Goal: Information Seeking & Learning: Find specific fact

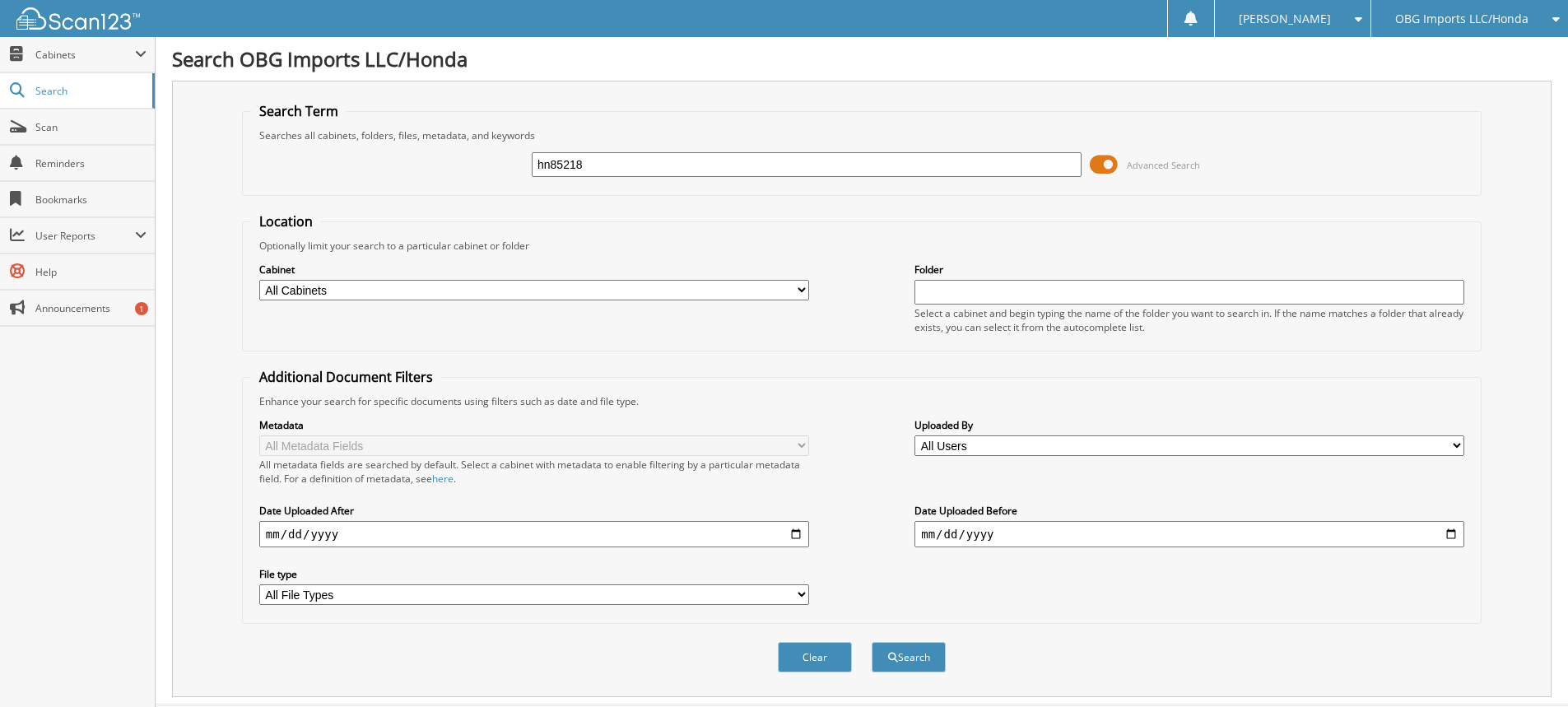
type input "hn85218"
click at [872, 643] on button "Search" at bounding box center [908, 658] width 74 height 31
drag, startPoint x: 695, startPoint y: 166, endPoint x: 0, endPoint y: -50, distance: 727.8
click at [0, 0] on html "Stacia M. Settings Logout OBG Imports LLC/Honda BMI Imports LLC/Kia,Hyundai,Mit…" at bounding box center [784, 664] width 1568 height 1329
type input "hn31257"
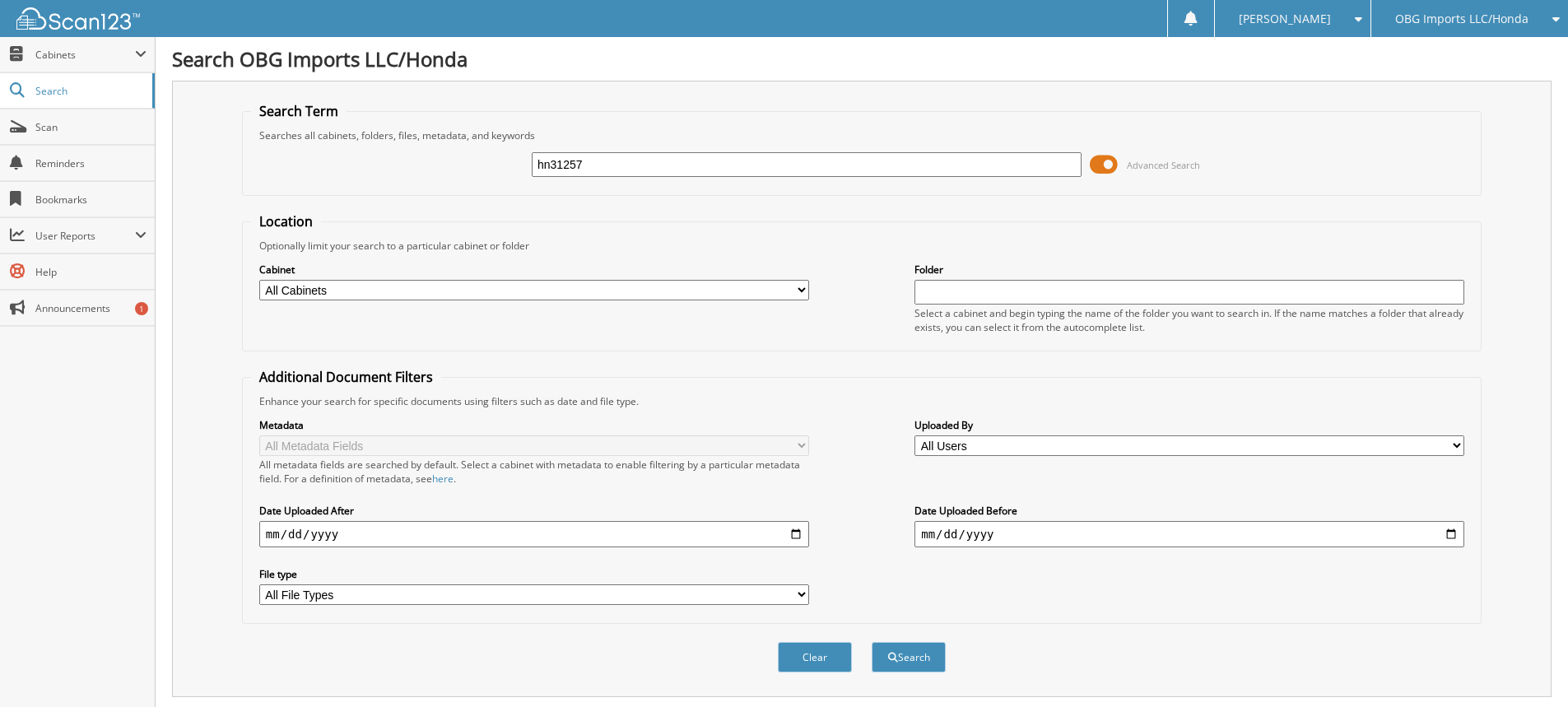
click at [872, 643] on button "Search" at bounding box center [908, 658] width 74 height 31
drag, startPoint x: 688, startPoint y: 164, endPoint x: 0, endPoint y: -95, distance: 735.1
click at [0, 0] on html "[PERSON_NAME] Settings Logout OBG Imports LLC/Honda BMI Imports LLC/Kia,Hyundai…" at bounding box center [784, 637] width 1568 height 1275
type input "hn66128"
click at [872, 643] on button "Search" at bounding box center [908, 658] width 74 height 31
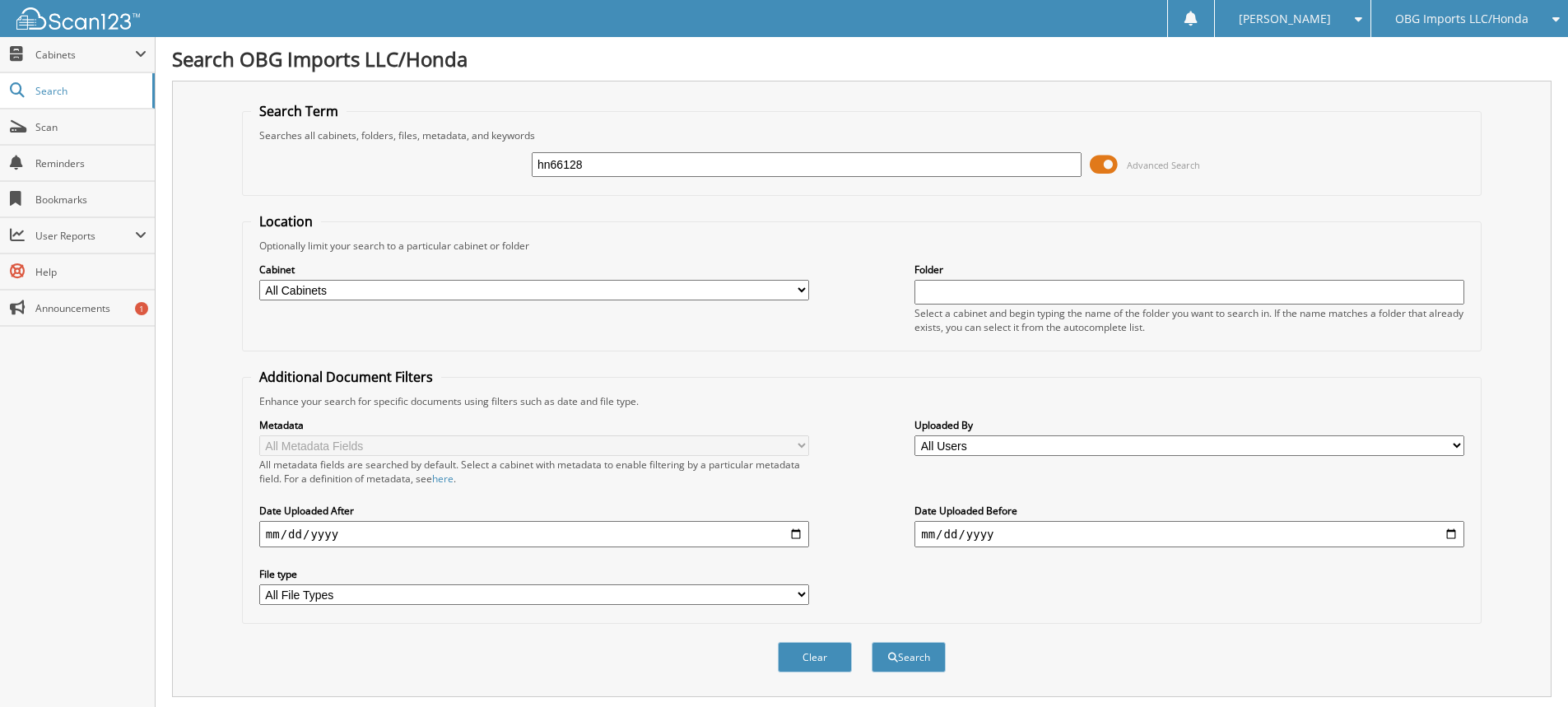
drag, startPoint x: 639, startPoint y: 172, endPoint x: 0, endPoint y: -12, distance: 665.0
click at [0, 0] on html "Stacia M. Settings Logout OBG Imports LLC/Honda BMI Imports LLC/Kia,Hyundai,Mit…" at bounding box center [784, 664] width 1568 height 1329
type input "hn13846"
click at [872, 643] on button "Search" at bounding box center [908, 658] width 74 height 31
drag, startPoint x: 693, startPoint y: 158, endPoint x: 153, endPoint y: 46, distance: 551.5
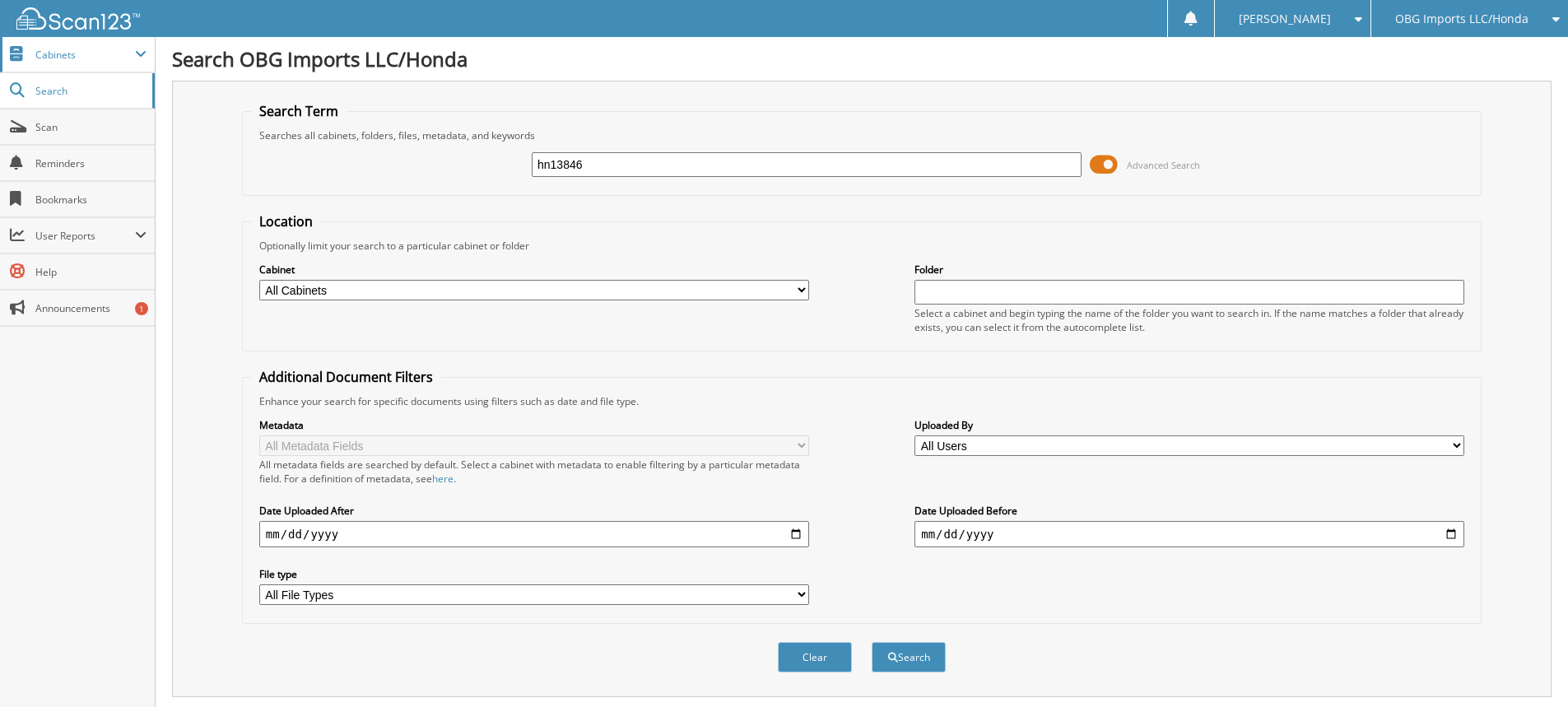
click at [153, 46] on body "[PERSON_NAME] Settings Logout OBG Imports LLC/Honda BMI Imports LLC/Kia,Hyundai…" at bounding box center [784, 664] width 1568 height 1329
type input "hn57620"
click at [872, 643] on button "Search" at bounding box center [908, 658] width 74 height 31
drag, startPoint x: 666, startPoint y: 165, endPoint x: 0, endPoint y: -47, distance: 698.9
click at [0, 0] on html "[PERSON_NAME] Settings Logout OBG Imports LLC/Honda BMI Imports LLC/Kia,Hyundai…" at bounding box center [784, 664] width 1568 height 1329
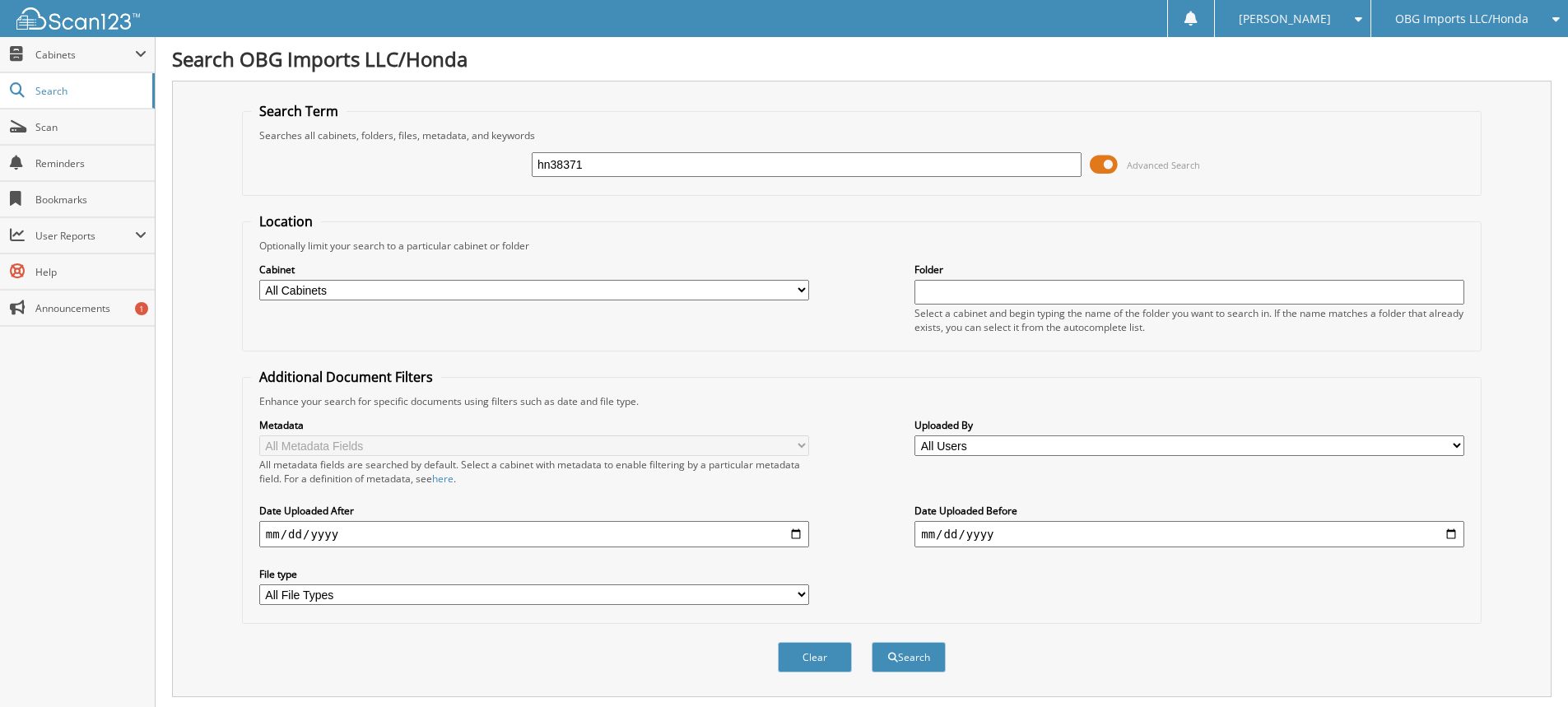
type input "hn38371"
click at [872, 643] on button "Search" at bounding box center [908, 658] width 74 height 31
drag, startPoint x: 660, startPoint y: 159, endPoint x: 47, endPoint y: -66, distance: 653.0
click at [47, 0] on html "[PERSON_NAME] Settings Logout OBG Imports LLC/Honda BMI Imports LLC/Kia,Hyundai…" at bounding box center [784, 664] width 1568 height 1329
type input "hn04959"
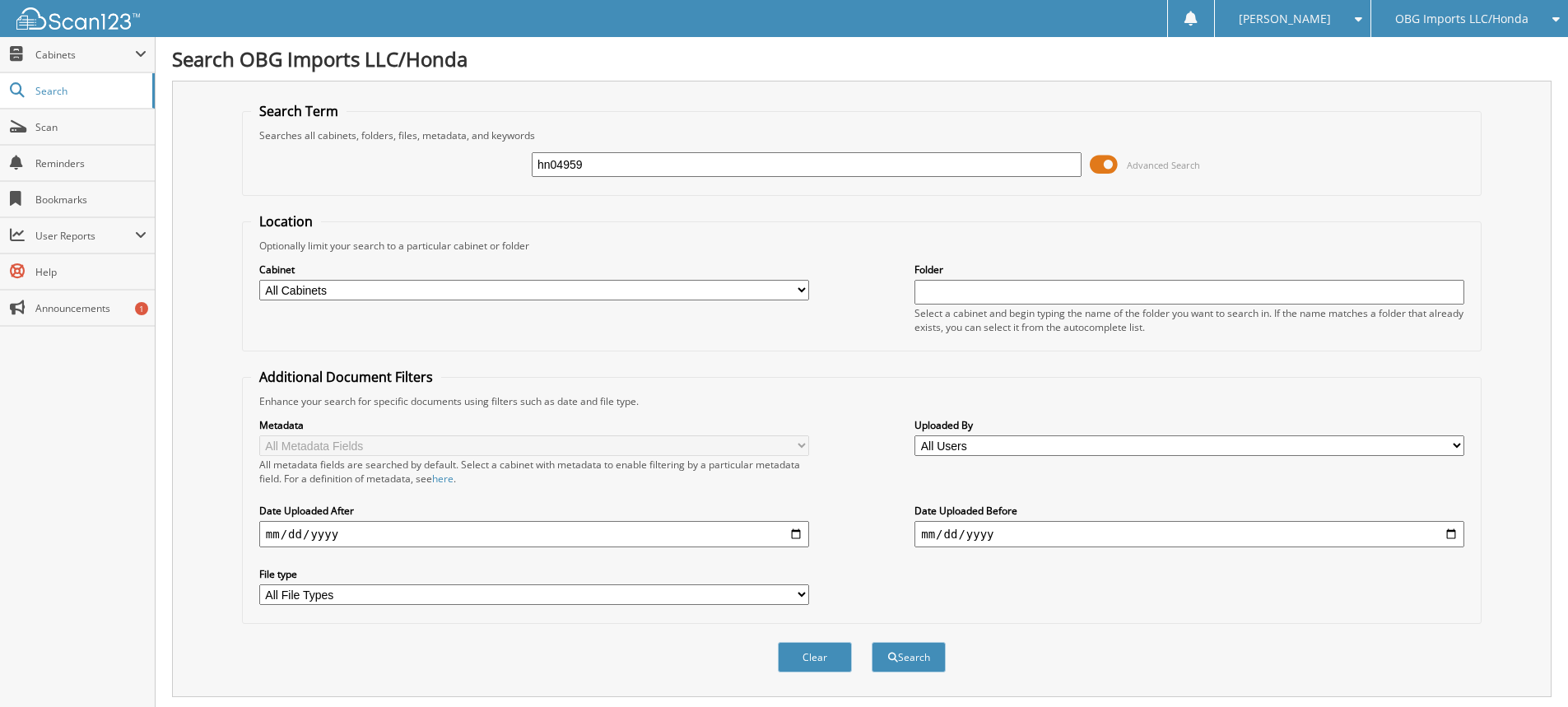
click at [872, 643] on button "Search" at bounding box center [908, 658] width 74 height 31
drag, startPoint x: 573, startPoint y: 153, endPoint x: 12, endPoint y: -74, distance: 605.2
click at [12, 0] on html "[PERSON_NAME] Settings Logout OBG Imports LLC/Honda BMI Imports LLC/Kia,Hyundai…" at bounding box center [784, 664] width 1568 height 1329
type input "hn81045"
click at [872, 643] on button "Search" at bounding box center [908, 658] width 74 height 31
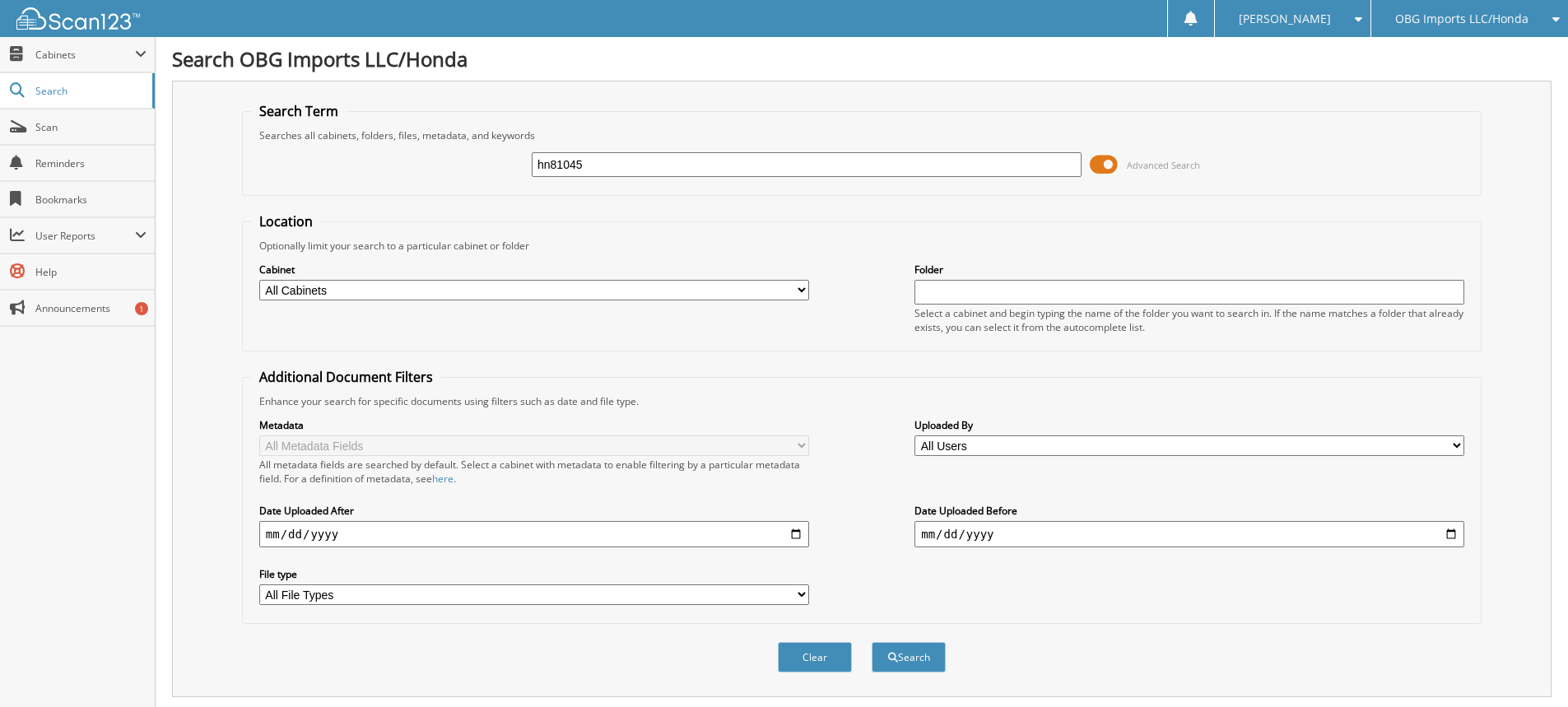
drag, startPoint x: 656, startPoint y: 170, endPoint x: 0, endPoint y: -66, distance: 697.2
click at [0, 0] on html "[PERSON_NAME] Settings Logout OBG Imports LLC/Honda BMI Imports LLC/Kia,Hyundai…" at bounding box center [784, 664] width 1568 height 1329
type input "hn61823"
click at [872, 643] on button "Search" at bounding box center [908, 658] width 74 height 31
drag, startPoint x: 616, startPoint y: 160, endPoint x: 0, endPoint y: -89, distance: 664.4
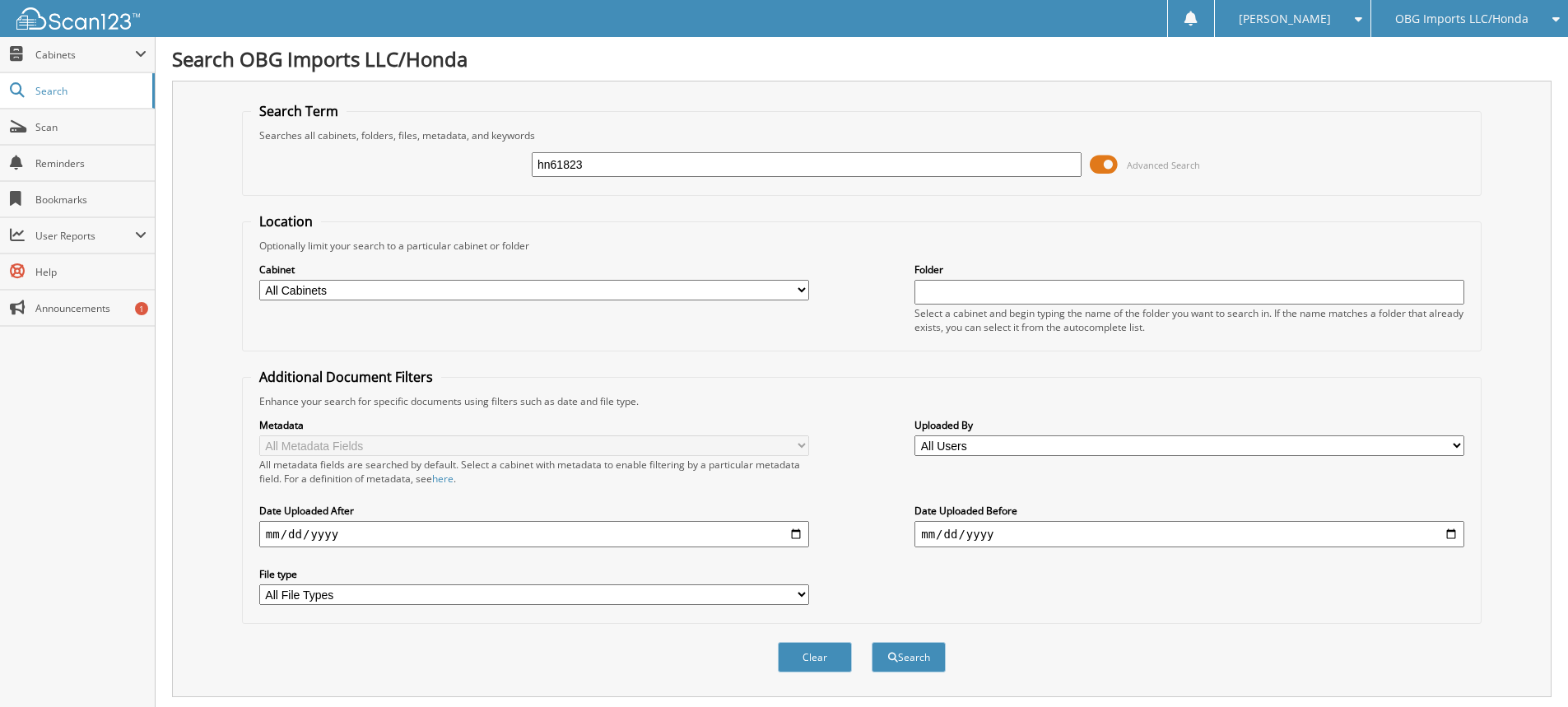
click at [0, 0] on html "[PERSON_NAME] Settings Logout OBG Imports LLC/Honda BMI Imports LLC/Kia,Hyundai…" at bounding box center [784, 603] width 1568 height 1207
type input "hn14554"
click at [872, 643] on button "Search" at bounding box center [908, 658] width 74 height 31
drag, startPoint x: 623, startPoint y: 169, endPoint x: 0, endPoint y: -96, distance: 677.0
click at [0, 0] on html "[PERSON_NAME] Settings Logout OBG Imports LLC/Honda BMI Imports LLC/Kia,Hyundai…" at bounding box center [784, 603] width 1568 height 1207
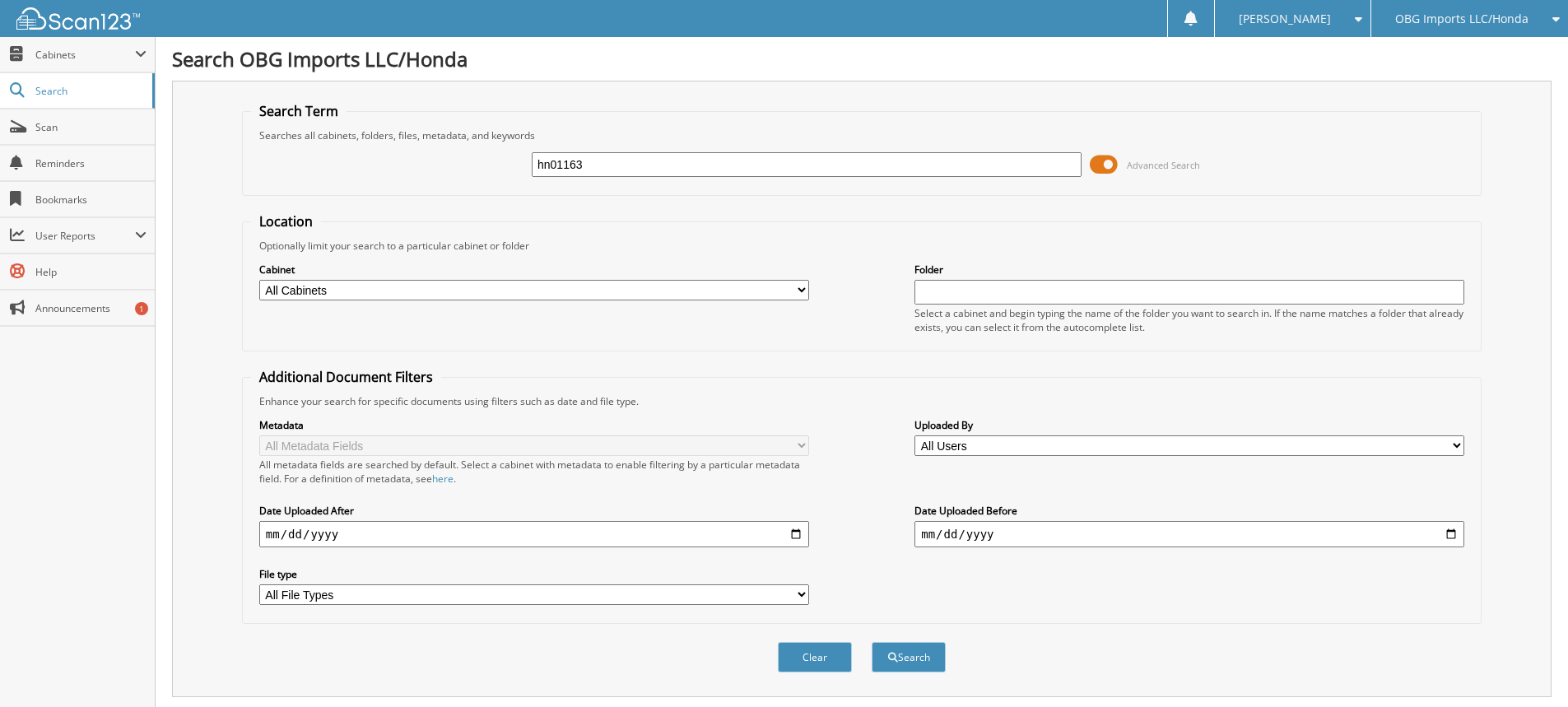
type input "hn01163"
click at [872, 643] on button "Search" at bounding box center [908, 658] width 74 height 31
drag, startPoint x: 650, startPoint y: 160, endPoint x: 94, endPoint y: 65, distance: 564.1
click at [94, 65] on body "[PERSON_NAME] Settings Logout OBG Imports LLC/Honda BMI Imports LLC/Kia,Hyundai…" at bounding box center [784, 664] width 1568 height 1329
type input "hn29941"
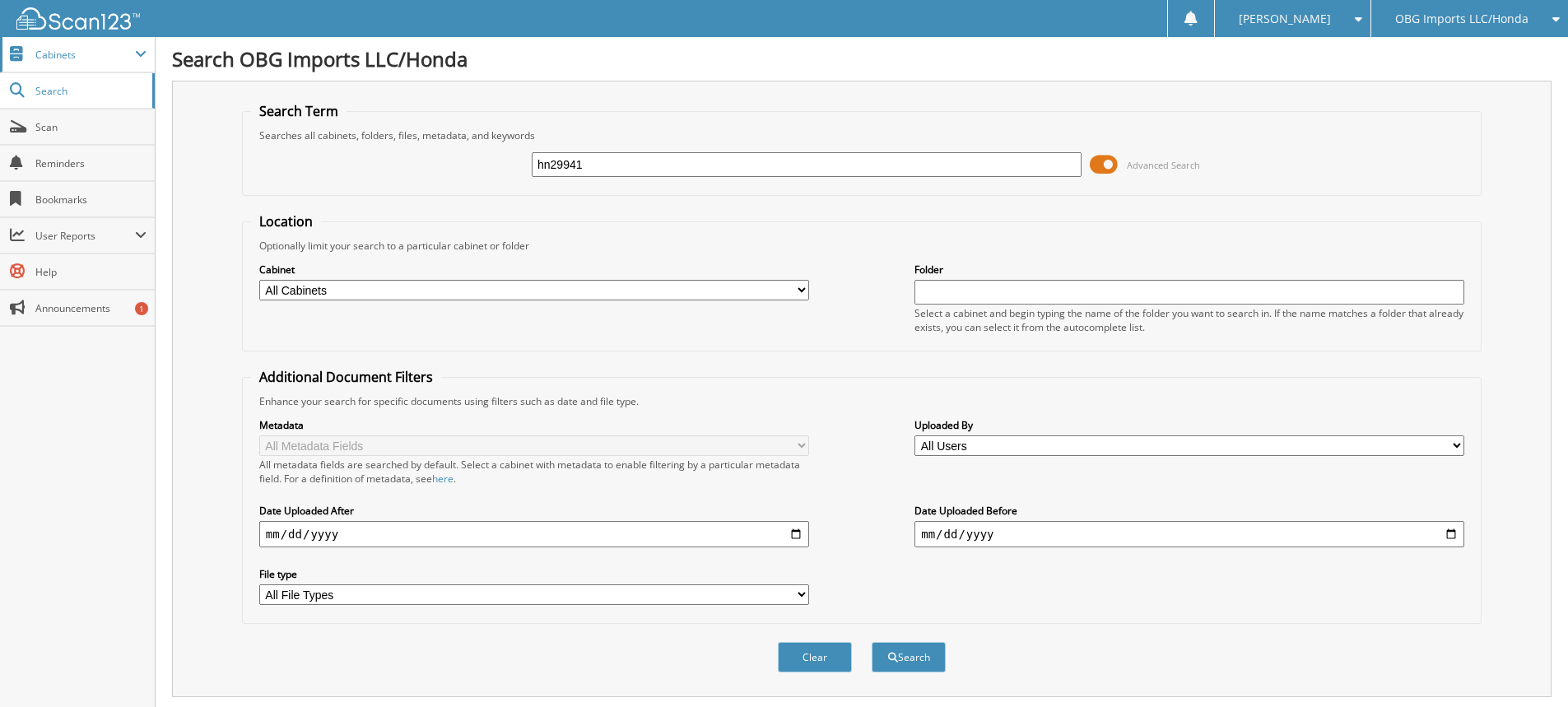
click at [872, 643] on button "Search" at bounding box center [908, 658] width 74 height 31
drag, startPoint x: 605, startPoint y: 158, endPoint x: 0, endPoint y: -142, distance: 675.3
click at [0, 0] on html "[PERSON_NAME] Settings Logout OBG Imports LLC/Honda BMI Imports LLC/Kia,Hyundai…" at bounding box center [784, 664] width 1568 height 1329
type input "hn09054"
click at [872, 643] on button "Search" at bounding box center [908, 658] width 74 height 31
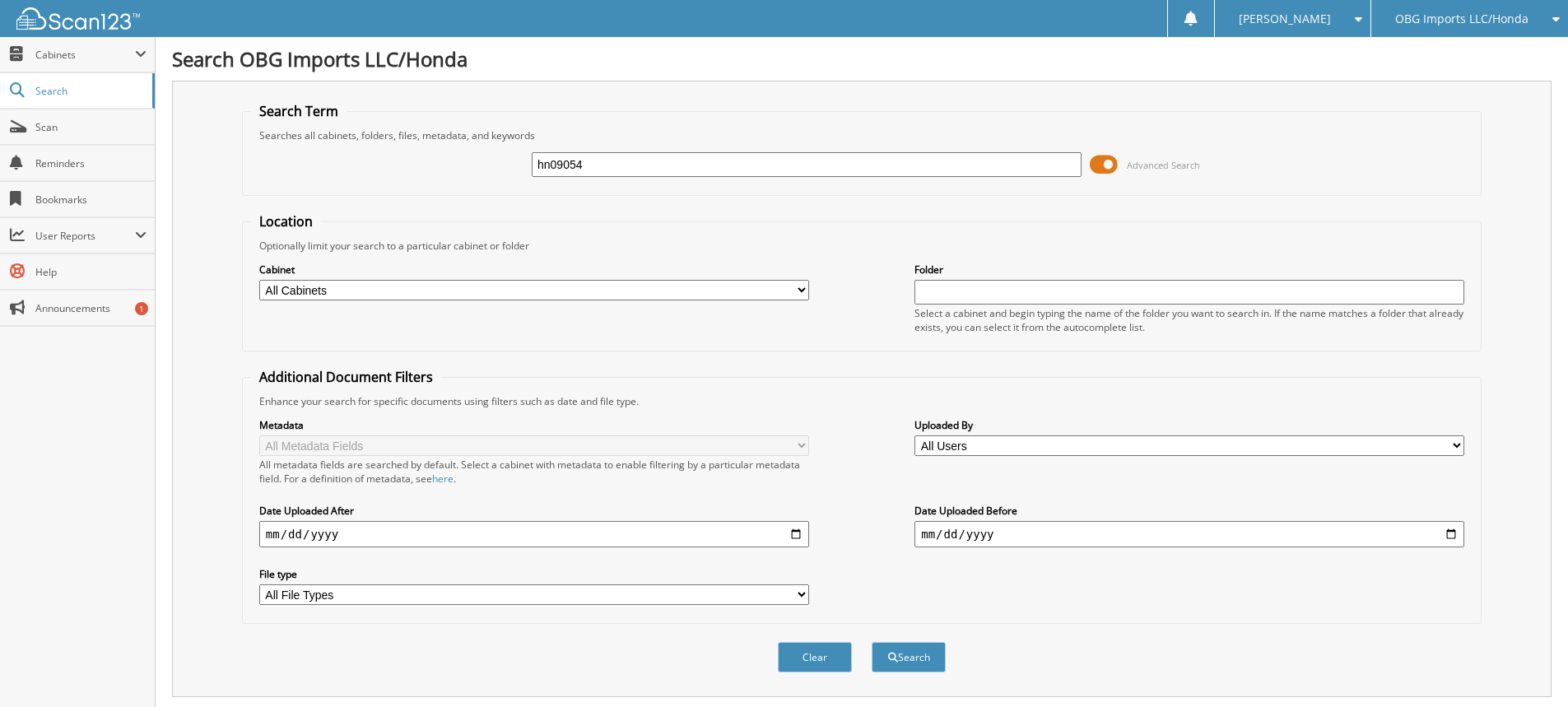
drag, startPoint x: 677, startPoint y: 173, endPoint x: 0, endPoint y: -120, distance: 737.7
click at [0, 0] on html "[PERSON_NAME] Settings Logout OBG Imports LLC/Honda BMI Imports LLC/Kia,Hyundai…" at bounding box center [784, 603] width 1568 height 1207
type input "hn17417"
click at [872, 643] on button "Search" at bounding box center [908, 658] width 74 height 31
drag, startPoint x: 619, startPoint y: 171, endPoint x: 0, endPoint y: -36, distance: 652.7
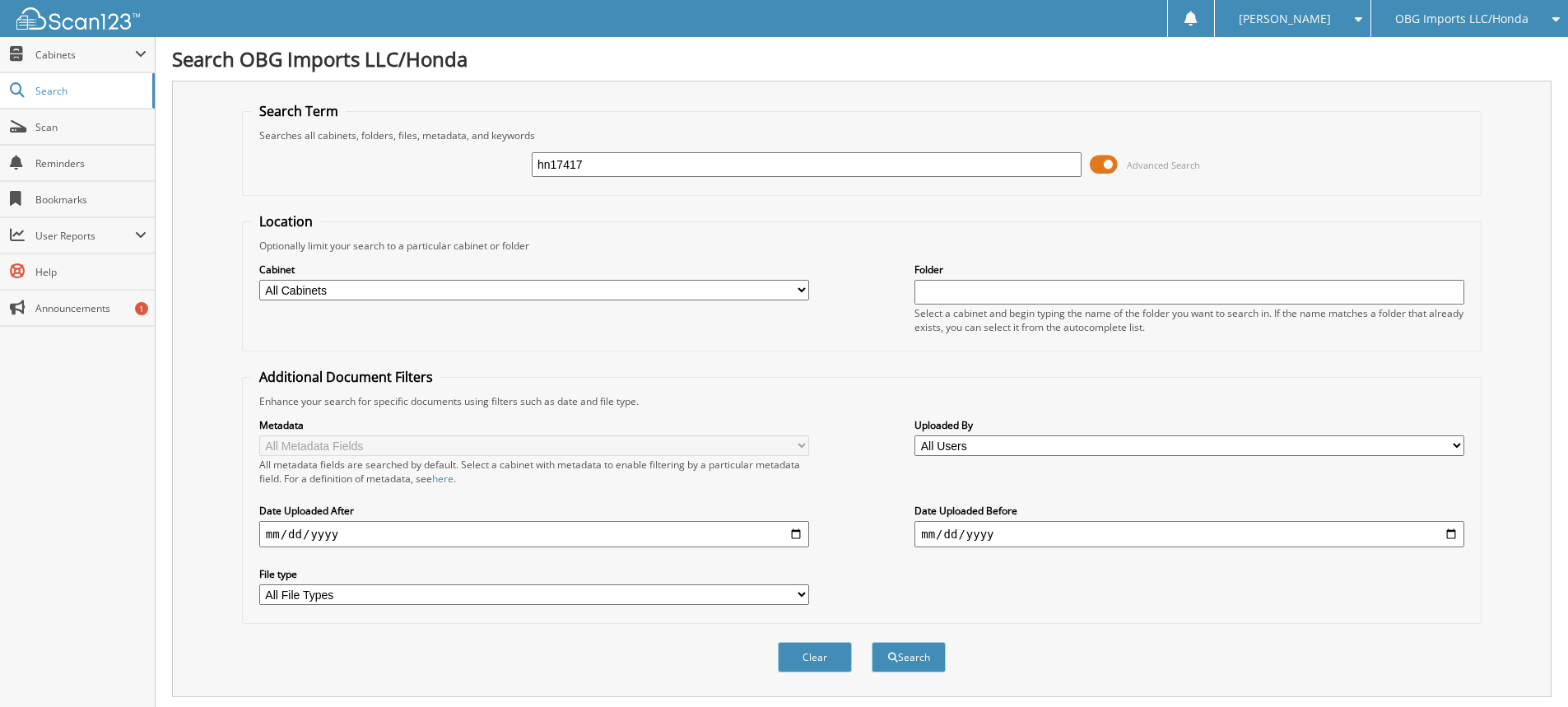
click at [0, 0] on html "[PERSON_NAME] Settings Logout OBG Imports LLC/Honda BMI Imports LLC/Kia,Hyundai…" at bounding box center [784, 664] width 1568 height 1329
type input "hn68381"
click at [872, 643] on button "Search" at bounding box center [908, 658] width 74 height 31
drag, startPoint x: 680, startPoint y: 170, endPoint x: 0, endPoint y: 52, distance: 690.2
click at [0, 64] on body "[PERSON_NAME] Settings Logout OBG Imports LLC/Honda BMI Imports LLC/Kia,Hyundai…" at bounding box center [784, 540] width 1568 height 1080
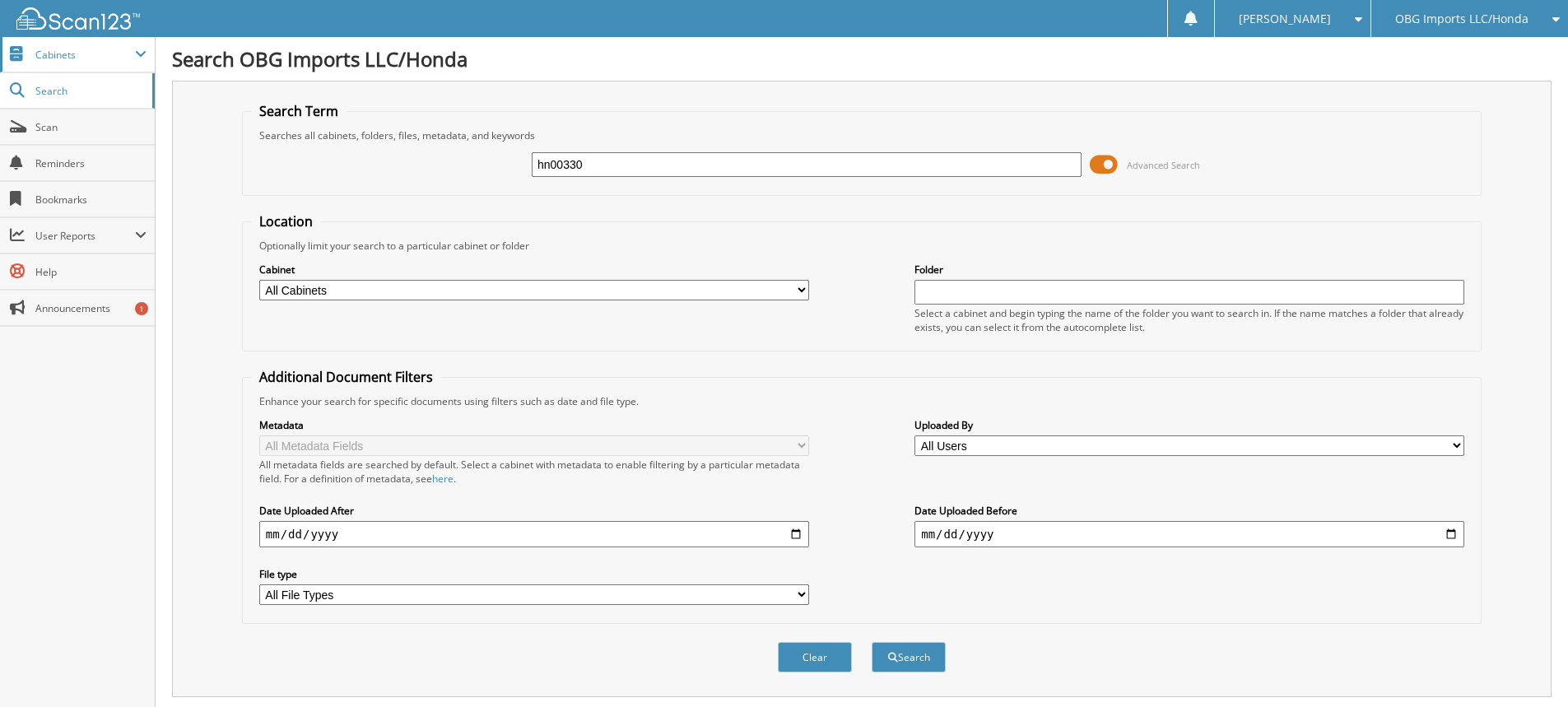
type input "hn00330"
click at [872, 643] on button "Search" at bounding box center [908, 658] width 74 height 31
drag, startPoint x: 670, startPoint y: 158, endPoint x: 9, endPoint y: 94, distance: 664.1
click at [72, 90] on body "[PERSON_NAME] Settings Logout OBG Imports LLC/Honda BMI Imports LLC/Kia,Hyundai…" at bounding box center [784, 664] width 1568 height 1329
type input "hn77429"
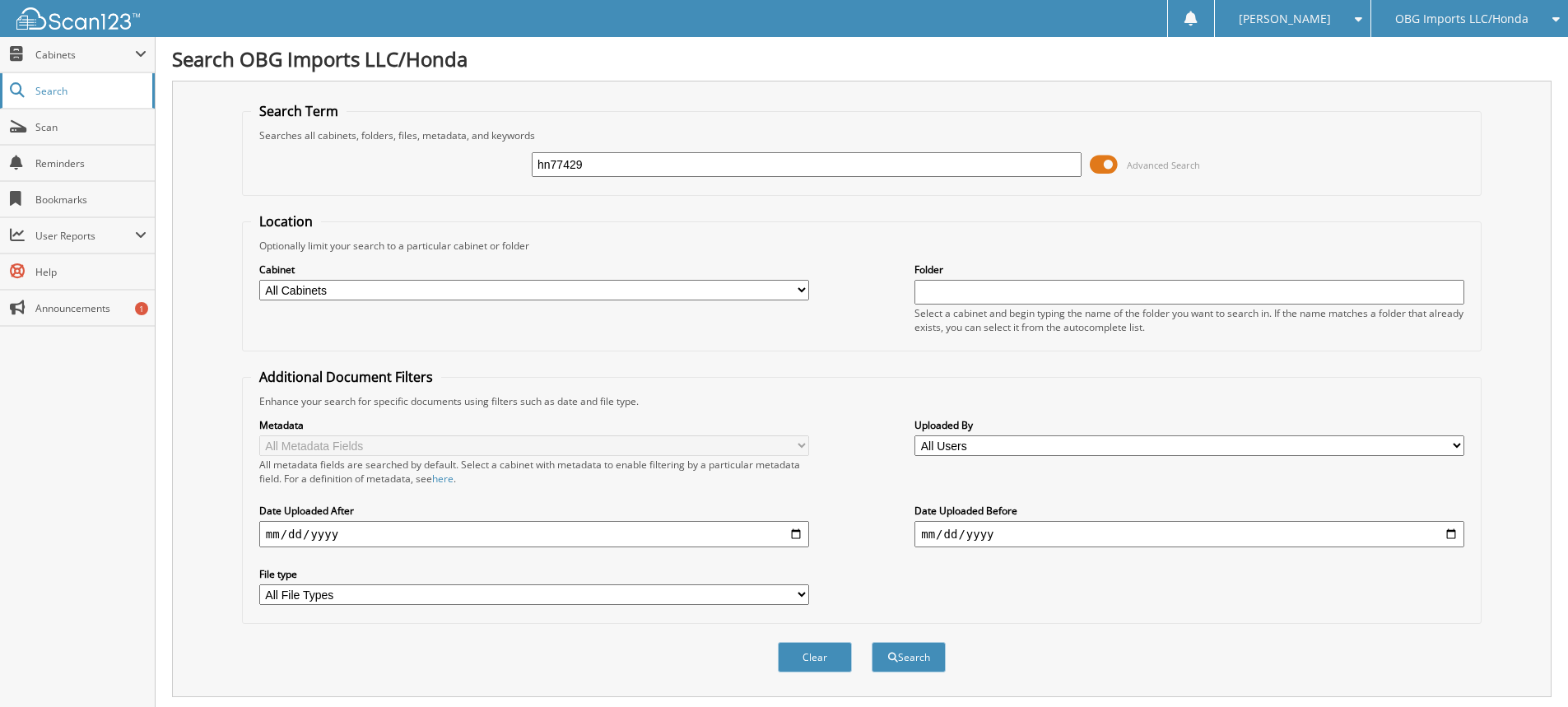
click at [872, 643] on button "Search" at bounding box center [908, 658] width 74 height 31
drag, startPoint x: 301, startPoint y: 95, endPoint x: 0, endPoint y: -43, distance: 331.1
click at [0, 0] on html "[PERSON_NAME] Settings Logout OBG Imports LLC/Honda BMI Imports LLC/Kia,Hyundai…" at bounding box center [784, 664] width 1568 height 1329
type input "hn28401"
click at [872, 643] on button "Search" at bounding box center [908, 658] width 74 height 31
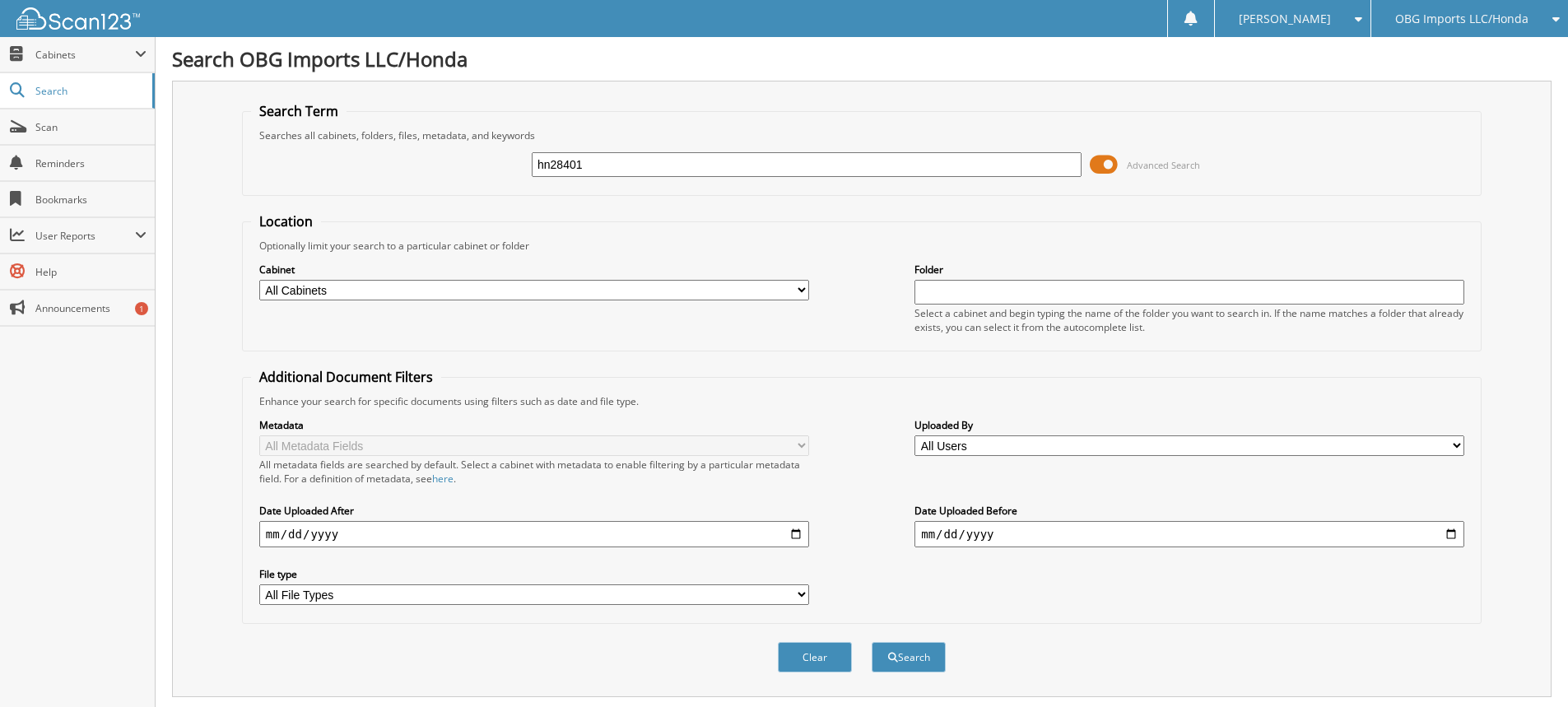
drag, startPoint x: 640, startPoint y: 169, endPoint x: 0, endPoint y: -134, distance: 708.1
click at [0, 0] on html "[PERSON_NAME] Settings Logout OBG Imports LLC/Honda BMI Imports LLC/Kia,Hyundai…" at bounding box center [784, 603] width 1568 height 1207
type input "hn13024"
click at [872, 643] on button "Search" at bounding box center [908, 658] width 74 height 31
drag, startPoint x: 639, startPoint y: 173, endPoint x: 0, endPoint y: -48, distance: 676.1
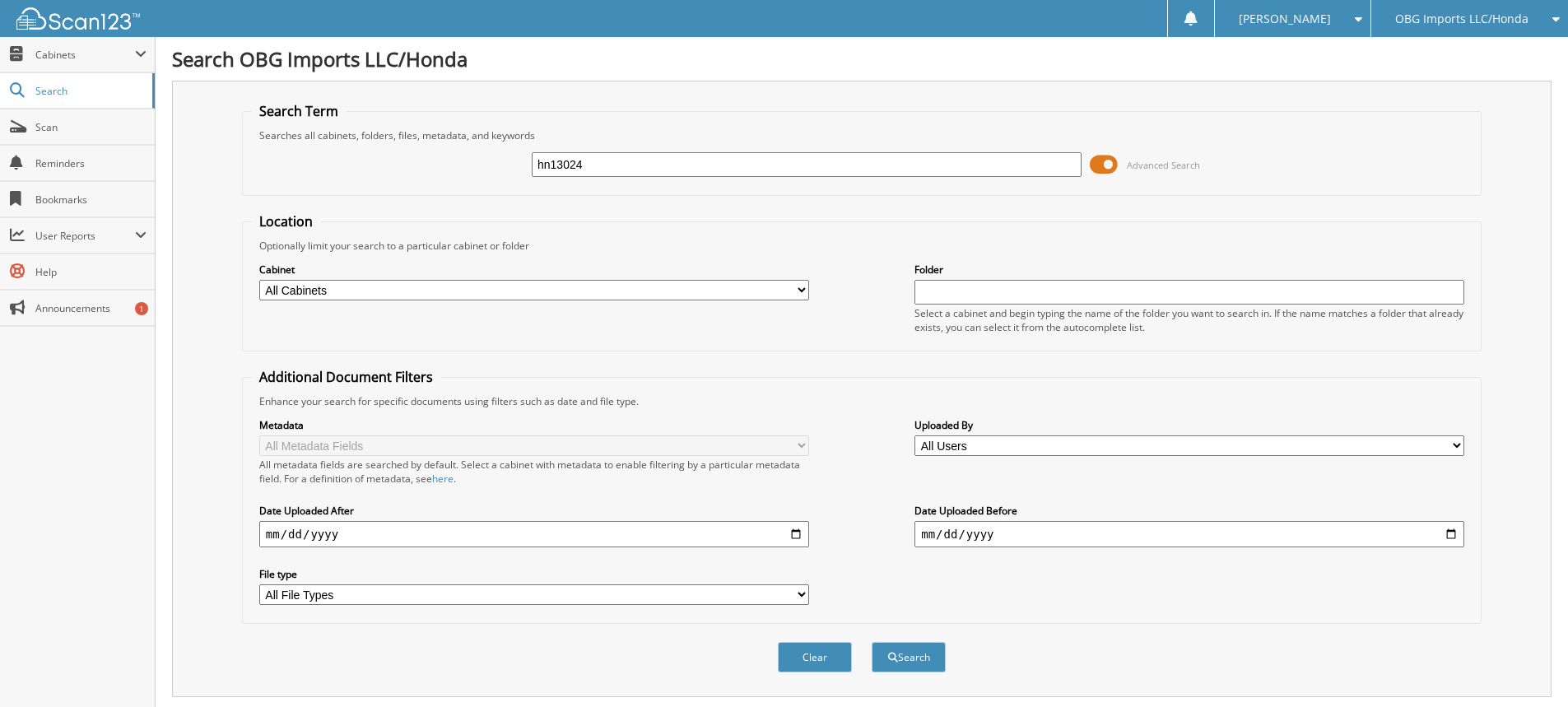
click at [0, 0] on html "Stacia M. Settings Logout OBG Imports LLC/Honda BMI Imports LLC/Kia,Hyundai,Mit…" at bounding box center [784, 664] width 1568 height 1329
type input "hn49289"
click at [872, 643] on button "Search" at bounding box center [908, 658] width 74 height 31
drag, startPoint x: 672, startPoint y: 170, endPoint x: 0, endPoint y: 5, distance: 692.0
click at [0, 6] on body "[PERSON_NAME] Settings Logout OBG Imports LLC/Honda BMI Imports LLC/Kia,Hyundai…" at bounding box center [784, 664] width 1568 height 1329
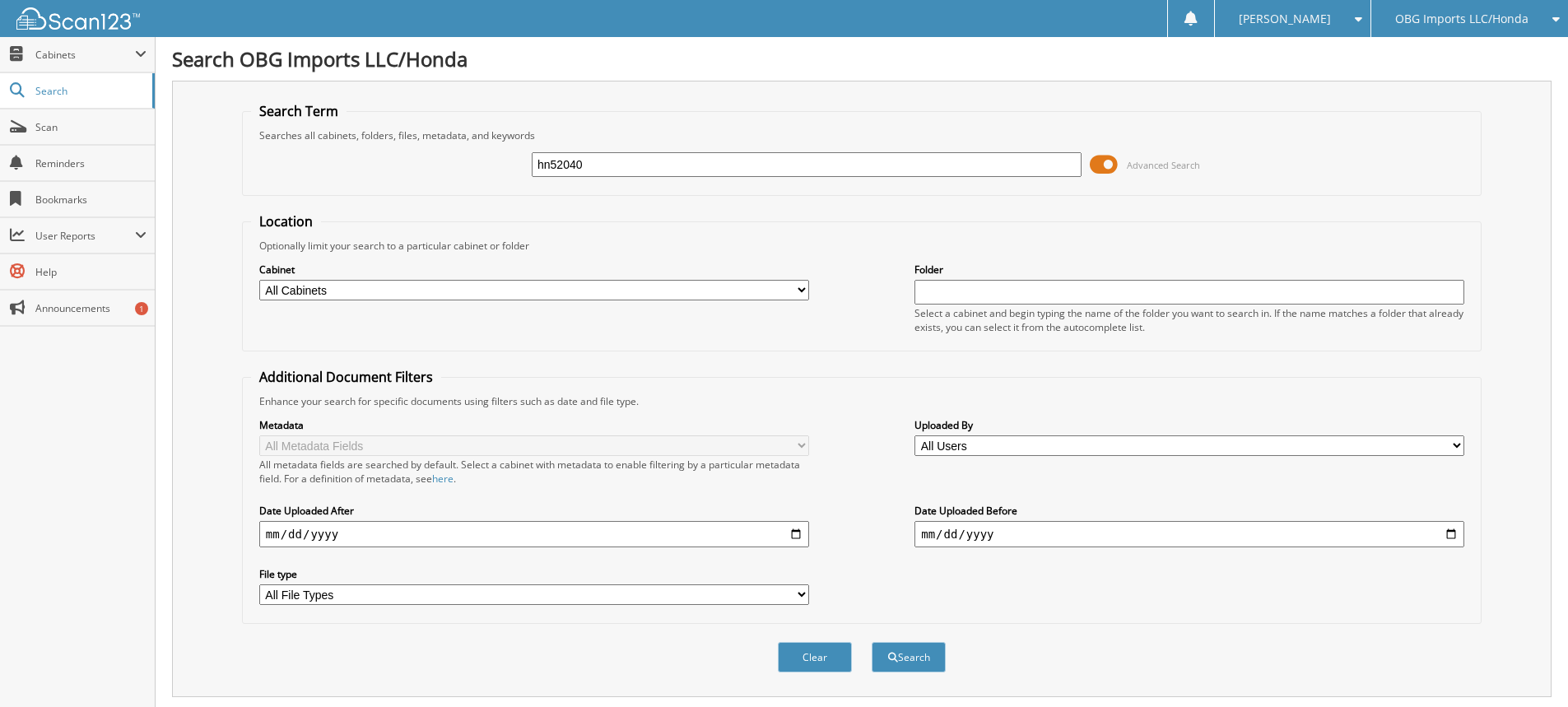
type input "hn52040"
click at [872, 643] on button "Search" at bounding box center [908, 658] width 74 height 31
drag, startPoint x: 626, startPoint y: 164, endPoint x: 21, endPoint y: 18, distance: 622.4
click at [40, 26] on body "[PERSON_NAME] Settings Logout OBG Imports LLC/Honda BMI Imports LLC/Kia,Hyundai…" at bounding box center [784, 664] width 1568 height 1329
type input "hn10354"
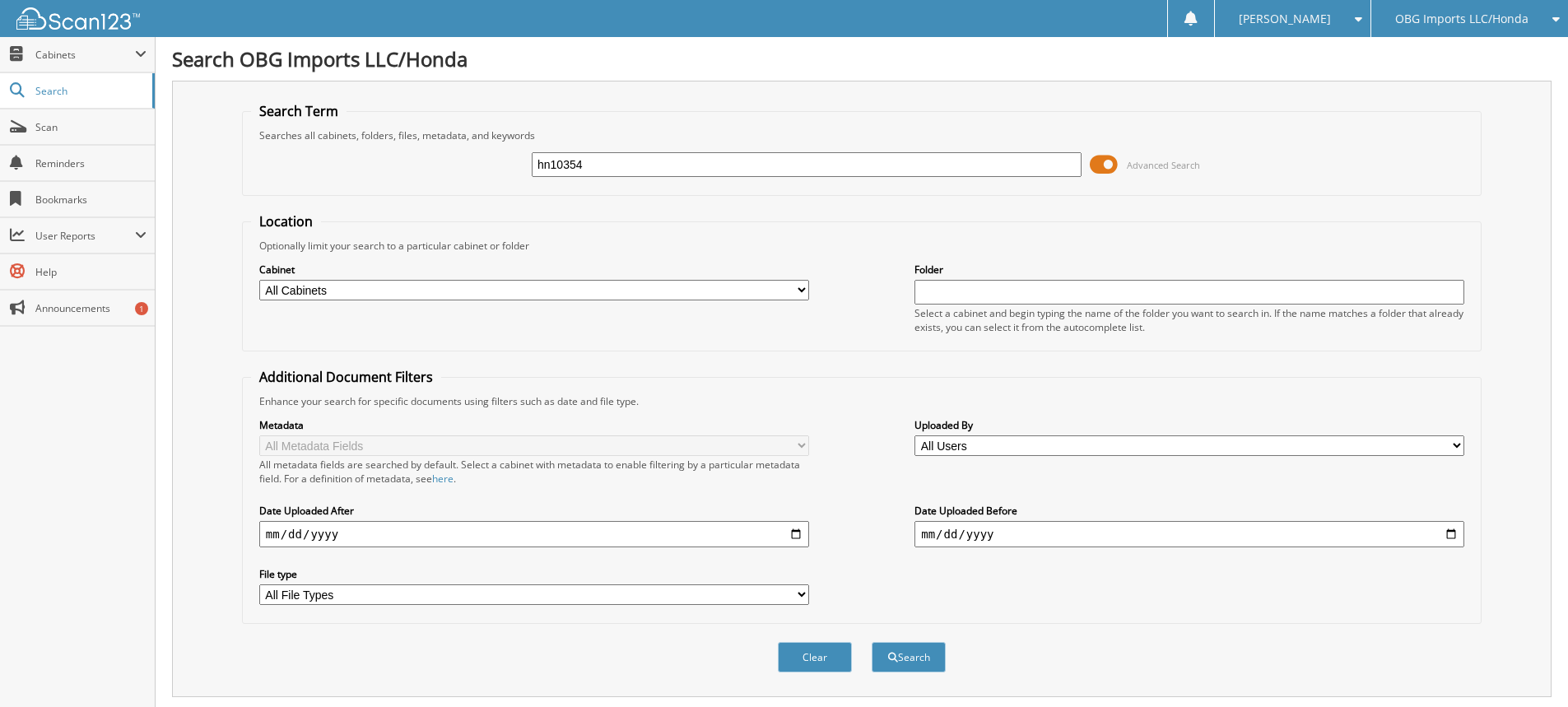
click at [872, 643] on button "Search" at bounding box center [908, 658] width 74 height 31
drag, startPoint x: 603, startPoint y: 178, endPoint x: 383, endPoint y: 126, distance: 226.1
click at [431, 121] on fieldset "Search Term Searches all cabinets, folders, files, metadata, and keywords hn103…" at bounding box center [861, 149] width 1240 height 94
click at [644, 171] on input "hn10354" at bounding box center [807, 165] width 550 height 25
drag, startPoint x: 644, startPoint y: 171, endPoint x: 326, endPoint y: 135, distance: 320.0
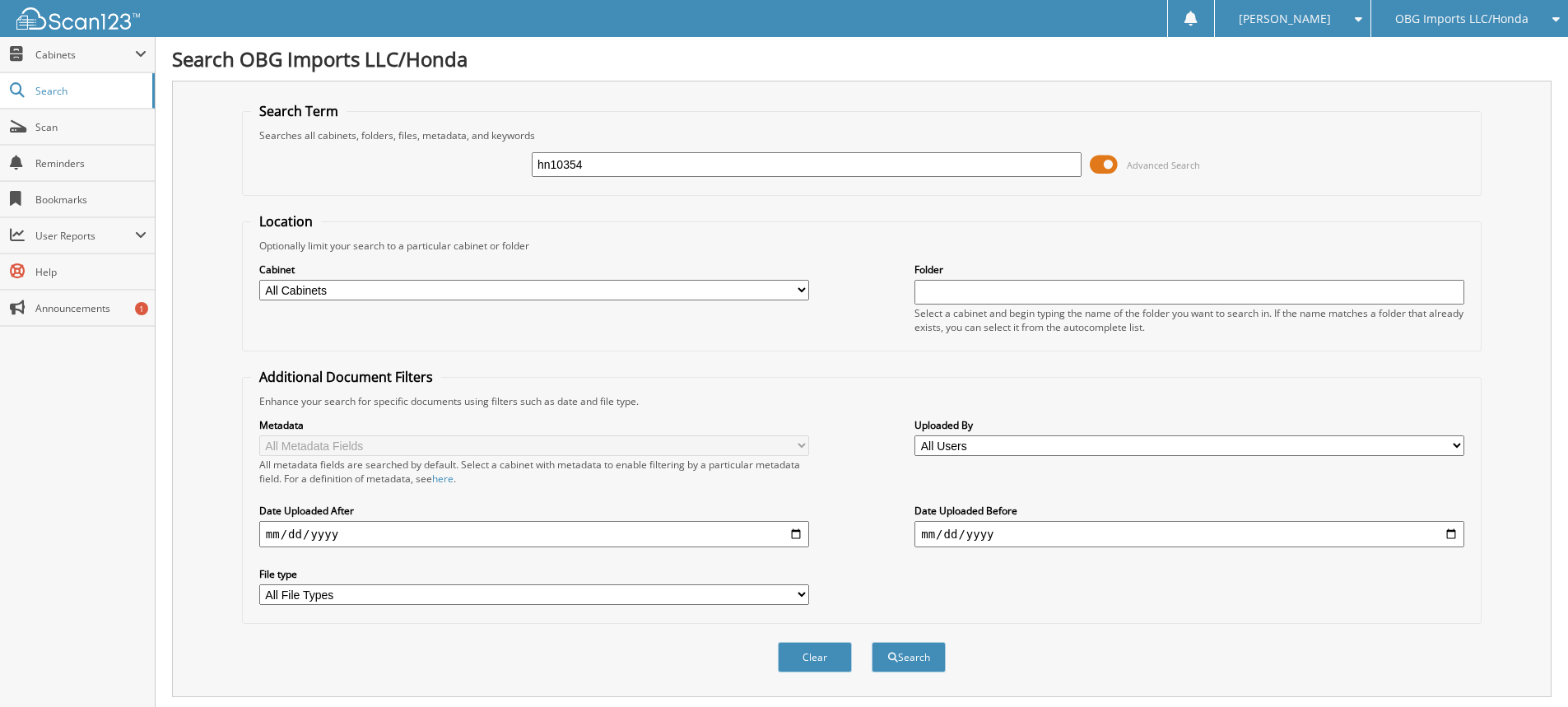
click at [333, 136] on fieldset "Search Term Searches all cabinets, folders, files, metadata, and keywords hn103…" at bounding box center [861, 149] width 1240 height 94
type input "hn75535"
click at [872, 643] on button "Search" at bounding box center [908, 658] width 74 height 31
drag, startPoint x: 694, startPoint y: 168, endPoint x: 0, endPoint y: 71, distance: 700.7
click at [0, 71] on body "[PERSON_NAME] Settings Logout OBG Imports LLC/Honda BMI Imports LLC/Kia,Hyundai…" at bounding box center [784, 664] width 1568 height 1329
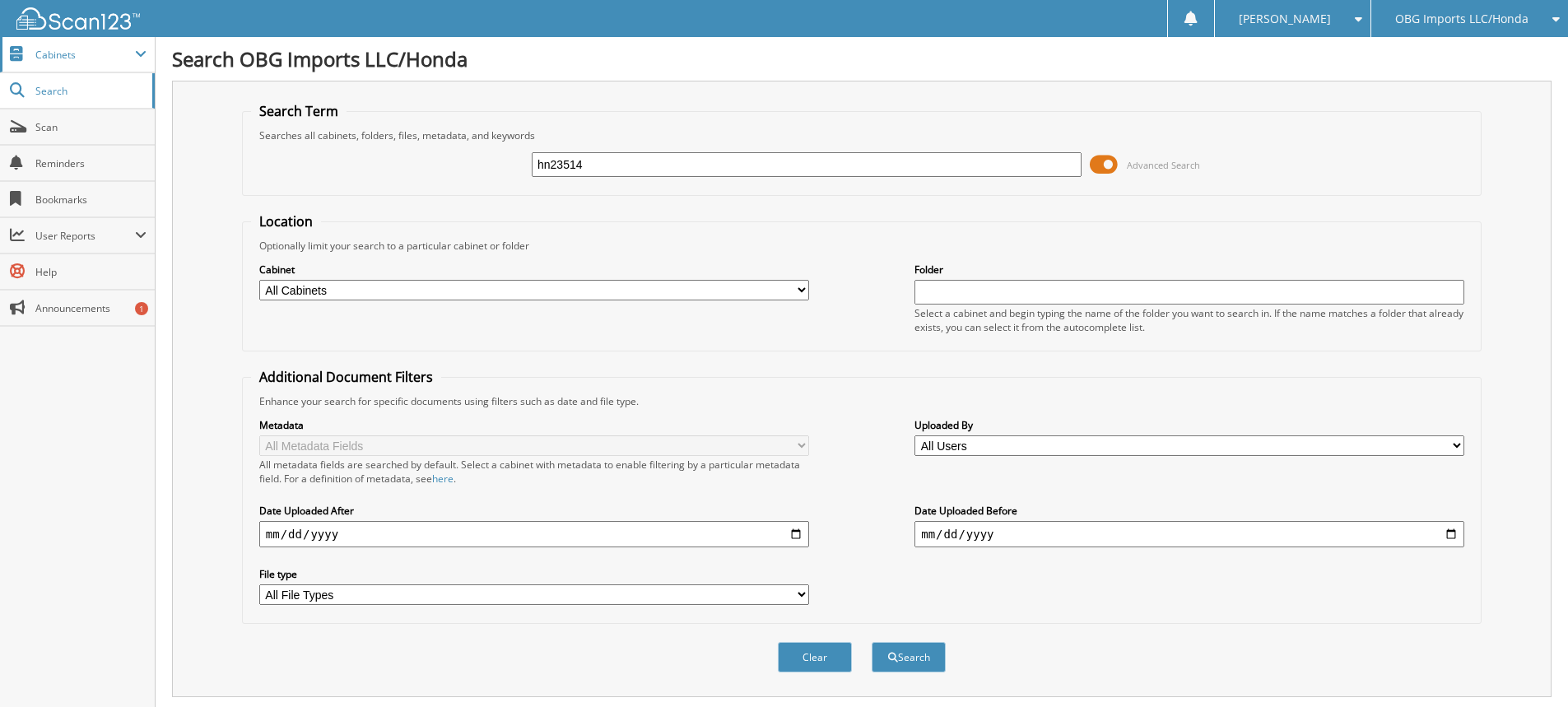
type input "hn23514"
click at [872, 643] on button "Search" at bounding box center [908, 658] width 74 height 31
drag, startPoint x: 617, startPoint y: 162, endPoint x: 27, endPoint y: -3, distance: 612.6
click at [27, 0] on html "[PERSON_NAME] Settings Logout OBG Imports LLC/Honda BMI Imports LLC/Kia,Hyundai…" at bounding box center [784, 664] width 1568 height 1329
type input "hn77887"
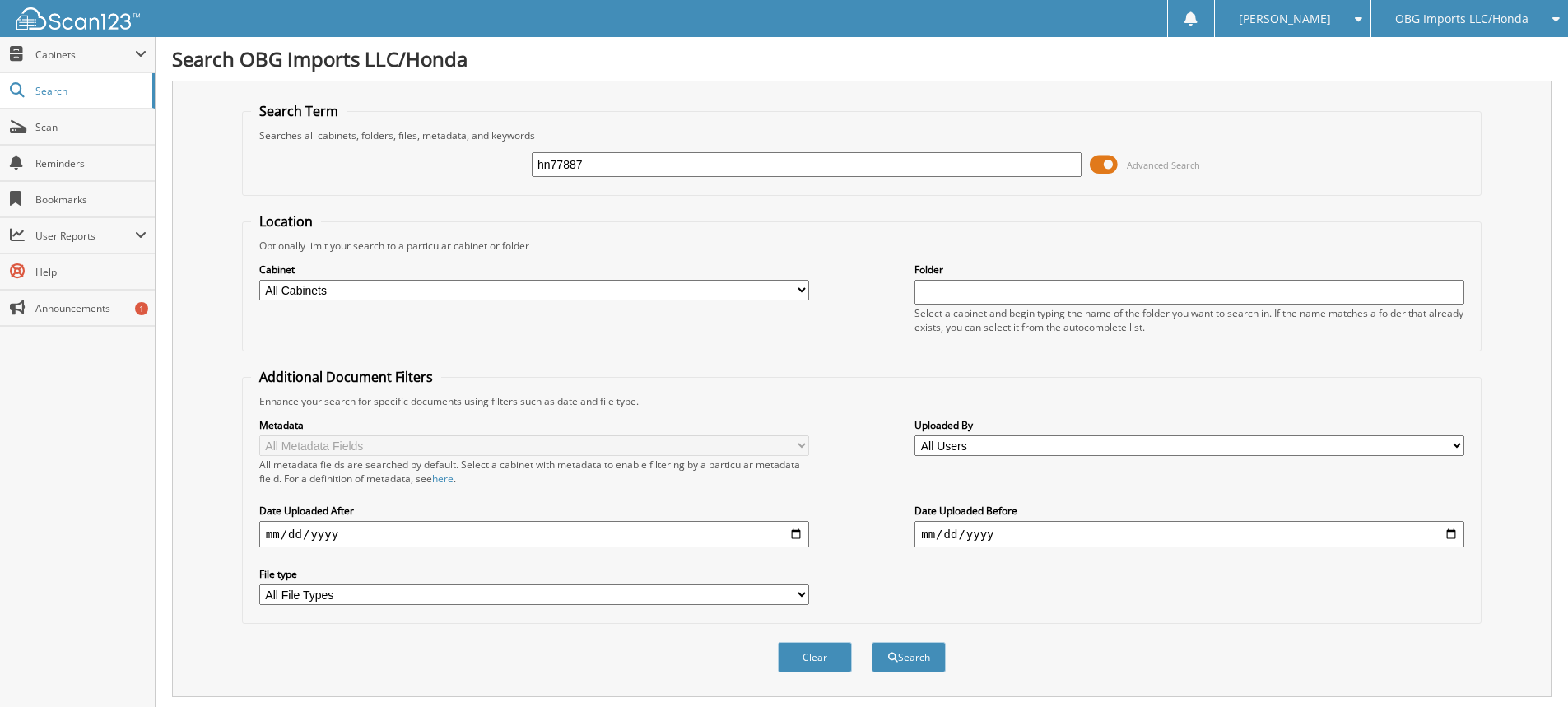
click at [872, 643] on button "Search" at bounding box center [908, 658] width 74 height 31
drag, startPoint x: 749, startPoint y: 168, endPoint x: 0, endPoint y: 0, distance: 767.6
click at [0, 18] on body "Stacia M. Settings Logout OBG Imports LLC/Honda BMI Imports LLC/Kia,Hyundai,Mit…" at bounding box center [784, 664] width 1568 height 1329
type input "hn26218"
click at [872, 643] on button "Search" at bounding box center [908, 658] width 74 height 31
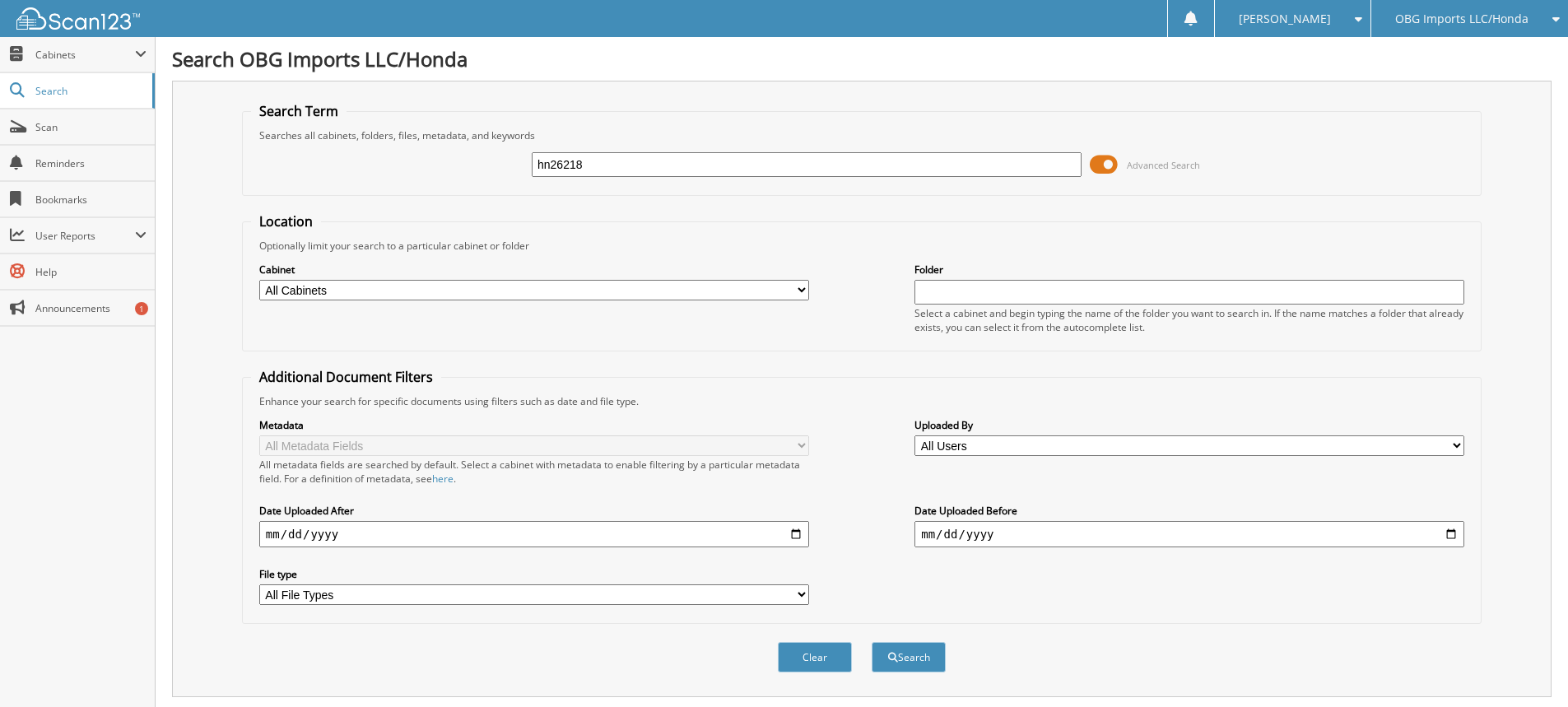
drag, startPoint x: 729, startPoint y: 175, endPoint x: 226, endPoint y: 106, distance: 507.7
click at [229, 106] on div "Search Term Searches all cabinets, folders, files, metadata, and keywords hn262…" at bounding box center [861, 389] width 1380 height 617
type input "hn11632"
click at [872, 643] on button "Search" at bounding box center [908, 658] width 74 height 31
drag, startPoint x: 644, startPoint y: 156, endPoint x: 0, endPoint y: 21, distance: 658.0
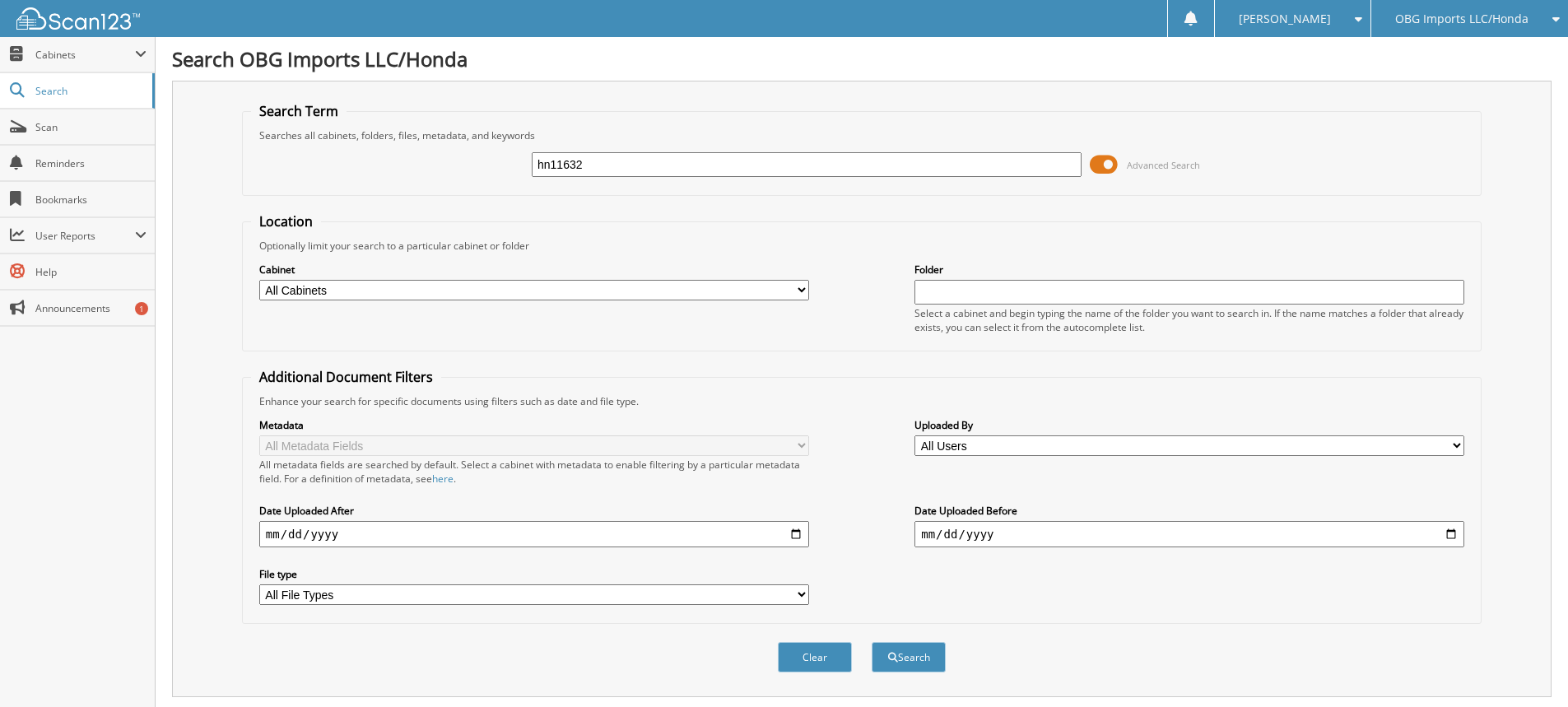
click at [0, 40] on body "[PERSON_NAME] Settings Logout OBG Imports LLC/Honda BMI Imports LLC/Kia,Hyundai…" at bounding box center [784, 664] width 1568 height 1329
type input "hn77419"
click at [872, 643] on button "Search" at bounding box center [908, 658] width 74 height 31
drag, startPoint x: 693, startPoint y: 171, endPoint x: 0, endPoint y: 41, distance: 705.1
click at [0, 78] on body "[PERSON_NAME] Settings Logout OBG Imports LLC/Honda BMI Imports LLC/Kia,Hyundai…" at bounding box center [784, 664] width 1568 height 1329
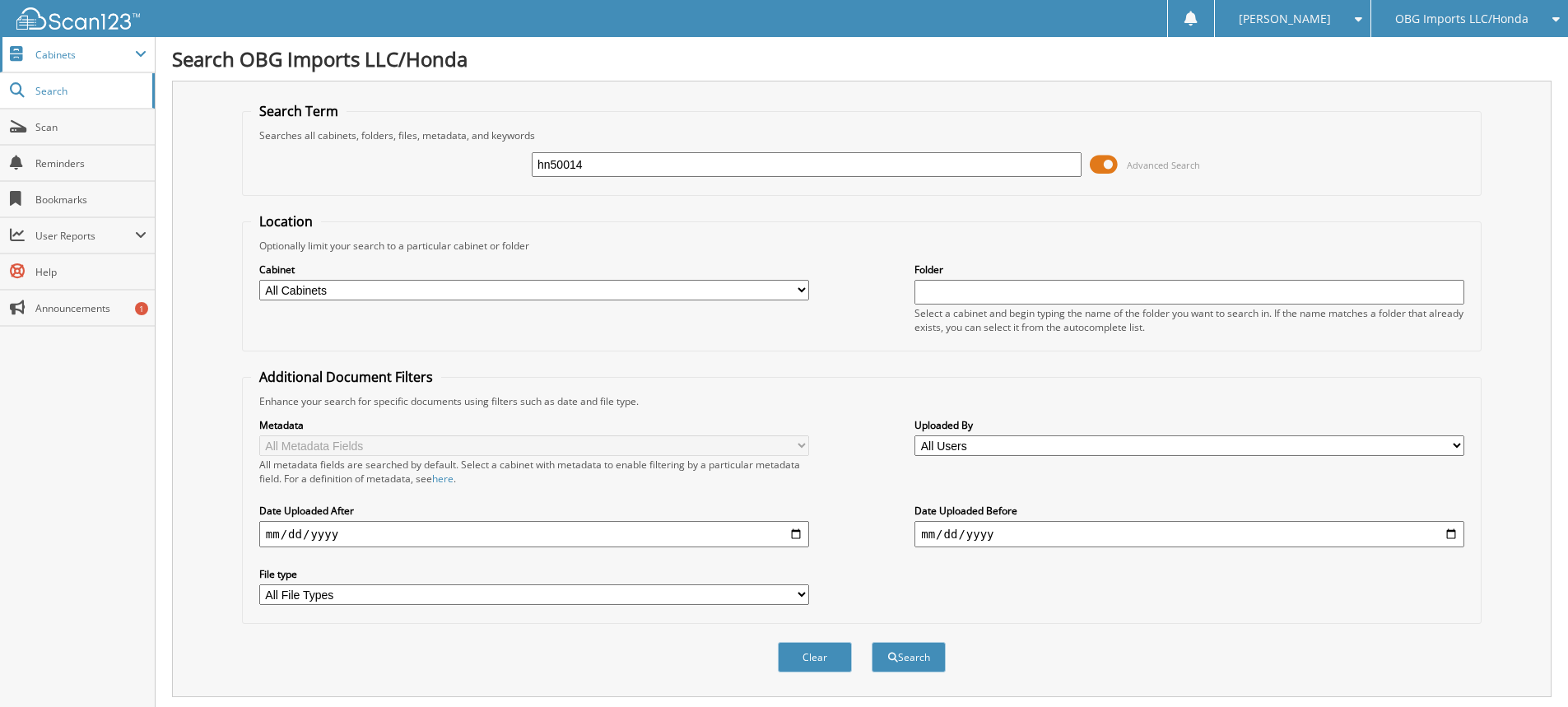
type input "hn50014"
click at [872, 643] on button "Search" at bounding box center [908, 658] width 74 height 31
drag, startPoint x: 747, startPoint y: 168, endPoint x: 0, endPoint y: 83, distance: 751.8
click at [0, 117] on body "[PERSON_NAME] Settings Logout OBG Imports LLC/Honda BMI Imports LLC/Kia,Hyundai…" at bounding box center [784, 561] width 1568 height 1122
type input "hn16788"
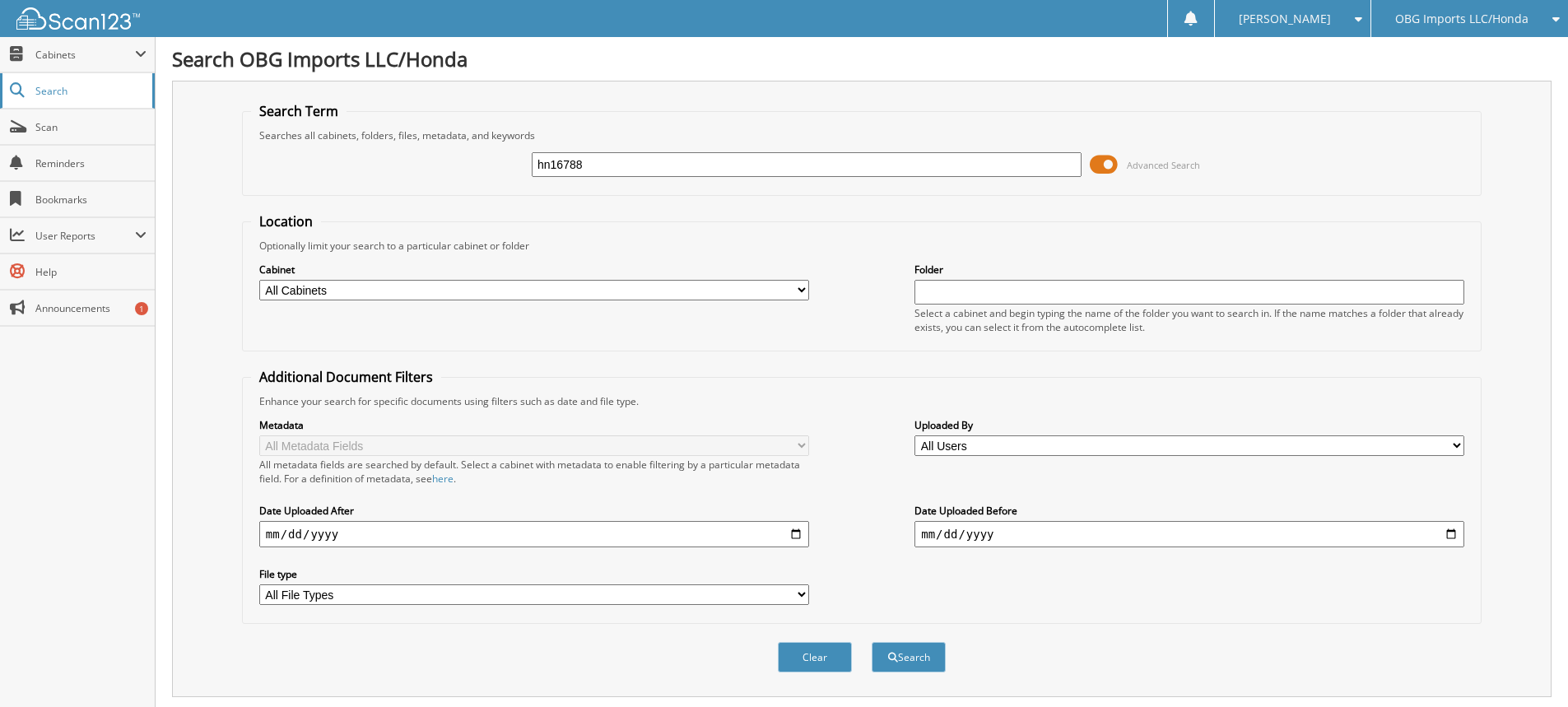
click at [872, 643] on button "Search" at bounding box center [908, 658] width 74 height 31
drag, startPoint x: 617, startPoint y: 175, endPoint x: 0, endPoint y: 62, distance: 627.3
click at [0, 74] on body "[PERSON_NAME] Settings Logout OBG Imports LLC/Honda BMI Imports LLC/Kia,Hyundai…" at bounding box center [784, 540] width 1568 height 1080
type input "hn13883"
click at [872, 643] on button "Search" at bounding box center [908, 658] width 74 height 31
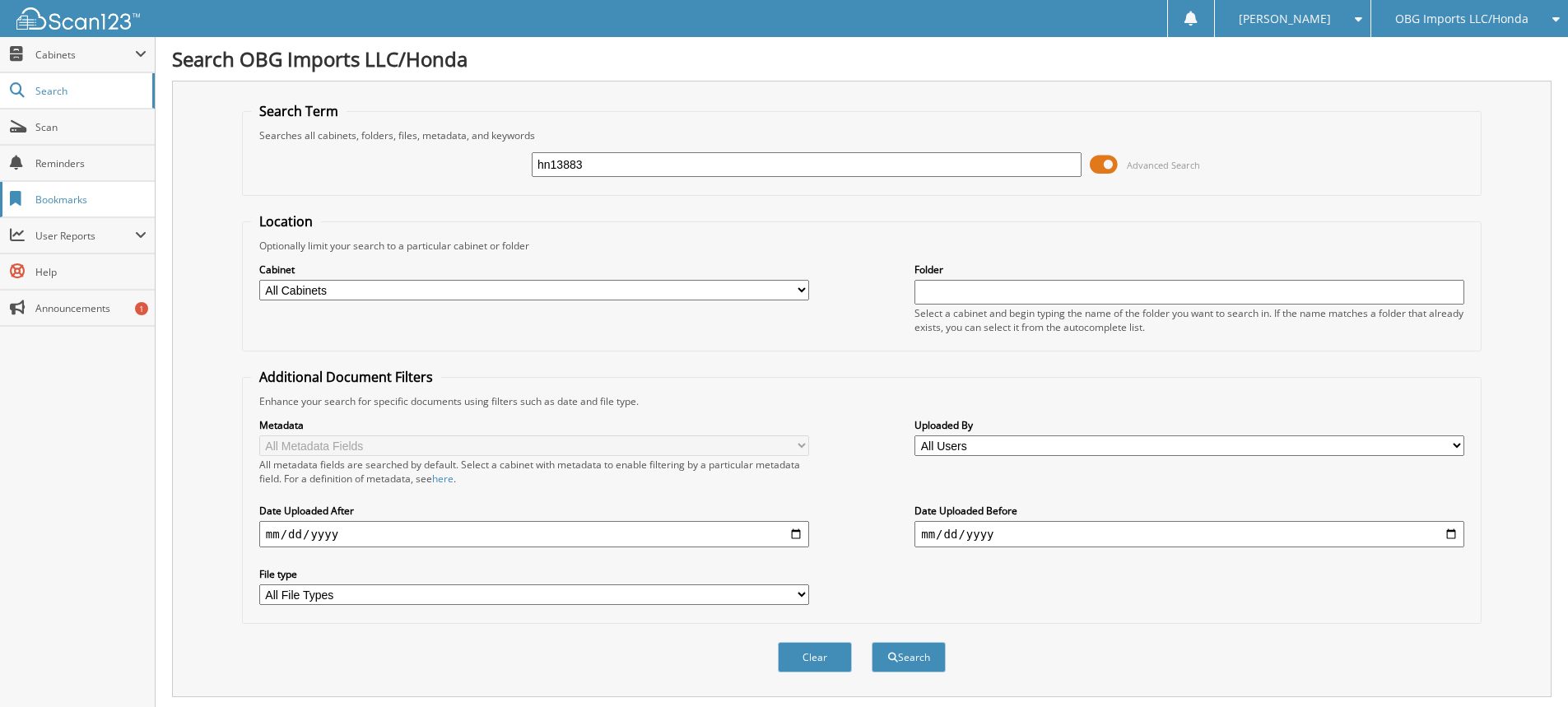
drag, startPoint x: 410, startPoint y: 172, endPoint x: 60, endPoint y: 188, distance: 350.4
click at [79, 188] on body "[PERSON_NAME] Settings Logout OBG Imports LLC/Honda BMI Imports LLC/Kia,Hyundai…" at bounding box center [784, 664] width 1568 height 1329
type input "hn50063"
click at [872, 643] on button "Search" at bounding box center [908, 658] width 74 height 31
drag, startPoint x: 658, startPoint y: 170, endPoint x: 0, endPoint y: 141, distance: 658.6
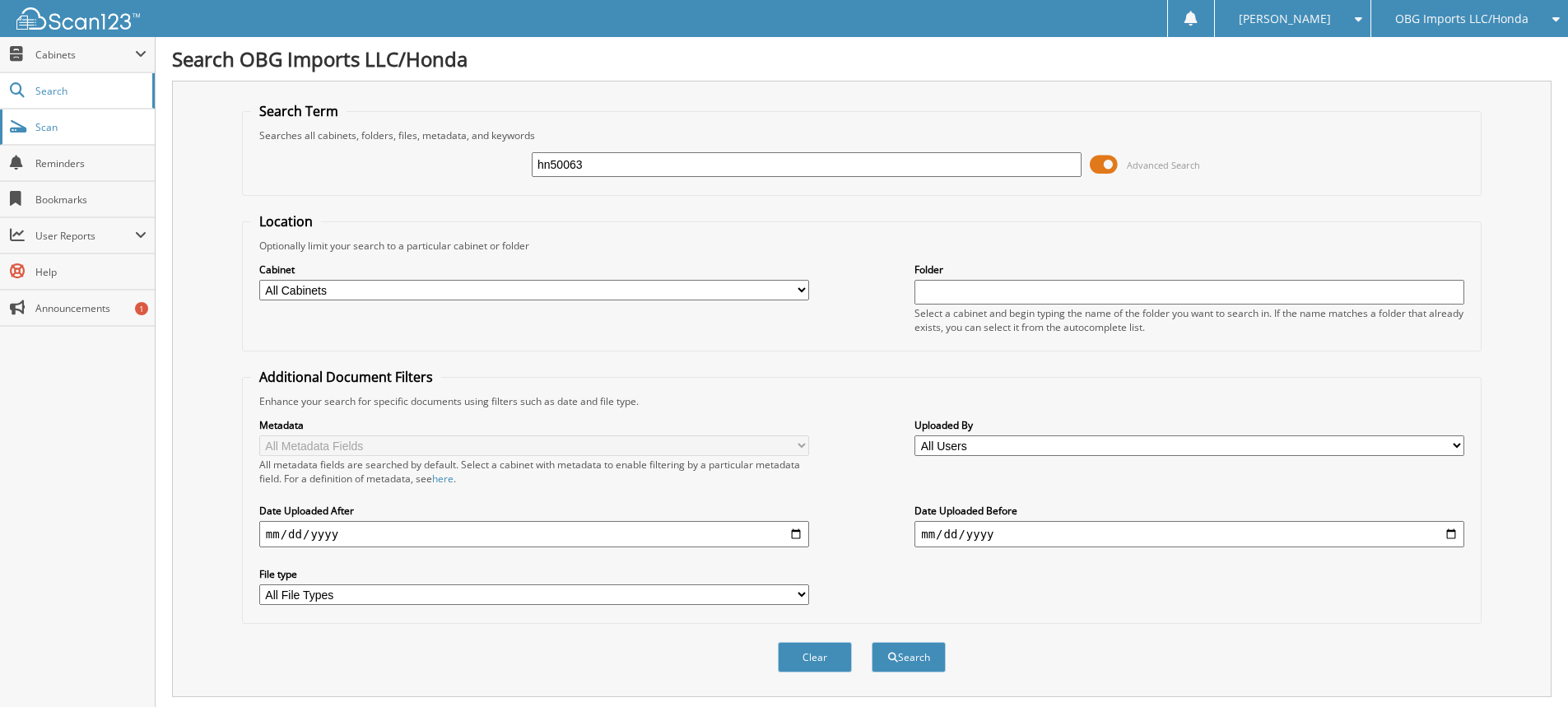
click at [8, 141] on body "[PERSON_NAME] Settings Logout OBG Imports LLC/Honda BMI Imports LLC/Kia,Hyundai…" at bounding box center [784, 664] width 1568 height 1329
type input "hn07080"
click at [872, 643] on button "Search" at bounding box center [908, 658] width 74 height 31
drag, startPoint x: 626, startPoint y: 174, endPoint x: 0, endPoint y: 45, distance: 639.2
click at [0, 49] on body "[PERSON_NAME] Settings Logout OBG Imports LLC/Honda BMI Imports LLC/Kia,Hyundai…" at bounding box center [784, 505] width 1568 height 1012
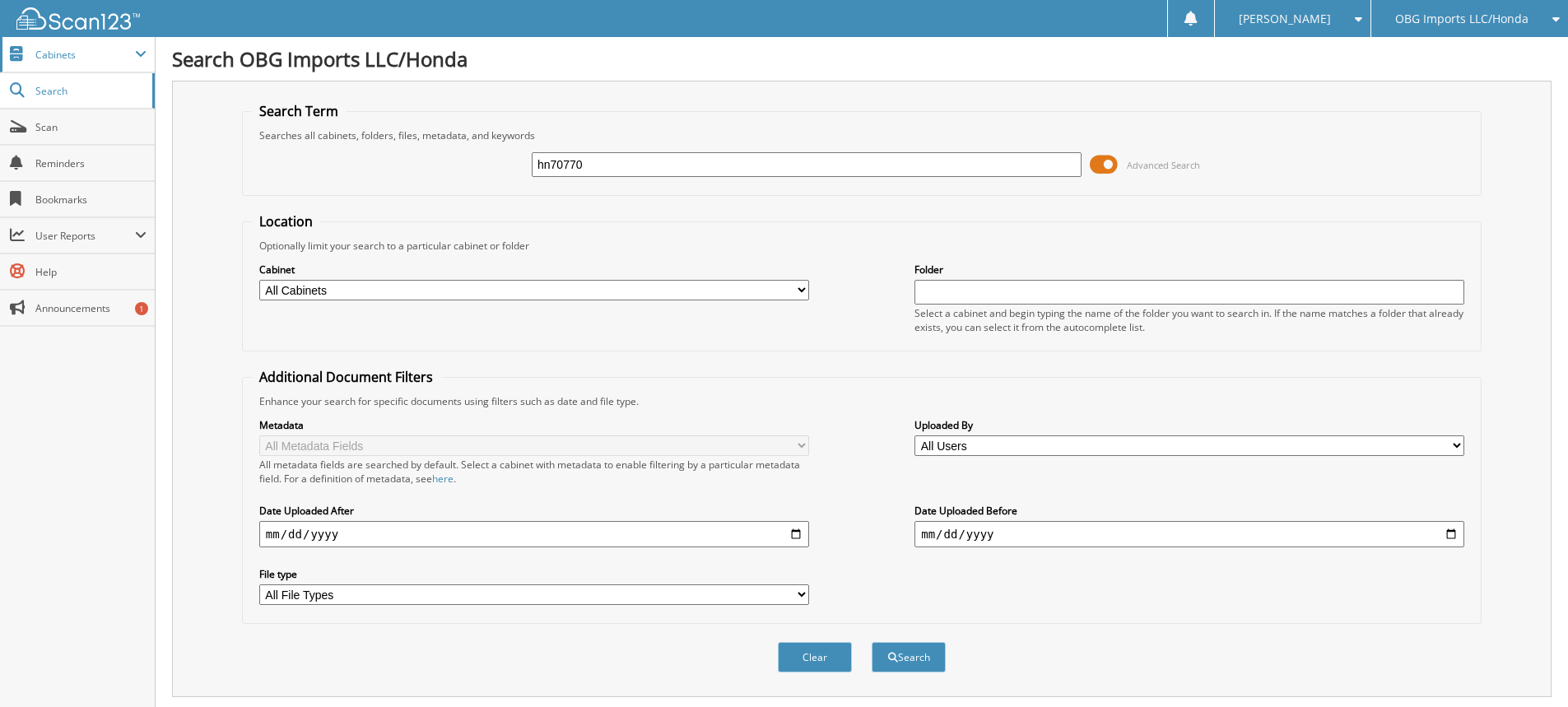
type input "hn70770"
click at [872, 643] on button "Search" at bounding box center [908, 658] width 74 height 31
drag, startPoint x: 733, startPoint y: 164, endPoint x: 0, endPoint y: 80, distance: 737.8
click at [0, 79] on body "[PERSON_NAME] Settings Logout OBG Imports LLC/Honda BMI Imports LLC/Kia,Hyundai…" at bounding box center [784, 561] width 1568 height 1122
type input "hn29686"
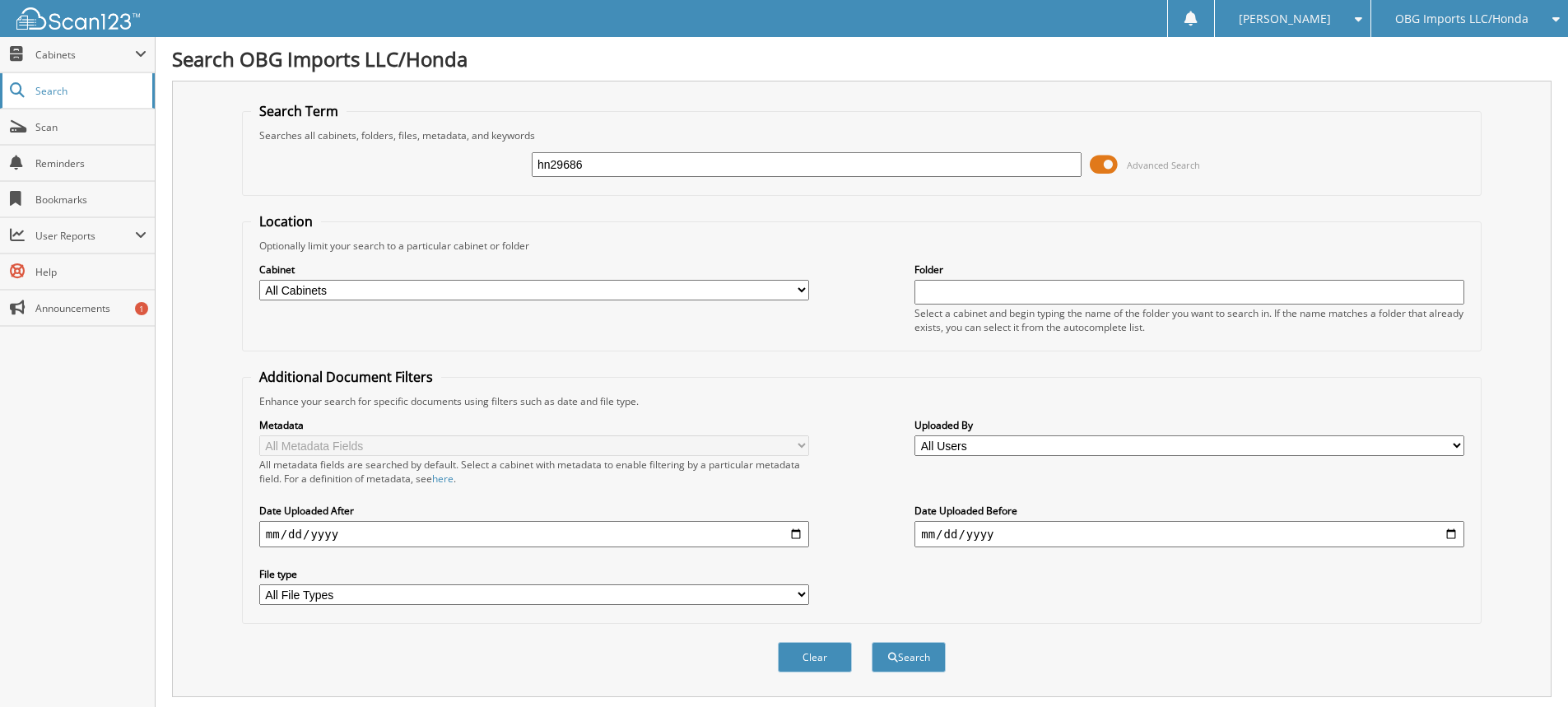
click at [872, 643] on button "Search" at bounding box center [908, 658] width 74 height 31
drag, startPoint x: 633, startPoint y: 175, endPoint x: 0, endPoint y: 66, distance: 642.3
click at [0, 107] on body "[PERSON_NAME] Settings Logout OBG Imports LLC/Honda BMI Imports LLC/Kia,Hyundai…" at bounding box center [784, 698] width 1568 height 1397
type input "hn50573"
click at [872, 643] on button "Search" at bounding box center [908, 658] width 74 height 31
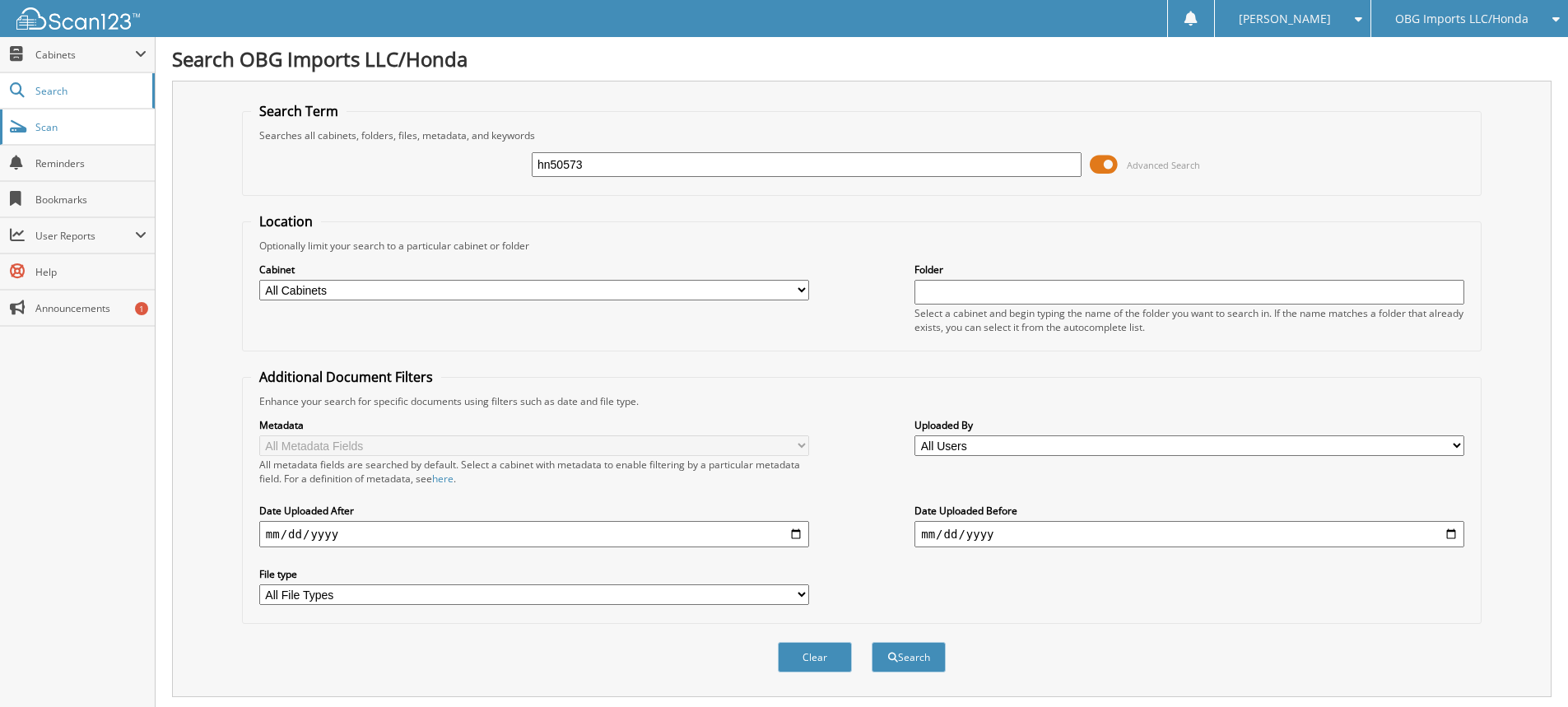
drag, startPoint x: 678, startPoint y: 174, endPoint x: 0, endPoint y: 131, distance: 679.4
click at [0, 138] on body "[PERSON_NAME] Settings Logout OBG Imports LLC/Honda BMI Imports LLC/Kia,Hyundai…" at bounding box center [784, 664] width 1568 height 1329
type input "1hn12615"
click at [872, 643] on button "Search" at bounding box center [908, 658] width 74 height 31
drag, startPoint x: 609, startPoint y: 162, endPoint x: 0, endPoint y: -4, distance: 631.2
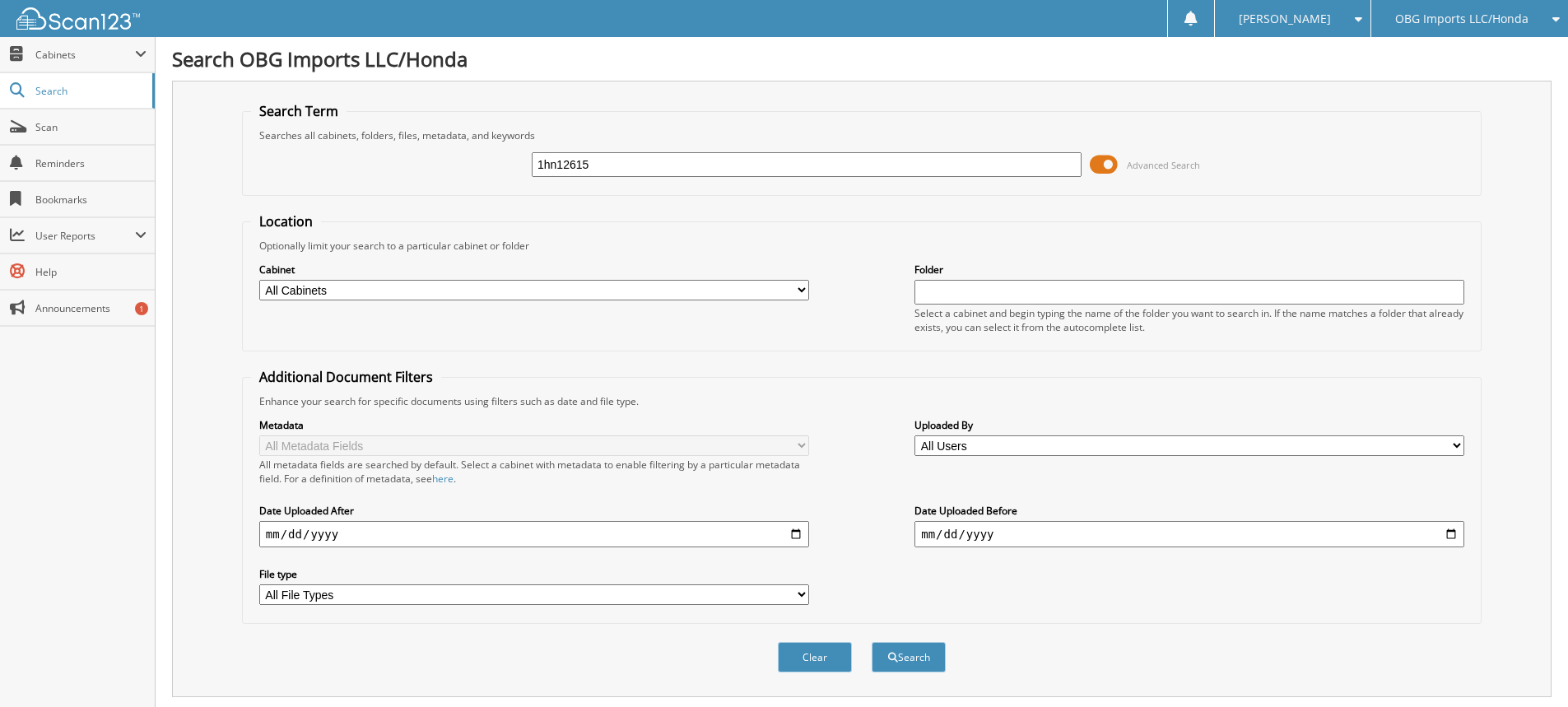
click at [0, 0] on html "[PERSON_NAME] Settings Logout OBG Imports LLC/Honda BMI Imports LLC/Kia,Hyundai…" at bounding box center [784, 664] width 1568 height 1329
type input "hn05535"
click at [872, 643] on button "Search" at bounding box center [908, 658] width 74 height 31
drag, startPoint x: 697, startPoint y: 163, endPoint x: 0, endPoint y: 50, distance: 706.1
click at [0, 49] on body "[PERSON_NAME] Settings Logout OBG Imports LLC/Honda BMI Imports LLC/Kia,Hyundai…" at bounding box center [784, 540] width 1568 height 1080
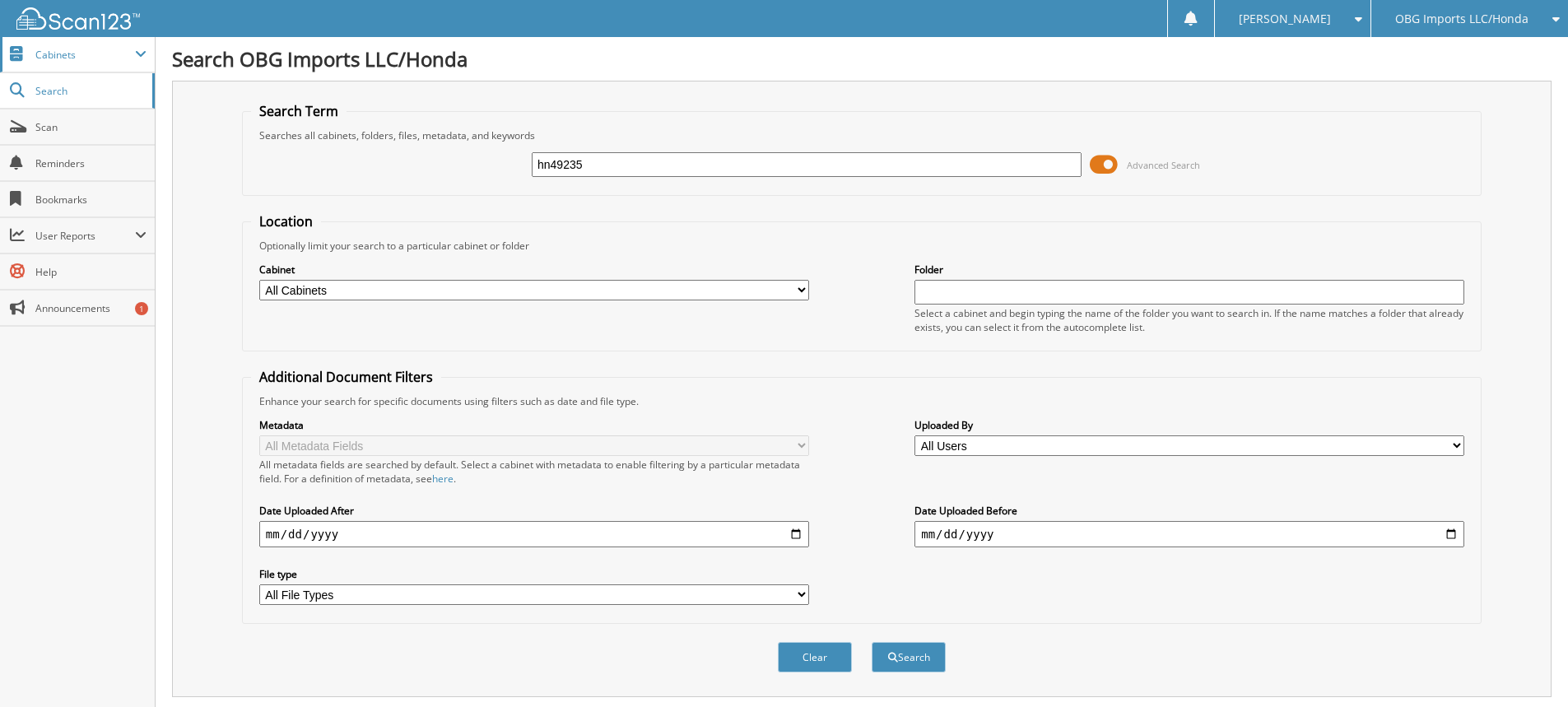
type input "hn49235"
click at [872, 643] on button "Search" at bounding box center [908, 658] width 74 height 31
click at [679, 176] on div "hn49235" at bounding box center [807, 164] width 550 height 28
drag, startPoint x: 677, startPoint y: 172, endPoint x: 0, endPoint y: 81, distance: 683.1
click at [0, 81] on body "[PERSON_NAME] Settings Logout OBG Imports LLC/Honda BMI Imports LLC/Kia,Hyundai…" at bounding box center [784, 664] width 1568 height 1329
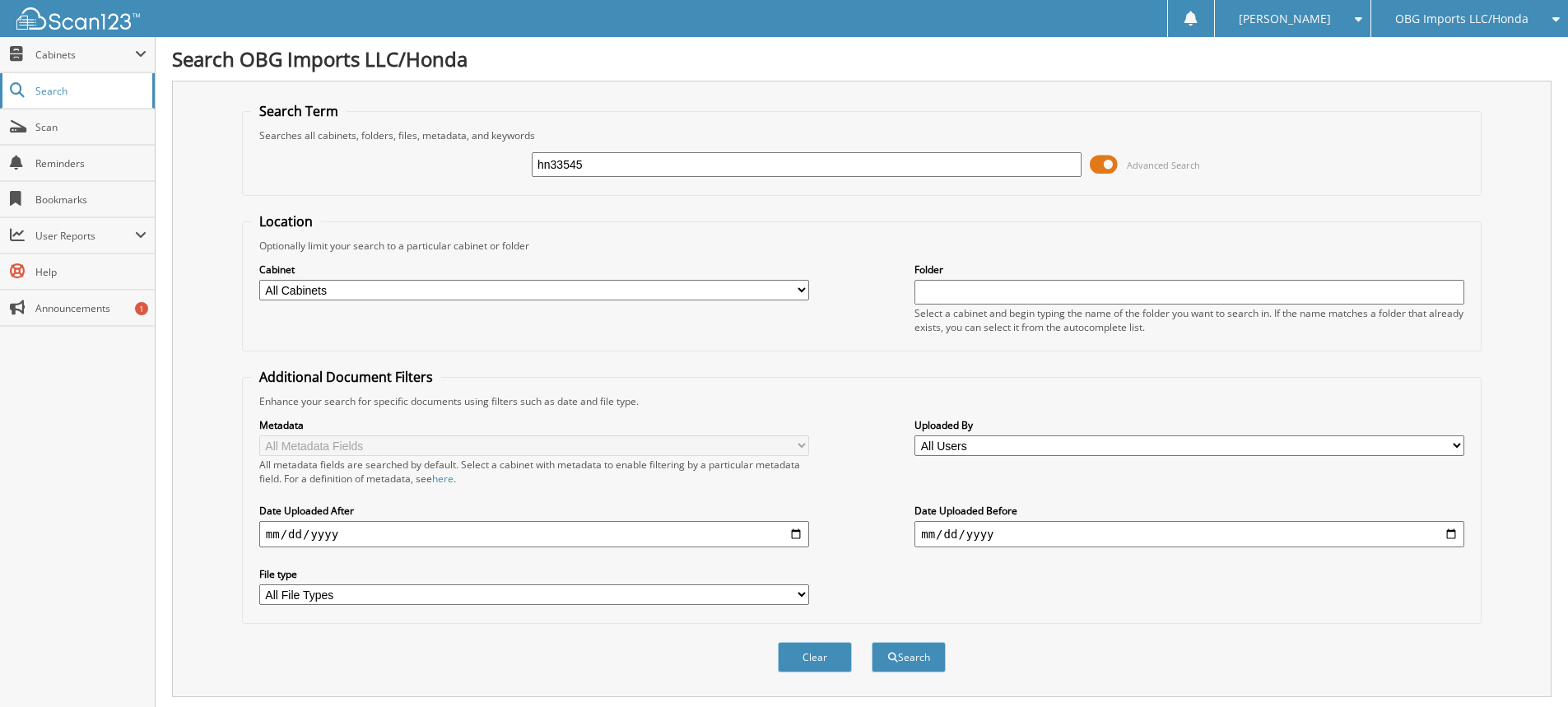
type input "hn33545"
click at [872, 643] on button "Search" at bounding box center [908, 658] width 74 height 31
drag, startPoint x: 713, startPoint y: 169, endPoint x: 0, endPoint y: 132, distance: 714.0
click at [0, 108] on body "[PERSON_NAME] Settings Logout OBG Imports LLC/Honda BMI Imports LLC/Kia,Hyundai…" at bounding box center [784, 505] width 1568 height 1012
type input "hn09945"
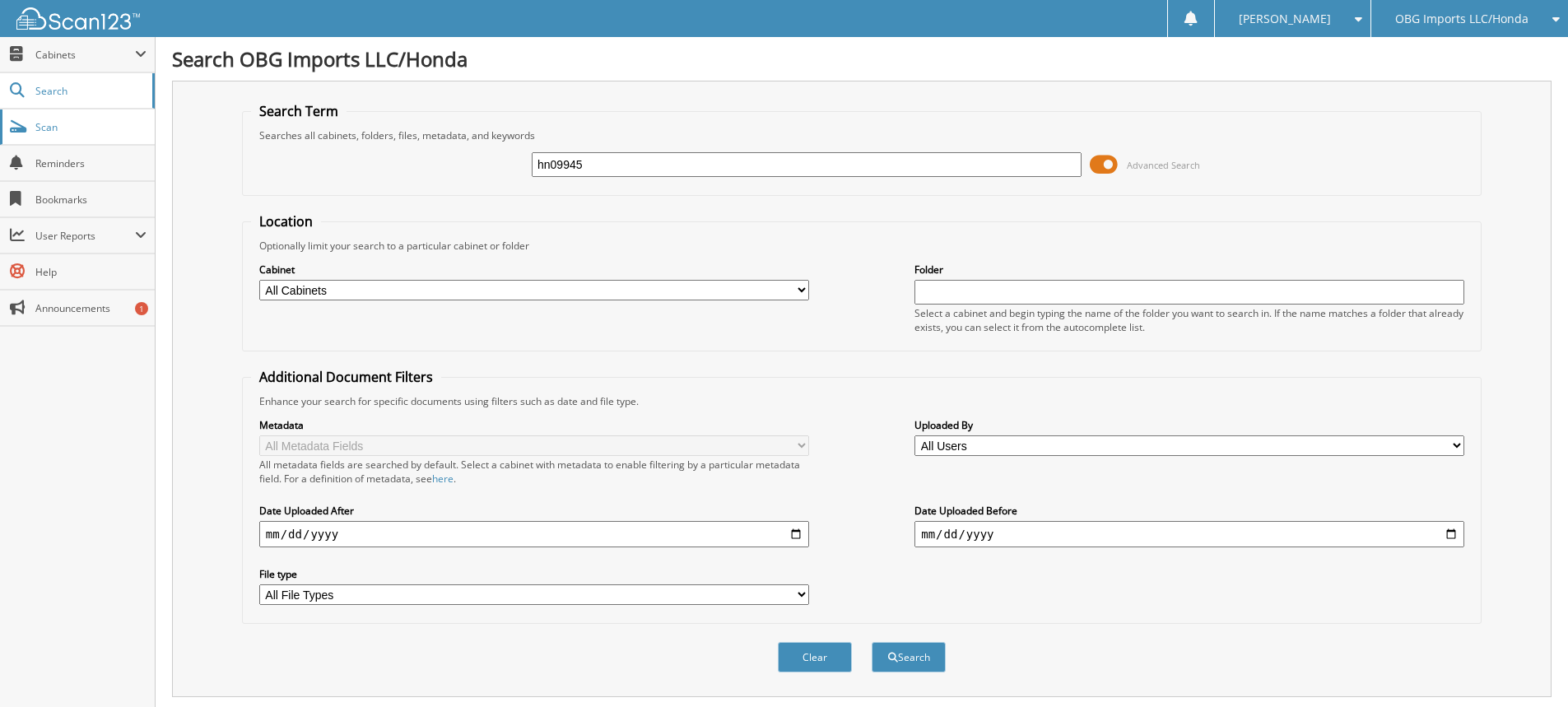
click at [872, 643] on button "Search" at bounding box center [908, 658] width 74 height 31
drag, startPoint x: 680, startPoint y: 164, endPoint x: 0, endPoint y: -30, distance: 707.1
click at [0, 0] on html "[PERSON_NAME] Settings Logout OBG Imports LLC/Honda BMI Imports LLC/Kia,Hyundai…" at bounding box center [784, 505] width 1568 height 1012
type input "hn67242"
click at [872, 643] on button "Search" at bounding box center [908, 658] width 74 height 31
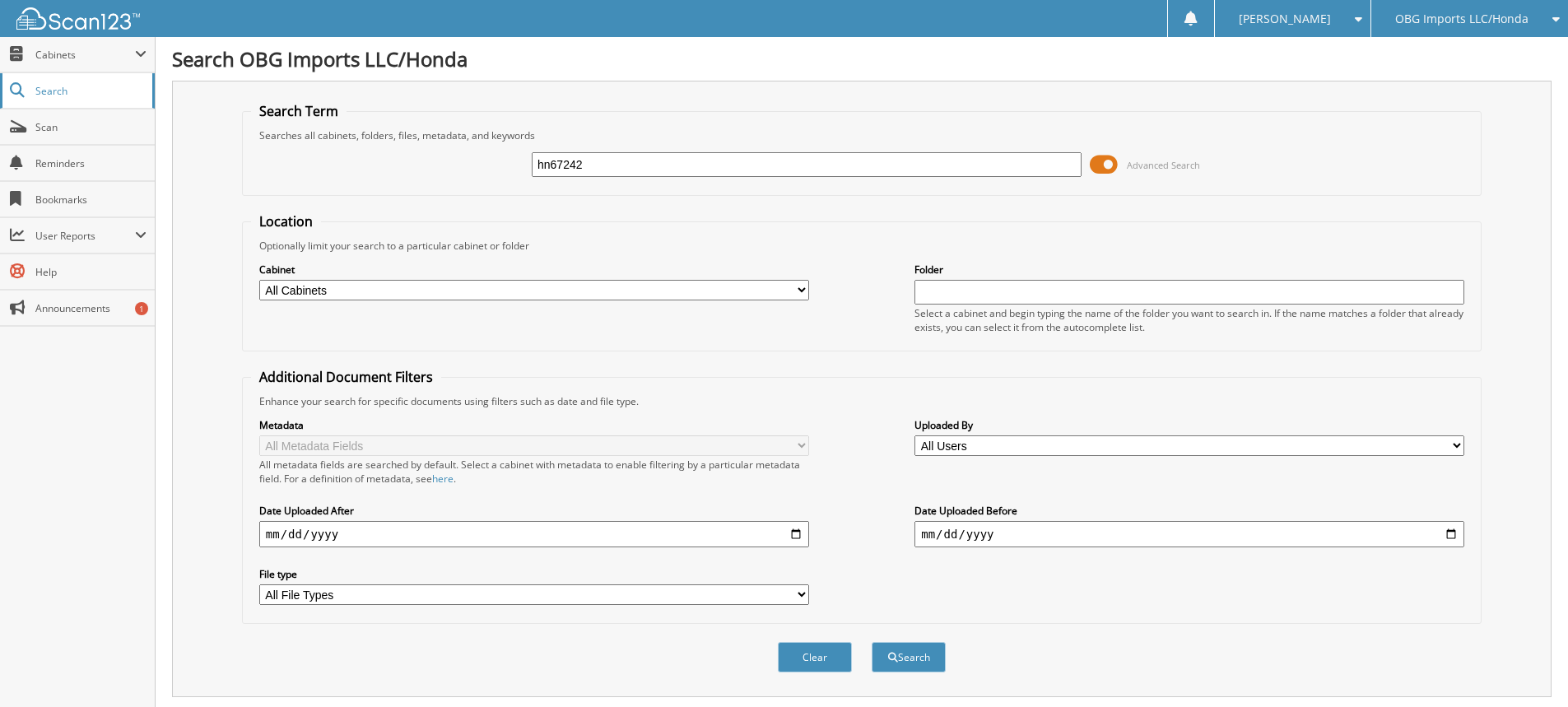
drag, startPoint x: 681, startPoint y: 169, endPoint x: 0, endPoint y: 102, distance: 684.3
click at [0, 154] on body "[PERSON_NAME] Settings Logout OBG Imports LLC/Honda BMI Imports LLC/Kia,Hyundai…" at bounding box center [784, 664] width 1568 height 1329
type input "hn25240"
click at [872, 643] on button "Search" at bounding box center [908, 658] width 74 height 31
drag, startPoint x: 616, startPoint y: 161, endPoint x: 43, endPoint y: 124, distance: 574.2
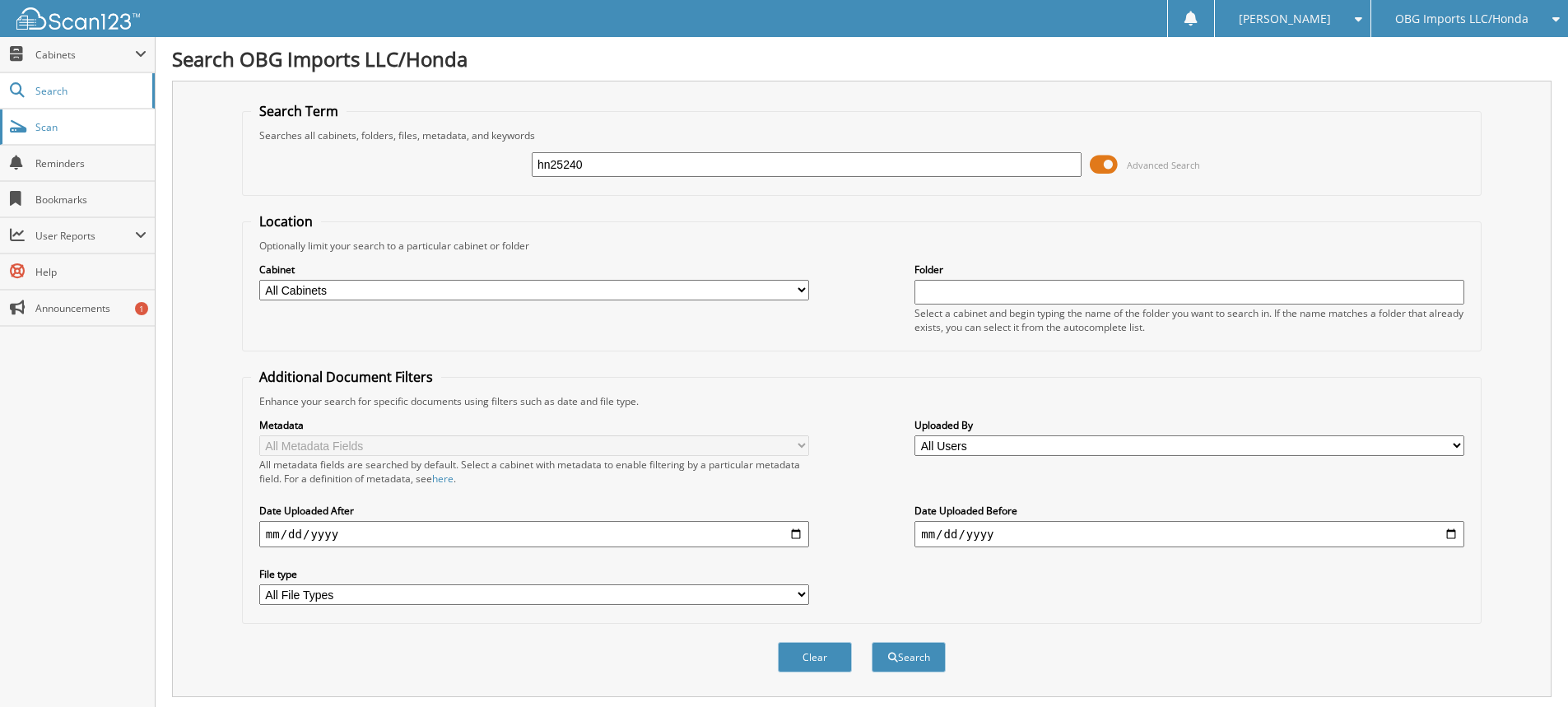
click at [60, 123] on body "[PERSON_NAME] Settings Logout OBG Imports LLC/Honda BMI Imports LLC/Kia,Hyundai…" at bounding box center [784, 505] width 1568 height 1012
type input "1hn72526"
click at [872, 643] on button "Search" at bounding box center [908, 658] width 74 height 31
drag, startPoint x: 663, startPoint y: 162, endPoint x: 0, endPoint y: 84, distance: 667.6
click at [127, 122] on body "[PERSON_NAME] Settings Logout OBG Imports LLC/Honda BMI Imports LLC/Kia,Hyundai…" at bounding box center [784, 664] width 1568 height 1329
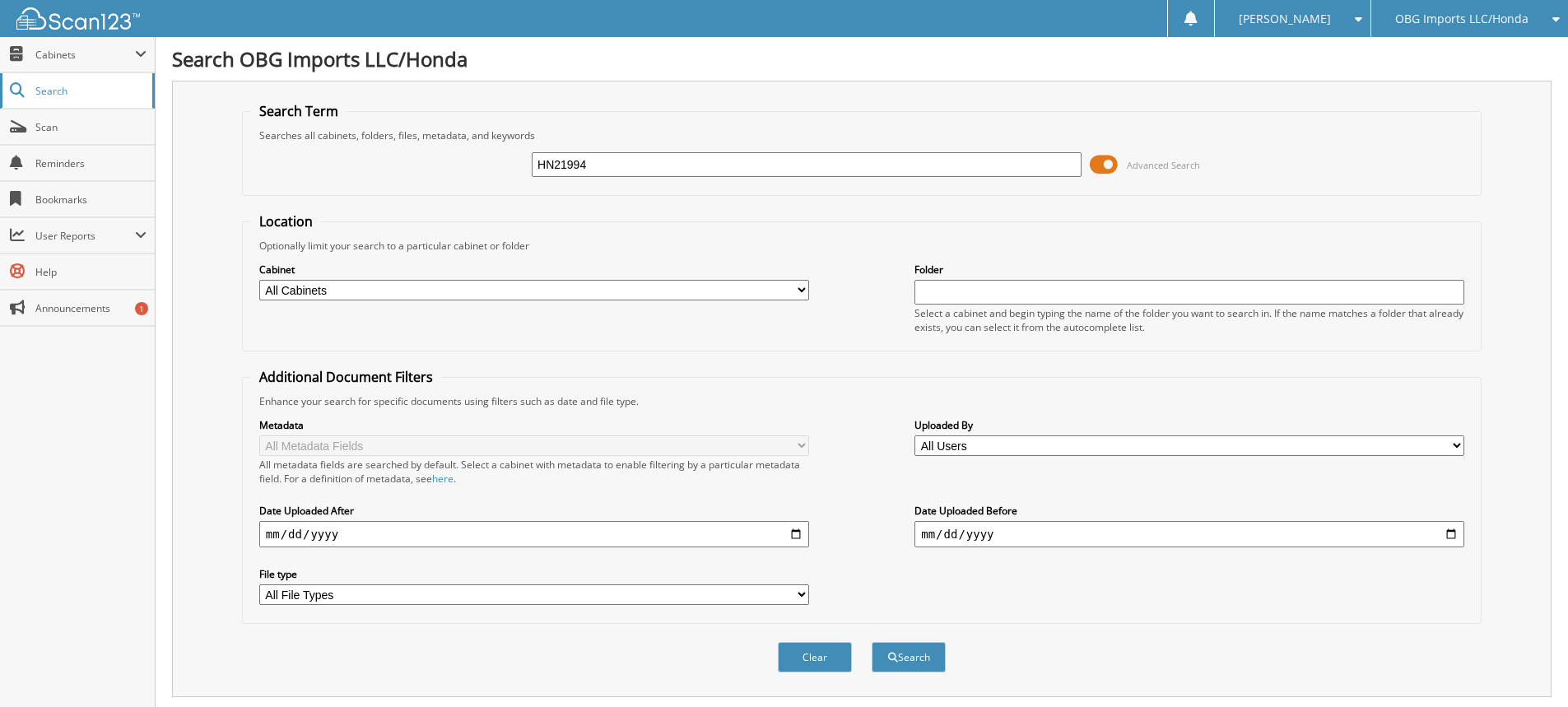
type input "HN21994"
click at [872, 643] on button "Search" at bounding box center [908, 658] width 74 height 31
drag, startPoint x: 764, startPoint y: 173, endPoint x: 0, endPoint y: 105, distance: 767.0
click at [71, 107] on body "[PERSON_NAME] Settings Logout OBG Imports LLC/Honda BMI Imports LLC/Kia,Hyundai…" at bounding box center [784, 505] width 1568 height 1012
type input "HN70417"
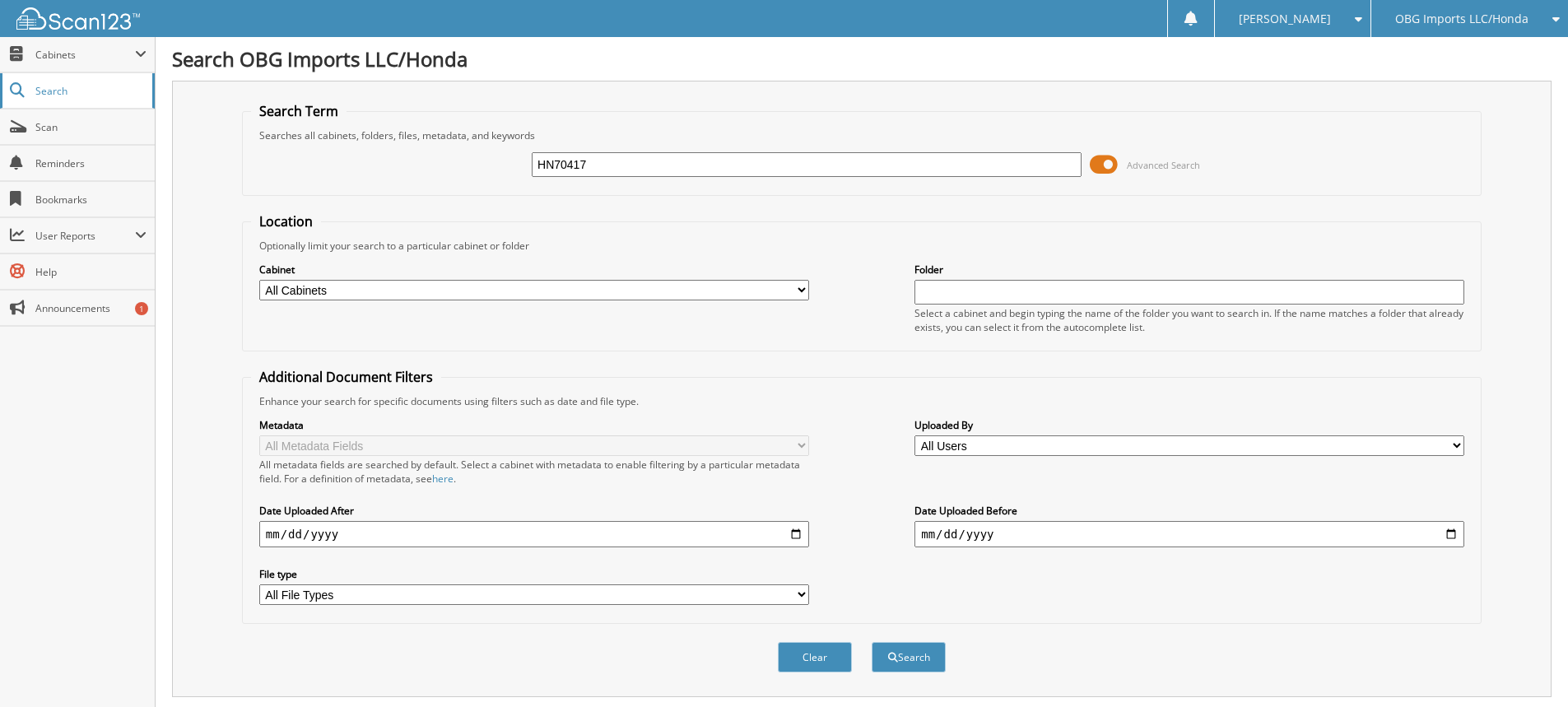
click at [872, 643] on button "Search" at bounding box center [908, 658] width 74 height 31
drag, startPoint x: 658, startPoint y: 157, endPoint x: 321, endPoint y: 160, distance: 337.0
click at [322, 160] on div "HN70417 Advanced Search" at bounding box center [861, 164] width 1221 height 44
type input "HN25477"
click at [872, 643] on button "Search" at bounding box center [908, 658] width 74 height 31
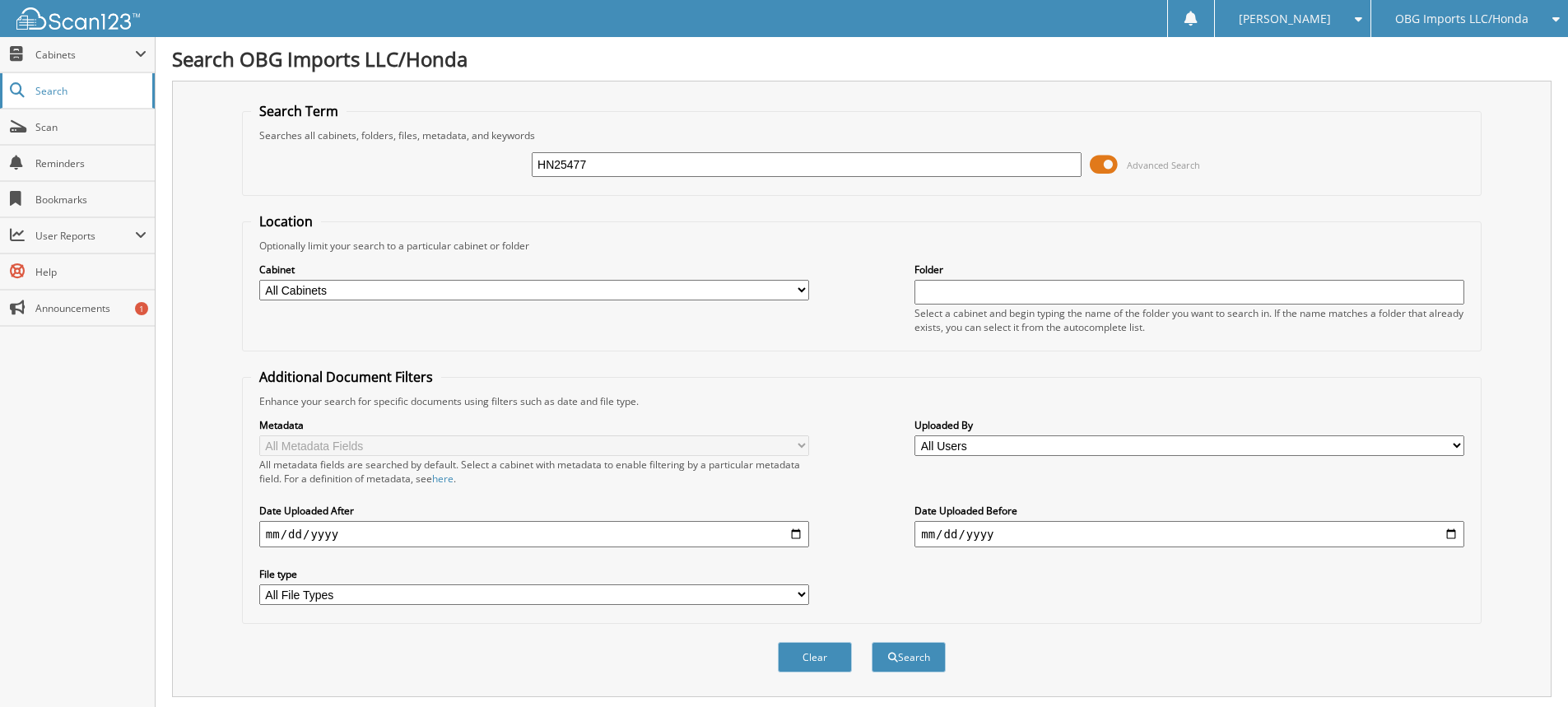
drag, startPoint x: 655, startPoint y: 171, endPoint x: 0, endPoint y: 93, distance: 659.6
click at [20, 95] on body "Stacia M. Settings Logout OBG Imports LLC/Honda BMI Imports LLC/Kia,Hyundai,Mit…" at bounding box center [784, 505] width 1568 height 1012
type input "HN38634"
click at [872, 643] on button "Search" at bounding box center [908, 658] width 74 height 31
drag, startPoint x: 623, startPoint y: 168, endPoint x: 0, endPoint y: 127, distance: 624.3
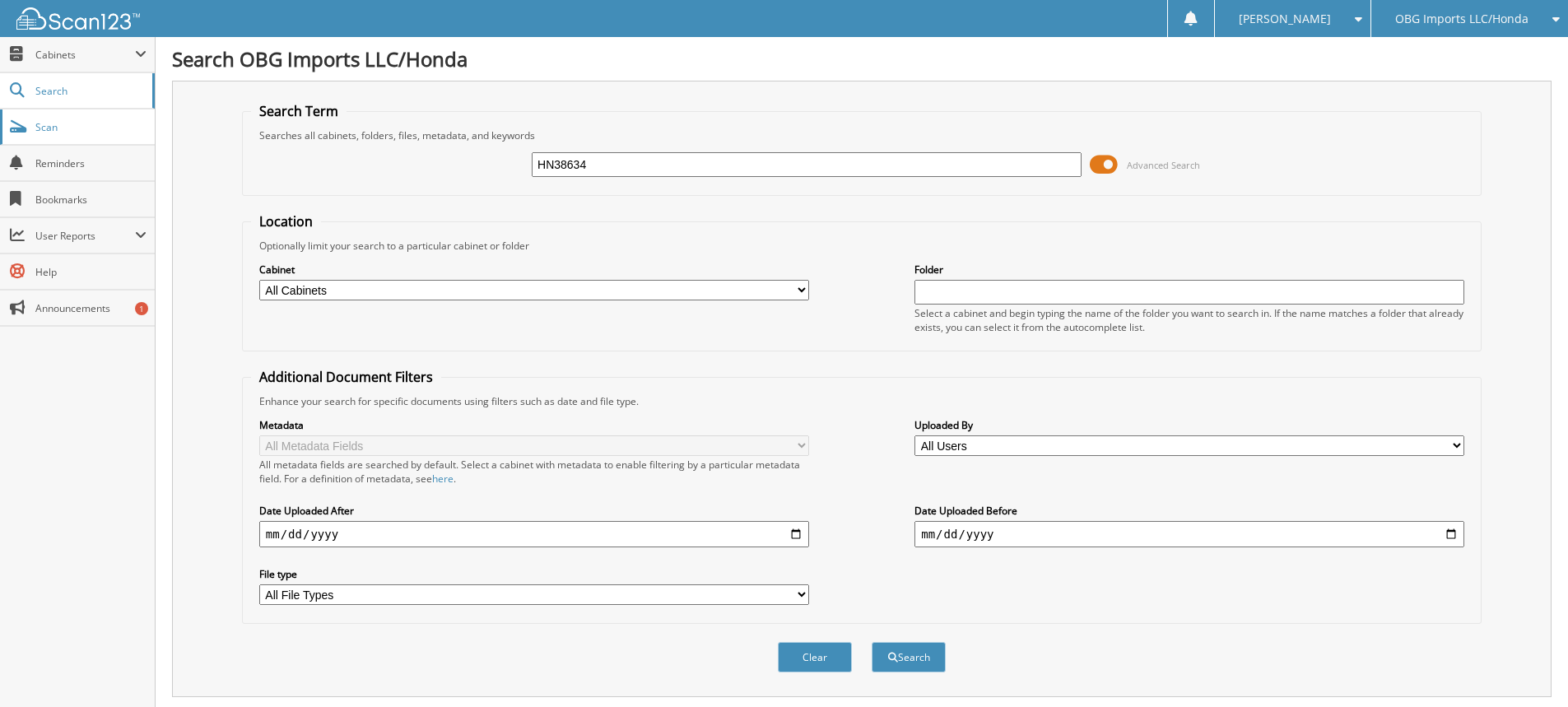
click at [44, 124] on body "[PERSON_NAME] Settings Logout OBG Imports LLC/Honda BMI Imports LLC/Kia,Hyundai…" at bounding box center [784, 505] width 1568 height 1012
type input "HN19926"
click at [872, 643] on button "Search" at bounding box center [908, 658] width 74 height 31
drag, startPoint x: 697, startPoint y: 165, endPoint x: 0, endPoint y: 147, distance: 697.2
click at [0, 150] on body "[PERSON_NAME] Settings Logout OBG Imports LLC/Honda BMI Imports LLC/Kia,Hyundai…" at bounding box center [784, 540] width 1568 height 1080
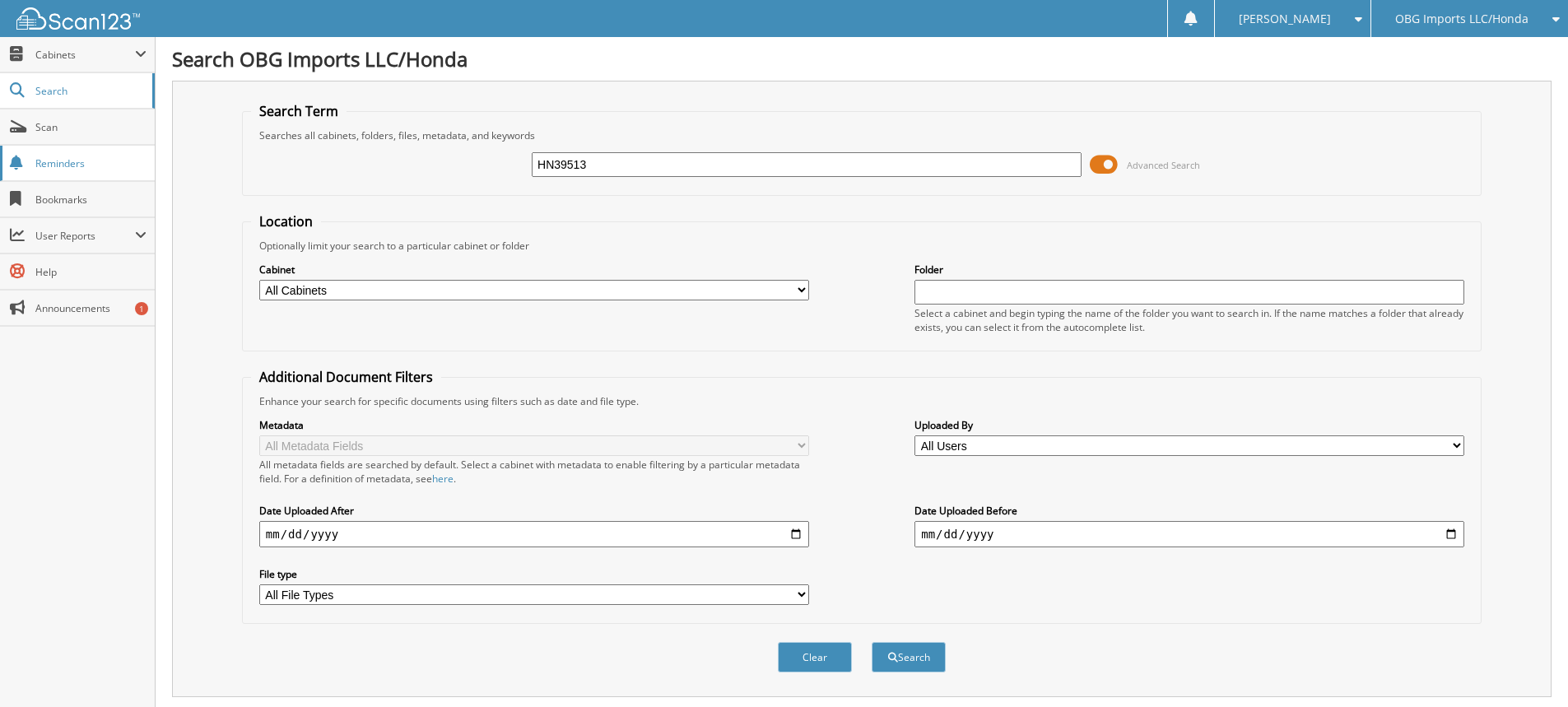
type input "HN39513"
click at [872, 643] on button "Search" at bounding box center [908, 658] width 74 height 31
drag, startPoint x: 639, startPoint y: 168, endPoint x: 0, endPoint y: 138, distance: 639.7
click at [0, 138] on body "[PERSON_NAME] Settings Logout OBG Imports LLC/Honda BMI Imports LLC/Kia,Hyundai…" at bounding box center [784, 505] width 1568 height 1012
type input "HN38553"
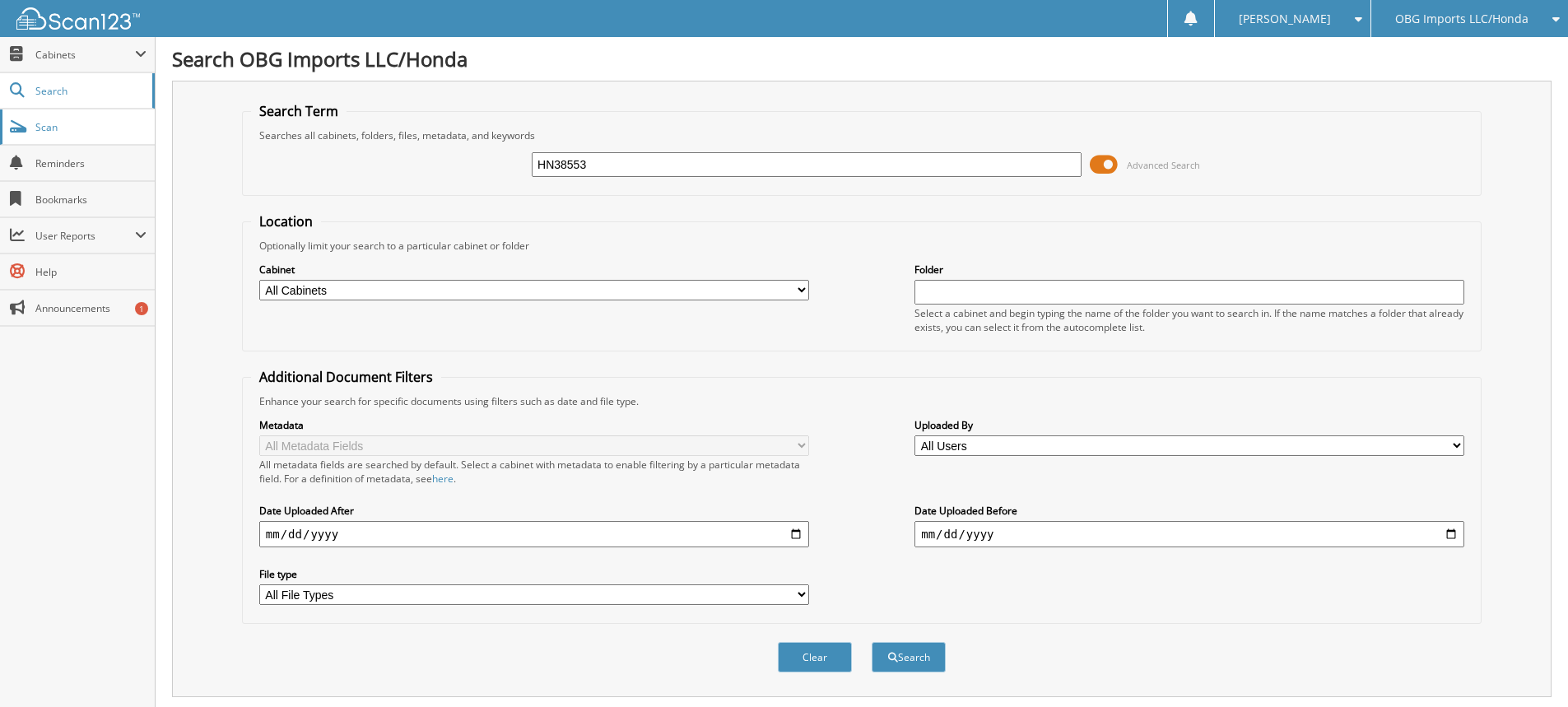
click at [872, 643] on button "Search" at bounding box center [908, 658] width 74 height 31
drag, startPoint x: 694, startPoint y: 164, endPoint x: 0, endPoint y: 91, distance: 697.8
click at [0, 93] on body "[PERSON_NAME] Settings Logout OBG Imports LLC/Honda BMI Imports LLC/Kia,Hyundai…" at bounding box center [784, 505] width 1568 height 1012
type input "HN66318"
click at [872, 643] on button "Search" at bounding box center [908, 658] width 74 height 31
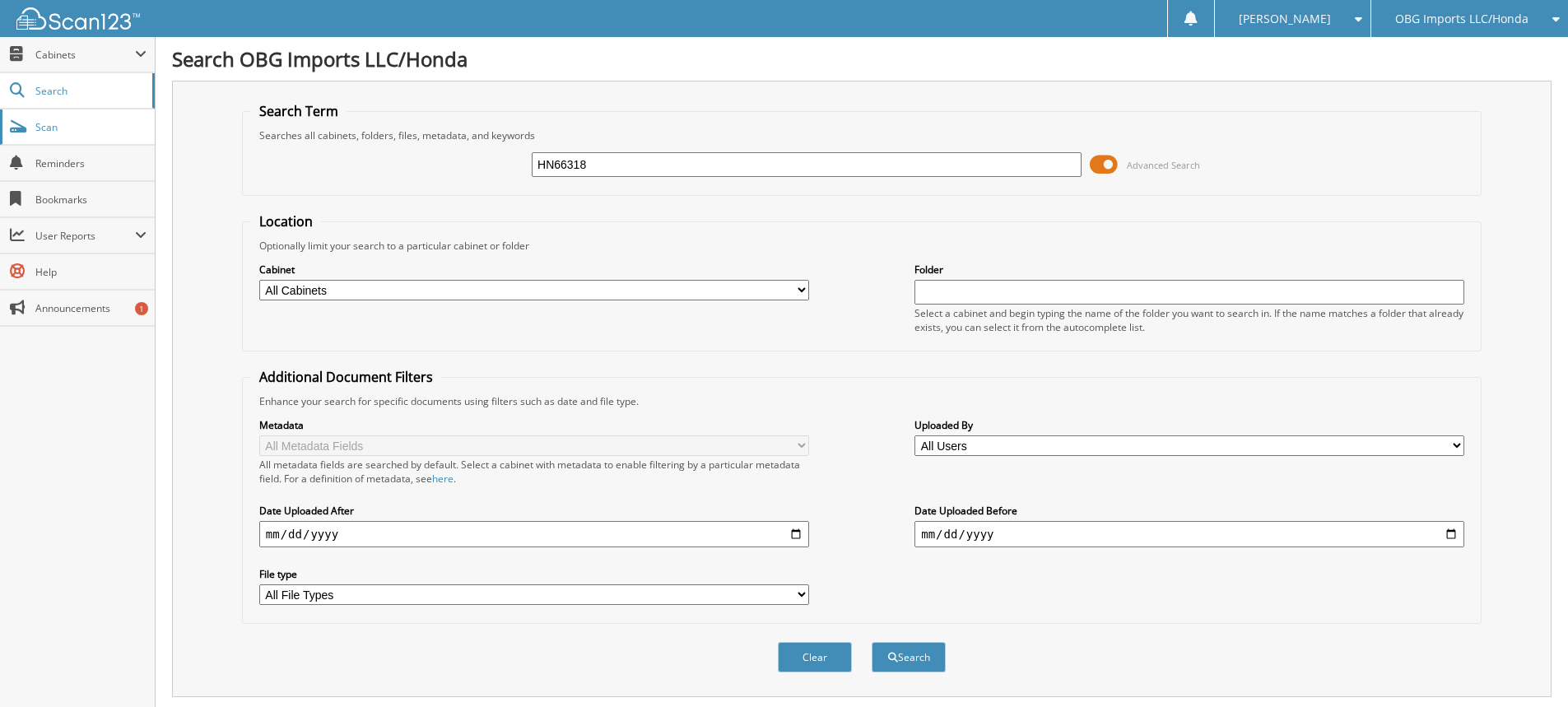
drag, startPoint x: 644, startPoint y: 167, endPoint x: 0, endPoint y: 136, distance: 644.7
click at [0, 136] on body "[PERSON_NAME] Settings Logout OBG Imports LLC/Honda BMI Imports LLC/Kia,Hyundai…" at bounding box center [784, 505] width 1568 height 1012
type input "HN15787"
click at [872, 643] on button "Search" at bounding box center [908, 658] width 74 height 31
drag, startPoint x: 708, startPoint y: 174, endPoint x: 0, endPoint y: 77, distance: 714.6
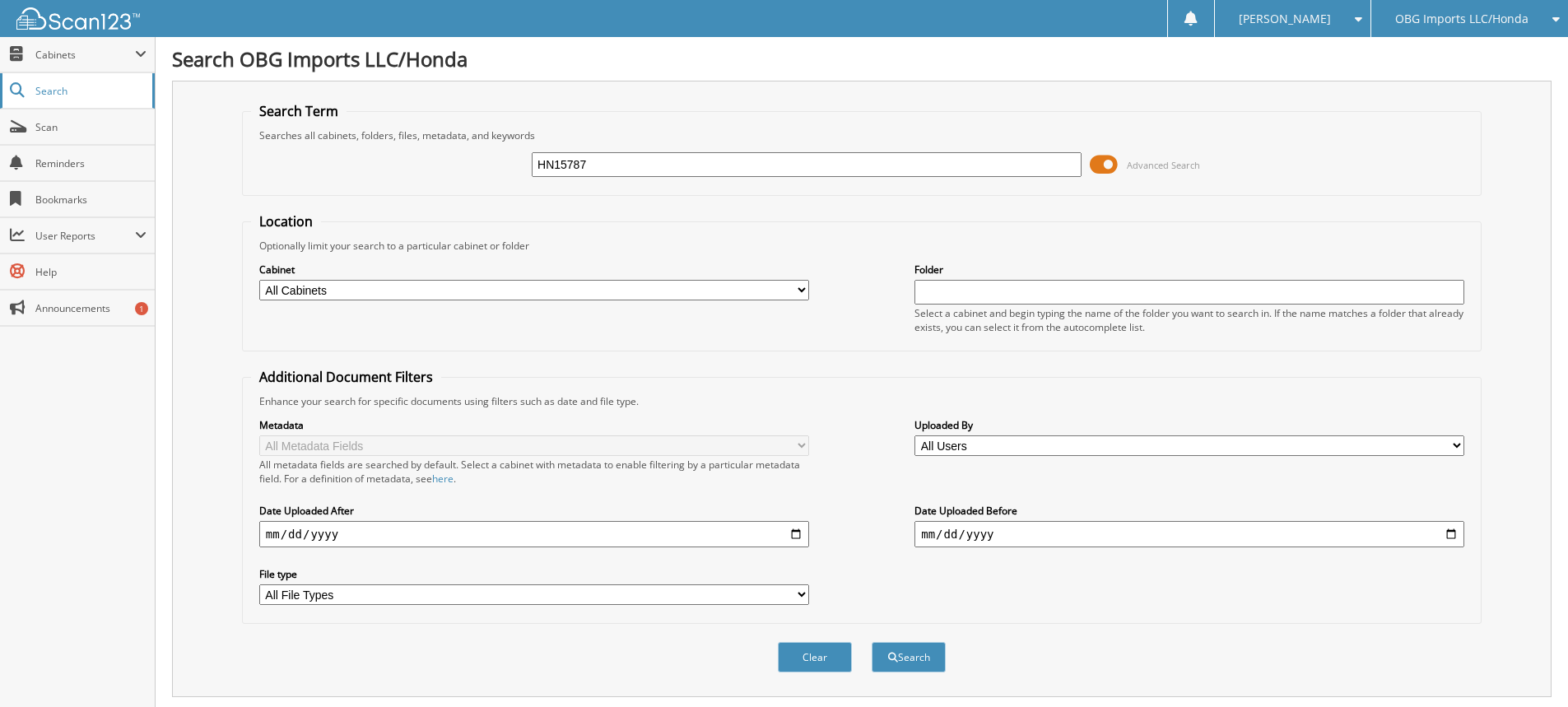
click at [0, 86] on body "[PERSON_NAME] Settings Logout OBG Imports LLC/Honda BMI Imports LLC/Kia,Hyundai…" at bounding box center [784, 540] width 1568 height 1080
type input "HN26417"
click at [872, 643] on button "Search" at bounding box center [908, 658] width 74 height 31
drag, startPoint x: 646, startPoint y: 168, endPoint x: 0, endPoint y: 134, distance: 646.9
click at [0, 139] on body "[PERSON_NAME] Settings Logout OBG Imports LLC/Honda BMI Imports LLC/Kia,Hyundai…" at bounding box center [784, 505] width 1568 height 1012
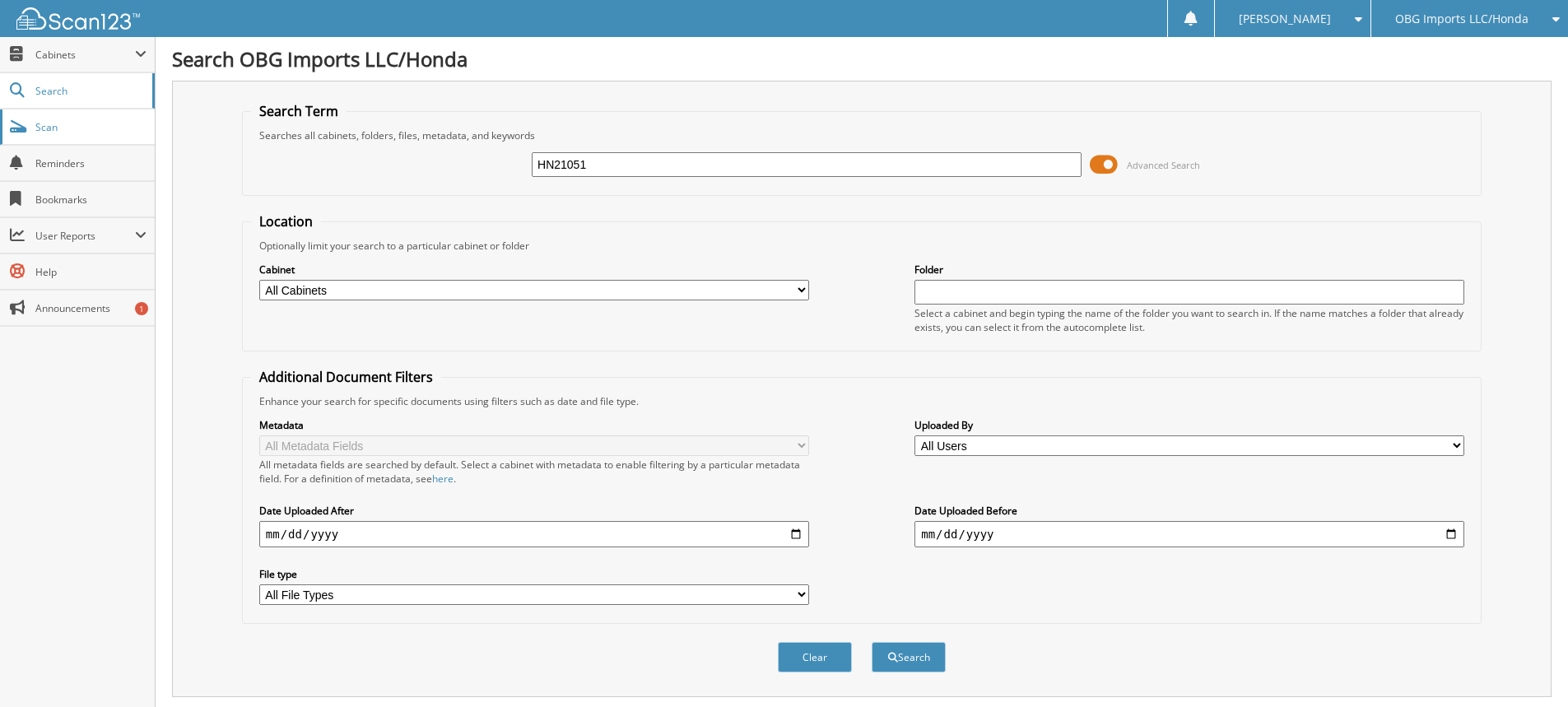
type input "HN21051"
click at [872, 643] on button "Search" at bounding box center [908, 658] width 74 height 31
drag, startPoint x: 706, startPoint y: 159, endPoint x: 0, endPoint y: 82, distance: 710.2
click at [0, 89] on body "[PERSON_NAME] Settings Logout OBG Imports LLC/Honda BMI Imports LLC/Kia,Hyundai…" at bounding box center [784, 505] width 1568 height 1012
type input "HN17608"
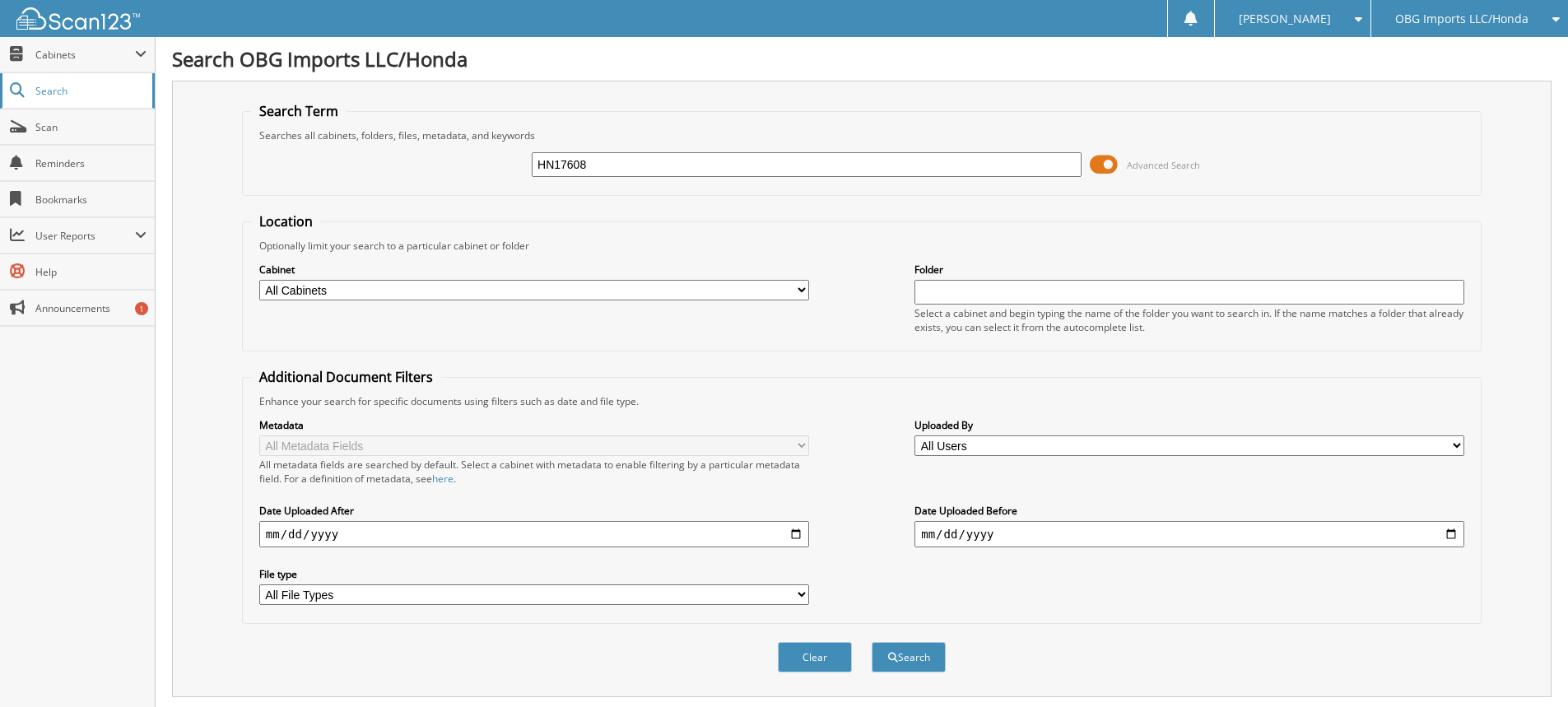
click at [872, 643] on button "Search" at bounding box center [908, 658] width 74 height 31
drag, startPoint x: 612, startPoint y: 159, endPoint x: 0, endPoint y: 117, distance: 613.4
type input "HN06848"
click at [872, 643] on button "Search" at bounding box center [908, 658] width 74 height 31
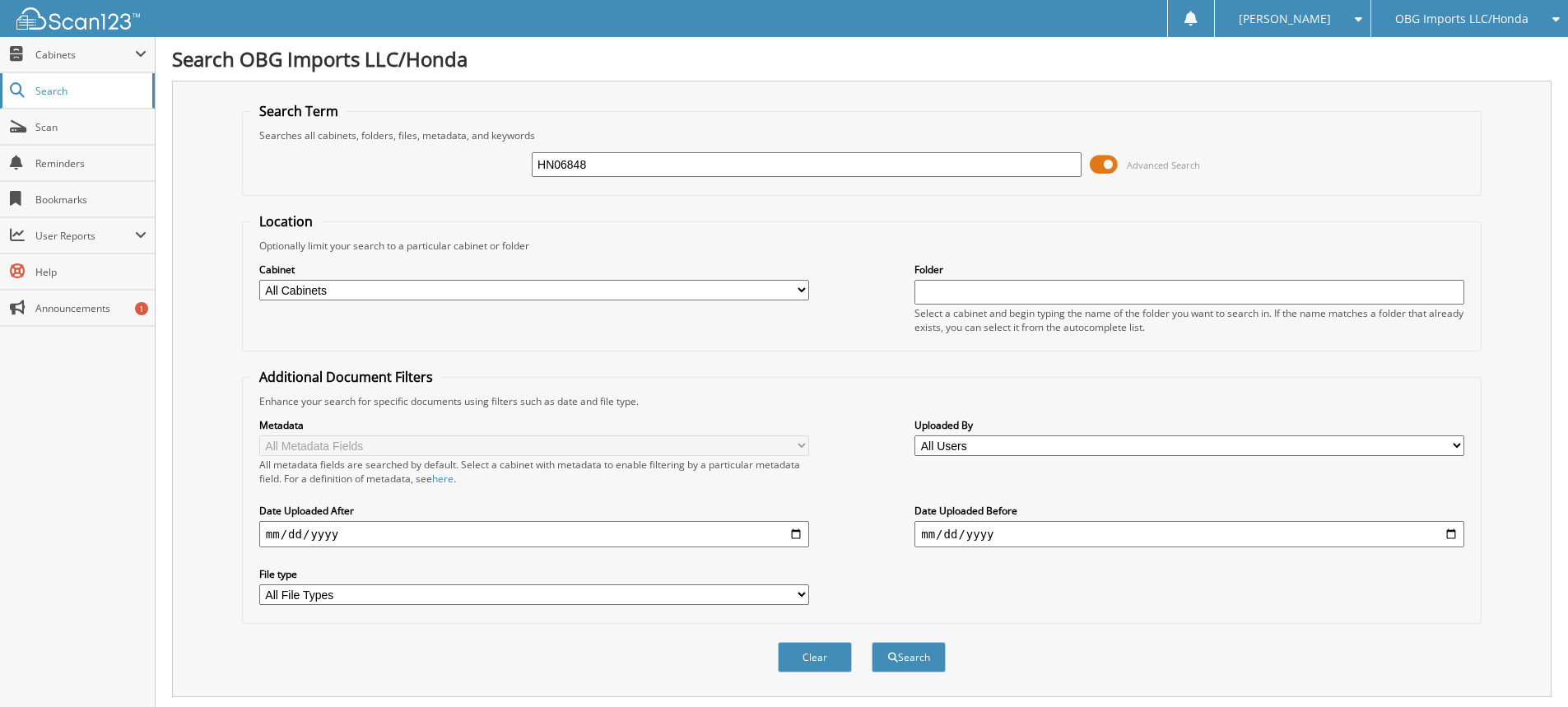
drag, startPoint x: 672, startPoint y: 162, endPoint x: 0, endPoint y: 100, distance: 674.9
click at [0, 102] on body "[PERSON_NAME] Settings Logout OBG Imports LLC/Honda BMI Imports LLC/Kia,Hyundai…" at bounding box center [784, 505] width 1568 height 1012
type input "HN09254"
click at [872, 643] on button "Search" at bounding box center [908, 658] width 74 height 31
drag, startPoint x: 612, startPoint y: 156, endPoint x: 0, endPoint y: 37, distance: 623.5
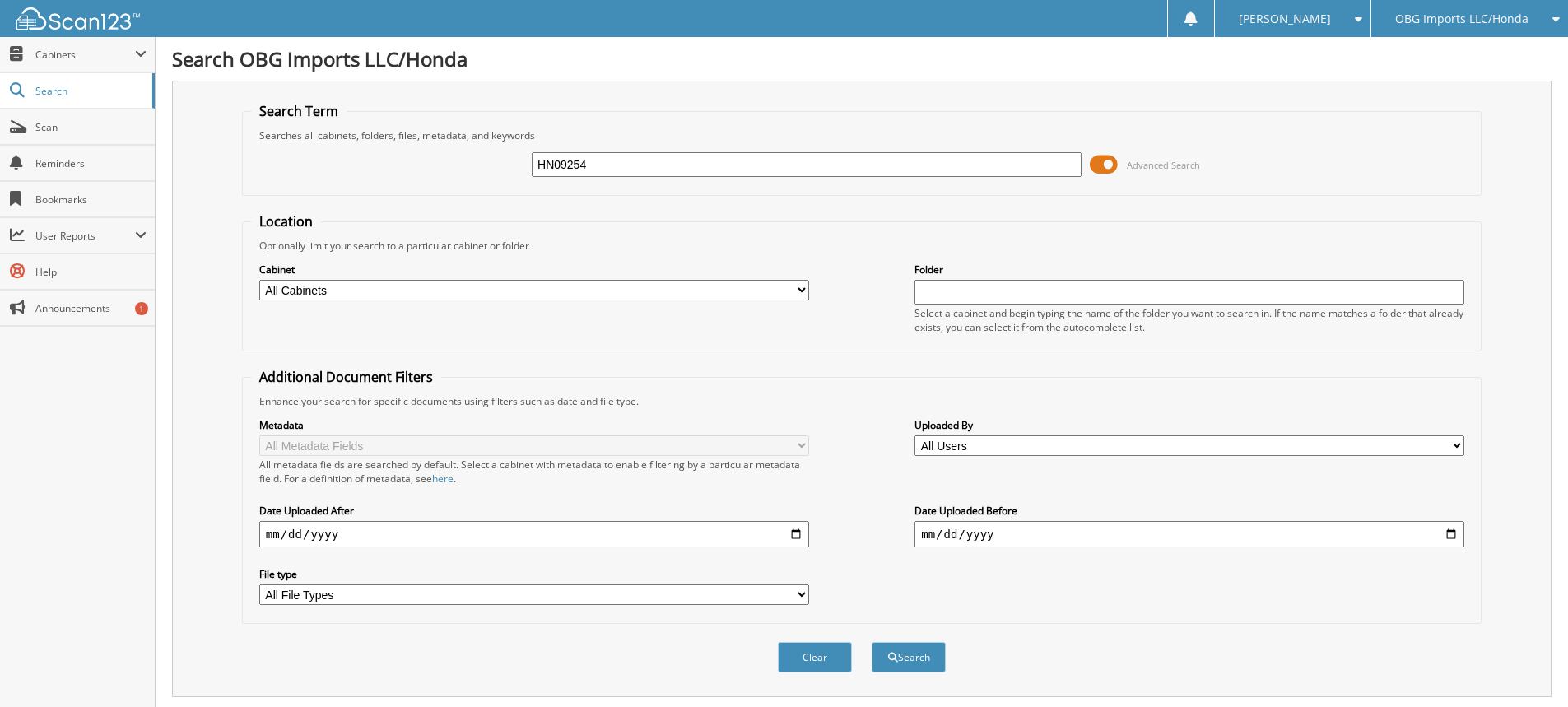
click at [0, 39] on body "[PERSON_NAME] Settings Logout OBG Imports LLC/Honda BMI Imports LLC/Kia,Hyundai…" at bounding box center [784, 540] width 1568 height 1080
type input "HN34661"
click at [872, 643] on button "Search" at bounding box center [908, 658] width 74 height 31
drag, startPoint x: 752, startPoint y: 159, endPoint x: 0, endPoint y: 35, distance: 762.2
click at [0, 35] on body "[PERSON_NAME] Settings Logout OBG Imports LLC/Honda BMI Imports LLC/Kia,Hyundai…" at bounding box center [784, 505] width 1568 height 1012
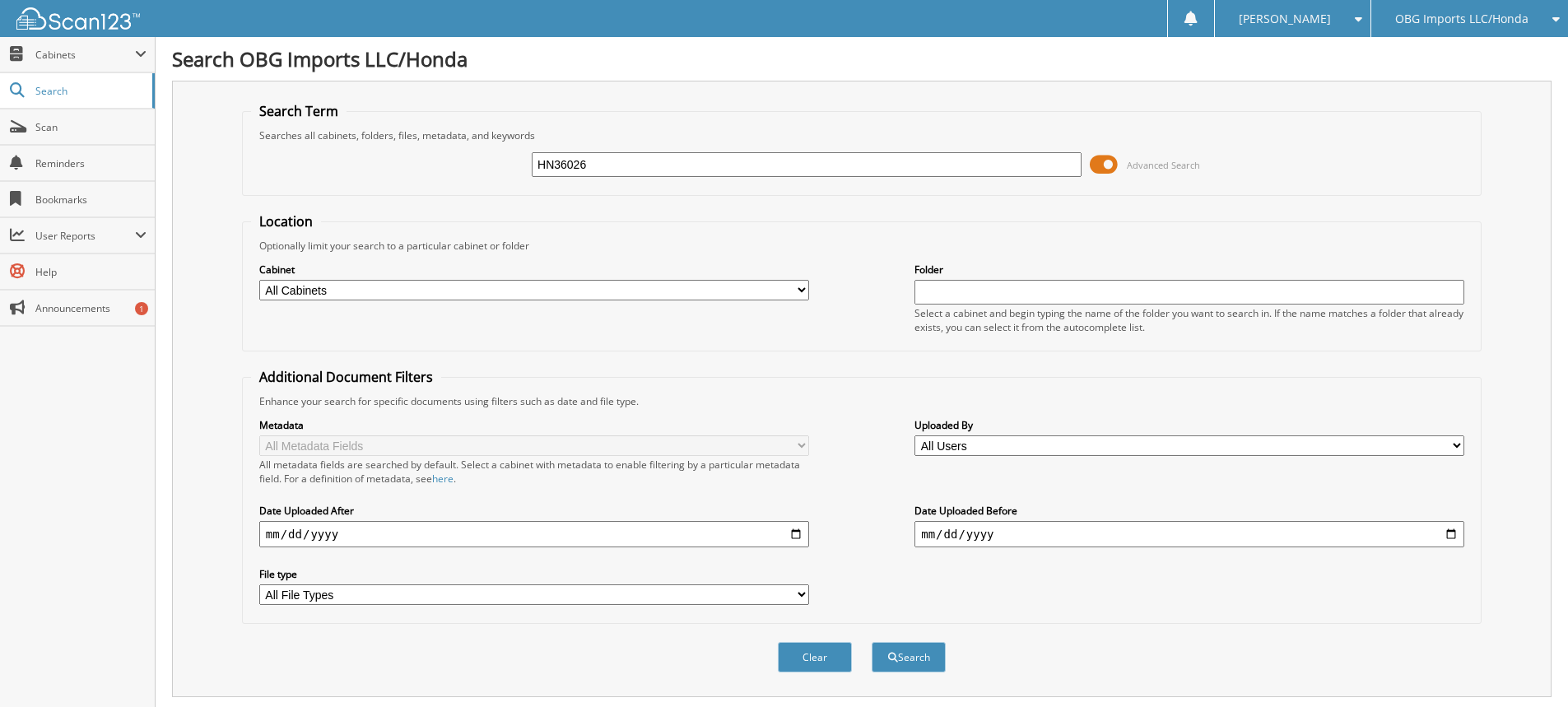
type input "HN36026"
click at [872, 643] on button "Search" at bounding box center [908, 658] width 74 height 31
drag, startPoint x: 703, startPoint y: 162, endPoint x: 9, endPoint y: 103, distance: 696.5
click at [33, 109] on body "[PERSON_NAME] Settings Logout OBG Imports LLC/Honda BMI Imports LLC/Kia,Hyundai…" at bounding box center [784, 505] width 1568 height 1012
type input "HN46747"
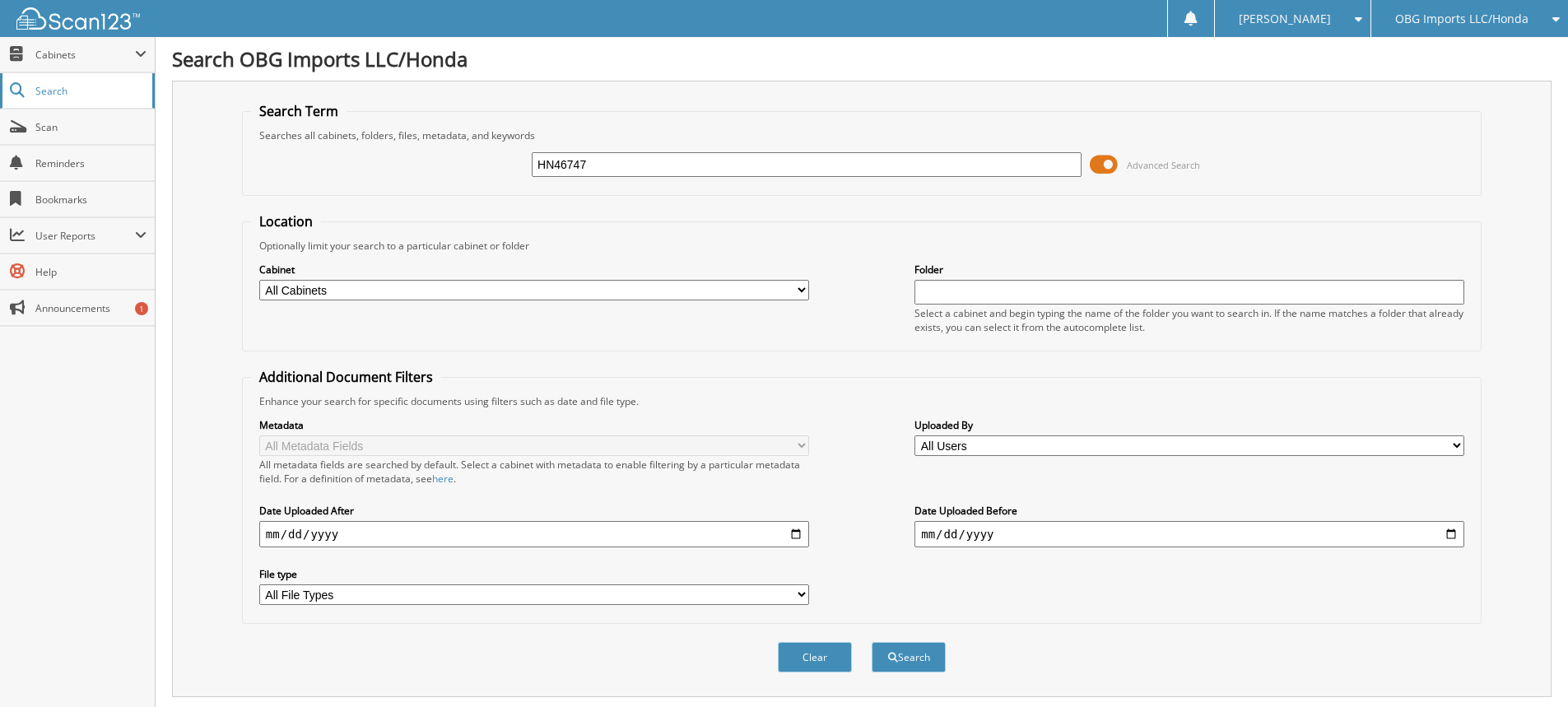
click at [872, 643] on button "Search" at bounding box center [908, 658] width 74 height 31
drag, startPoint x: 688, startPoint y: 166, endPoint x: 0, endPoint y: 141, distance: 688.5
click at [0, 141] on body "[PERSON_NAME] Settings Logout OBG Imports LLC/Honda BMI Imports LLC/Kia,Hyundai…" at bounding box center [784, 505] width 1568 height 1012
type input "HN34564"
click at [872, 643] on button "Search" at bounding box center [908, 658] width 74 height 31
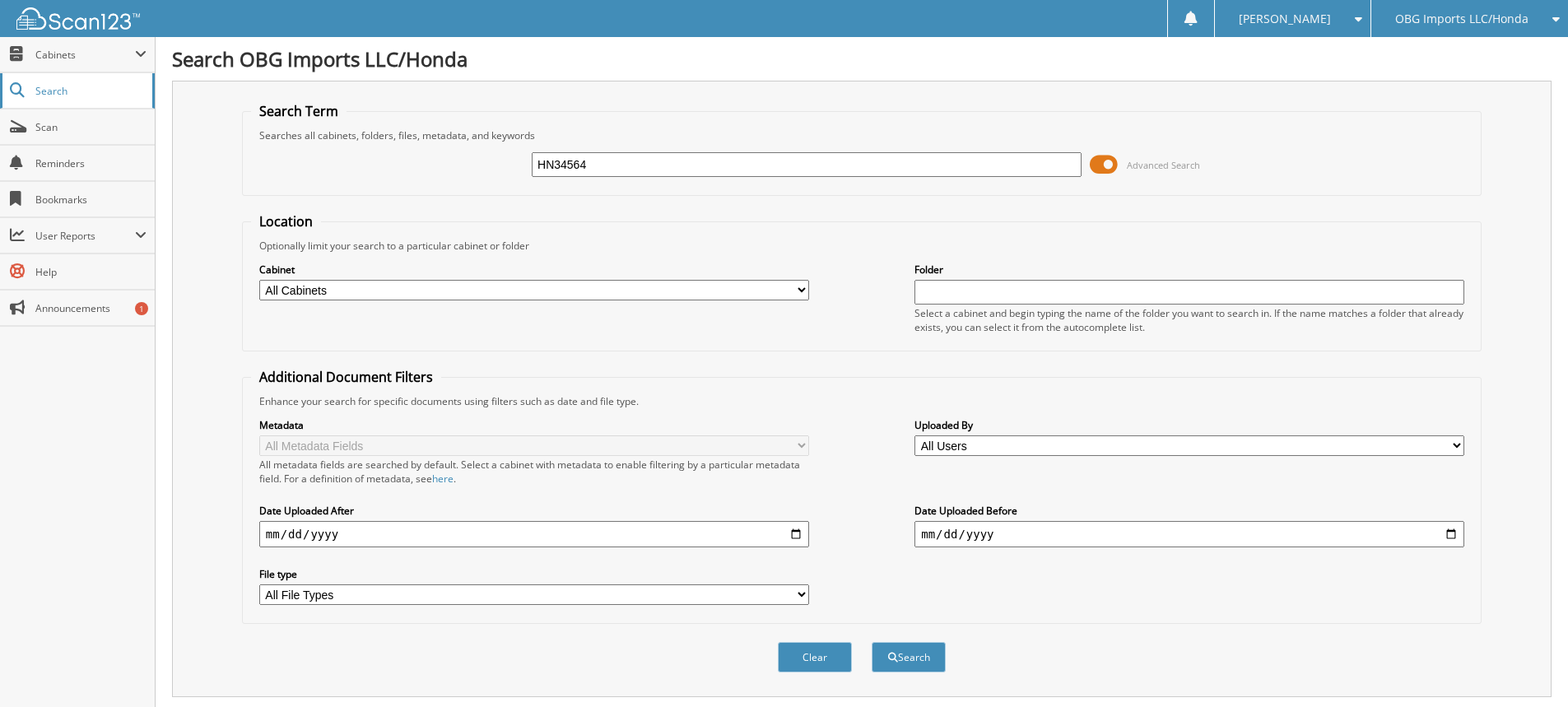
drag, startPoint x: 633, startPoint y: 155, endPoint x: 0, endPoint y: 95, distance: 635.8
click at [0, 94] on body "[PERSON_NAME] Settings Logout OBG Imports LLC/Honda BMI Imports LLC/Kia,Hyundai…" at bounding box center [784, 505] width 1568 height 1012
type input "HN64796"
click at [872, 643] on button "Search" at bounding box center [908, 658] width 74 height 31
drag, startPoint x: 753, startPoint y: 158, endPoint x: 0, endPoint y: 29, distance: 764.0
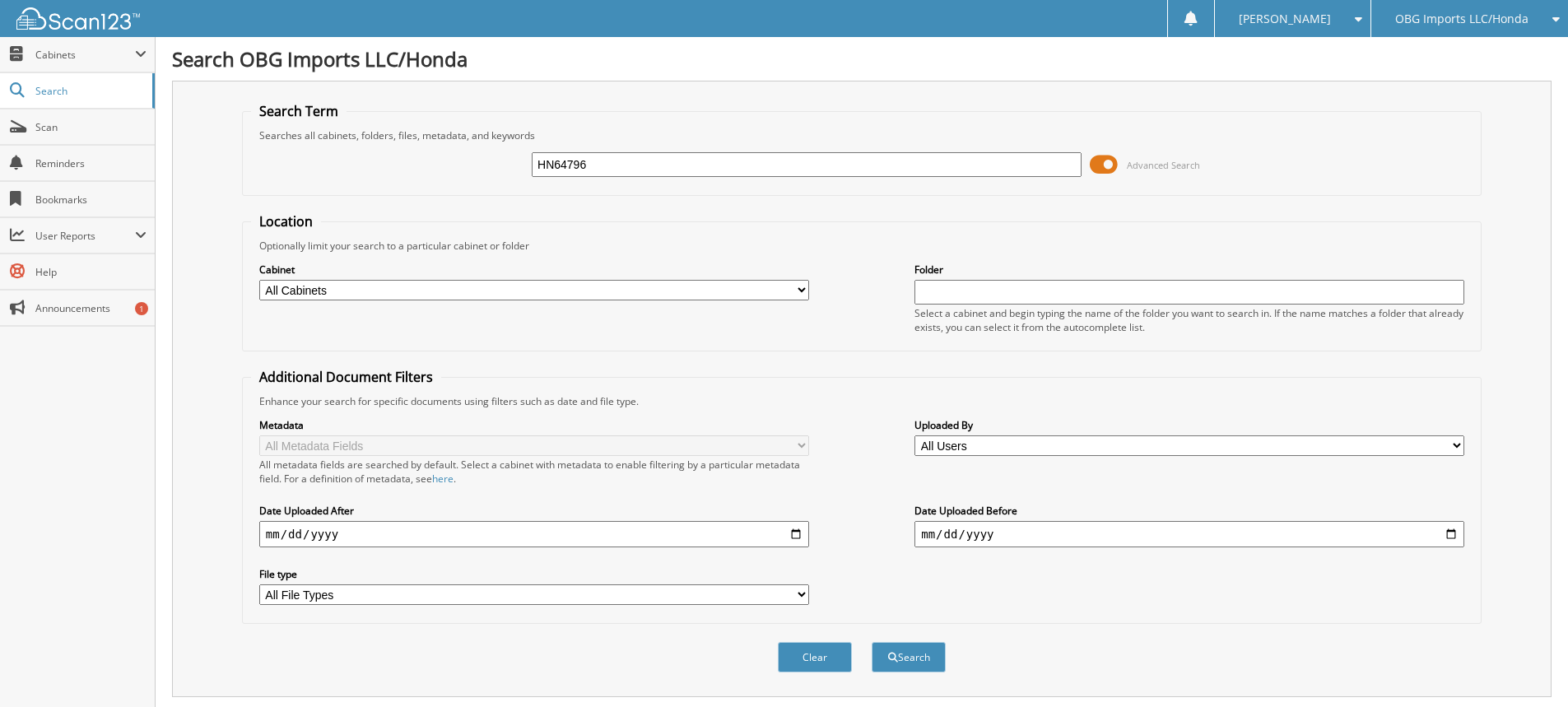
click at [0, 29] on body "[PERSON_NAME] Settings Logout OBG Imports LLC/Honda BMI Imports LLC/Kia,Hyundai…" at bounding box center [784, 505] width 1568 height 1012
type input "HN65429"
click at [872, 643] on button "Search" at bounding box center [908, 658] width 74 height 31
drag, startPoint x: 690, startPoint y: 170, endPoint x: 0, endPoint y: 112, distance: 692.4
click at [0, 111] on body "[PERSON_NAME] Settings Logout OBG Imports LLC/Honda BMI Imports LLC/Kia,Hyundai…" at bounding box center [784, 540] width 1568 height 1080
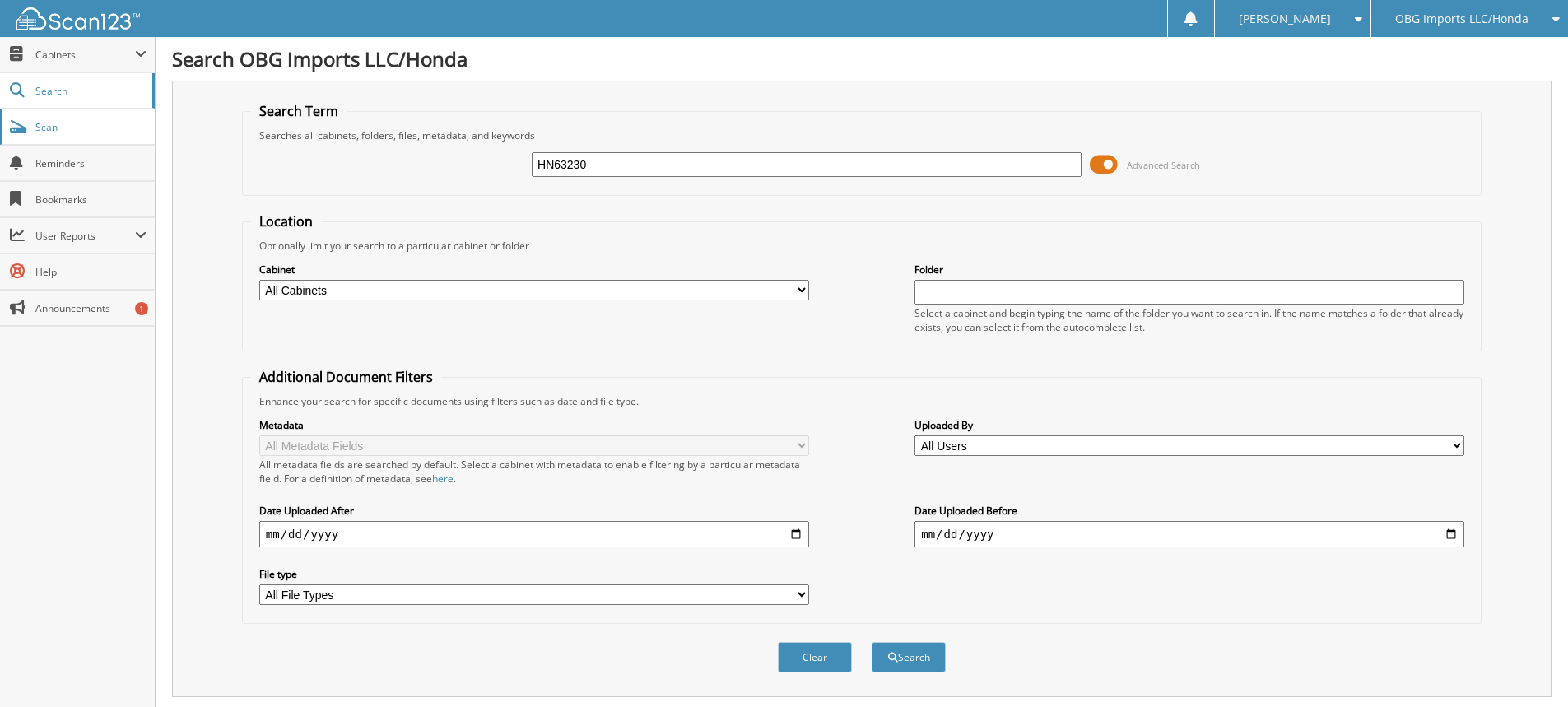
type input "HN63230"
click at [872, 643] on button "Search" at bounding box center [908, 658] width 74 height 31
drag, startPoint x: 845, startPoint y: 162, endPoint x: 0, endPoint y: 32, distance: 854.9
click at [0, 61] on body "[PERSON_NAME] Settings Logout OBG Imports LLC/Honda BMI Imports LLC/Kia,Hyundai…" at bounding box center [784, 505] width 1568 height 1012
type input "HN12124"
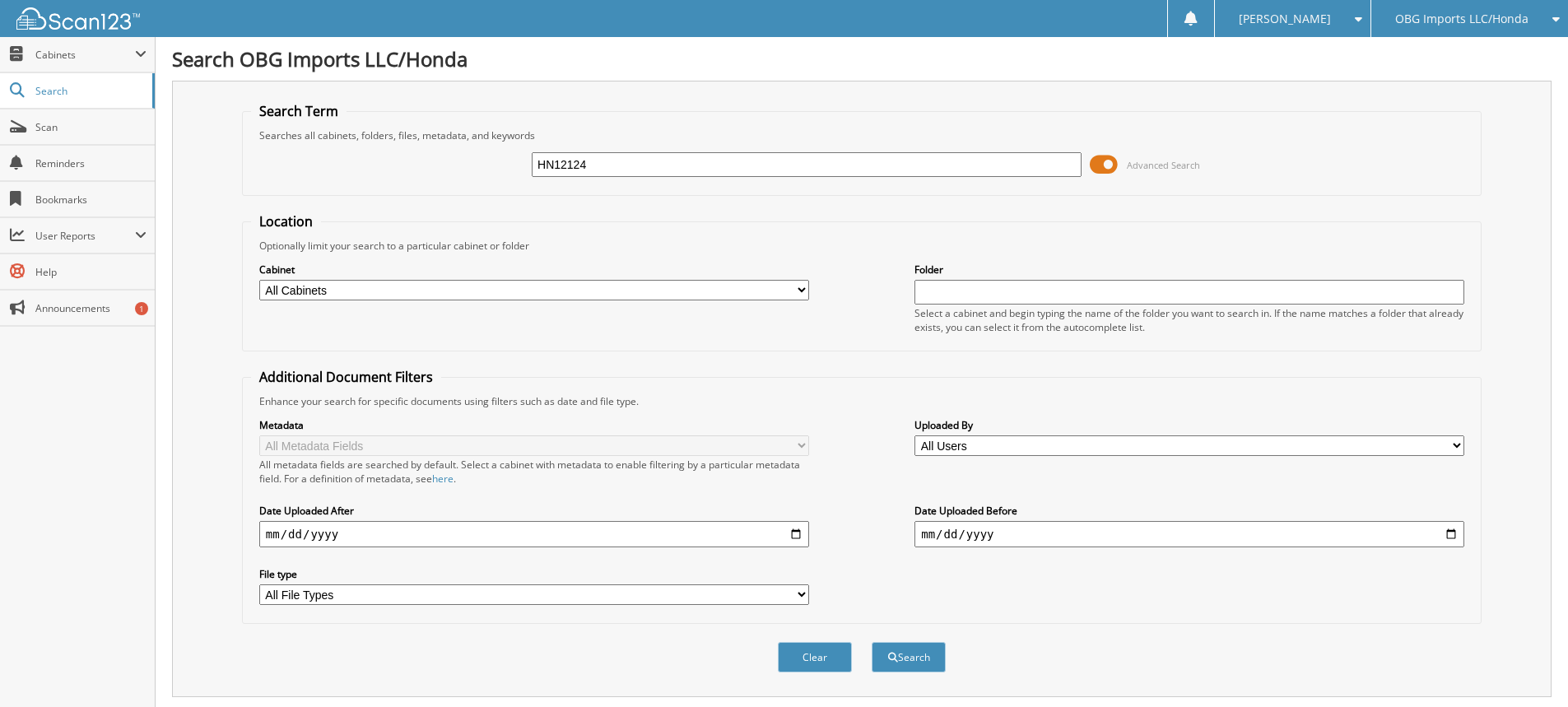
click at [872, 643] on button "Search" at bounding box center [908, 658] width 74 height 31
drag, startPoint x: 808, startPoint y: 161, endPoint x: 0, endPoint y: 68, distance: 813.3
click at [0, 61] on body "[PERSON_NAME] Settings Logout OBG Imports LLC/Honda BMI Imports LLC/Kia,Hyundai…" at bounding box center [784, 505] width 1568 height 1012
type input "1HN39726"
click at [872, 643] on button "Search" at bounding box center [908, 658] width 74 height 31
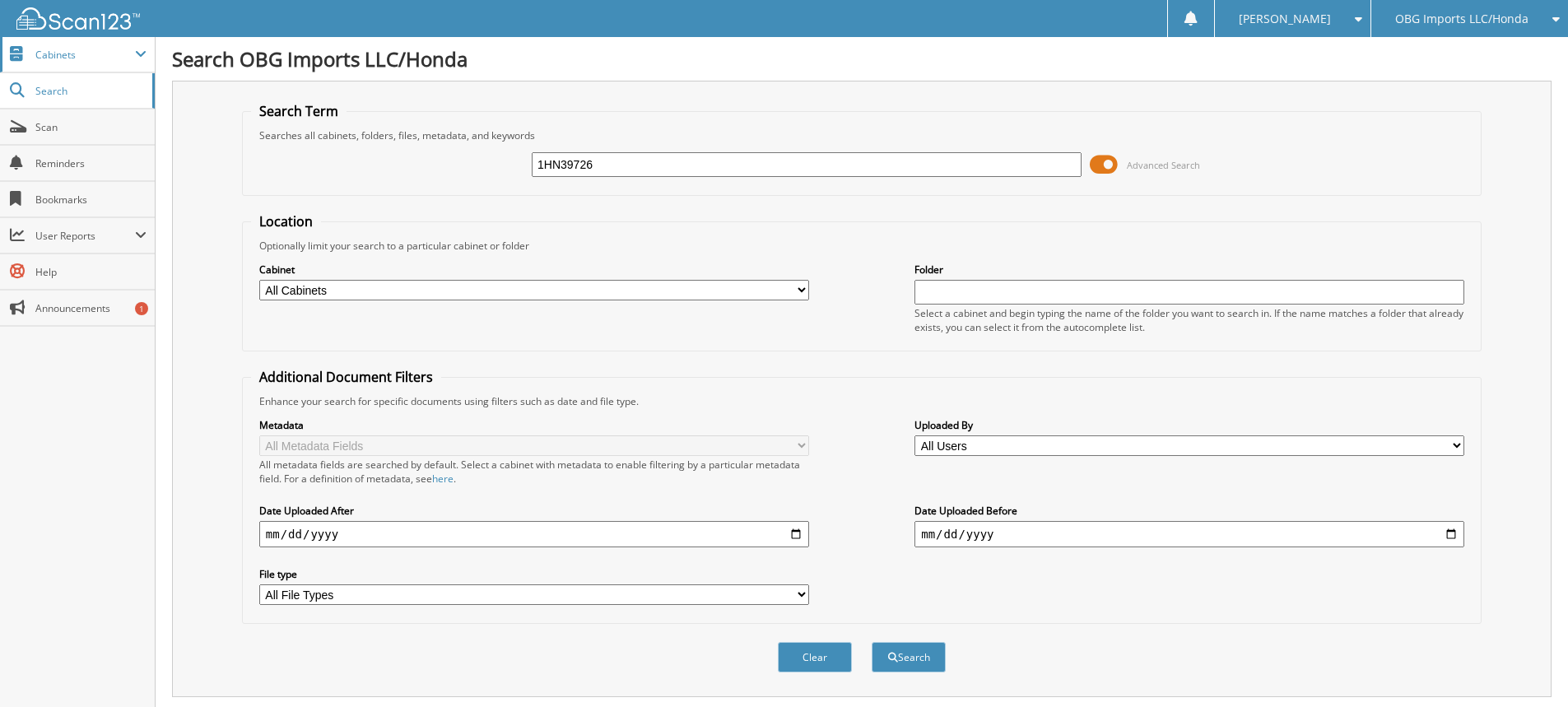
drag, startPoint x: 648, startPoint y: 167, endPoint x: 0, endPoint y: 62, distance: 656.5
click at [0, 62] on body "[PERSON_NAME] Settings Logout OBG Imports LLC/Honda BMI Imports LLC/Kia,Hyundai…" at bounding box center [784, 505] width 1568 height 1012
type input "HN18787"
click at [872, 643] on button "Search" at bounding box center [908, 658] width 74 height 31
drag, startPoint x: 689, startPoint y: 161, endPoint x: 0, endPoint y: 183, distance: 689.4
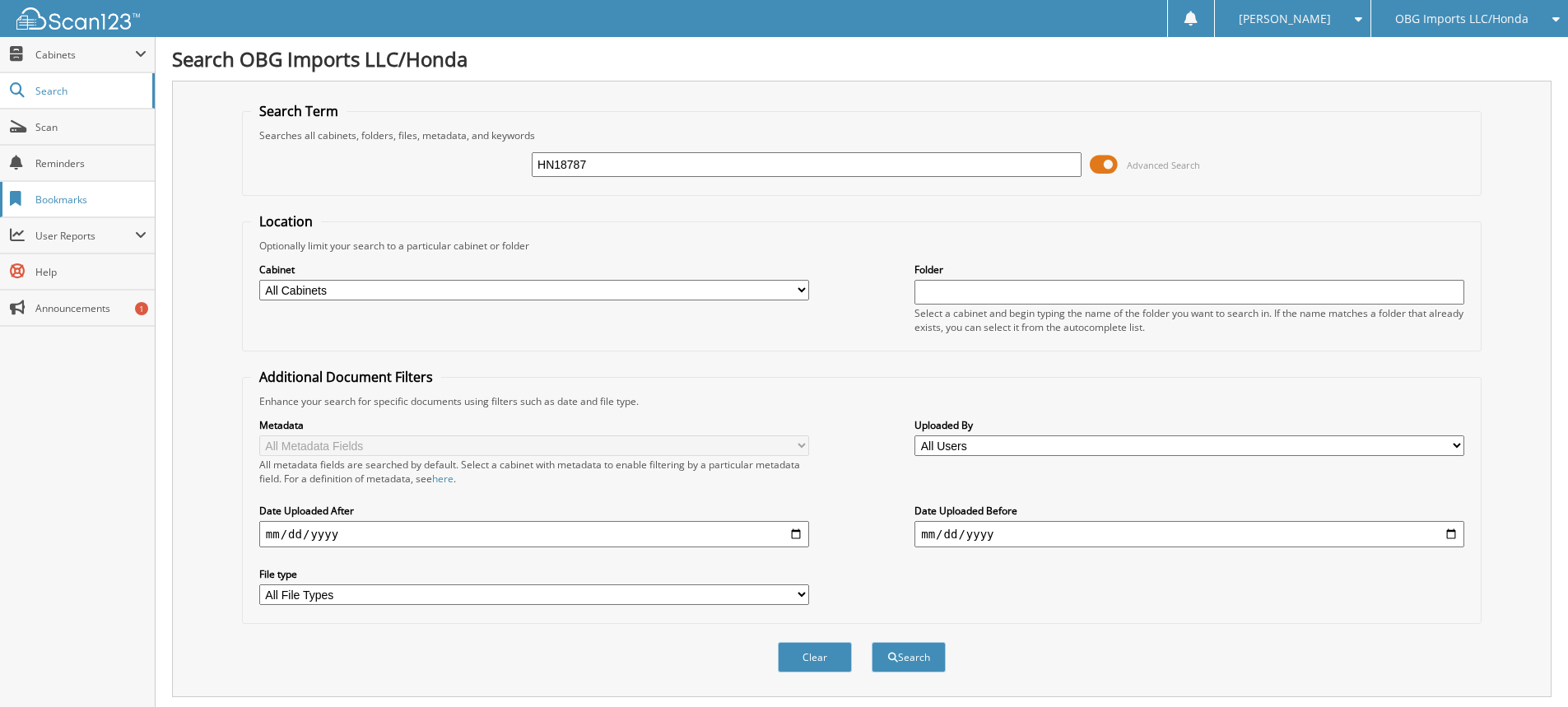
click at [0, 164] on body "[PERSON_NAME] Settings Logout OBG Imports LLC/Honda BMI Imports LLC/Kia,Hyundai…" at bounding box center [784, 505] width 1568 height 1012
type input "HN36854"
click at [872, 643] on button "Search" at bounding box center [908, 658] width 74 height 31
drag, startPoint x: 649, startPoint y: 169, endPoint x: 0, endPoint y: 7, distance: 668.9
click at [0, 21] on body "Stacia M. Settings Logout OBG Imports LLC/Honda BMI Imports LLC/Kia,Hyundai,Mit…" at bounding box center [784, 505] width 1568 height 1012
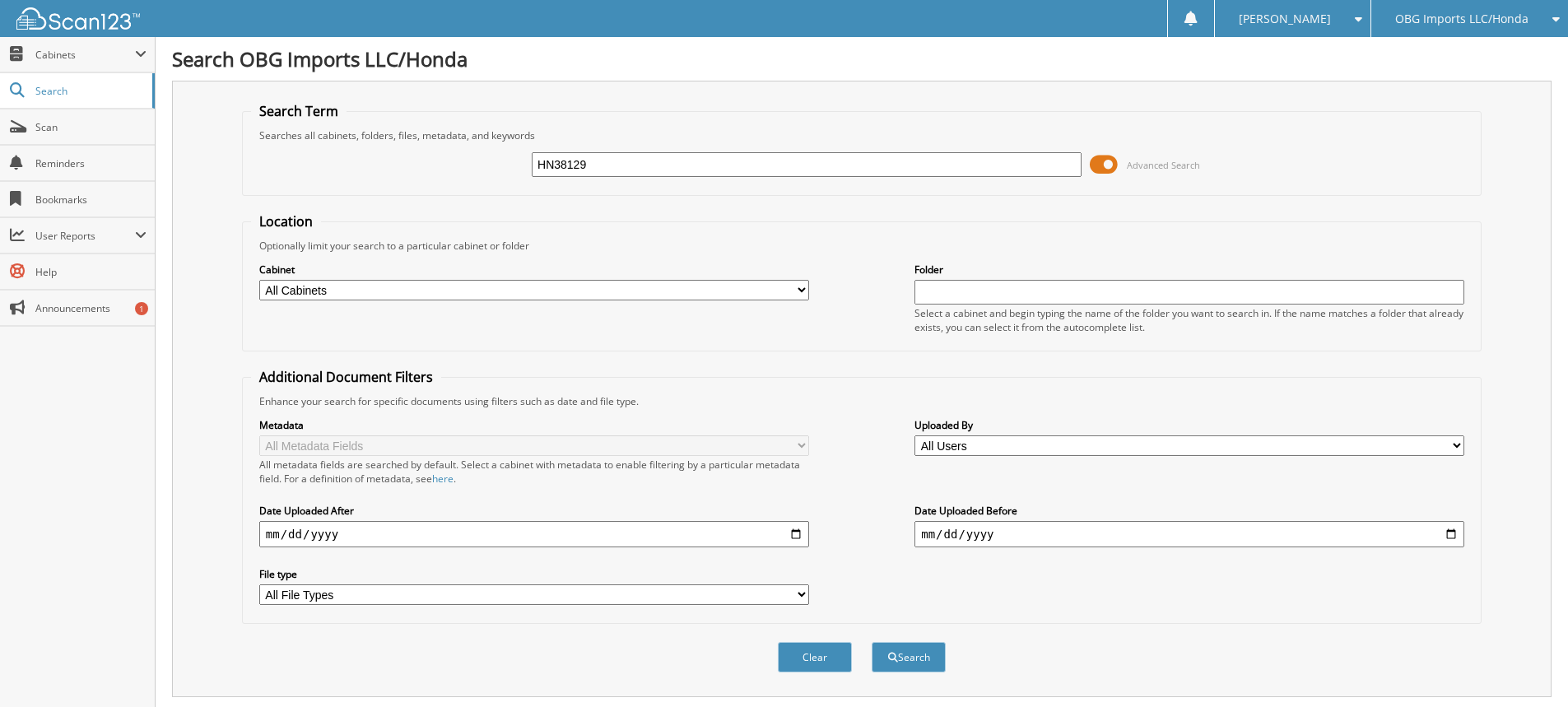
type input "HN38129"
click at [872, 643] on button "Search" at bounding box center [908, 658] width 74 height 31
drag, startPoint x: 492, startPoint y: 165, endPoint x: 0, endPoint y: 15, distance: 514.4
click at [0, 12] on body "[PERSON_NAME] Settings Logout OBG Imports LLC/Honda BMI Imports LLC/Kia,Hyundai…" at bounding box center [784, 505] width 1568 height 1012
type input "HN42857"
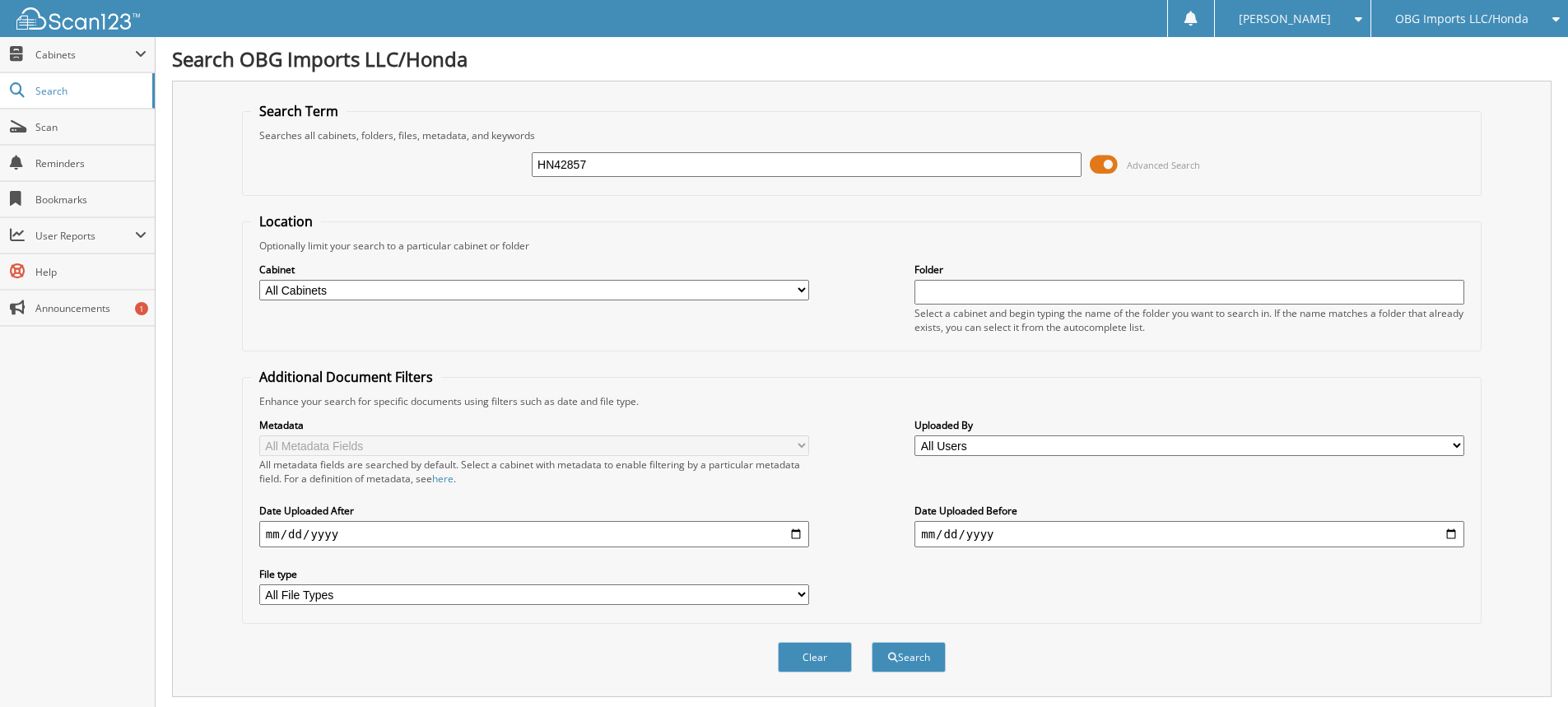
click at [872, 643] on button "Search" at bounding box center [908, 658] width 74 height 31
drag, startPoint x: 669, startPoint y: 175, endPoint x: 0, endPoint y: 135, distance: 670.2
click at [0, 135] on body "[PERSON_NAME] Settings Logout OBG Imports LLC/Honda BMI Imports LLC/Kia,Hyundai…" at bounding box center [784, 505] width 1568 height 1012
type input "HN62526"
click at [872, 643] on button "Search" at bounding box center [908, 658] width 74 height 31
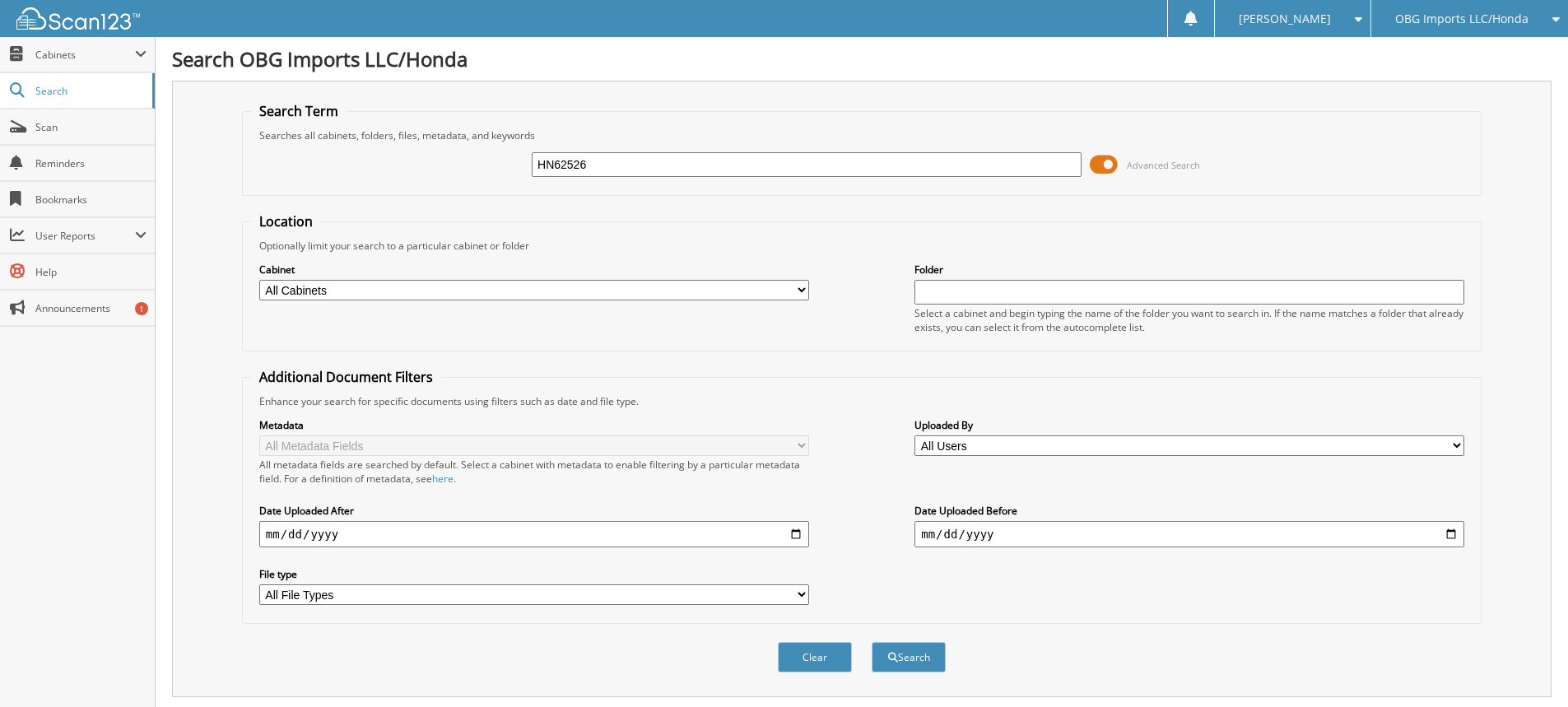
drag, startPoint x: 1343, startPoint y: 171, endPoint x: 1314, endPoint y: 167, distance: 29.3
click at [1343, 171] on div "HN62526 Advanced Search" at bounding box center [861, 164] width 1221 height 44
drag, startPoint x: 559, startPoint y: 152, endPoint x: 0, endPoint y: 22, distance: 573.9
click at [0, 24] on body "Stacia M. Settings Logout OBG Imports LLC/Honda BMI Imports LLC/Kia,Hyundai,Mit…" at bounding box center [784, 505] width 1568 height 1012
type input "HN39168"
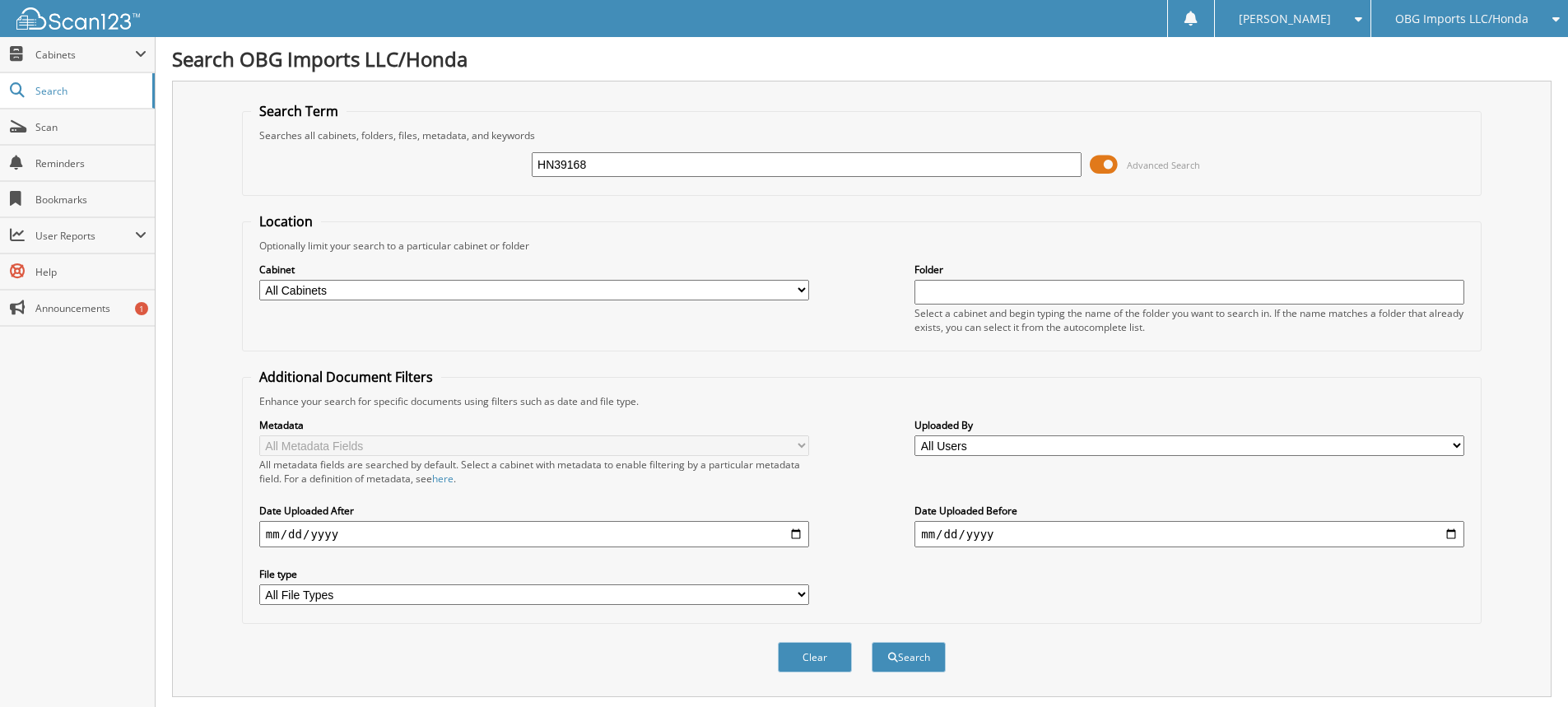
click at [872, 643] on button "Search" at bounding box center [908, 658] width 74 height 31
drag, startPoint x: 651, startPoint y: 173, endPoint x: 359, endPoint y: 161, distance: 292.2
click at [359, 161] on div "HN39168 Advanced Search" at bounding box center [861, 164] width 1221 height 44
type input "HM62091"
click at [872, 643] on button "Search" at bounding box center [908, 658] width 74 height 31
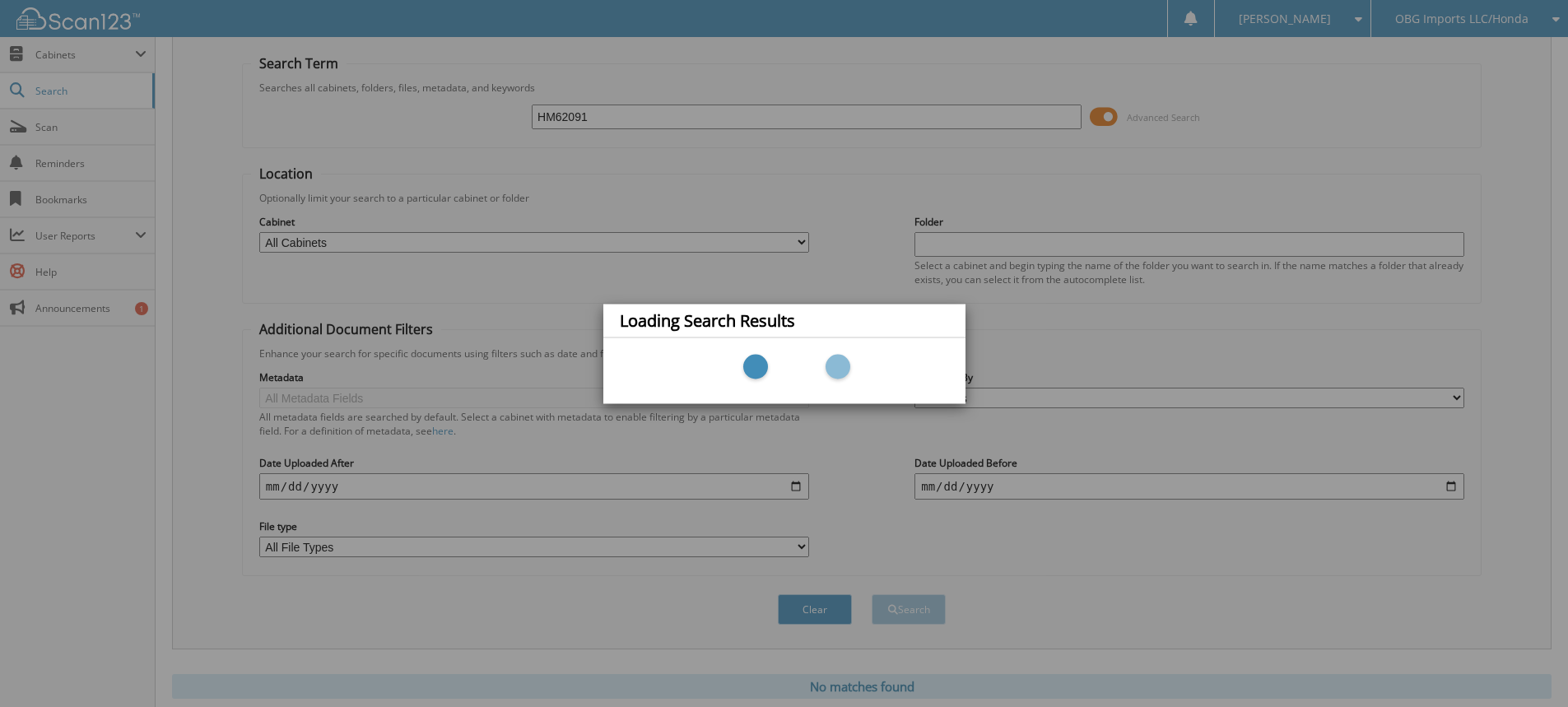
scroll to position [98, 0]
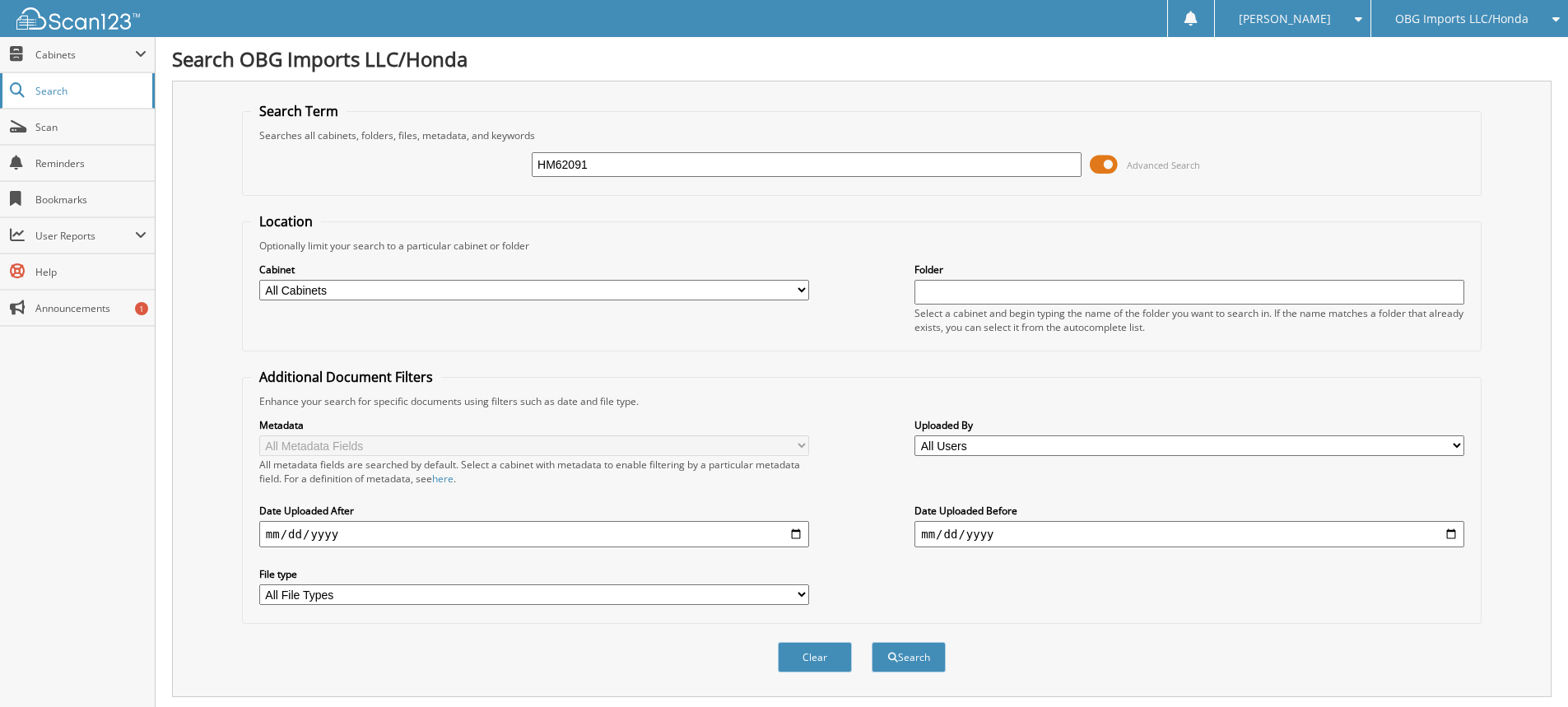
drag, startPoint x: 671, startPoint y: 166, endPoint x: 44, endPoint y: 84, distance: 632.3
click at [48, 83] on body "[PERSON_NAME] Settings Logout OBG Imports LLC/Honda BMI Imports LLC/Kia,Hyundai…" at bounding box center [784, 402] width 1568 height 805
type input "HN62091"
click at [872, 643] on button "Search" at bounding box center [908, 658] width 74 height 31
click at [732, 159] on input "HN62091" at bounding box center [807, 165] width 550 height 25
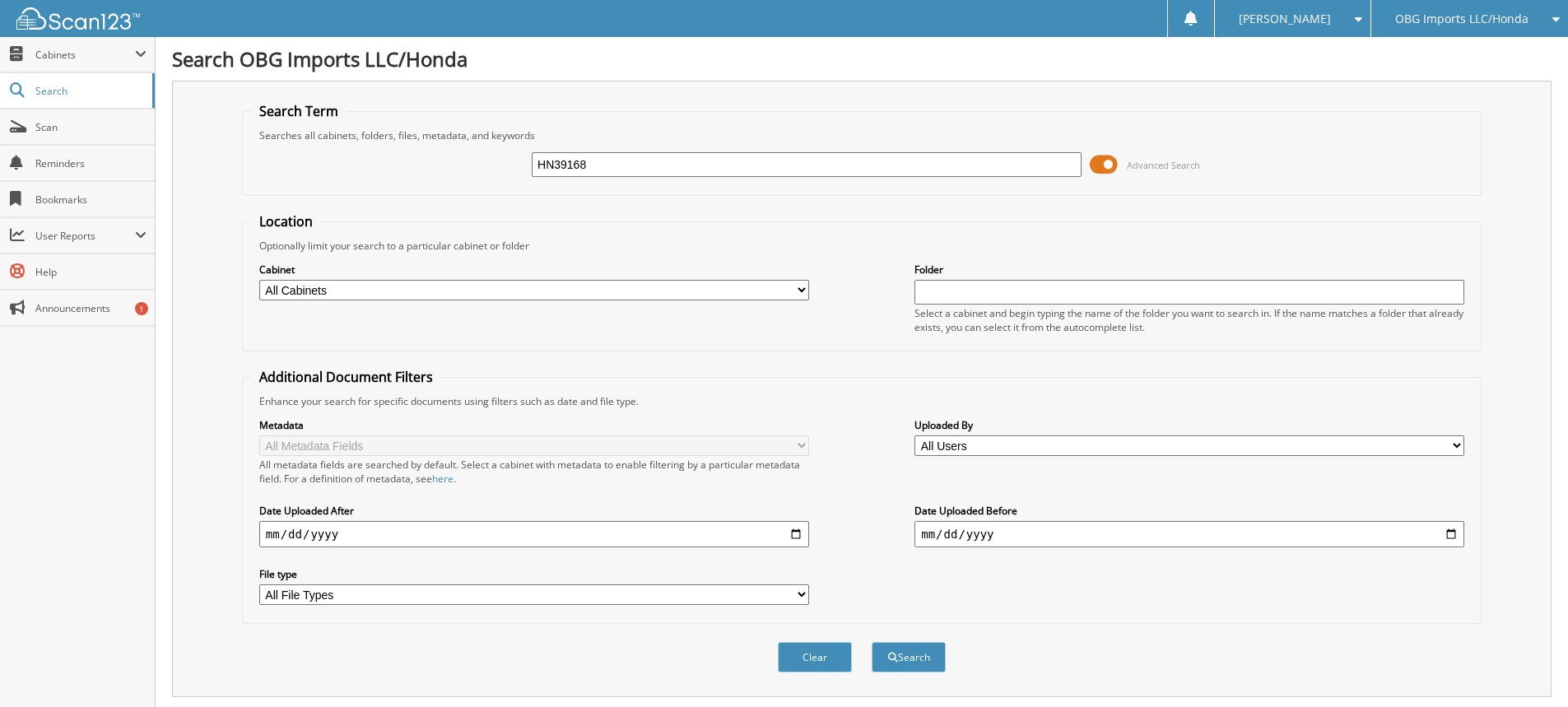
type input "HN39168"
click at [872, 643] on button "Search" at bounding box center [908, 658] width 74 height 31
drag, startPoint x: 719, startPoint y: 167, endPoint x: 0, endPoint y: 14, distance: 735.1
click at [0, 9] on body "[PERSON_NAME] Settings Logout OBG Imports LLC/Honda BMI Imports LLC/Kia,Hyundai…" at bounding box center [784, 402] width 1568 height 805
type input "HN31895"
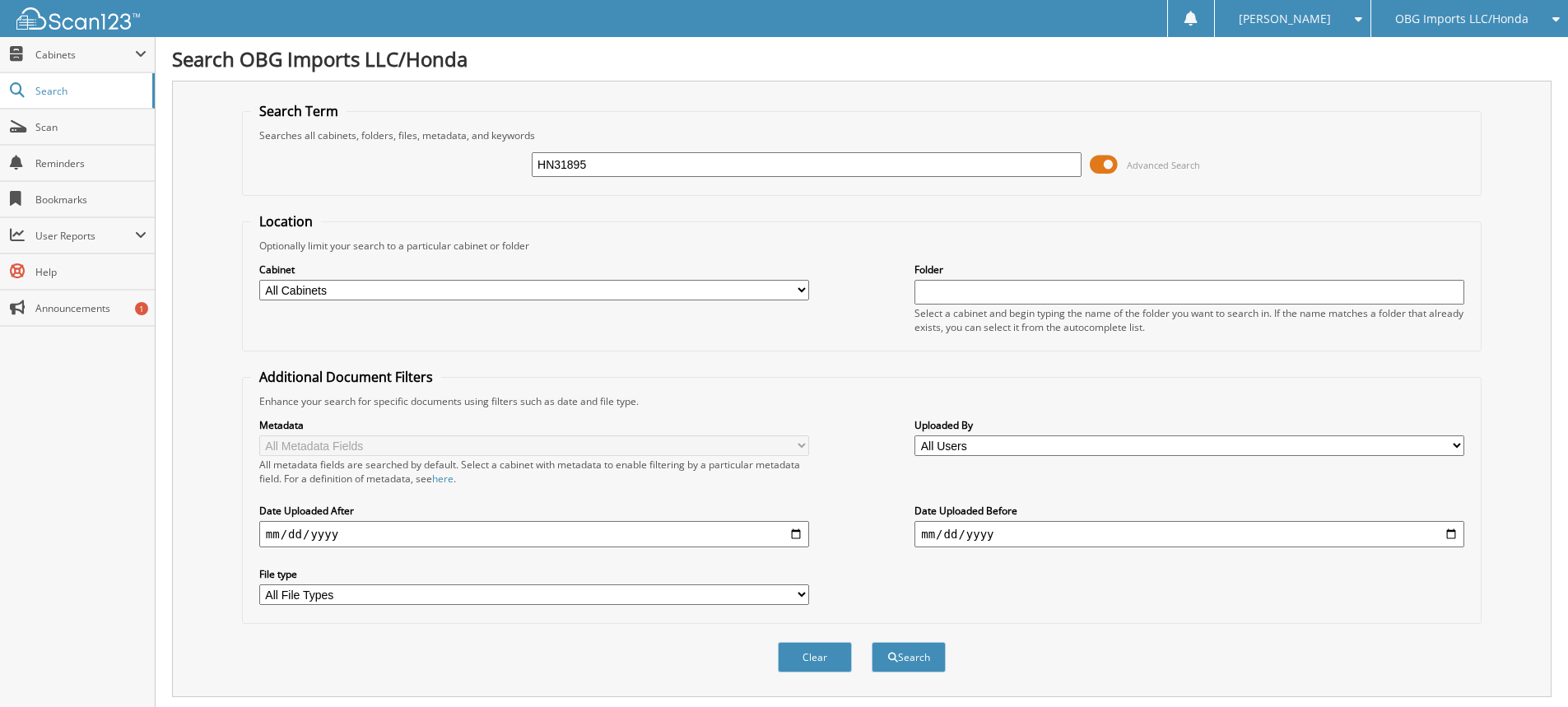
click at [872, 643] on button "Search" at bounding box center [908, 658] width 74 height 31
drag, startPoint x: 671, startPoint y: 170, endPoint x: 0, endPoint y: -13, distance: 695.5
click at [0, 0] on html "[PERSON_NAME] Settings Logout OBG Imports LLC/Honda BMI Imports LLC/Kia,Hyundai…" at bounding box center [784, 505] width 1568 height 1012
type input "HN32468"
click at [872, 643] on button "Search" at bounding box center [908, 658] width 74 height 31
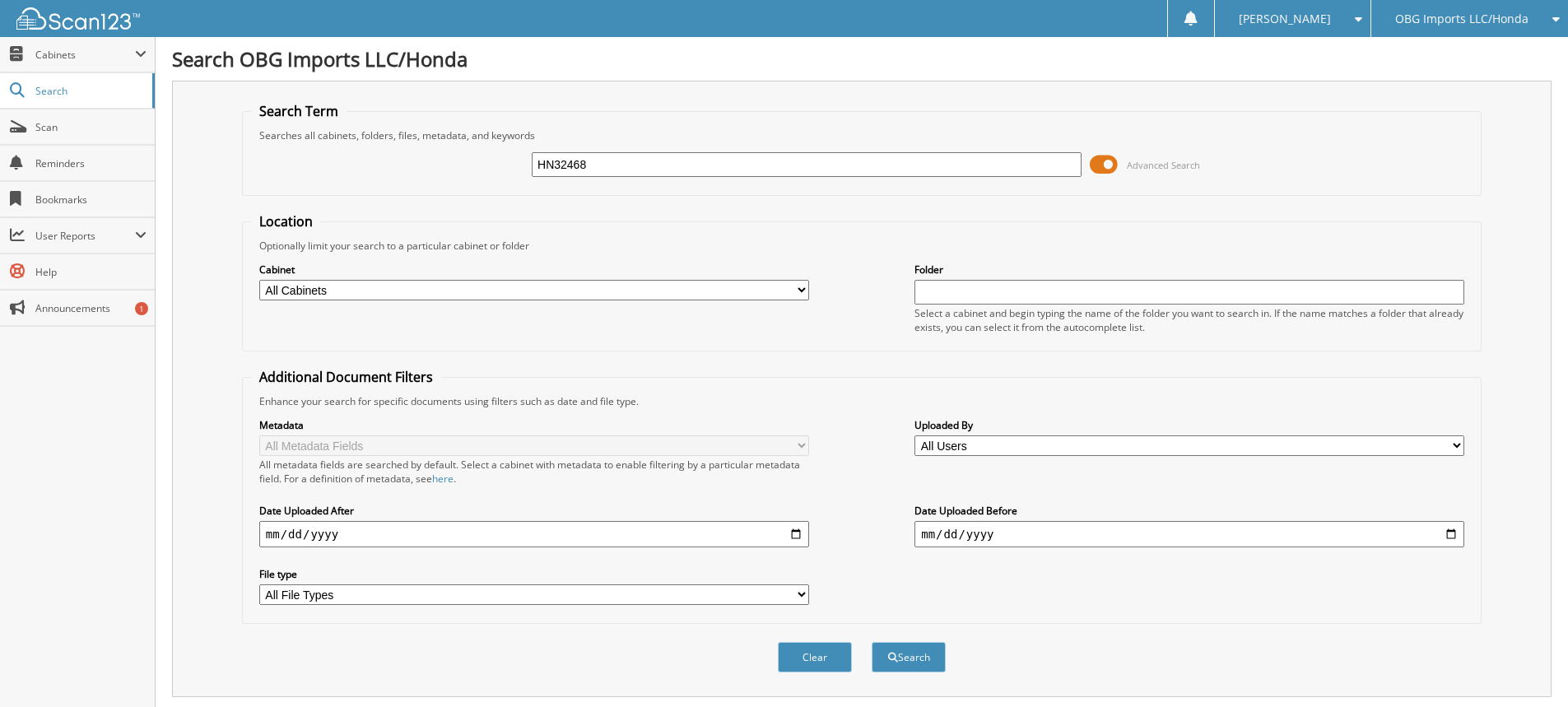
drag, startPoint x: 654, startPoint y: 166, endPoint x: 0, endPoint y: 145, distance: 654.3
click at [0, 153] on body "[PERSON_NAME] Settings Logout OBG Imports LLC/Honda BMI Imports LLC/Kia,Hyundai…" at bounding box center [784, 505] width 1568 height 1012
type input "HN06923"
click at [872, 643] on button "Search" at bounding box center [908, 658] width 74 height 31
drag, startPoint x: 684, startPoint y: 170, endPoint x: 0, endPoint y: 89, distance: 688.8
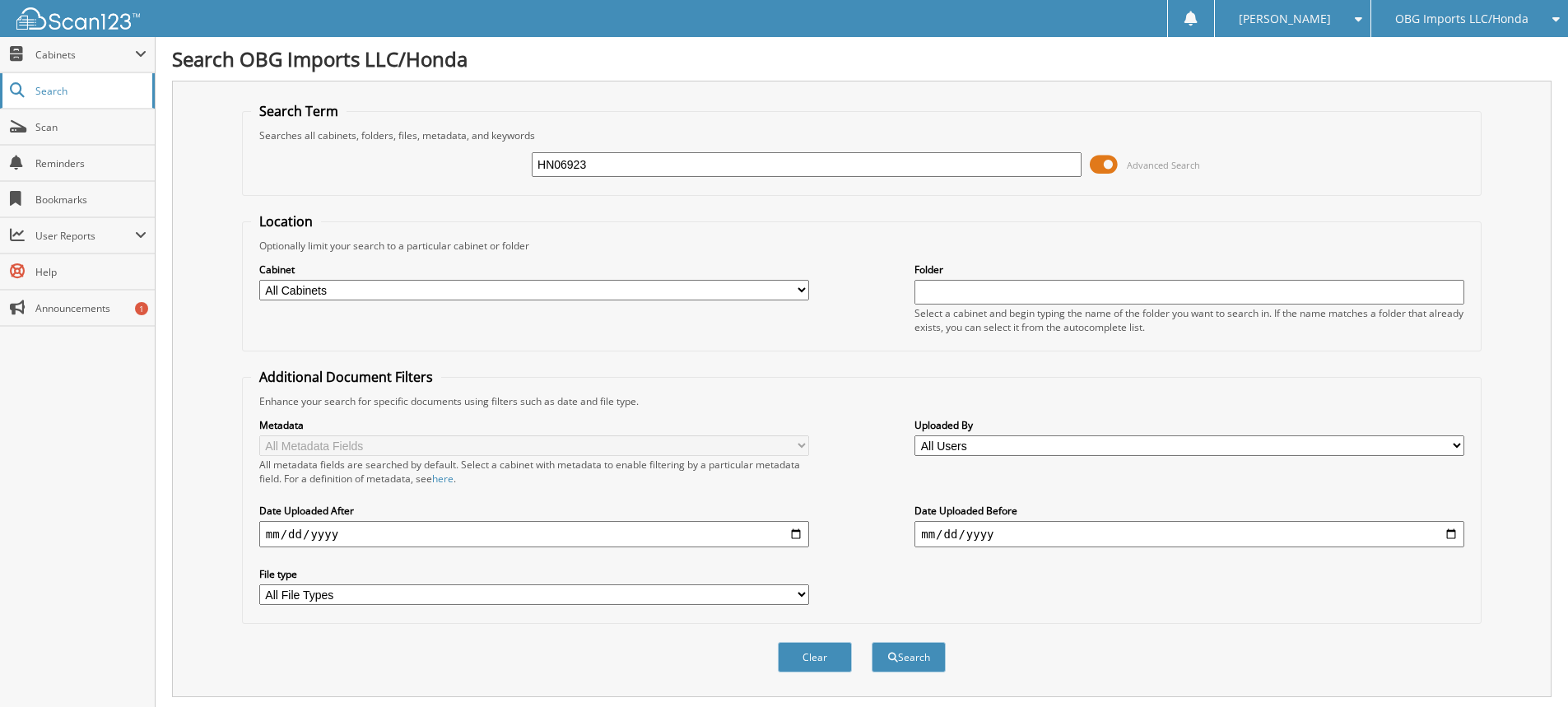
click at [0, 90] on body "[PERSON_NAME] Settings Logout OBG Imports LLC/Honda BMI Imports LLC/Kia,Hyundai…" at bounding box center [784, 505] width 1568 height 1012
type input "1HN43070"
click at [872, 643] on button "Search" at bounding box center [908, 658] width 74 height 31
drag, startPoint x: 762, startPoint y: 175, endPoint x: 0, endPoint y: 66, distance: 769.8
click at [0, 86] on body "[PERSON_NAME] Settings Logout OBG Imports LLC/Honda BMI Imports LLC/Kia,Hyundai…" at bounding box center [784, 505] width 1568 height 1012
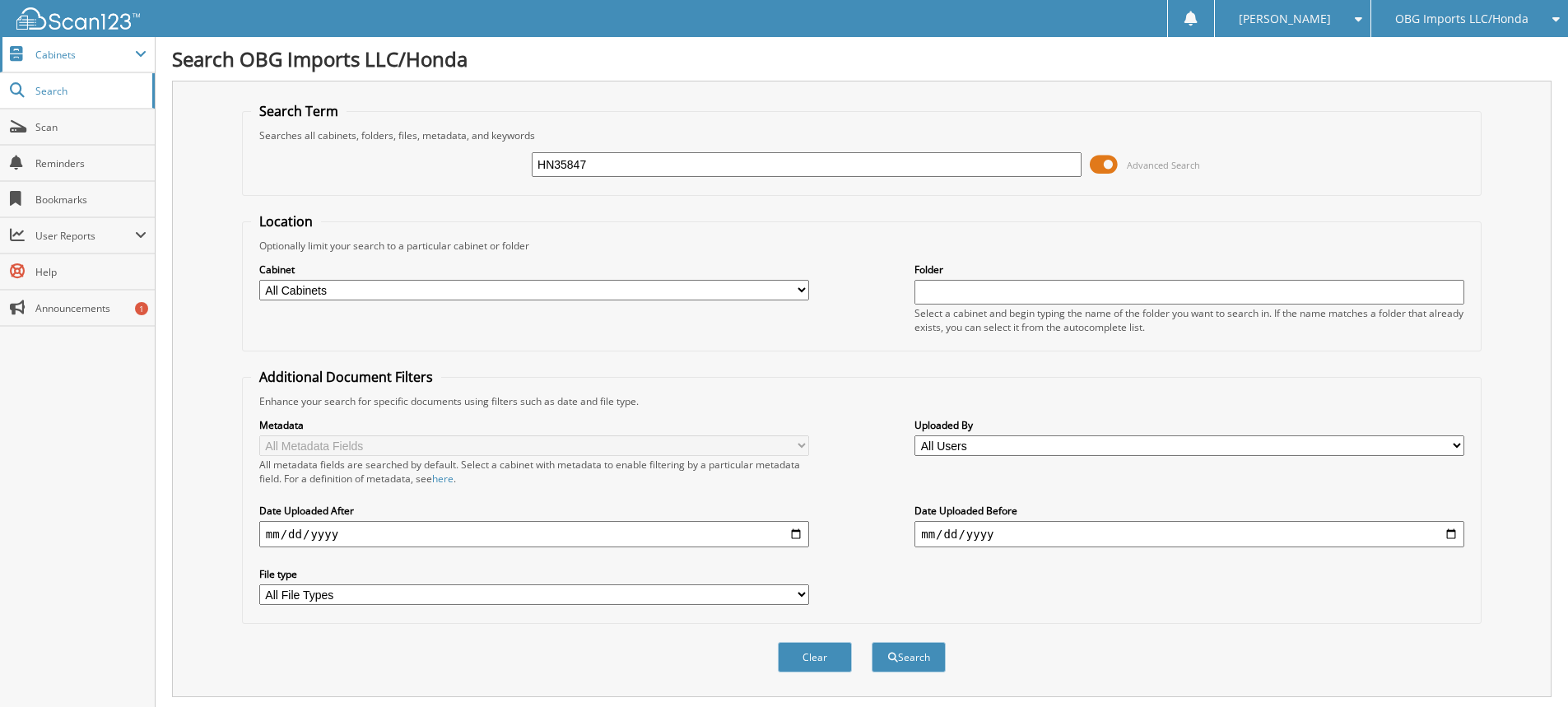
type input "HN35847"
click at [872, 643] on button "Search" at bounding box center [908, 658] width 74 height 31
drag, startPoint x: 622, startPoint y: 158, endPoint x: 0, endPoint y: 114, distance: 623.6
click at [0, 122] on body "[PERSON_NAME] Settings Logout OBG Imports LLC/Honda BMI Imports LLC/Kia,Hyundai…" at bounding box center [784, 505] width 1568 height 1012
type input "HN67176"
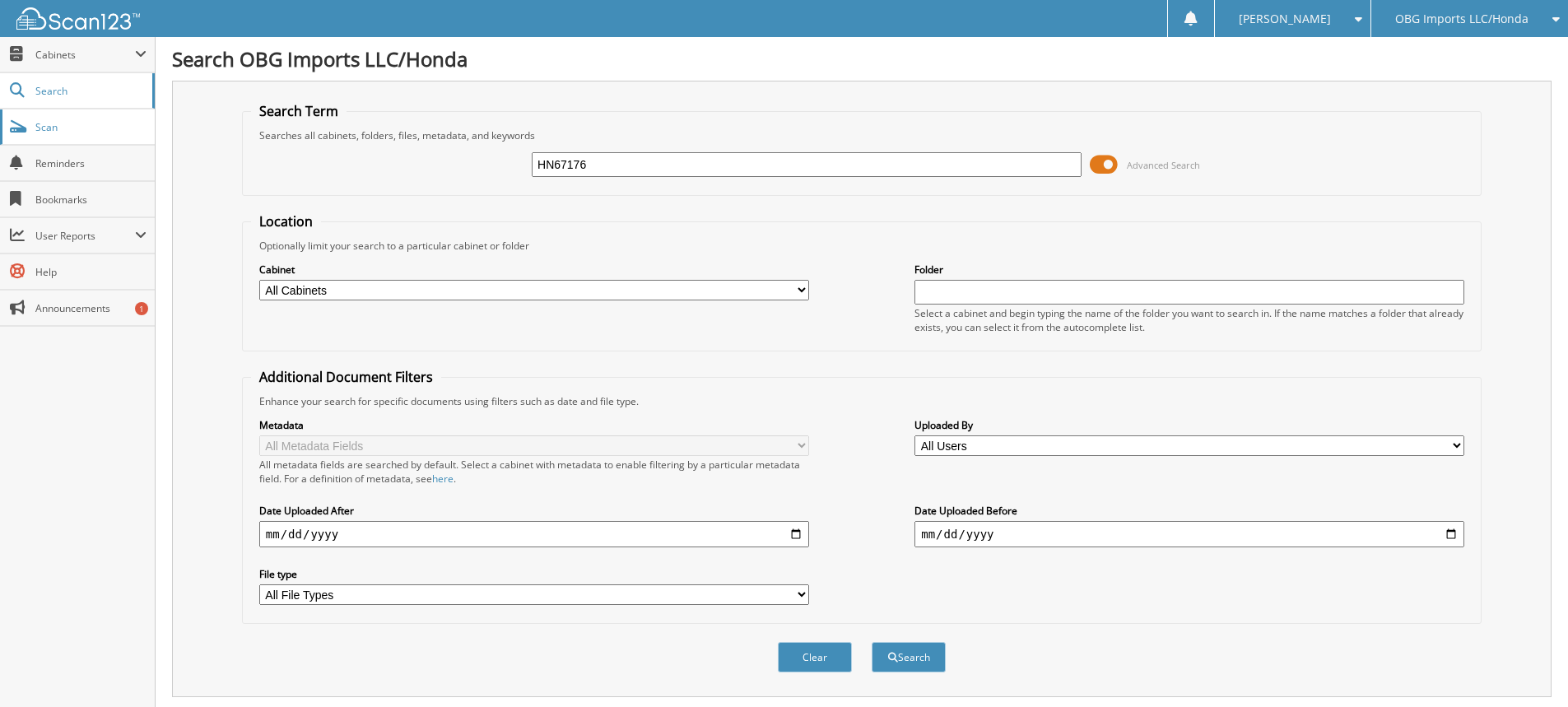
click at [872, 643] on button "Search" at bounding box center [908, 658] width 74 height 31
drag, startPoint x: 652, startPoint y: 158, endPoint x: 0, endPoint y: 43, distance: 662.1
click at [0, 67] on body "[PERSON_NAME] Settings Logout OBG Imports LLC/Honda BMI Imports LLC/Kia,Hyundai…" at bounding box center [784, 505] width 1568 height 1012
type input "HN31783"
click at [872, 643] on button "Search" at bounding box center [908, 658] width 74 height 31
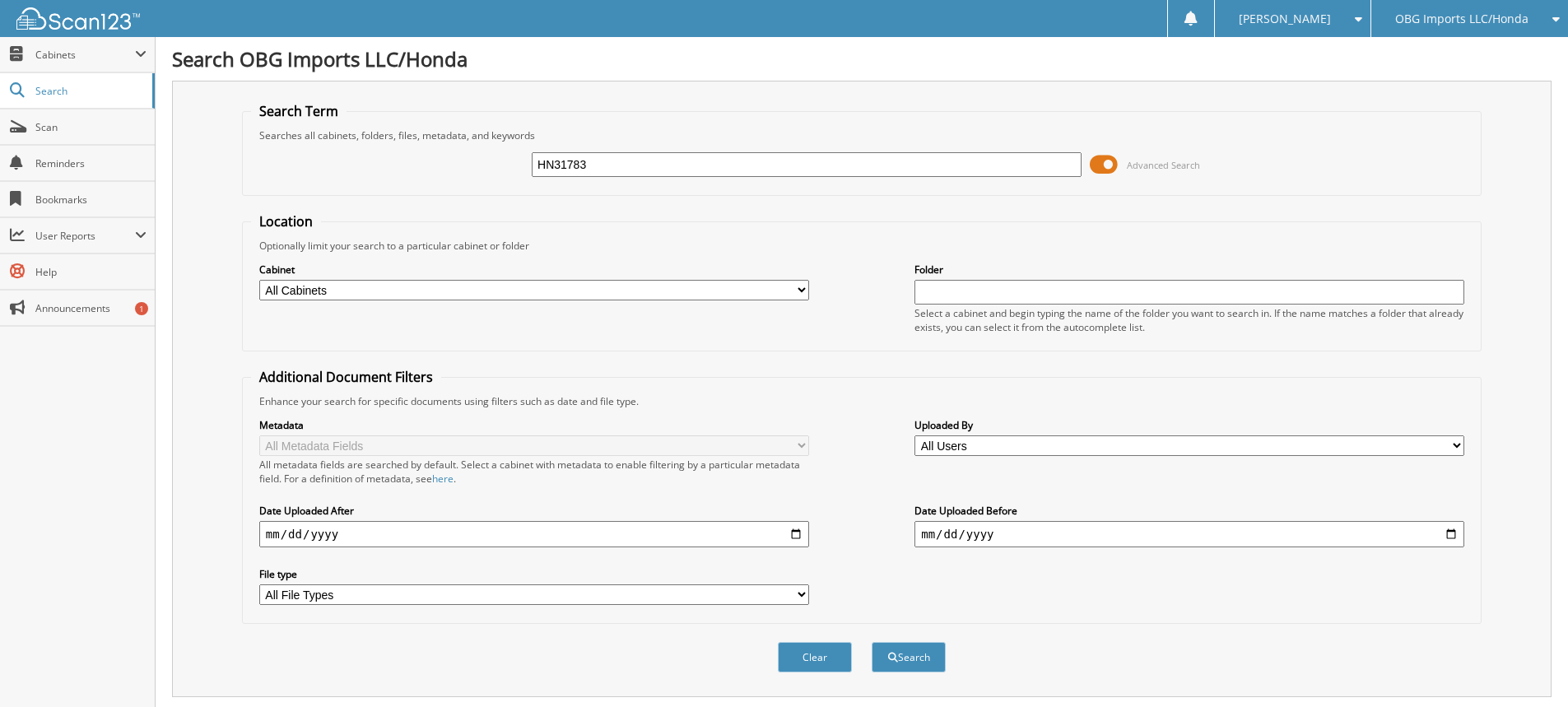
drag, startPoint x: 802, startPoint y: 167, endPoint x: 0, endPoint y: 3, distance: 818.6
click at [0, 20] on body "[PERSON_NAME] Settings Logout OBG Imports LLC/Honda BMI Imports LLC/Kia,Hyundai…" at bounding box center [784, 540] width 1568 height 1080
type input "HN61002"
click at [872, 643] on button "Search" at bounding box center [908, 658] width 74 height 31
drag, startPoint x: 742, startPoint y: 158, endPoint x: 0, endPoint y: 35, distance: 752.1
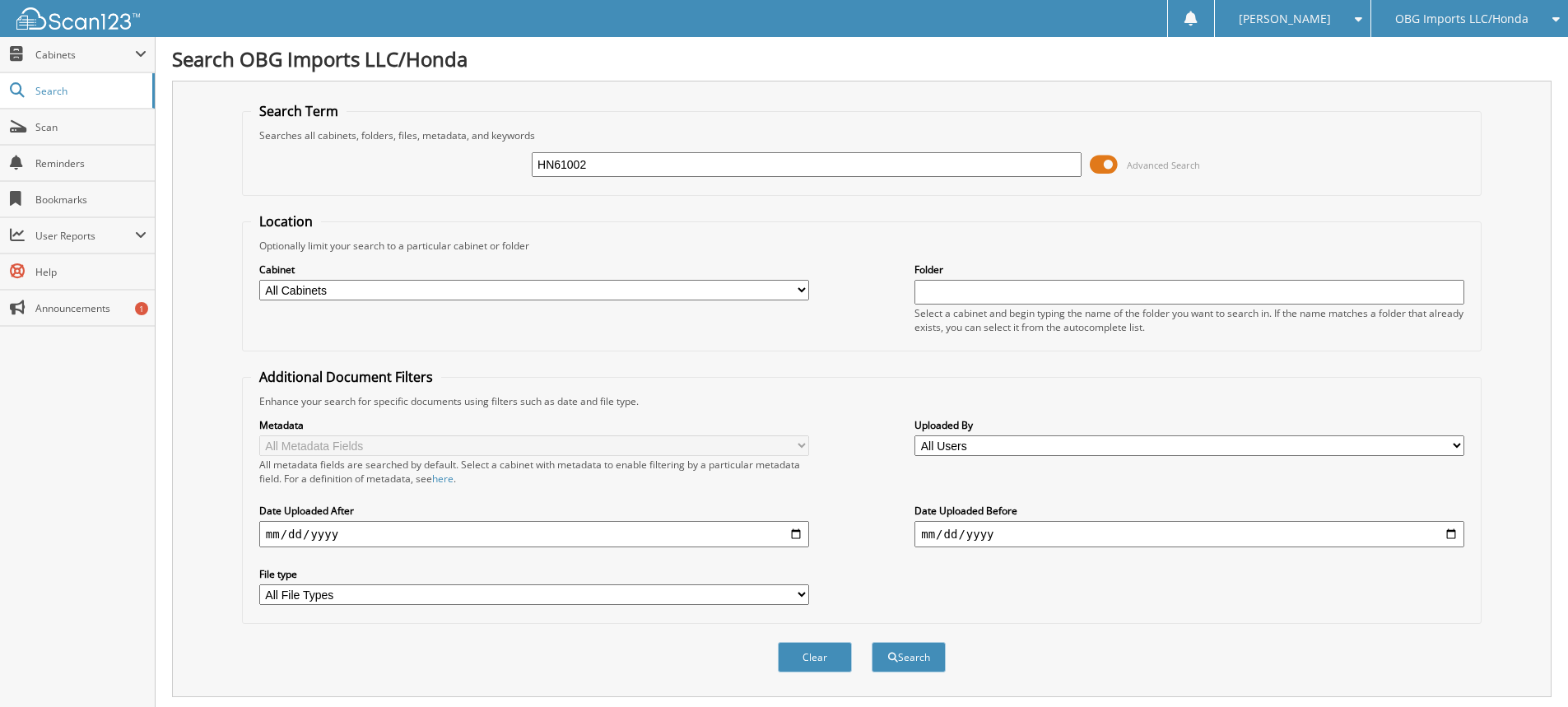
click at [12, 59] on body "[PERSON_NAME] Settings Logout OBG Imports LLC/Honda BMI Imports LLC/Kia,Hyundai…" at bounding box center [784, 505] width 1568 height 1012
type input "HN06644"
click at [872, 643] on button "Search" at bounding box center [908, 658] width 74 height 31
drag, startPoint x: 676, startPoint y: 166, endPoint x: 0, endPoint y: 56, distance: 684.9
click at [0, 56] on body "[PERSON_NAME] Settings Logout OBG Imports LLC/Honda BMI Imports LLC/Kia,Hyundai…" at bounding box center [784, 505] width 1568 height 1012
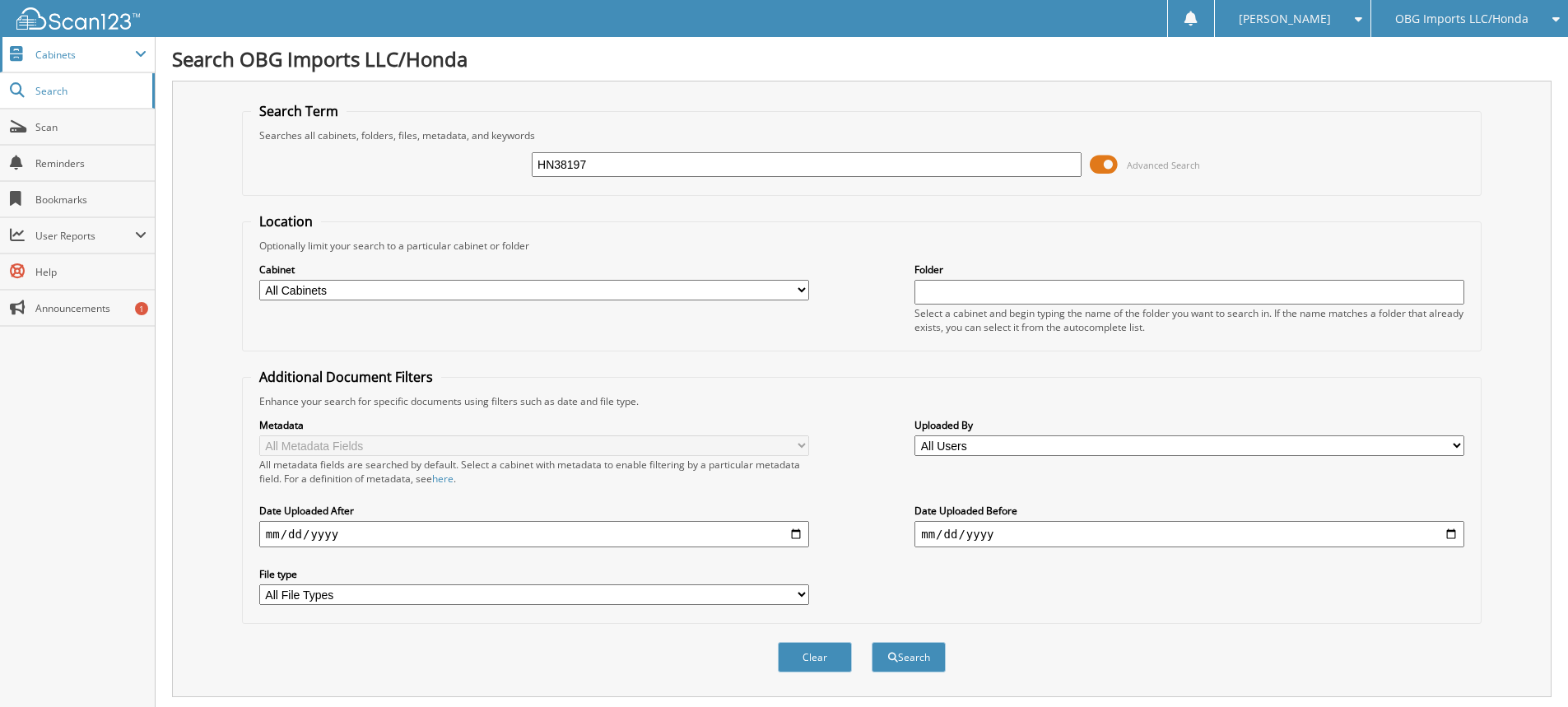
type input "HN38197"
click at [872, 643] on button "Search" at bounding box center [908, 658] width 74 height 31
drag, startPoint x: 419, startPoint y: 111, endPoint x: 184, endPoint y: 107, distance: 235.0
click at [190, 107] on div "Search Term Searches all cabinets, folders, files, metadata, and keywords HN381…" at bounding box center [861, 389] width 1380 height 617
type input "HN04969"
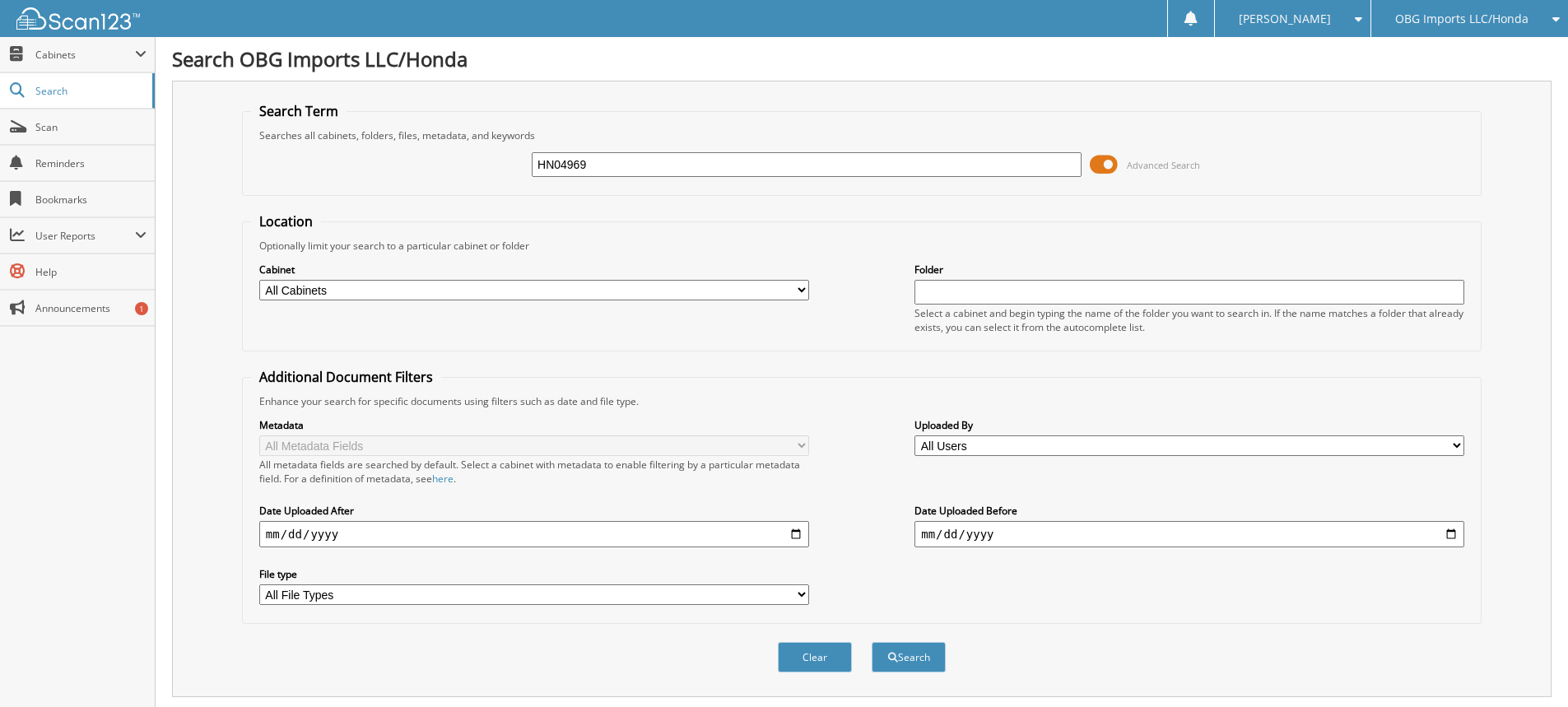
click at [872, 643] on button "Search" at bounding box center [908, 658] width 74 height 31
drag, startPoint x: 778, startPoint y: 173, endPoint x: 0, endPoint y: 88, distance: 782.6
click at [0, 95] on body "[PERSON_NAME] Settings Logout OBG Imports LLC/Honda BMI Imports LLC/Kia,Hyundai…" at bounding box center [784, 505] width 1568 height 1012
type input "HN36260"
click at [872, 643] on button "Search" at bounding box center [908, 658] width 74 height 31
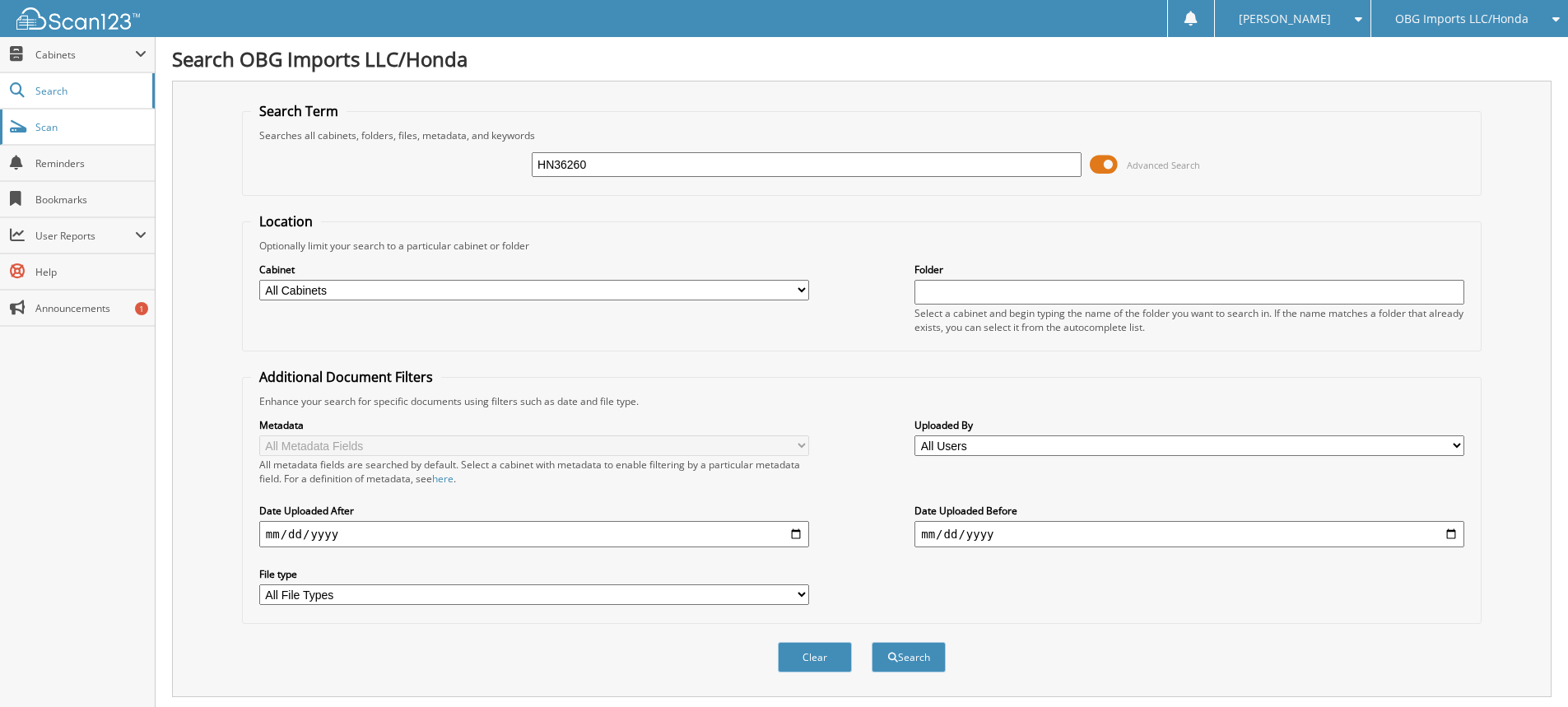
drag, startPoint x: 632, startPoint y: 171, endPoint x: 0, endPoint y: 124, distance: 633.7
click at [0, 128] on body "[PERSON_NAME] Settings Logout OBG Imports LLC/Honda BMI Imports LLC/Kia,Hyundai…" at bounding box center [784, 505] width 1568 height 1012
type input "HN12887"
click at [872, 643] on button "Search" at bounding box center [908, 658] width 74 height 31
drag, startPoint x: 659, startPoint y: 162, endPoint x: 0, endPoint y: 61, distance: 666.7
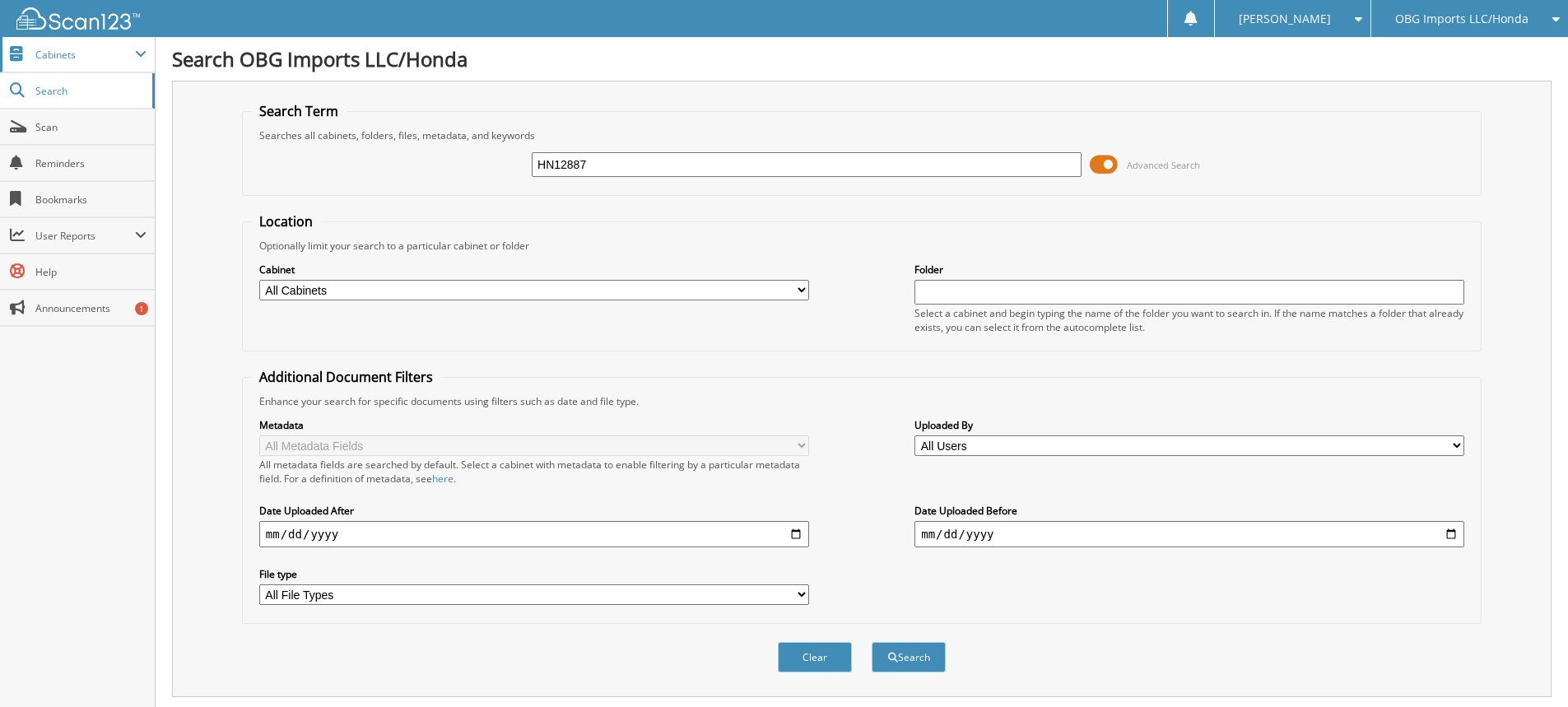
click at [0, 74] on body "[PERSON_NAME] Settings Logout OBG Imports LLC/Honda BMI Imports LLC/Kia,Hyundai…" at bounding box center [784, 505] width 1568 height 1012
type input "HN55587"
click at [872, 643] on button "Search" at bounding box center [908, 658] width 74 height 31
drag, startPoint x: 697, startPoint y: 167, endPoint x: 0, endPoint y: 76, distance: 702.9
click at [0, 64] on body "[PERSON_NAME] Settings Logout OBG Imports LLC/Honda BMI Imports LLC/Kia,Hyundai…" at bounding box center [784, 505] width 1568 height 1012
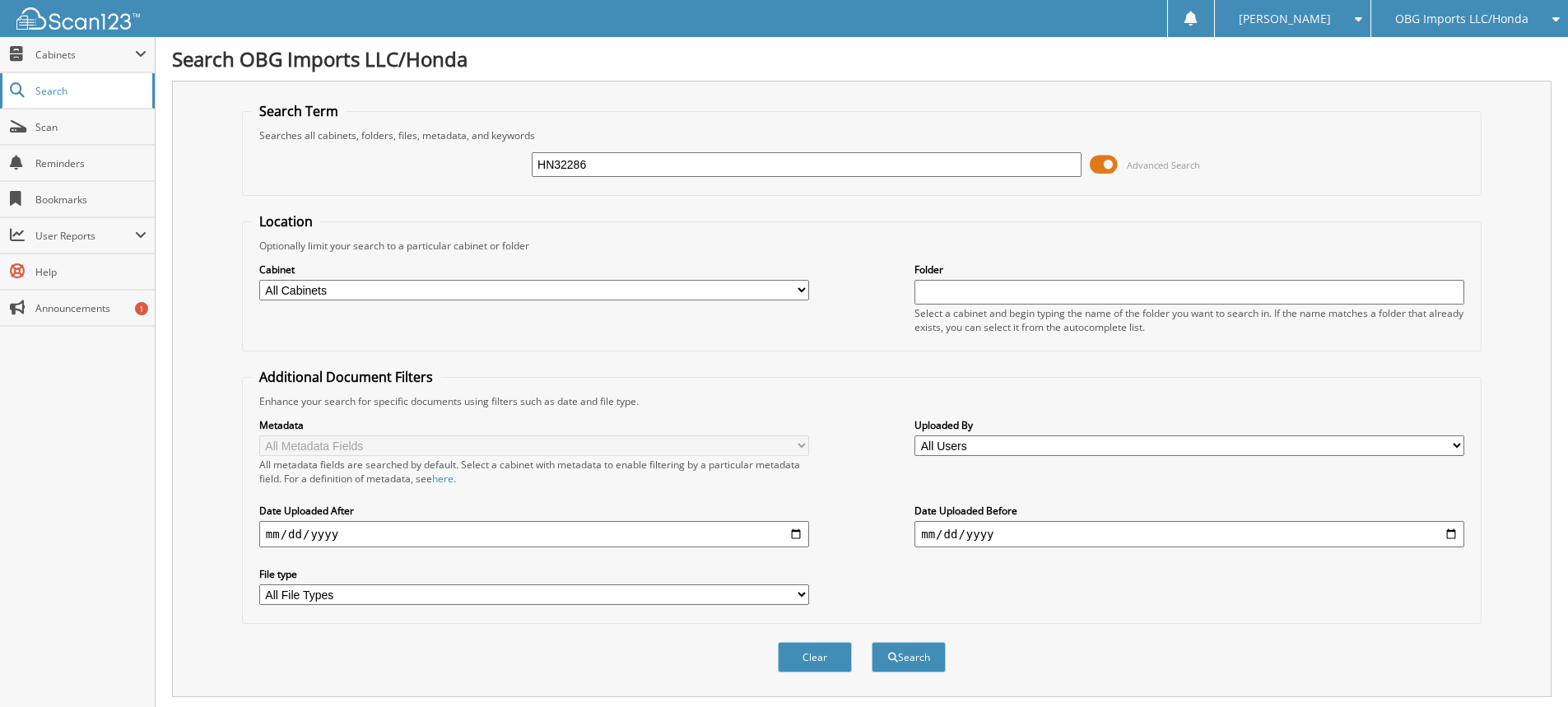
type input "HN32286"
click at [872, 643] on button "Search" at bounding box center [908, 658] width 74 height 31
drag, startPoint x: 661, startPoint y: 165, endPoint x: 0, endPoint y: 85, distance: 665.8
click at [0, 76] on body "[PERSON_NAME] Settings Logout OBG Imports LLC/Honda BMI Imports LLC/Kia,Hyundai…" at bounding box center [784, 505] width 1568 height 1012
type input "HN11610"
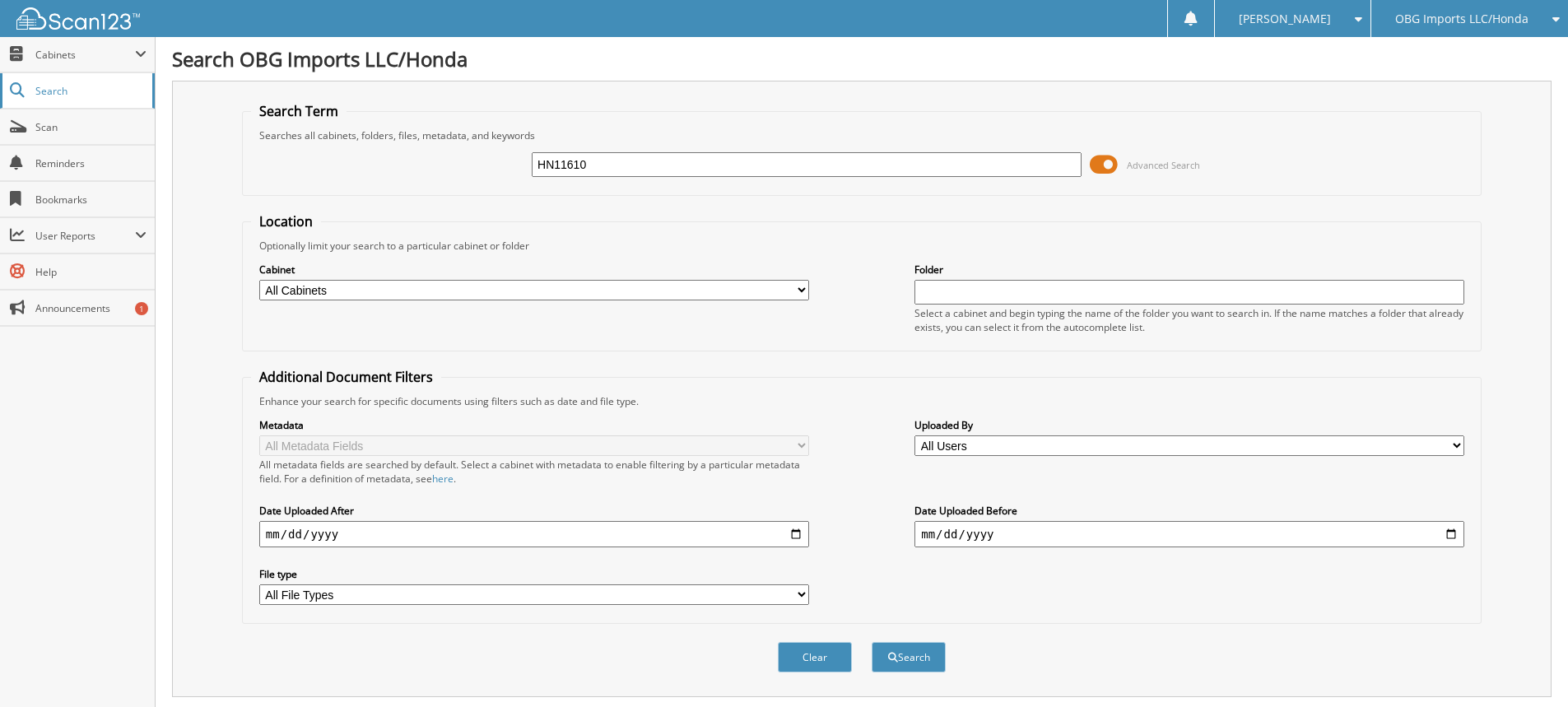
click at [872, 643] on button "Search" at bounding box center [908, 658] width 74 height 31
drag, startPoint x: 634, startPoint y: 164, endPoint x: 0, endPoint y: 33, distance: 647.4
click at [0, 40] on body "[PERSON_NAME] Settings Logout OBG Imports LLC/Honda BMI Imports LLC/Kia,Hyundai…" at bounding box center [784, 505] width 1568 height 1012
type input "HN33557"
click at [872, 643] on button "Search" at bounding box center [908, 658] width 74 height 31
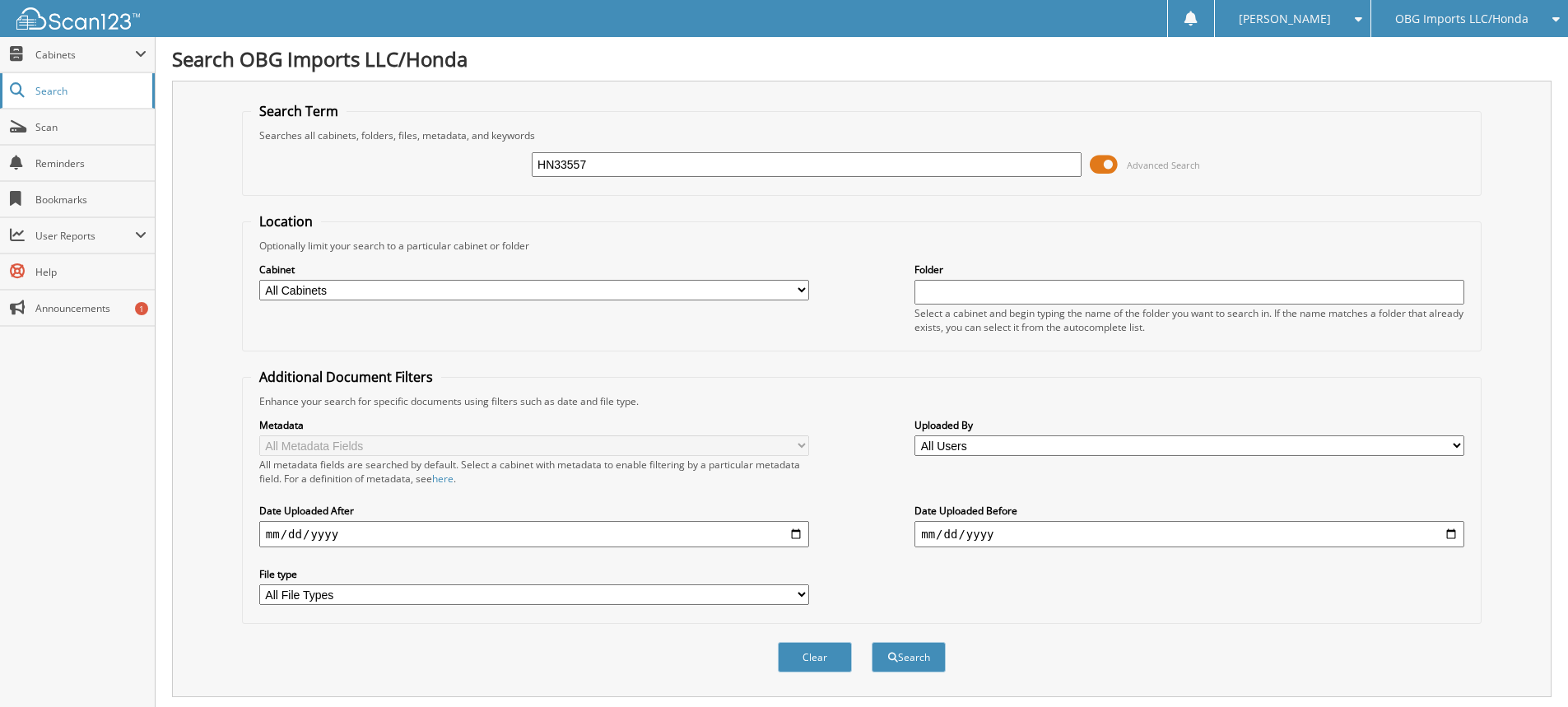
drag, startPoint x: 655, startPoint y: 172, endPoint x: 0, endPoint y: 106, distance: 658.3
click at [0, 106] on body "[PERSON_NAME] Settings Logout OBG Imports LLC/Honda BMI Imports LLC/Kia,Hyundai…" at bounding box center [784, 505] width 1568 height 1012
type input "HN27446"
click at [872, 643] on button "Search" at bounding box center [908, 658] width 74 height 31
drag, startPoint x: 737, startPoint y: 163, endPoint x: 0, endPoint y: 69, distance: 743.0
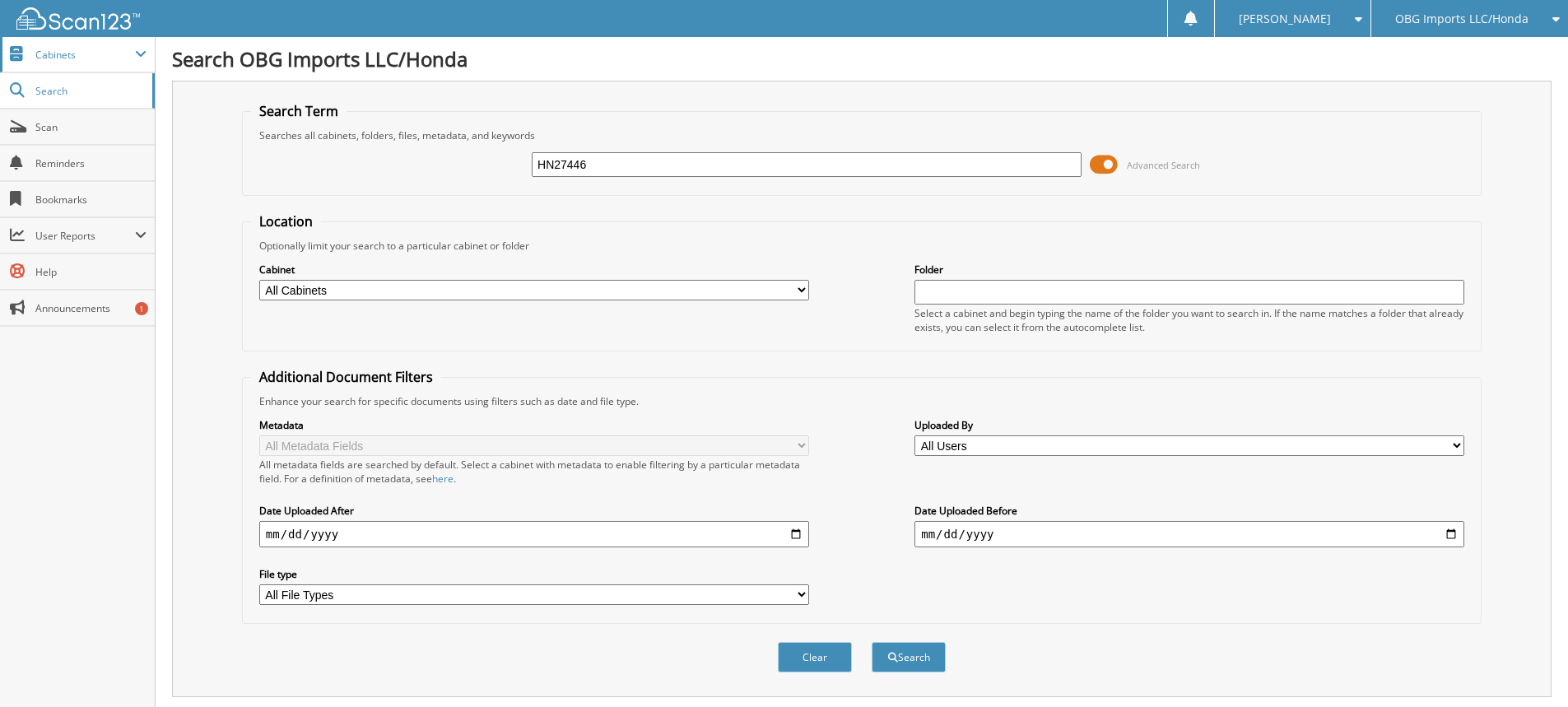
click at [0, 92] on body "[PERSON_NAME] Settings Logout OBG Imports LLC/Honda BMI Imports LLC/Kia,Hyundai…" at bounding box center [784, 505] width 1568 height 1012
type input "HN31681"
click at [872, 643] on button "Search" at bounding box center [908, 658] width 74 height 31
drag, startPoint x: 759, startPoint y: 164, endPoint x: 0, endPoint y: 84, distance: 763.2
click at [0, 93] on body "[PERSON_NAME] Settings Logout OBG Imports LLC/Honda BMI Imports LLC/Kia,Hyundai…" at bounding box center [784, 505] width 1568 height 1012
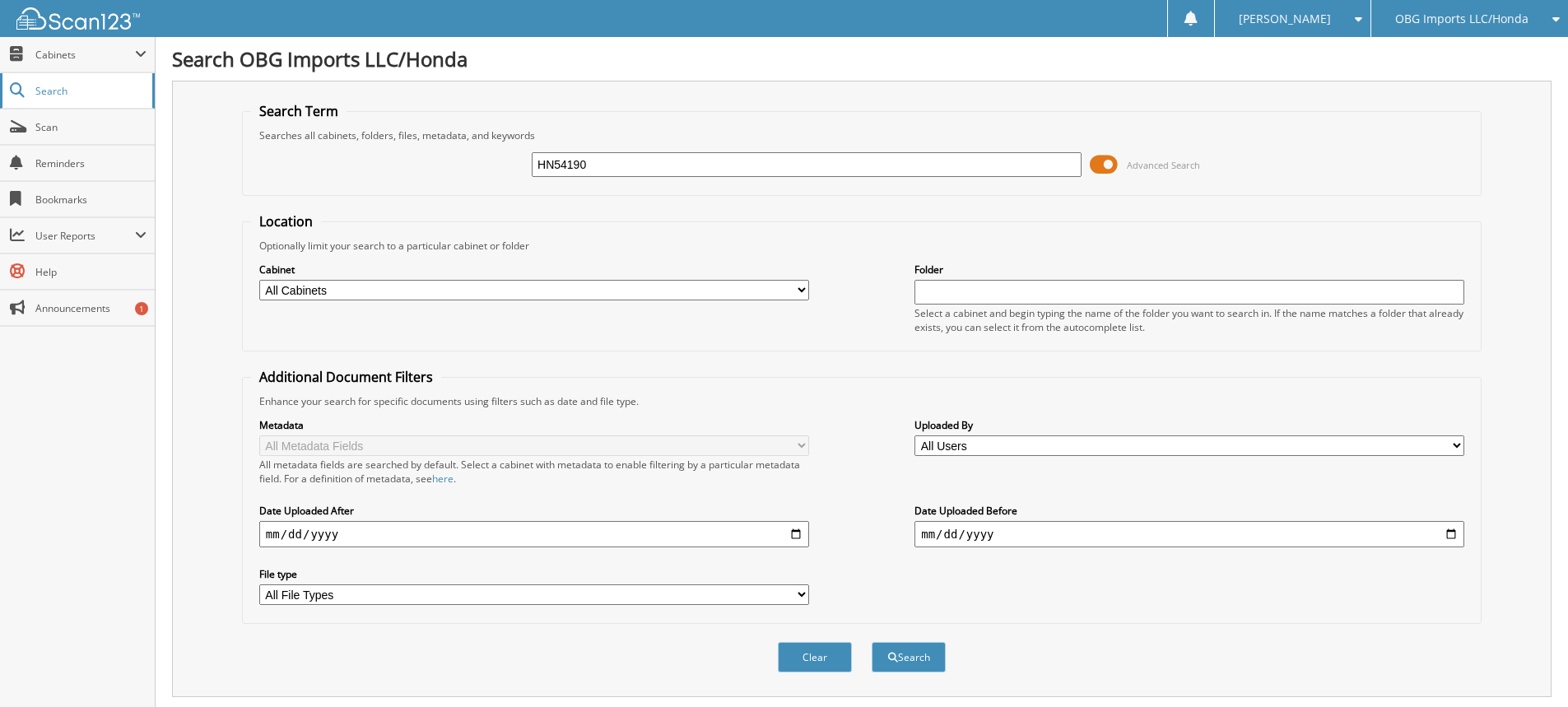
type input "HN54190"
click at [872, 643] on button "Search" at bounding box center [908, 658] width 74 height 31
drag, startPoint x: 633, startPoint y: 162, endPoint x: 0, endPoint y: 33, distance: 646.0
click at [0, 39] on body "[PERSON_NAME] Settings Logout OBG Imports LLC/Honda BMI Imports LLC/Kia,Hyundai…" at bounding box center [784, 603] width 1568 height 1207
type input "HN12117"
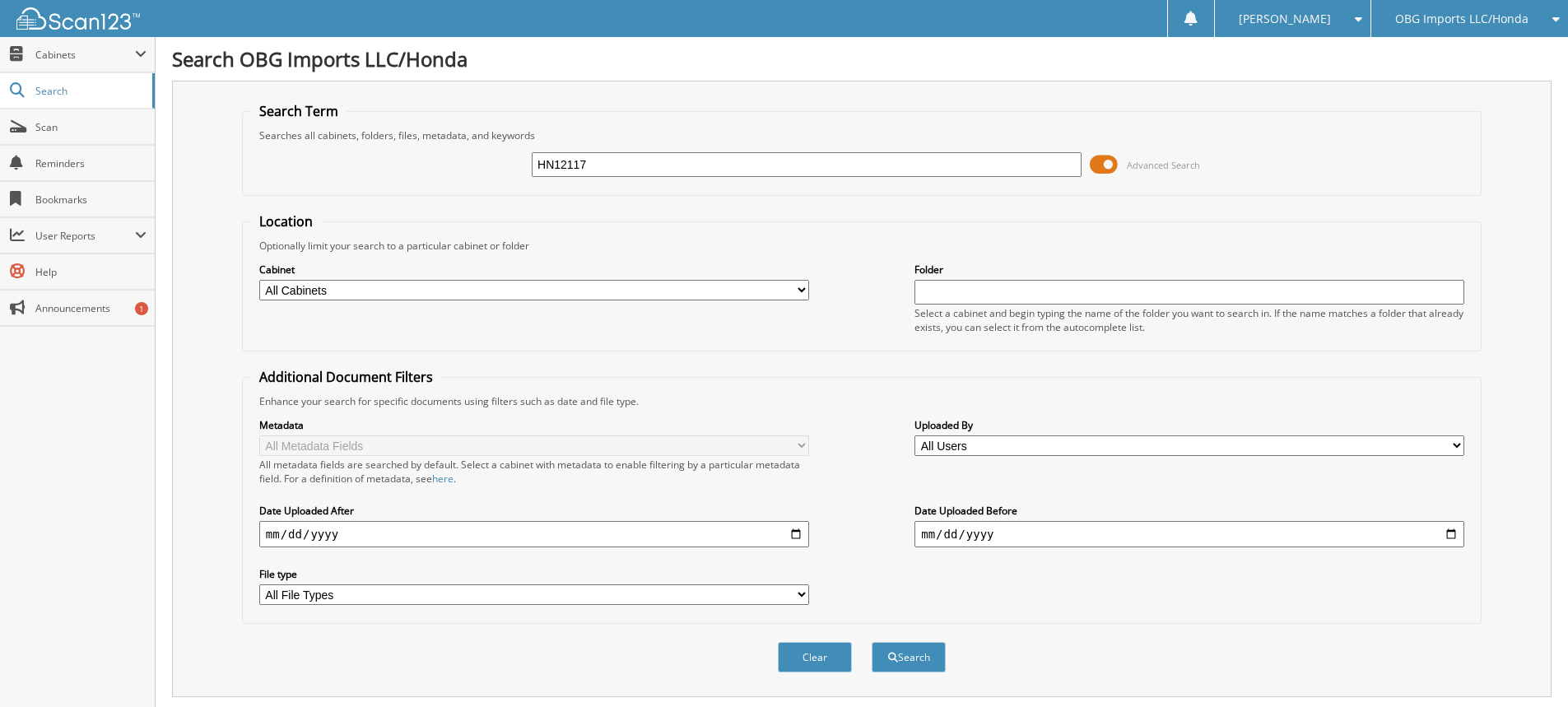
click at [872, 643] on button "Search" at bounding box center [908, 658] width 74 height 31
drag, startPoint x: 613, startPoint y: 165, endPoint x: 0, endPoint y: 33, distance: 627.1
click at [0, 45] on body "[PERSON_NAME] Settings Logout OBG Imports LLC/Honda BMI Imports LLC/Kia,Hyundai…" at bounding box center [784, 606] width 1568 height 1213
type input "HN27812"
click at [872, 643] on button "Search" at bounding box center [908, 658] width 74 height 31
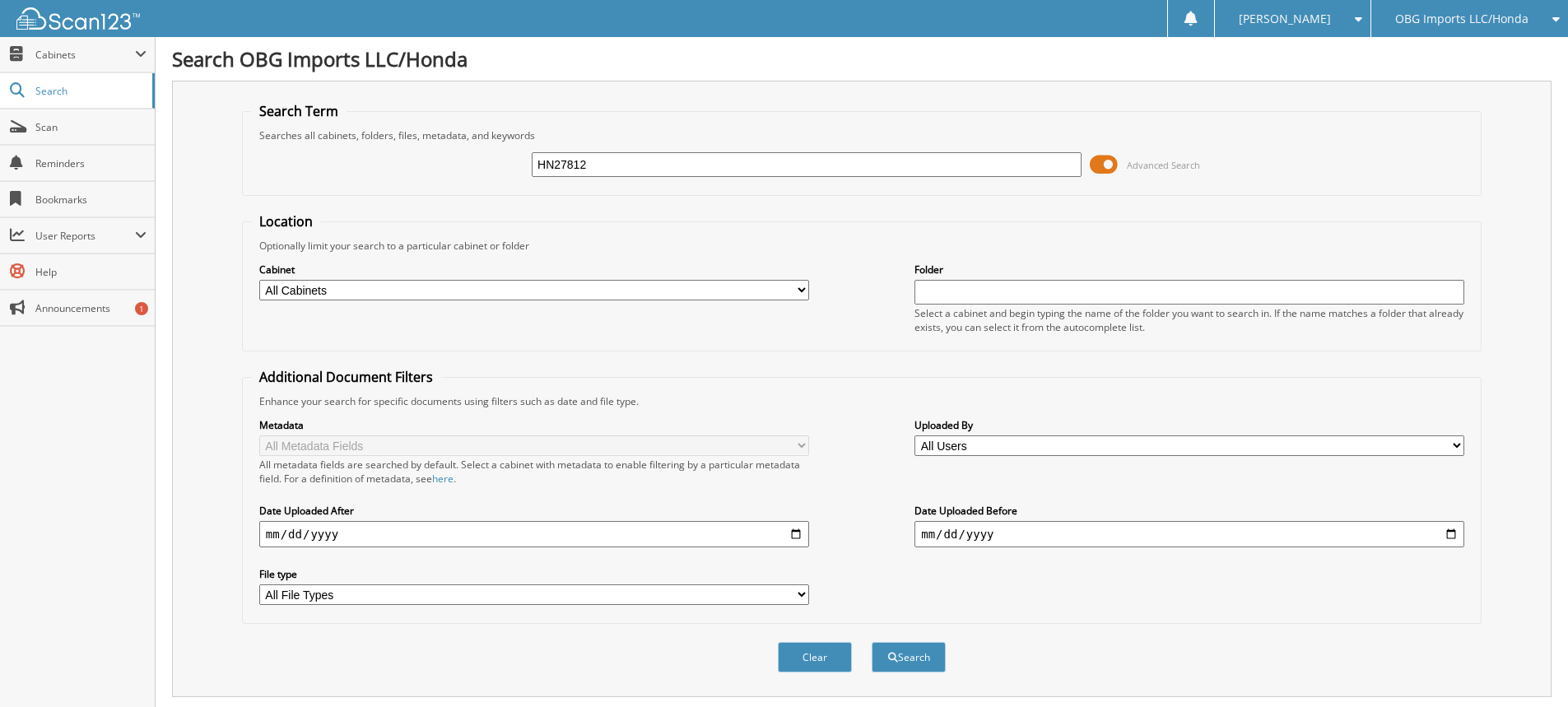
drag, startPoint x: 628, startPoint y: 162, endPoint x: 0, endPoint y: -82, distance: 673.7
click at [0, 0] on html "[PERSON_NAME] Settings Logout OBG Imports LLC/Honda BMI Imports LLC/Kia,Hyundai…" at bounding box center [784, 505] width 1568 height 1012
type input "HN65969"
click at [872, 643] on button "Search" at bounding box center [908, 658] width 74 height 31
drag, startPoint x: 650, startPoint y: 159, endPoint x: 0, endPoint y: 20, distance: 664.7
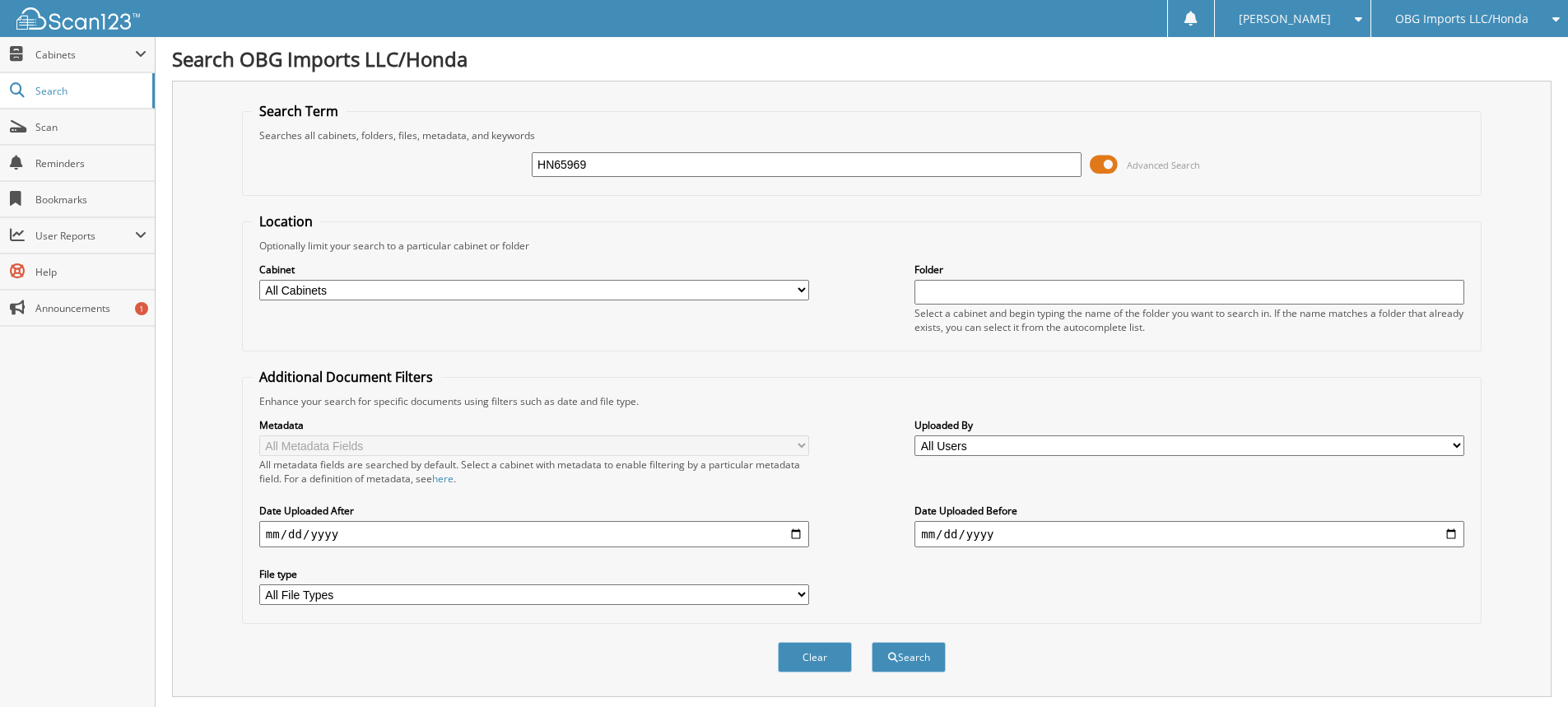
click at [24, 42] on body "[PERSON_NAME] Settings Logout OBG Imports LLC/Honda BMI Imports LLC/Kia,Hyundai…" at bounding box center [784, 505] width 1568 height 1012
type input "HN41287"
click at [872, 643] on button "Search" at bounding box center [908, 658] width 74 height 31
drag, startPoint x: 710, startPoint y: 164, endPoint x: 0, endPoint y: 12, distance: 726.1
click at [0, 12] on body "[PERSON_NAME] Settings Logout OBG Imports LLC/Honda BMI Imports LLC/Kia,Hyundai…" at bounding box center [784, 505] width 1568 height 1012
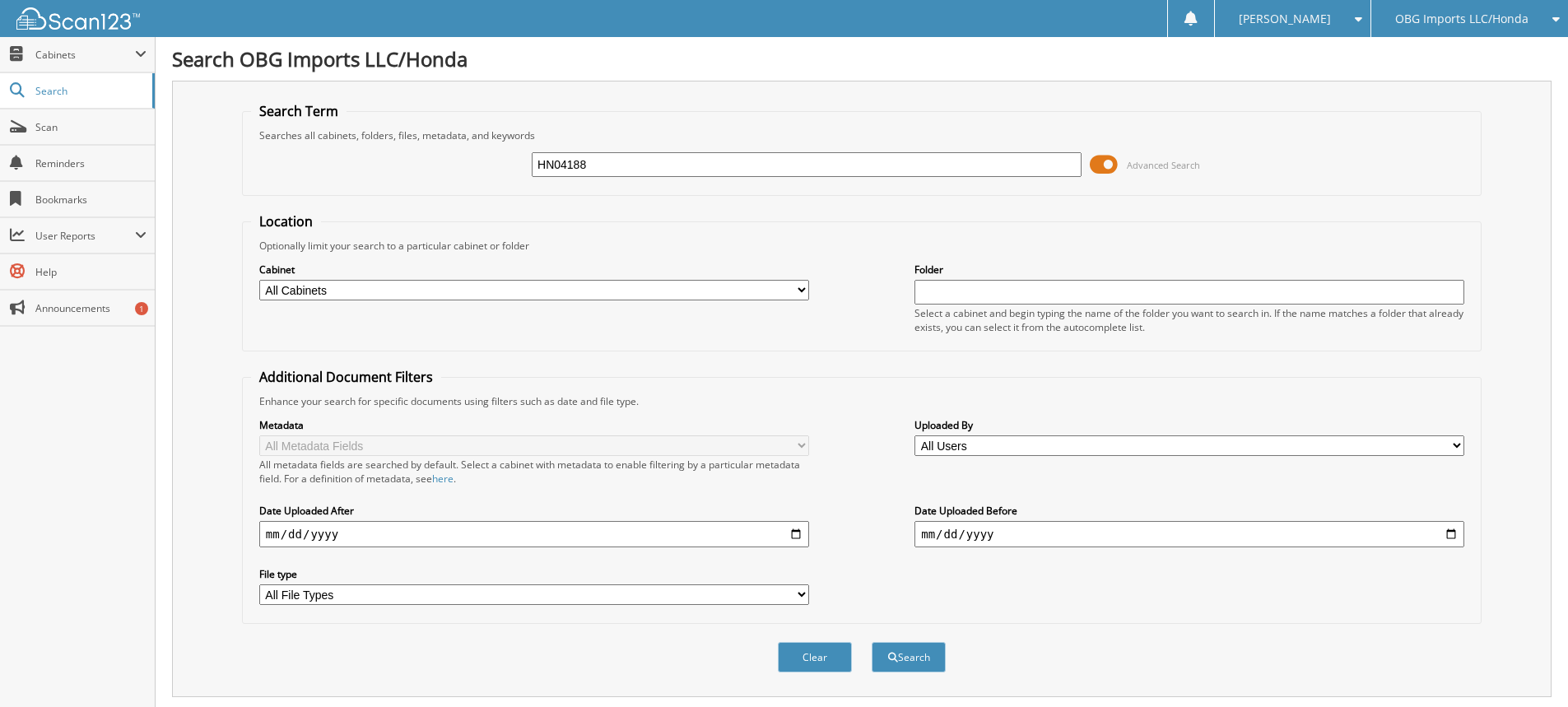
type input "HN04188"
click at [872, 643] on button "Search" at bounding box center [908, 658] width 74 height 31
drag, startPoint x: 619, startPoint y: 170, endPoint x: 176, endPoint y: 89, distance: 450.3
click at [182, 89] on div "Search Term Searches all cabinets, folders, files, metadata, and keywords HN041…" at bounding box center [861, 389] width 1380 height 617
type input "HN22918"
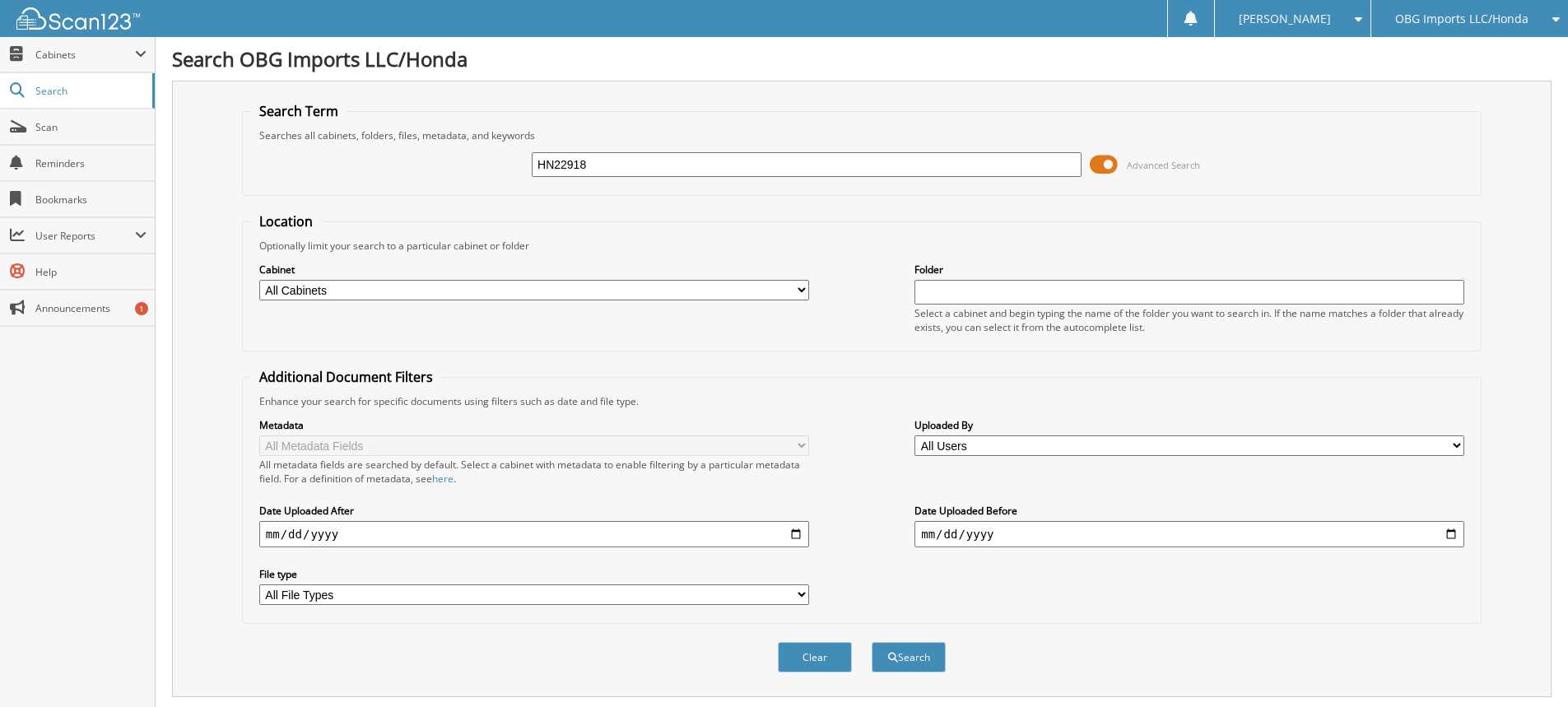
click at [872, 643] on button "Search" at bounding box center [908, 658] width 74 height 31
drag, startPoint x: 736, startPoint y: 170, endPoint x: 0, endPoint y: 27, distance: 749.8
click at [0, 51] on body "[PERSON_NAME] Settings Logout OBG Imports LLC/Honda BMI Imports LLC/Kia,Hyundai…" at bounding box center [784, 505] width 1568 height 1012
type input "HN05687"
click at [872, 643] on button "Search" at bounding box center [908, 658] width 74 height 31
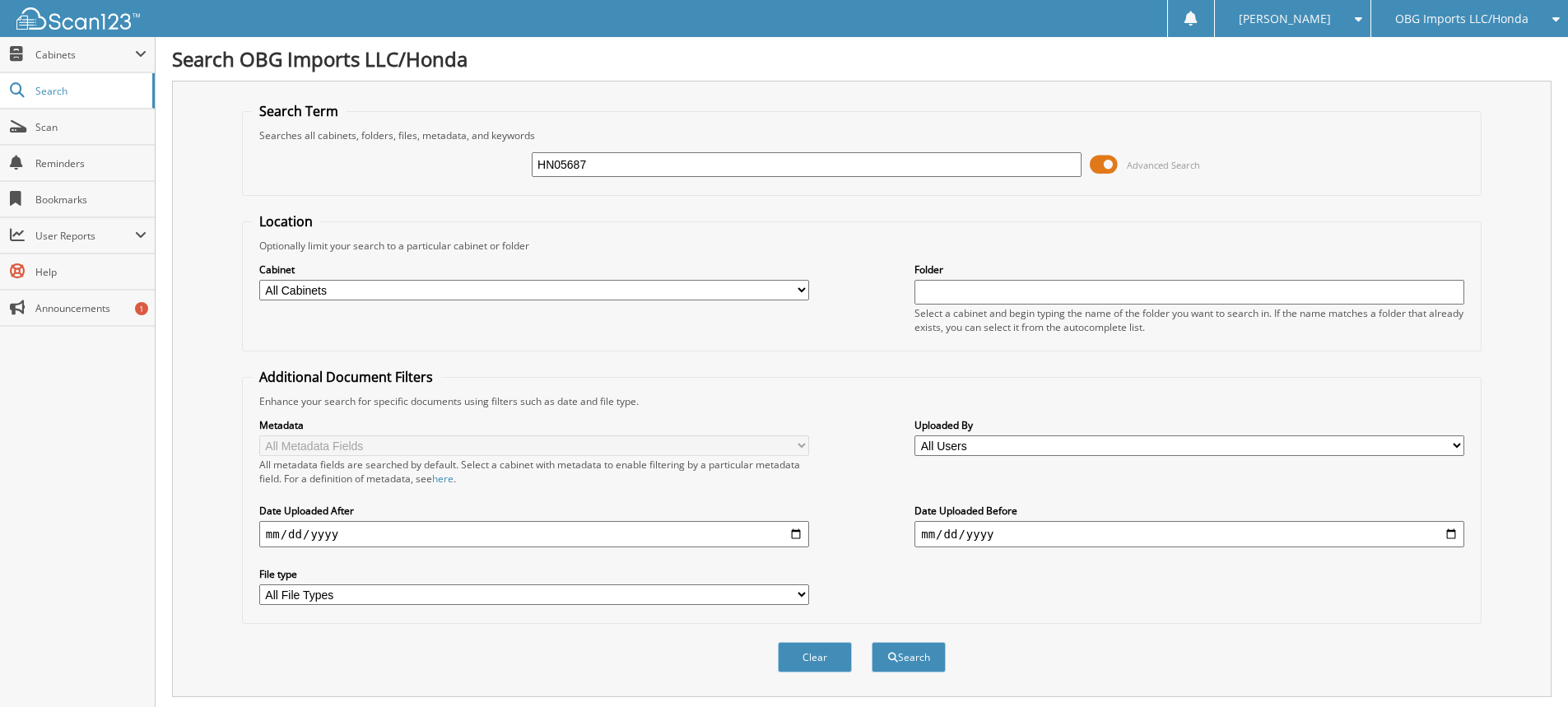
drag, startPoint x: 616, startPoint y: 175, endPoint x: 171, endPoint y: 133, distance: 447.0
click at [174, 132] on div "Search Term Searches all cabinets, folders, files, metadata, and keywords HN056…" at bounding box center [861, 389] width 1380 height 617
type input "HN30560"
click at [872, 643] on button "Search" at bounding box center [908, 658] width 74 height 31
drag, startPoint x: 320, startPoint y: 134, endPoint x: 0, endPoint y: 67, distance: 326.9
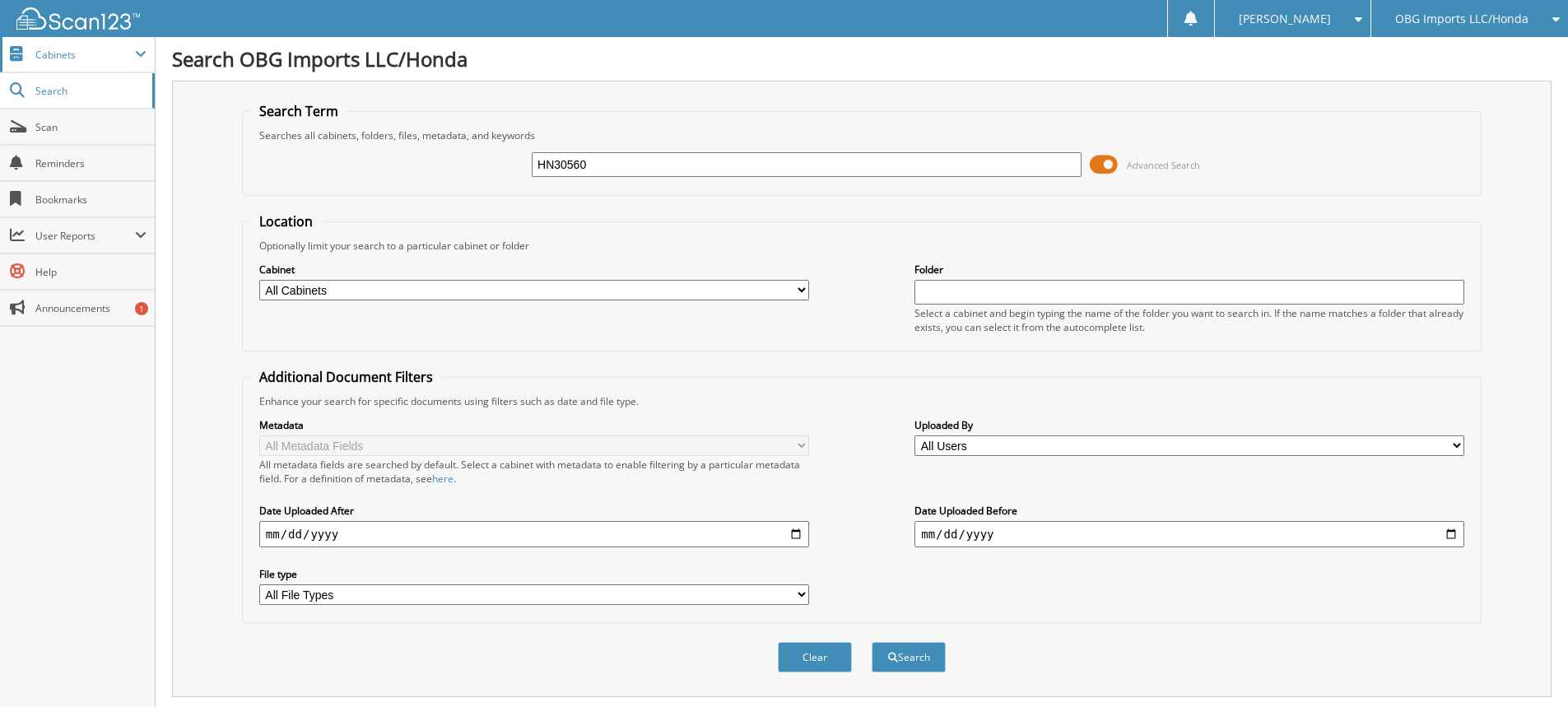
click at [0, 73] on body "[PERSON_NAME] Settings Logout OBG Imports LLC/Honda BMI Imports LLC/Kia,Hyundai…" at bounding box center [784, 505] width 1568 height 1012
type input "HN47360"
click at [872, 643] on button "Search" at bounding box center [908, 658] width 74 height 31
drag, startPoint x: 693, startPoint y: 164, endPoint x: 0, endPoint y: -1, distance: 712.4
click at [0, 0] on html "[PERSON_NAME] Settings Logout OBG Imports LLC/Honda BMI Imports LLC/Kia,Hyundai…" at bounding box center [784, 505] width 1568 height 1012
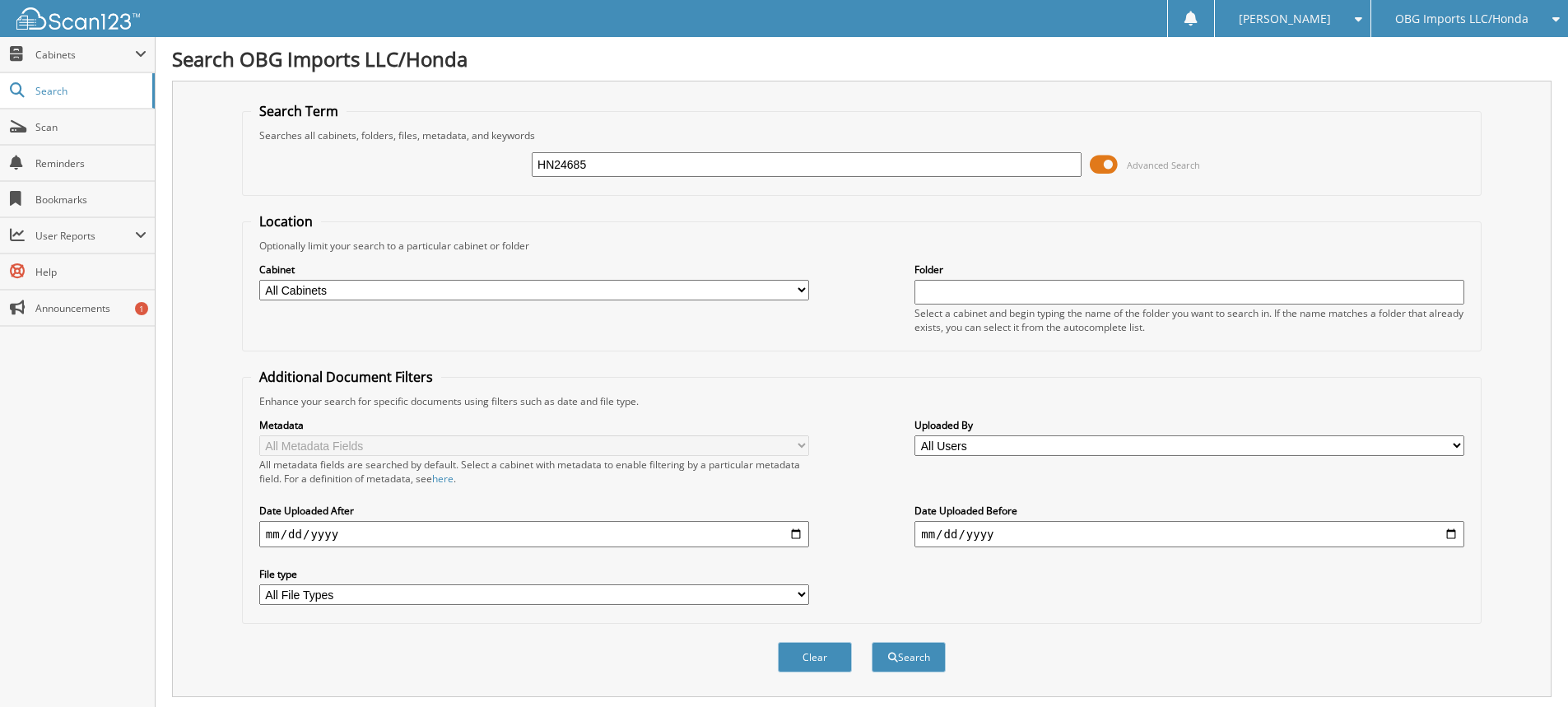
type input "HN24685"
click at [872, 643] on button "Search" at bounding box center [908, 658] width 74 height 31
drag, startPoint x: 678, startPoint y: 171, endPoint x: 0, endPoint y: 30, distance: 692.5
click at [0, 54] on body "[PERSON_NAME] Settings Logout OBG Imports LLC/Honda BMI Imports LLC/Kia,Hyundai…" at bounding box center [784, 505] width 1568 height 1012
type input "HN47267"
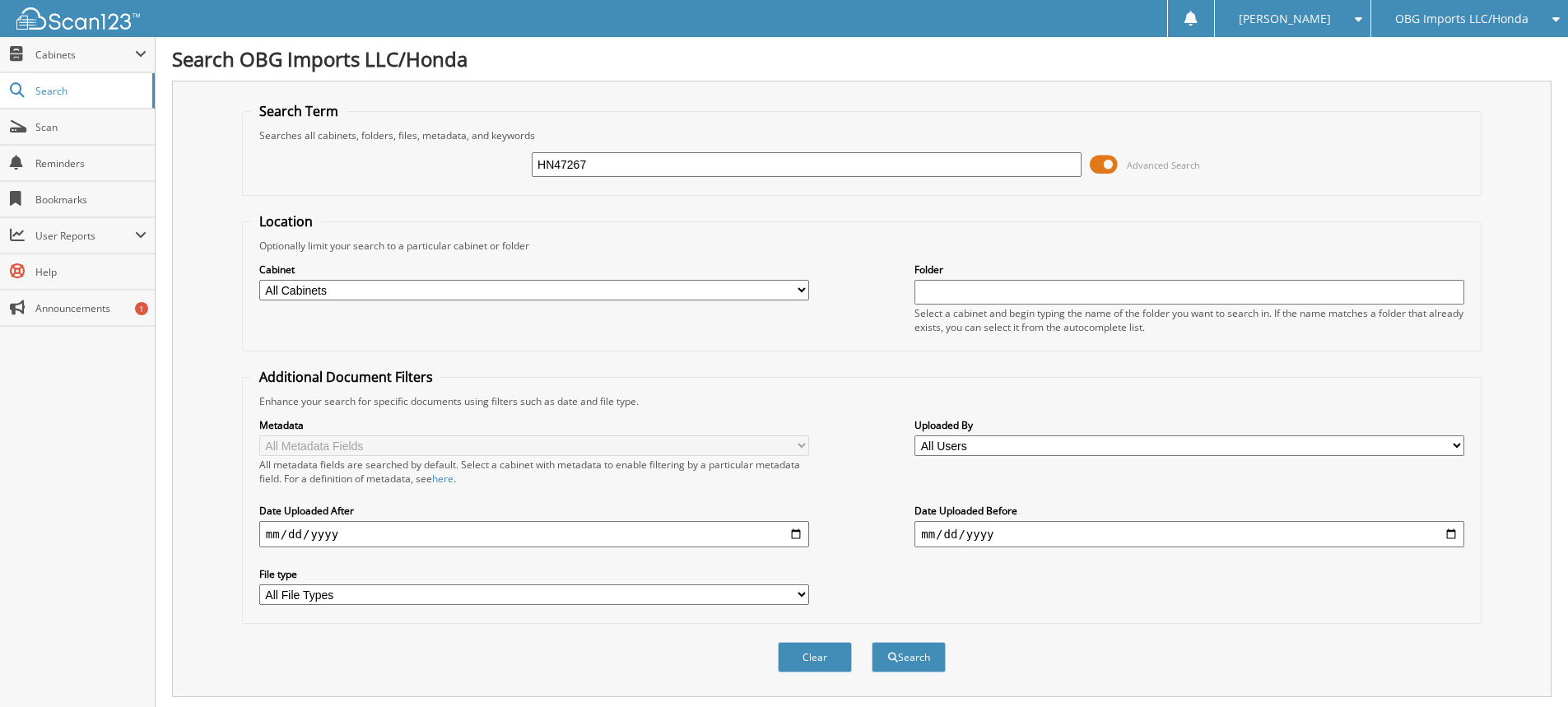
click at [872, 643] on button "Search" at bounding box center [908, 658] width 74 height 31
drag, startPoint x: 739, startPoint y: 161, endPoint x: 0, endPoint y: 4, distance: 755.5
click at [0, 4] on body "[PERSON_NAME] Settings Logout OBG Imports LLC/Honda BMI Imports LLC/Kia,Hyundai…" at bounding box center [784, 540] width 1568 height 1080
type input "HN04901"
click at [872, 643] on button "Search" at bounding box center [908, 658] width 74 height 31
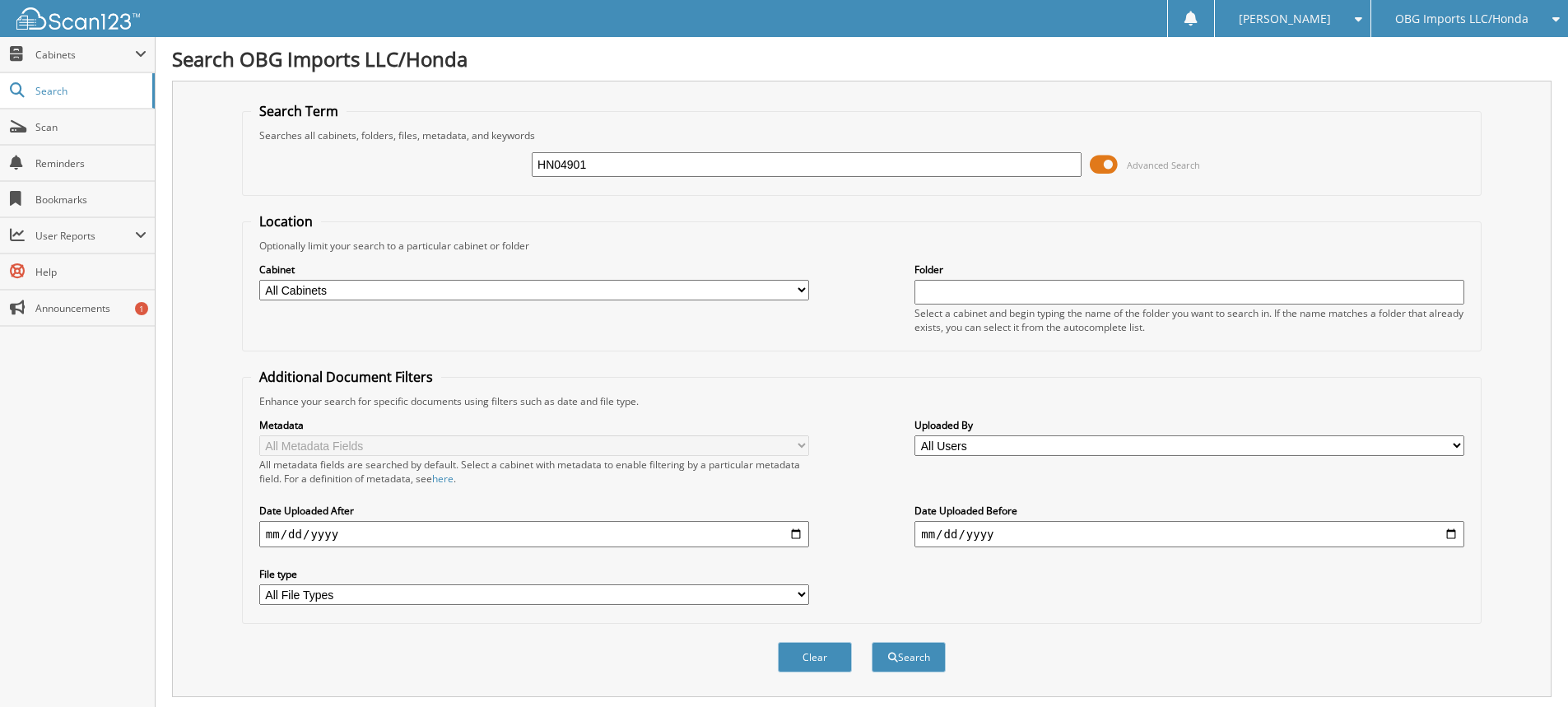
drag, startPoint x: 690, startPoint y: 169, endPoint x: 0, endPoint y: 36, distance: 702.7
click at [0, 36] on body "[PERSON_NAME] Settings Logout OBG Imports LLC/Honda BMI Imports LLC/Kia,Hyundai…" at bounding box center [784, 505] width 1568 height 1012
type input "HN08151"
click at [872, 643] on button "Search" at bounding box center [908, 658] width 74 height 31
drag, startPoint x: 693, startPoint y: 169, endPoint x: 0, endPoint y: -142, distance: 759.6
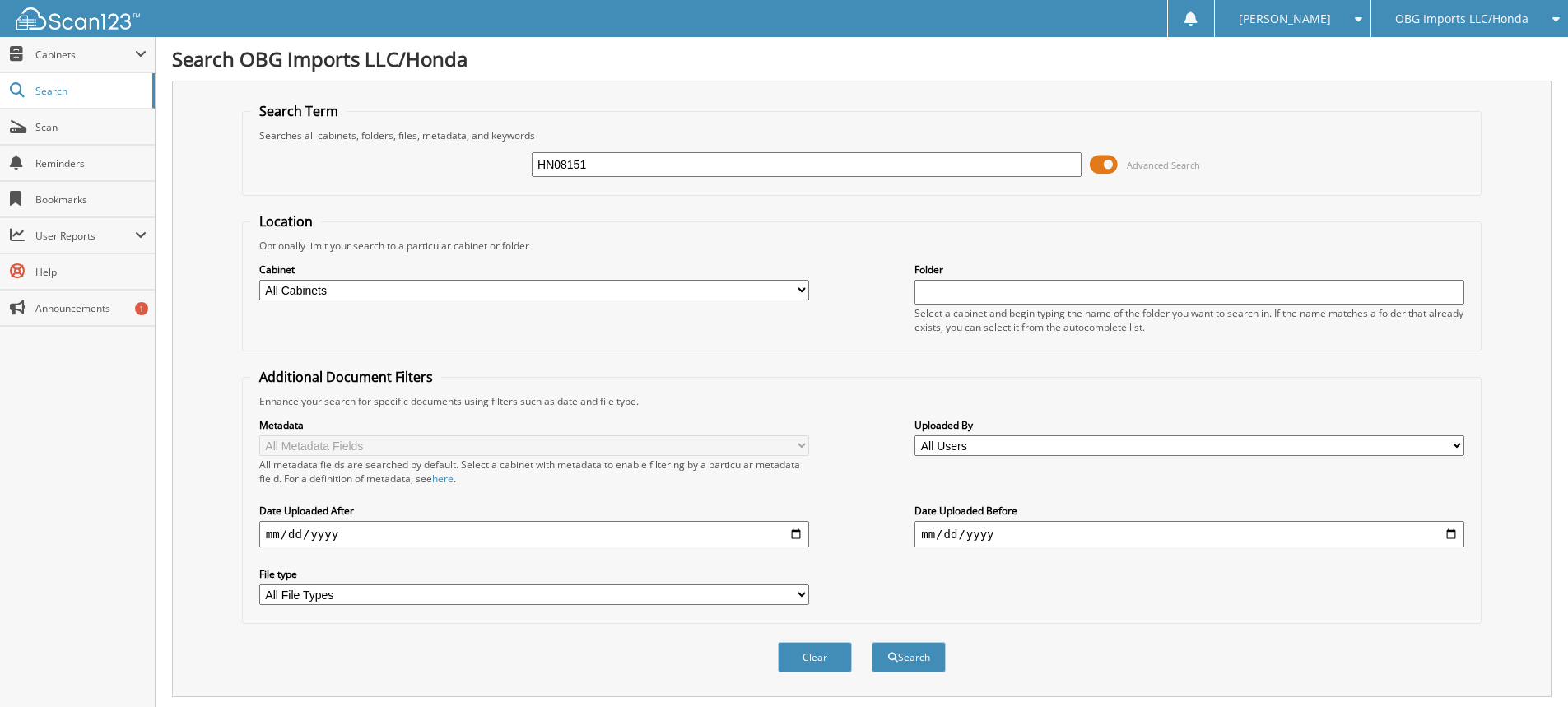
click at [0, 0] on html "[PERSON_NAME] Settings Logout OBG Imports LLC/Honda BMI Imports LLC/Kia,Hyundai…" at bounding box center [784, 505] width 1568 height 1012
type input "HN08321"
click at [872, 643] on button "Search" at bounding box center [908, 658] width 74 height 31
drag, startPoint x: 805, startPoint y: 164, endPoint x: 0, endPoint y: -9, distance: 823.4
click at [0, 0] on html "[PERSON_NAME] Settings Logout OBG Imports LLC/Honda BMI Imports LLC/Kia,Hyundai…" at bounding box center [784, 505] width 1568 height 1012
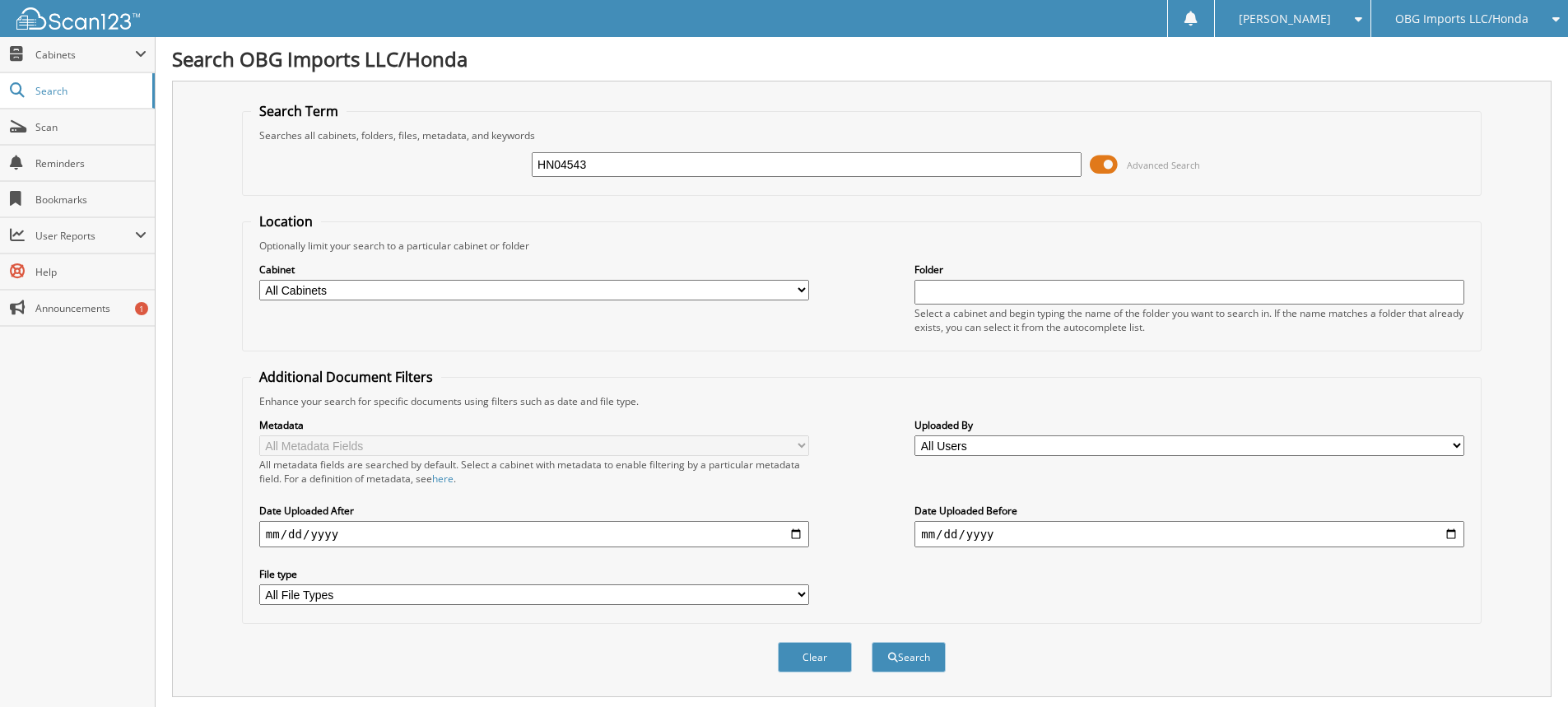
type input "HN04543"
click at [872, 643] on button "Search" at bounding box center [908, 658] width 74 height 31
drag, startPoint x: 512, startPoint y: 138, endPoint x: 0, endPoint y: -31, distance: 539.2
click at [0, 0] on html "[PERSON_NAME] Settings Logout OBG Imports LLC/Honda BMI Imports LLC/Kia,Hyundai…" at bounding box center [784, 505] width 1568 height 1012
type input "HN44205"
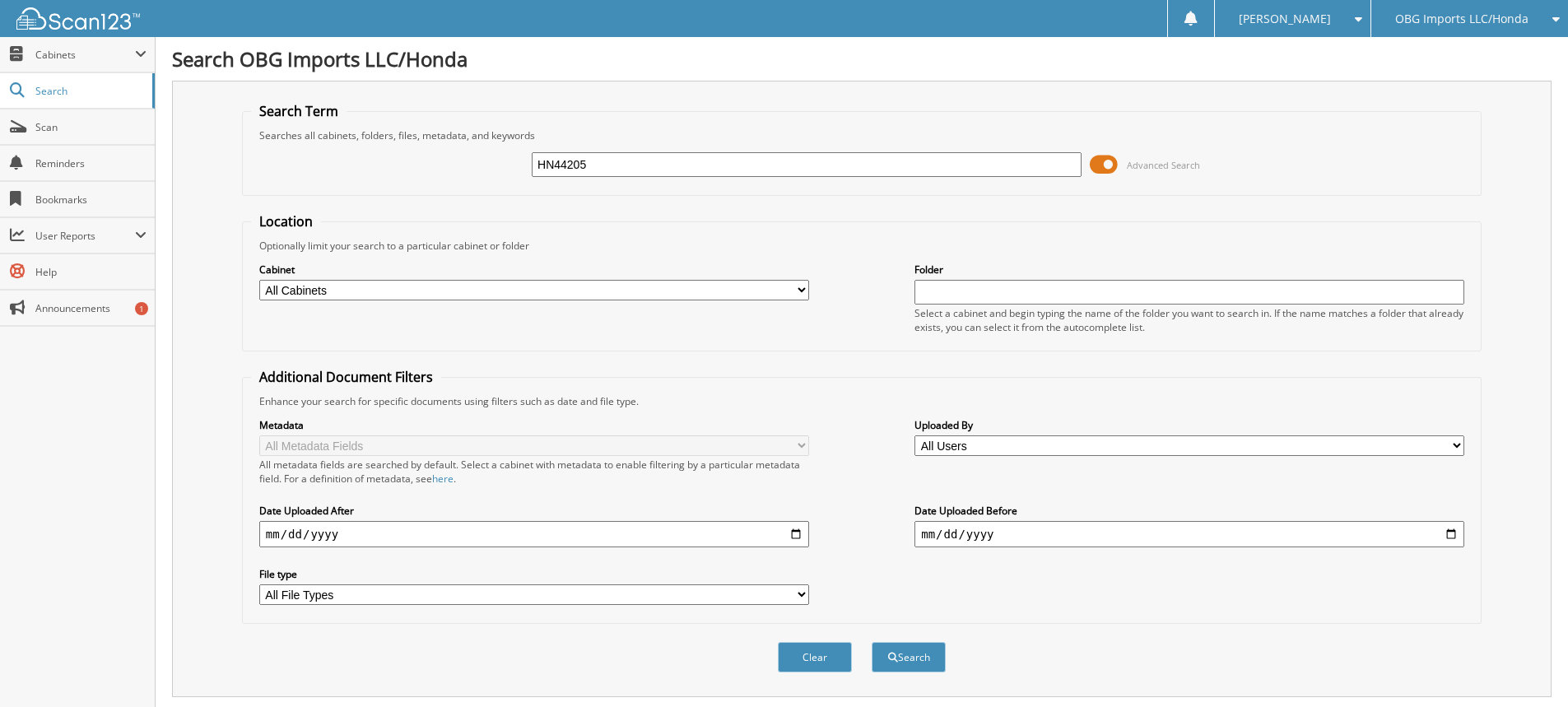
click at [872, 643] on button "Search" at bounding box center [908, 658] width 74 height 31
drag, startPoint x: 649, startPoint y: 167, endPoint x: 0, endPoint y: 43, distance: 660.7
click at [0, 57] on body "[PERSON_NAME] Settings Logout OBG Imports LLC/Honda BMI Imports LLC/Kia,Hyundai…" at bounding box center [784, 505] width 1568 height 1012
type input "HN42514"
click at [872, 643] on button "Search" at bounding box center [908, 658] width 74 height 31
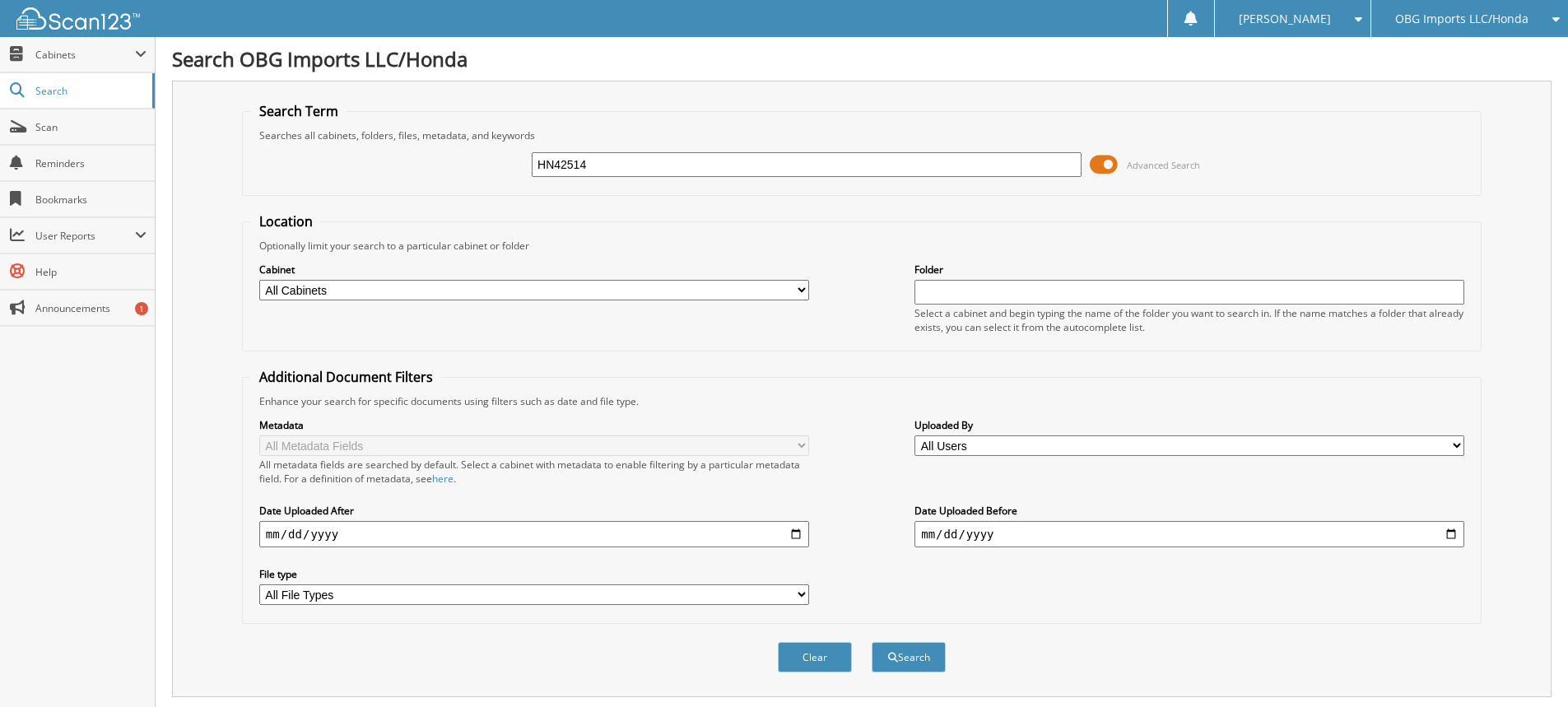
drag, startPoint x: 672, startPoint y: 171, endPoint x: 0, endPoint y: 9, distance: 691.3
click at [0, 9] on body "[PERSON_NAME] Settings Logout OBG Imports LLC/Honda BMI Imports LLC/Kia,Hyundai…" at bounding box center [784, 664] width 1568 height 1329
type input "HN05861"
click at [872, 643] on button "Search" at bounding box center [908, 658] width 74 height 31
click at [1448, 22] on span "OBG Imports LLC/Honda" at bounding box center [1461, 19] width 133 height 10
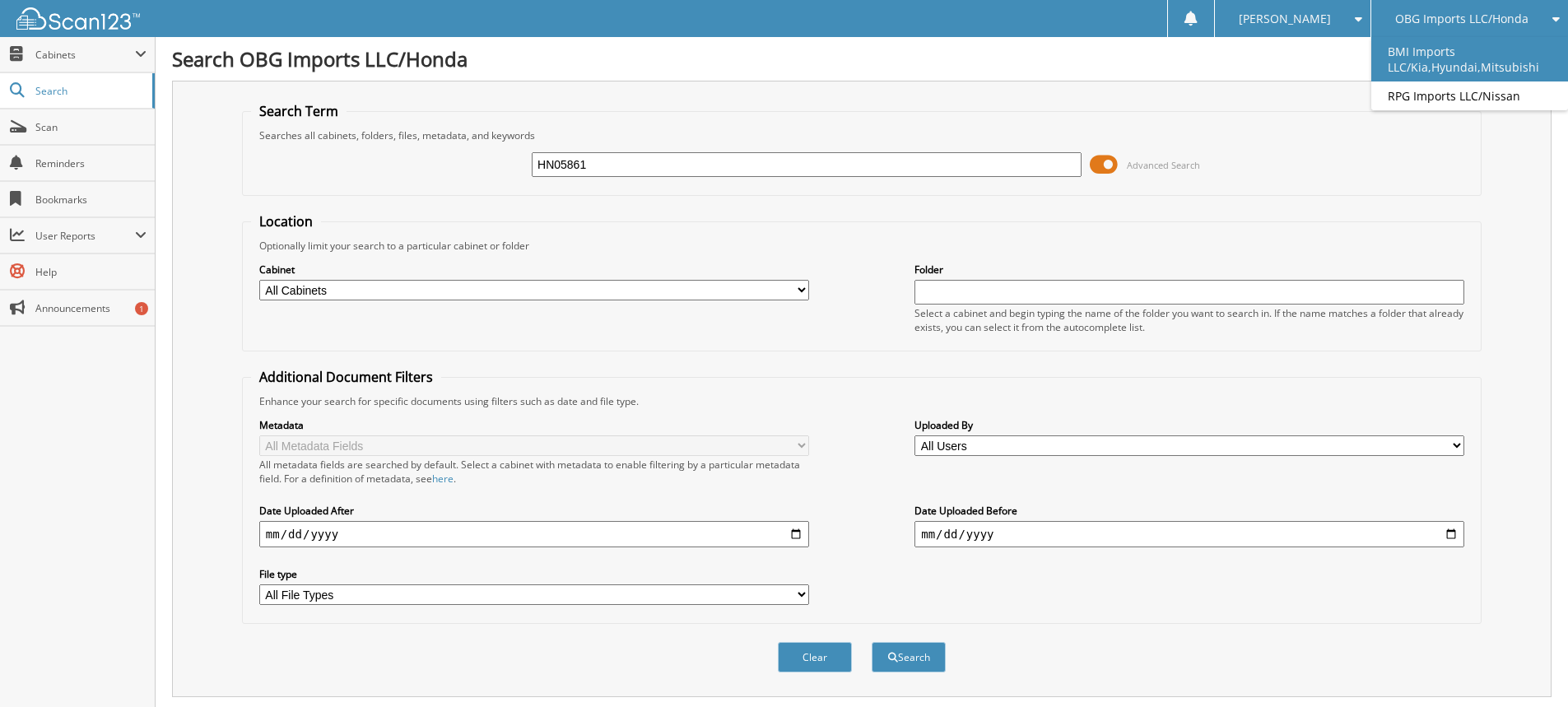
click at [1448, 49] on link "BMI Imports LLC/Kia,Hyundai,Mitsubishi" at bounding box center [1469, 60] width 197 height 44
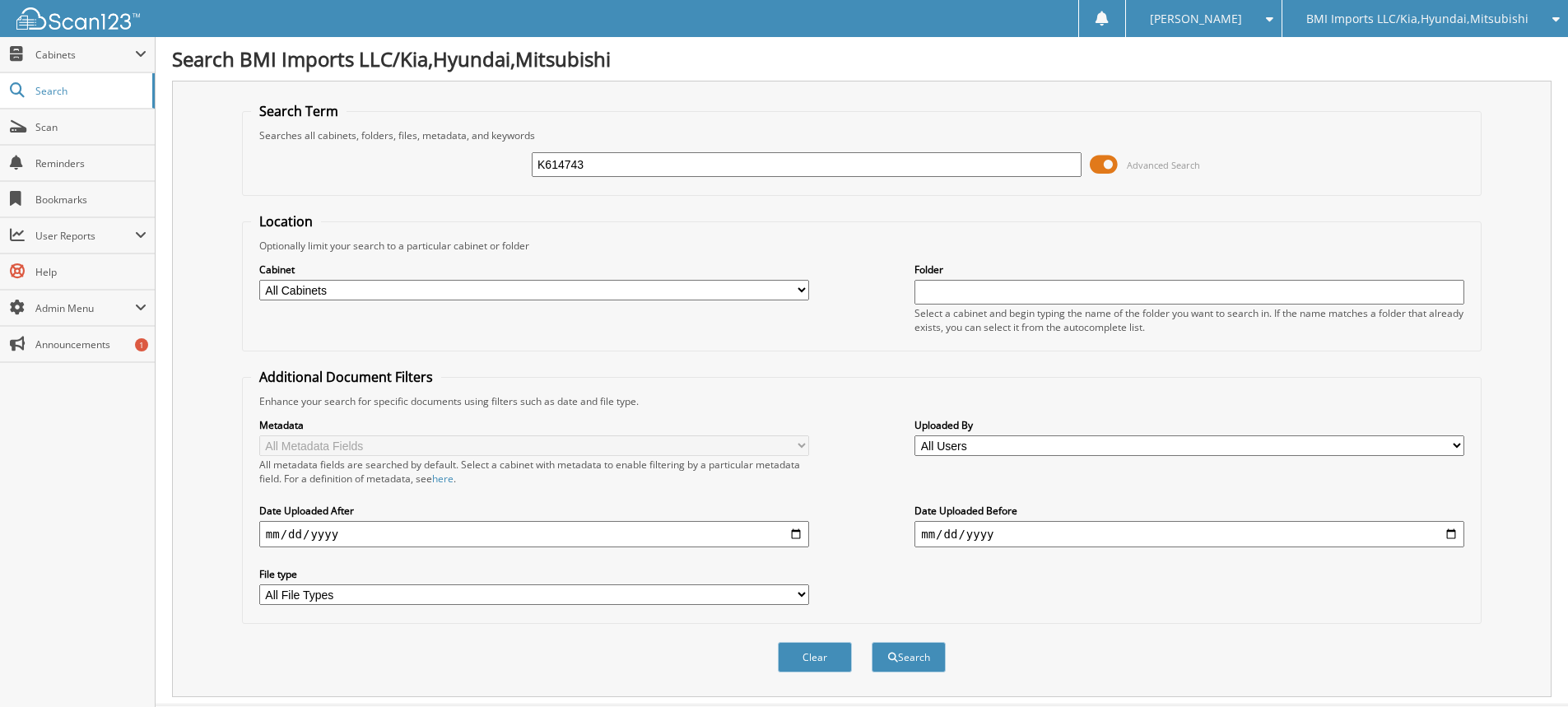
type input "K614743"
click at [872, 643] on button "Search" at bounding box center [908, 658] width 74 height 31
drag, startPoint x: 698, startPoint y: 169, endPoint x: 0, endPoint y: -27, distance: 725.0
click at [0, 0] on html "[PERSON_NAME] Settings Logout BMI Imports LLC/Kia,Hyundai,Mitsubishi OBG Import…" at bounding box center [784, 505] width 1568 height 1012
type input "K246022"
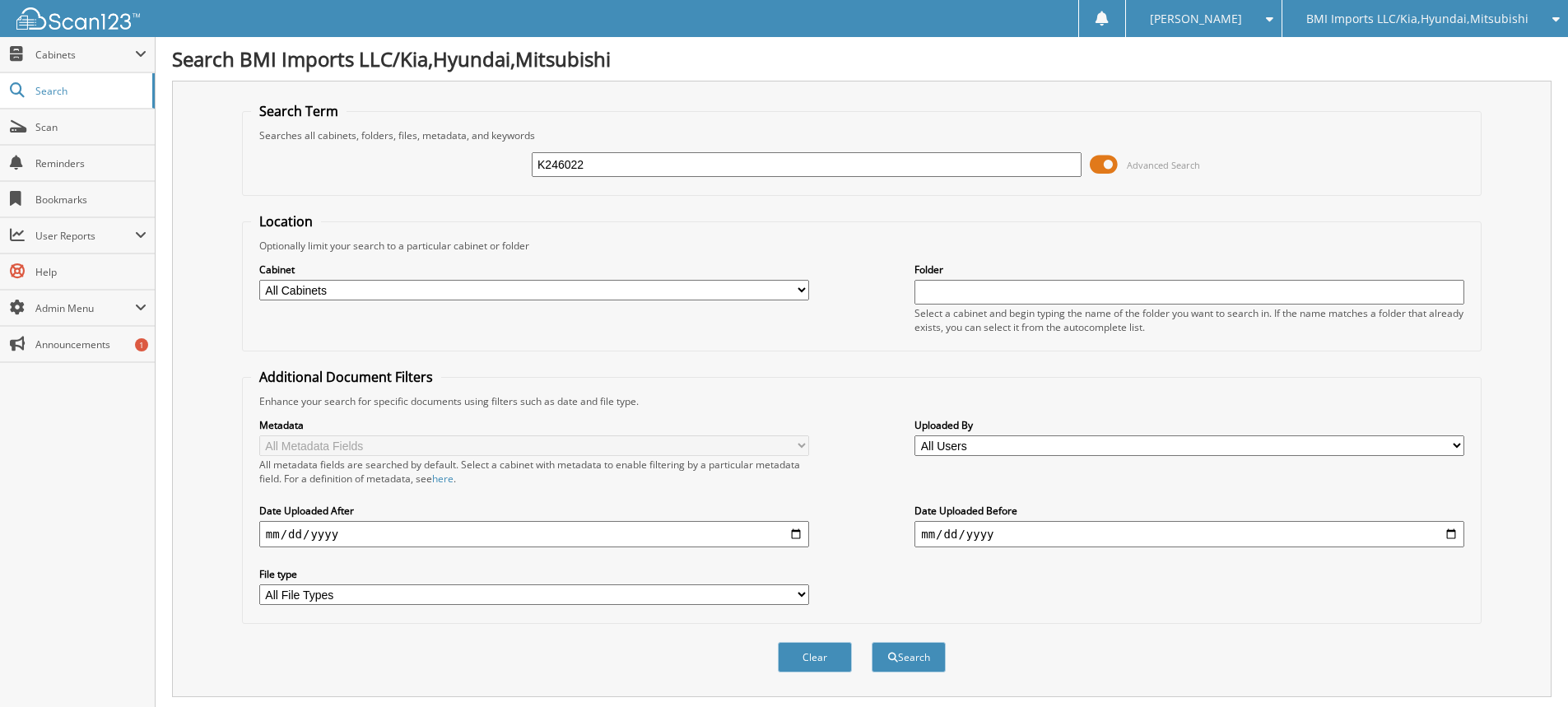
click at [872, 643] on button "Search" at bounding box center [908, 658] width 74 height 31
drag, startPoint x: 764, startPoint y: 162, endPoint x: 30, endPoint y: 6, distance: 750.4
click at [78, 6] on body "[PERSON_NAME] Settings Logout BMI Imports LLC/Kia,Hyundai,Mitsubishi OBG Import…" at bounding box center [784, 505] width 1568 height 1012
type input "K252841"
click at [872, 643] on button "Search" at bounding box center [908, 658] width 74 height 31
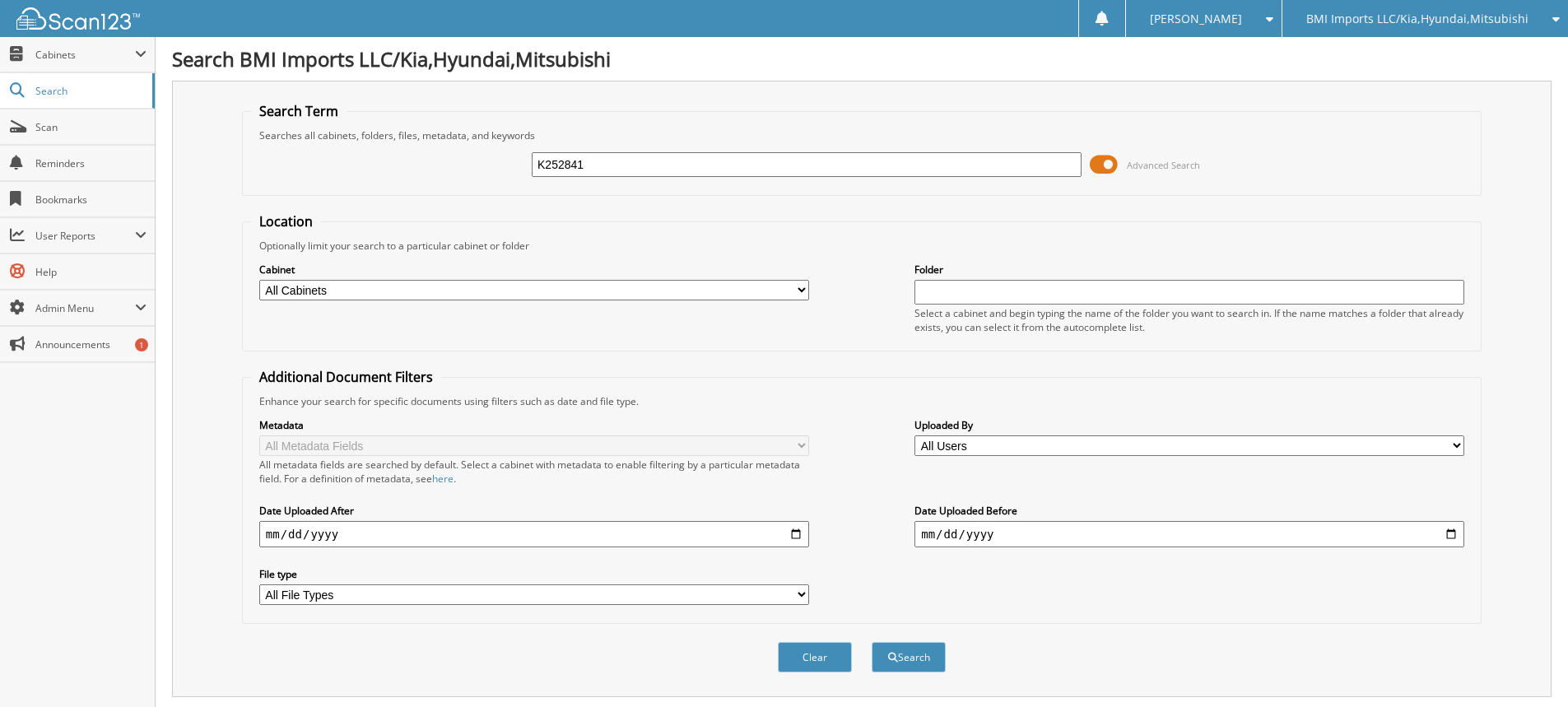
drag, startPoint x: 732, startPoint y: 174, endPoint x: 0, endPoint y: -4, distance: 753.3
click at [0, 0] on html "[PERSON_NAME] Settings Logout BMI Imports LLC/Kia,Hyundai,Mitsubishi OBG Import…" at bounding box center [784, 505] width 1568 height 1012
type input "K003134"
click at [872, 643] on button "Search" at bounding box center [908, 658] width 74 height 31
drag, startPoint x: 781, startPoint y: 170, endPoint x: 338, endPoint y: 110, distance: 447.0
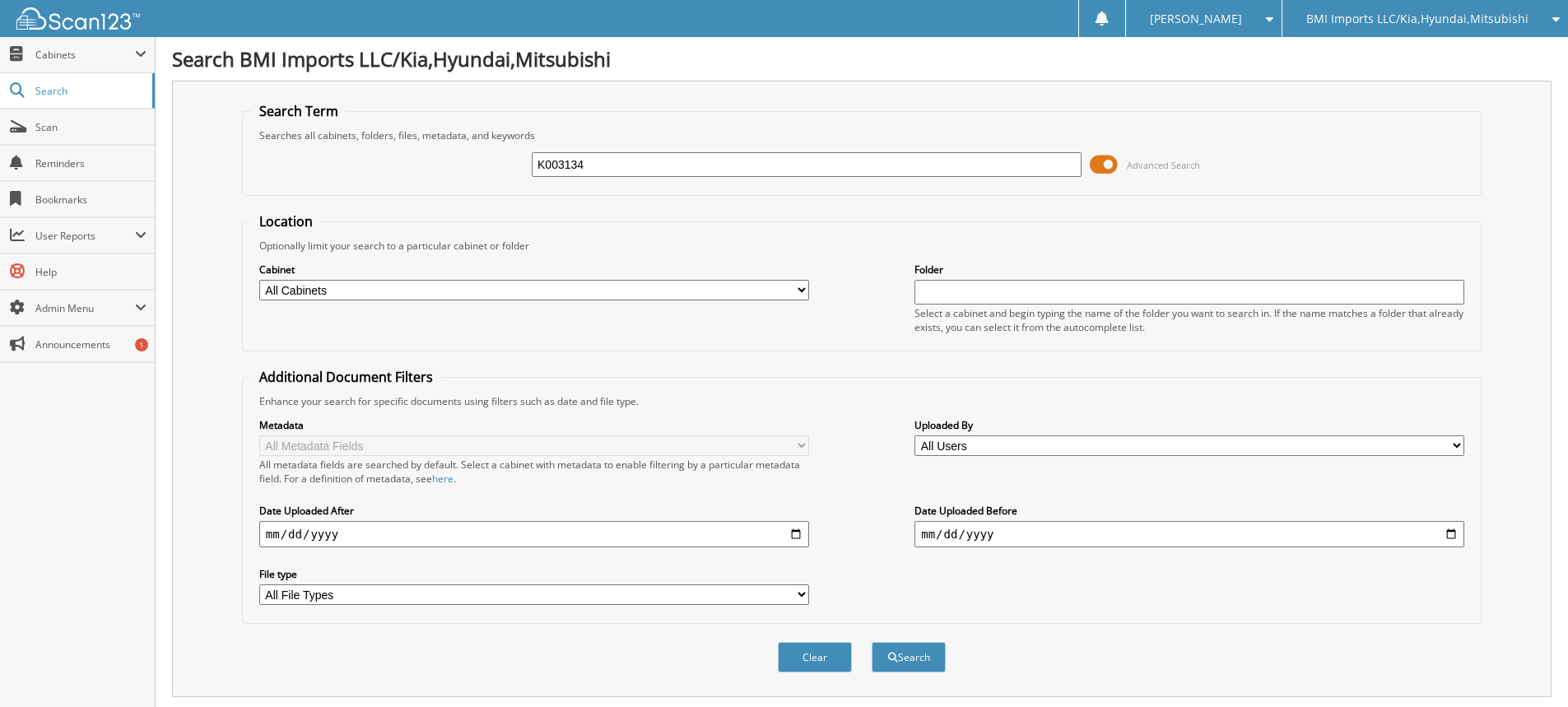
click at [350, 110] on fieldset "Search Term Searches all cabinets, folders, files, metadata, and keywords K0031…" at bounding box center [861, 149] width 1240 height 94
type input "K690435"
click at [872, 643] on button "Search" at bounding box center [908, 658] width 74 height 31
drag, startPoint x: 648, startPoint y: 170, endPoint x: 0, endPoint y: 114, distance: 650.4
click at [0, 121] on body "Stacia M. Settings Logout BMI Imports LLC/Kia,Hyundai,Mitsubishi OBG Imports LL…" at bounding box center [784, 505] width 1568 height 1012
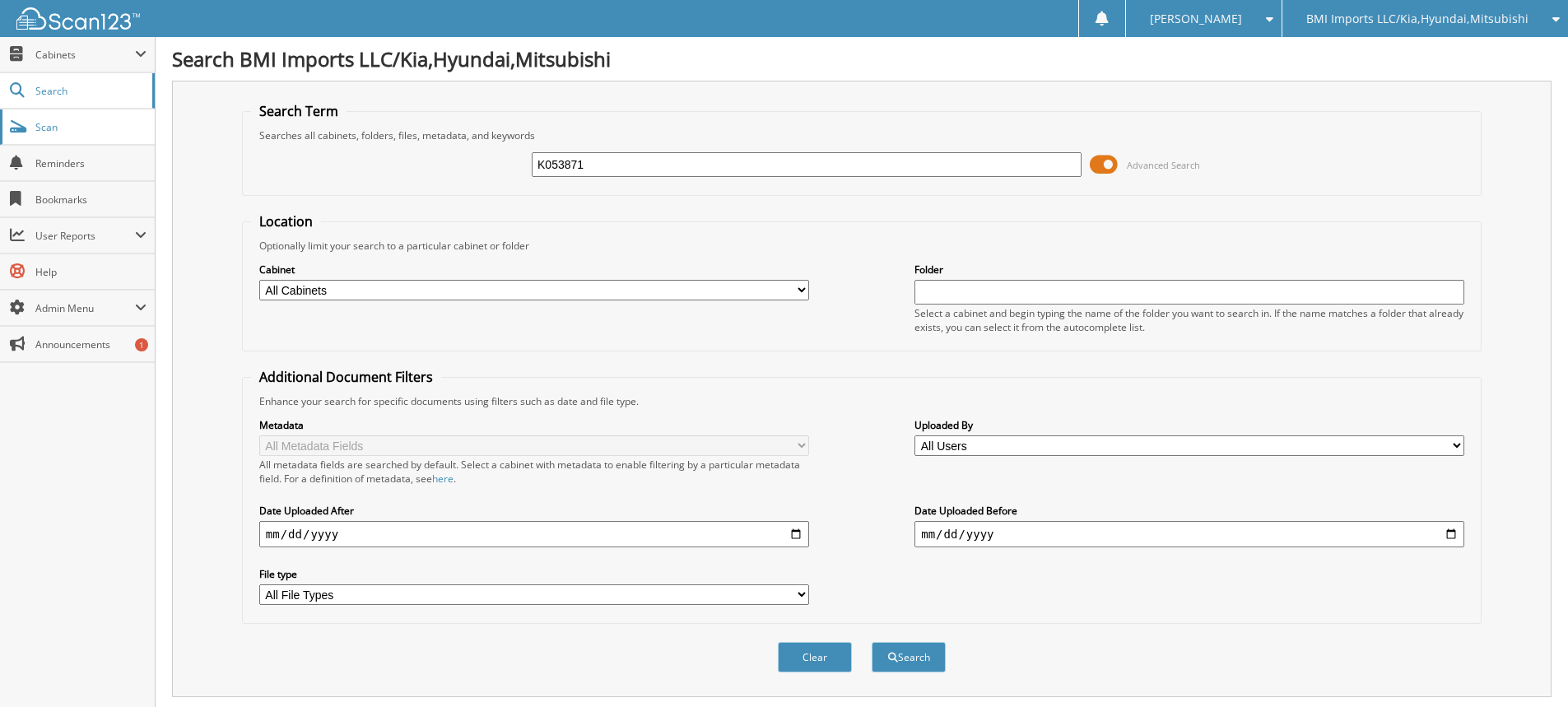
type input "K053871"
click at [872, 643] on button "Search" at bounding box center [908, 658] width 74 height 31
drag, startPoint x: 738, startPoint y: 174, endPoint x: 164, endPoint y: 141, distance: 574.9
click at [175, 143] on div "Search Term Searches all cabinets, folders, files, metadata, and keywords K0538…" at bounding box center [861, 389] width 1380 height 617
type input "K728840"
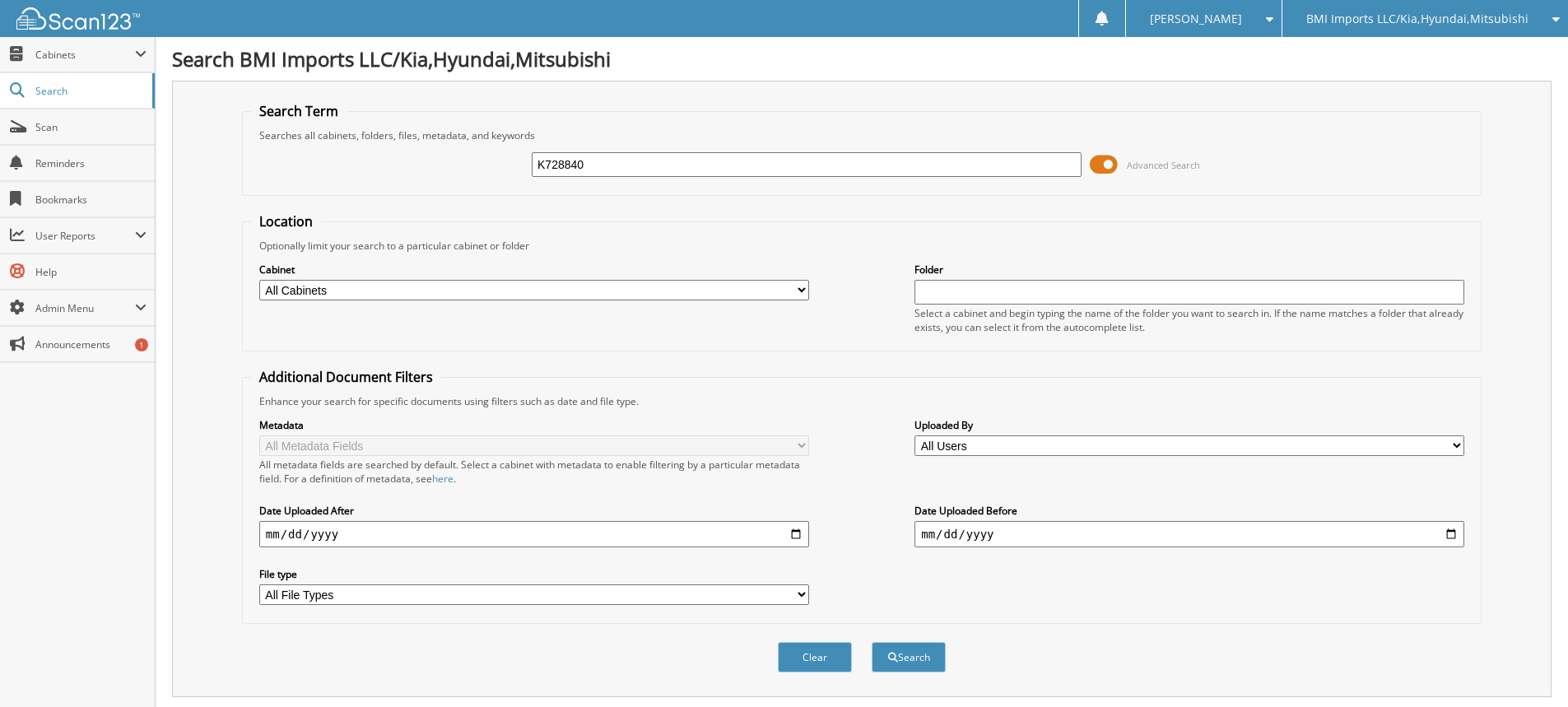
click at [872, 643] on button "Search" at bounding box center [908, 658] width 74 height 31
drag, startPoint x: 763, startPoint y: 163, endPoint x: 145, endPoint y: 153, distance: 618.1
click at [173, 147] on div "Search Term Searches all cabinets, folders, files, metadata, and keywords K7288…" at bounding box center [861, 389] width 1380 height 617
type input "K368394"
click at [872, 643] on button "Search" at bounding box center [908, 658] width 74 height 31
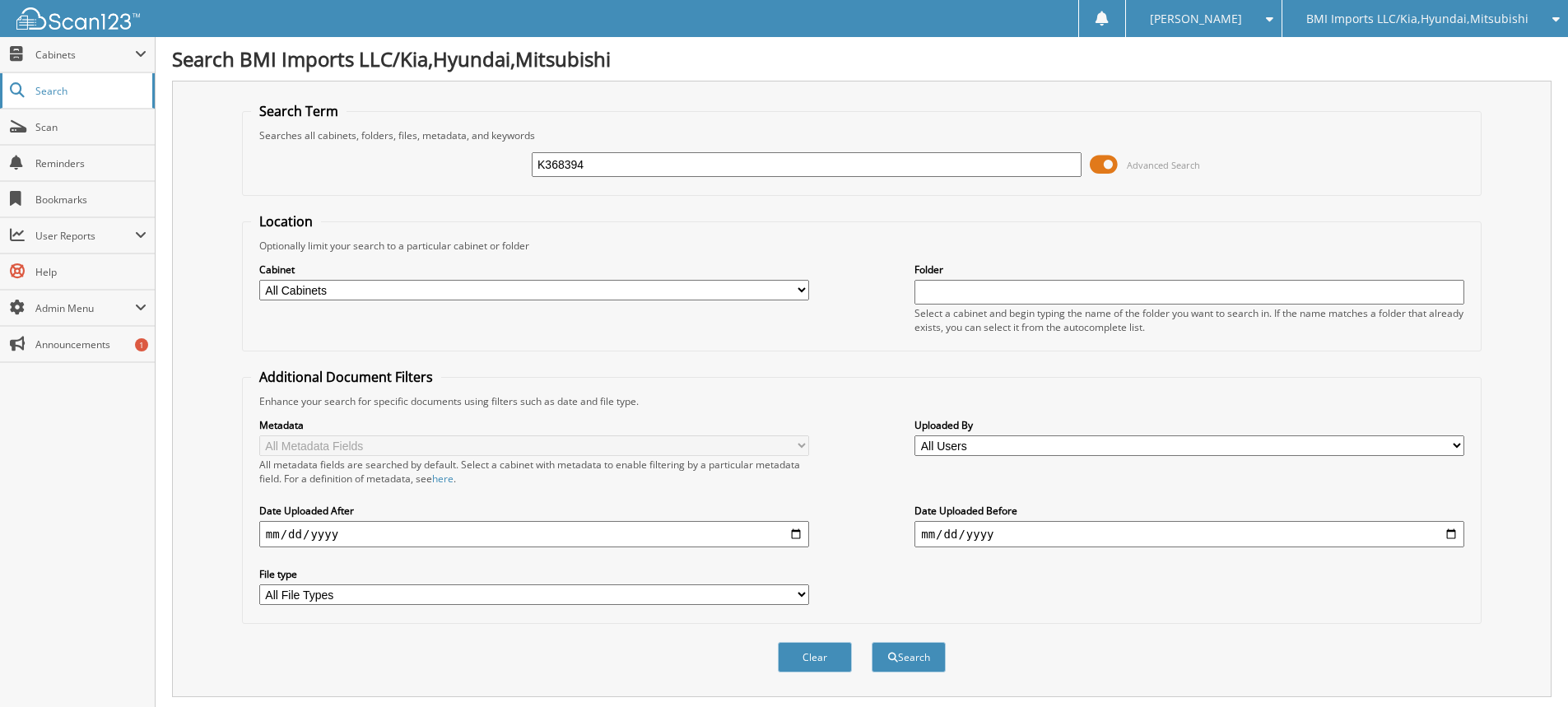
drag, startPoint x: 713, startPoint y: 165, endPoint x: 0, endPoint y: 73, distance: 718.9
click at [0, 83] on body "Stacia M. Settings Logout BMI Imports LLC/Kia,Hyundai,Mitsubishi OBG Imports LL…" at bounding box center [784, 505] width 1568 height 1012
type input "K308046"
click at [872, 643] on button "Search" at bounding box center [908, 658] width 74 height 31
drag, startPoint x: 181, startPoint y: 120, endPoint x: 0, endPoint y: 4, distance: 215.0
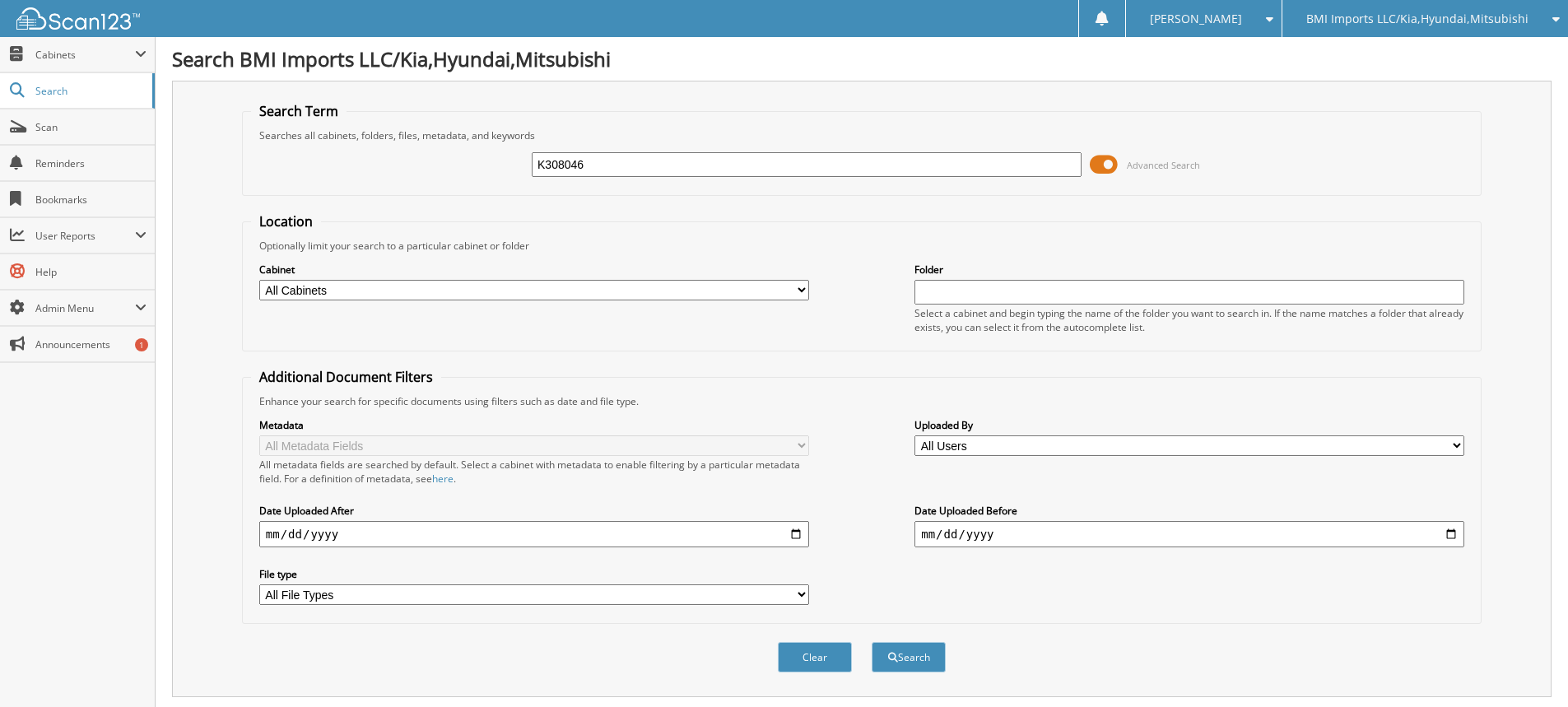
click at [0, 12] on body "[PERSON_NAME] Settings Logout BMI Imports LLC/Kia,Hyundai,Mitsubishi OBG Import…" at bounding box center [784, 540] width 1568 height 1080
type input "K621058"
click at [872, 643] on button "Search" at bounding box center [908, 658] width 74 height 31
drag, startPoint x: 742, startPoint y: 169, endPoint x: 0, endPoint y: 10, distance: 758.8
click at [0, 10] on body "[PERSON_NAME] Settings Logout BMI Imports LLC/Kia,Hyundai,Mitsubishi OBG Import…" at bounding box center [784, 505] width 1568 height 1012
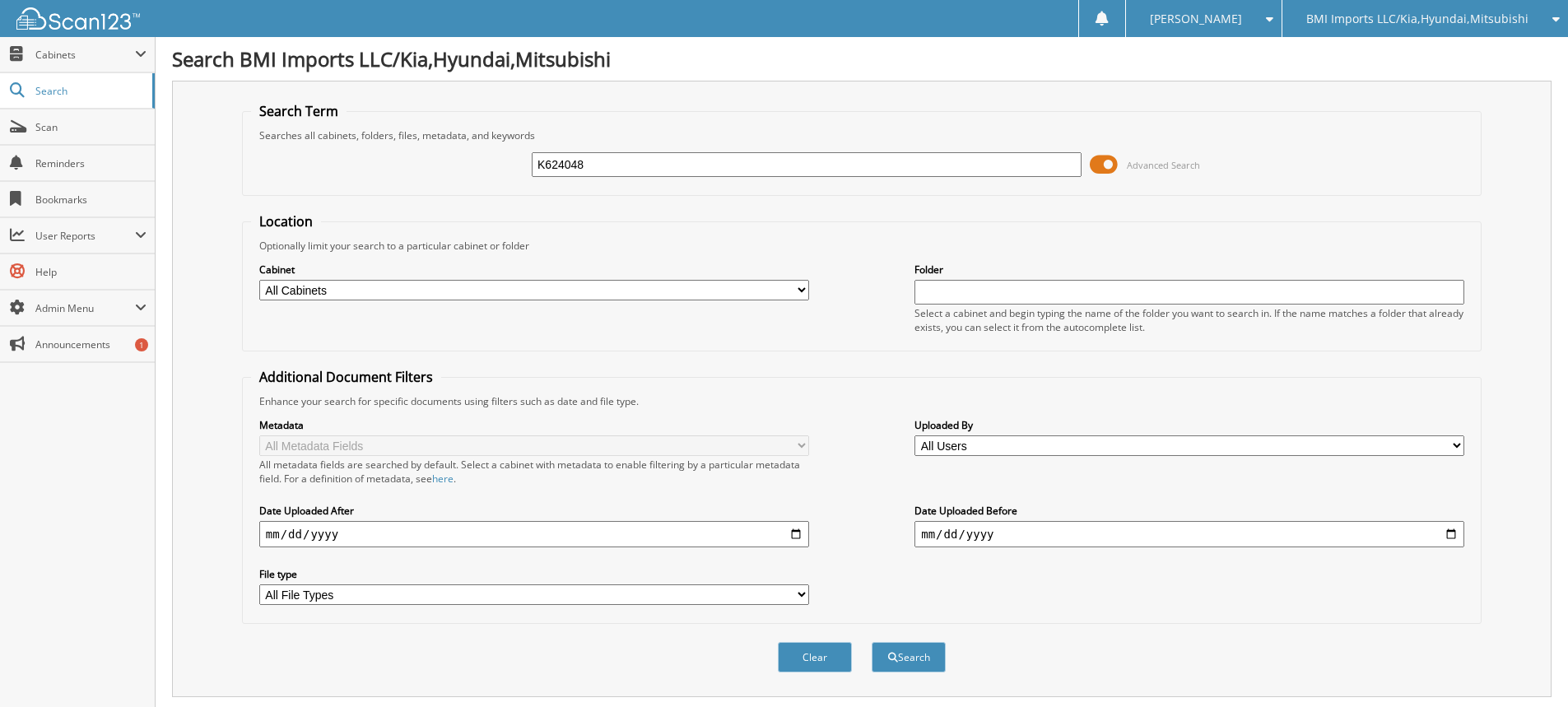
type input "K624048"
click at [872, 643] on button "Search" at bounding box center [908, 658] width 74 height 31
drag, startPoint x: 761, startPoint y: 162, endPoint x: 0, endPoint y: -8, distance: 779.8
click at [0, 0] on html "[PERSON_NAME] Settings Logout BMI Imports LLC/Kia,Hyundai,Mitsubishi OBG Import…" at bounding box center [784, 505] width 1568 height 1012
type input "K036749"
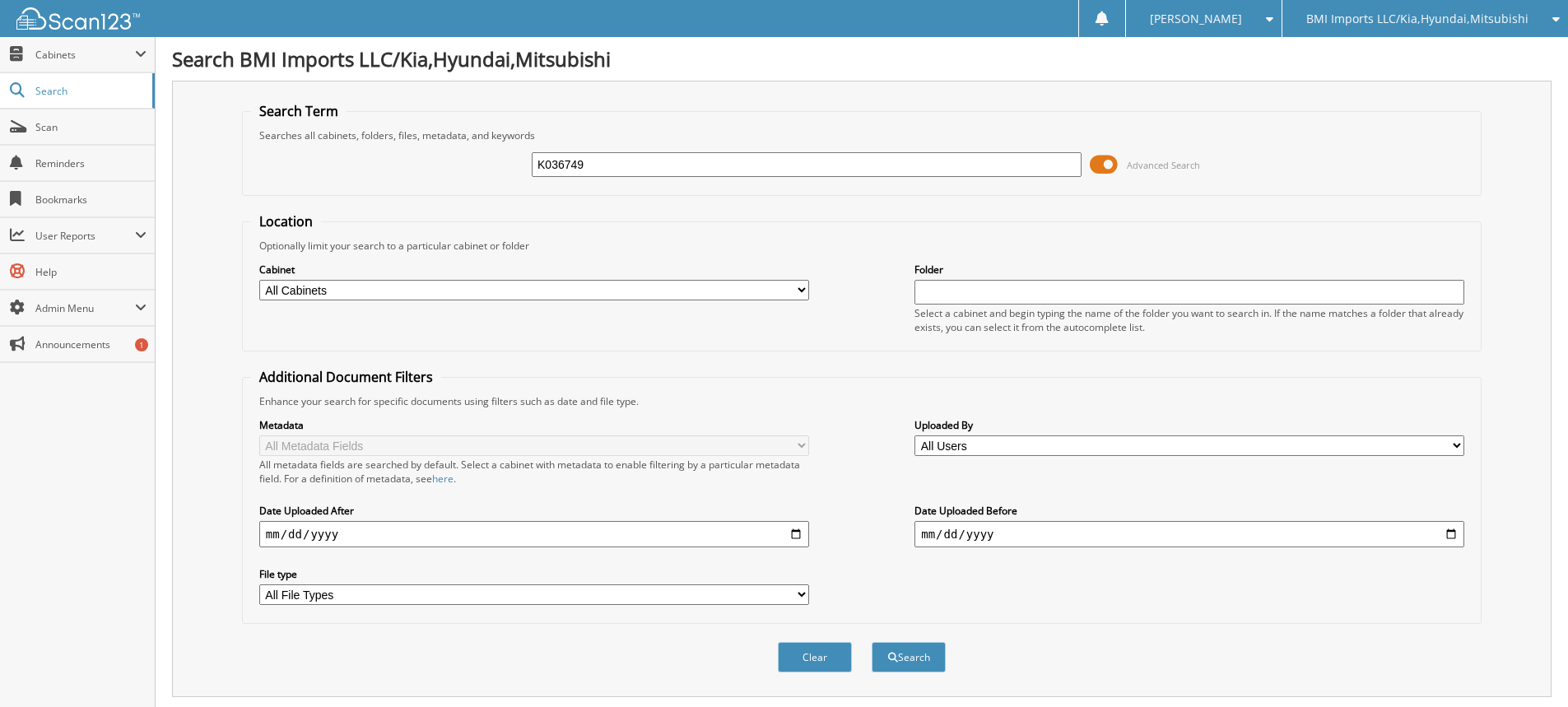
click at [872, 643] on button "Search" at bounding box center [908, 658] width 74 height 31
drag, startPoint x: 778, startPoint y: 161, endPoint x: 0, endPoint y: -32, distance: 801.6
click at [0, 0] on html "[PERSON_NAME] Settings Logout BMI Imports LLC/Kia,Hyundai,Mitsubishi OBG Import…" at bounding box center [784, 505] width 1568 height 1012
type input "K043903"
click at [872, 643] on button "Search" at bounding box center [908, 658] width 74 height 31
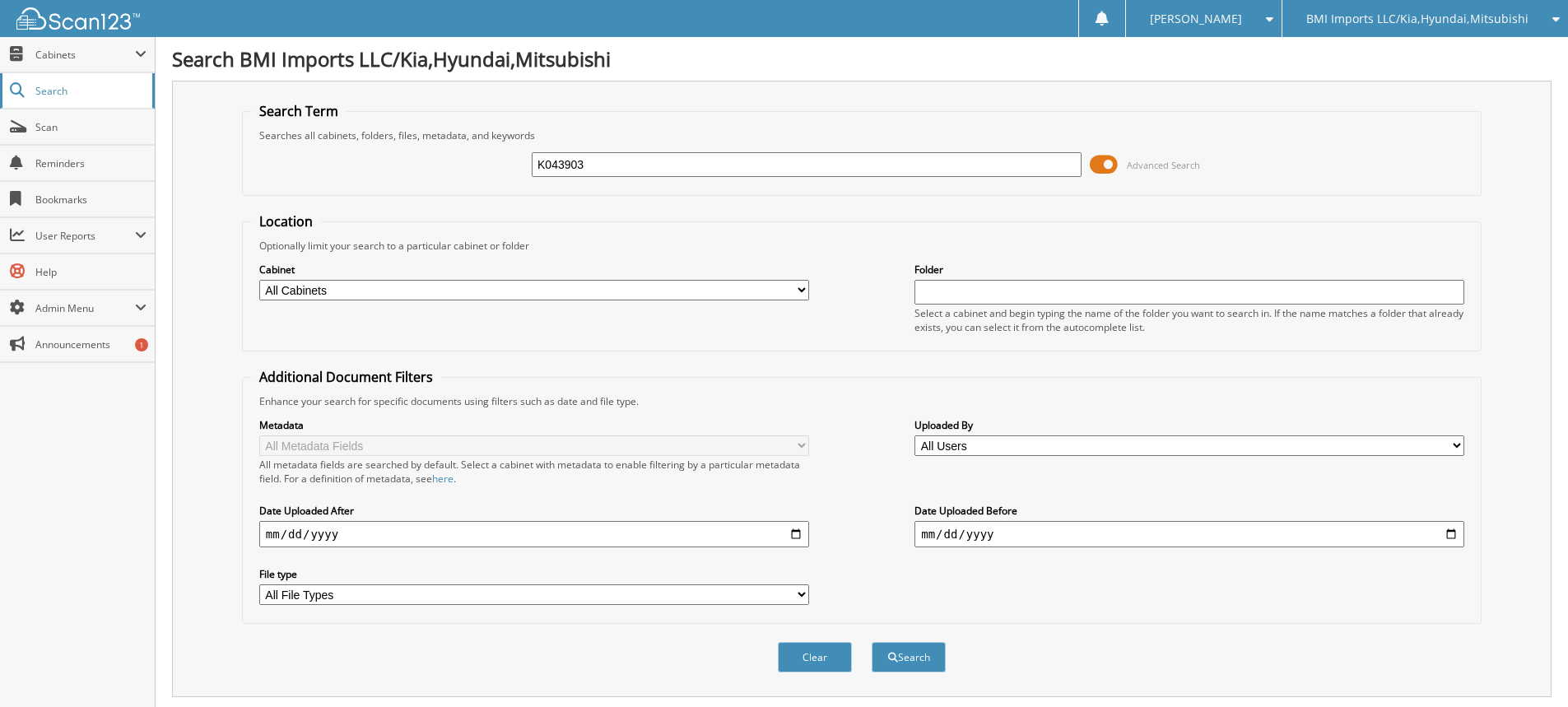
drag, startPoint x: 751, startPoint y: 167, endPoint x: 0, endPoint y: 86, distance: 755.4
click at [14, 88] on body "[PERSON_NAME] Settings Logout BMI Imports LLC/Kia,Hyundai,Mitsubishi OBG Import…" at bounding box center [784, 505] width 1568 height 1012
type input "K054836"
click at [872, 643] on button "Search" at bounding box center [908, 658] width 74 height 31
drag, startPoint x: 749, startPoint y: 165, endPoint x: 0, endPoint y: -7, distance: 768.5
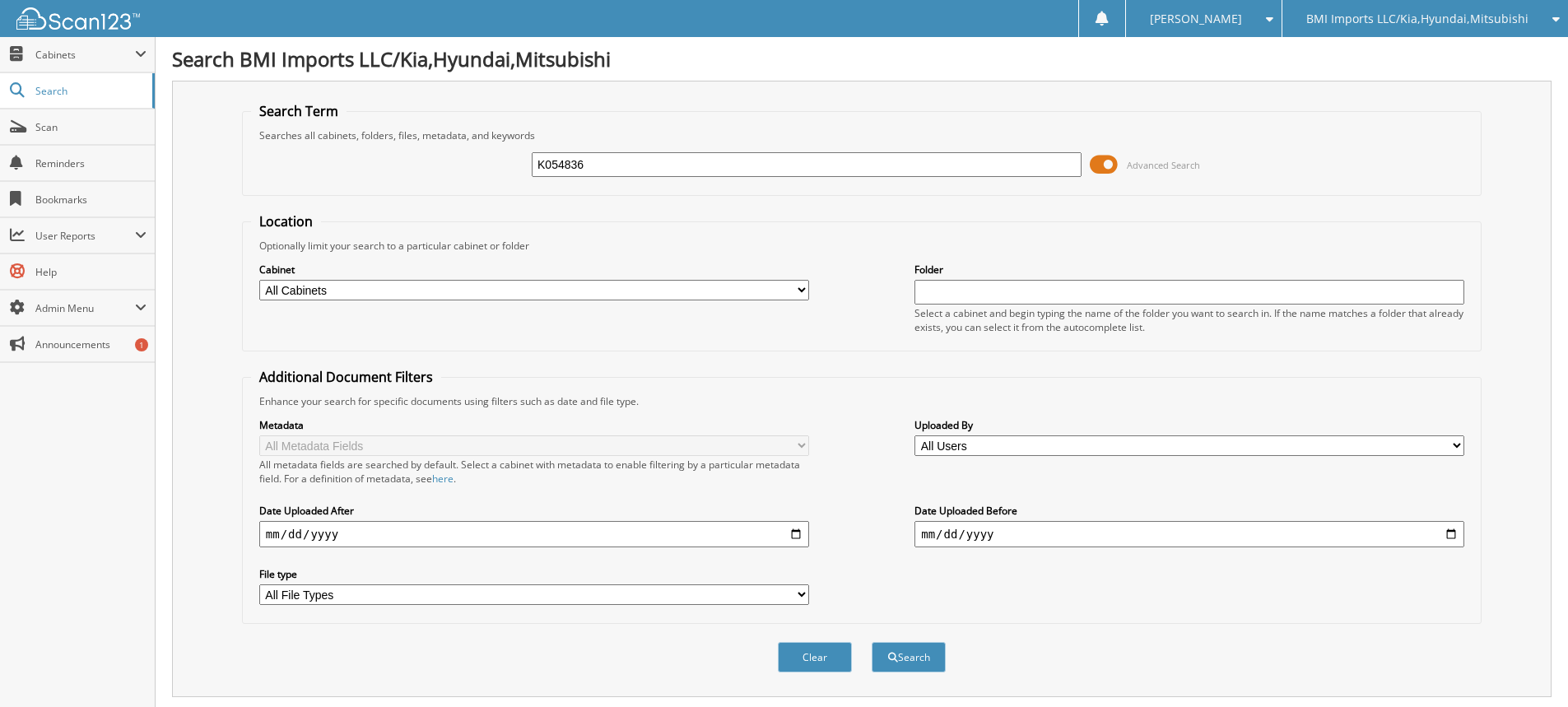
click at [0, 0] on html "[PERSON_NAME] Settings Logout BMI Imports LLC/Kia,Hyundai,Mitsubishi OBG Import…" at bounding box center [784, 505] width 1568 height 1012
type input "K583113"
click at [872, 643] on button "Search" at bounding box center [908, 658] width 74 height 31
drag, startPoint x: 672, startPoint y: 163, endPoint x: 86, endPoint y: 16, distance: 604.2
click at [154, 41] on body "Stacia M. Settings Logout BMI Imports LLC/Kia,Hyundai,Mitsubishi OBG Imports LL…" at bounding box center [784, 505] width 1568 height 1012
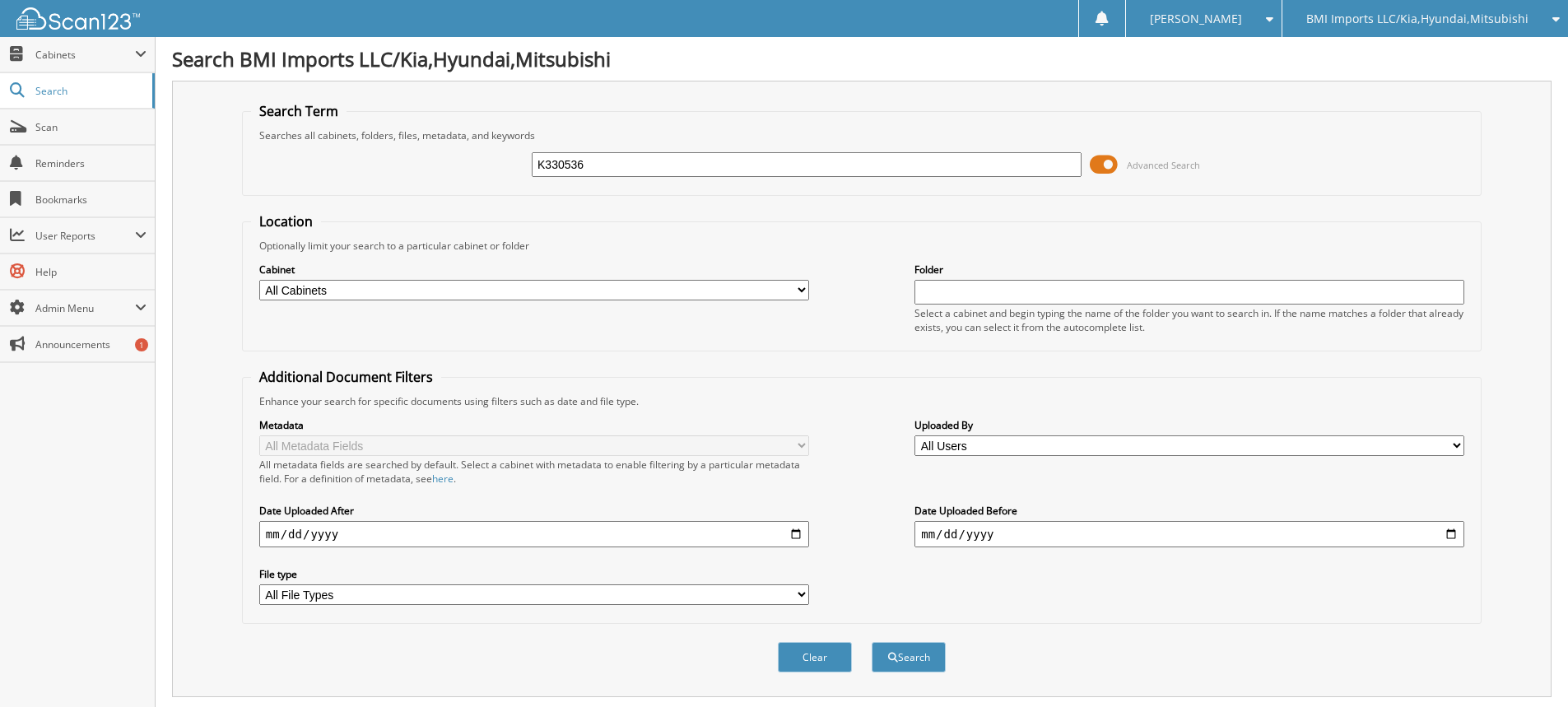
type input "K330536"
click at [872, 643] on button "Search" at bounding box center [908, 658] width 74 height 31
drag, startPoint x: 784, startPoint y: 167, endPoint x: 118, endPoint y: 82, distance: 671.4
click at [146, 90] on body "[PERSON_NAME] Settings Logout BMI Imports LLC/Kia,Hyundai,Mitsubishi OBG Import…" at bounding box center [784, 505] width 1568 height 1012
type input "K929807"
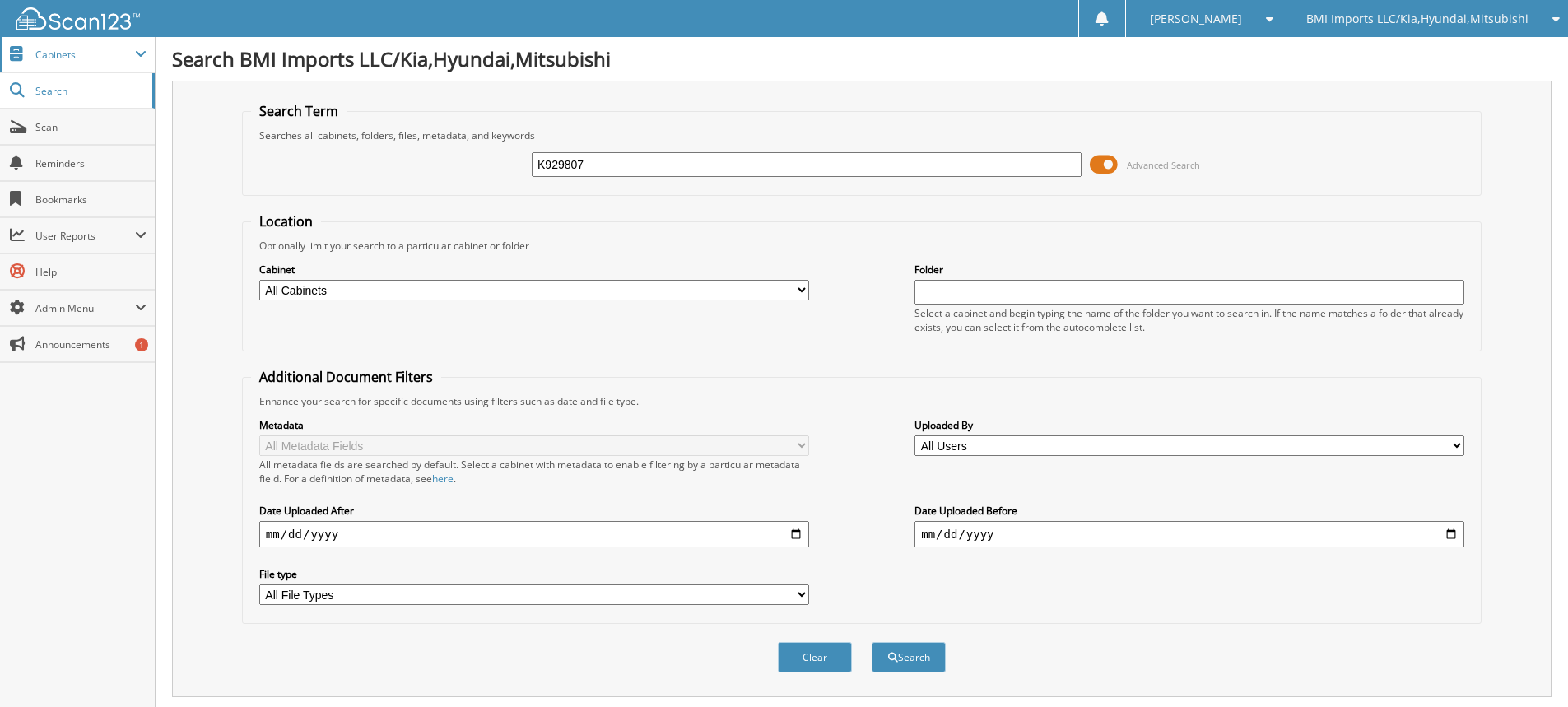
click at [872, 643] on button "Search" at bounding box center [908, 658] width 74 height 31
drag, startPoint x: 698, startPoint y: 168, endPoint x: 320, endPoint y: 153, distance: 378.3
click at [320, 153] on div "K929807 Advanced Search" at bounding box center [861, 164] width 1221 height 44
type input "K98776"
click at [872, 643] on button "Search" at bounding box center [908, 658] width 74 height 31
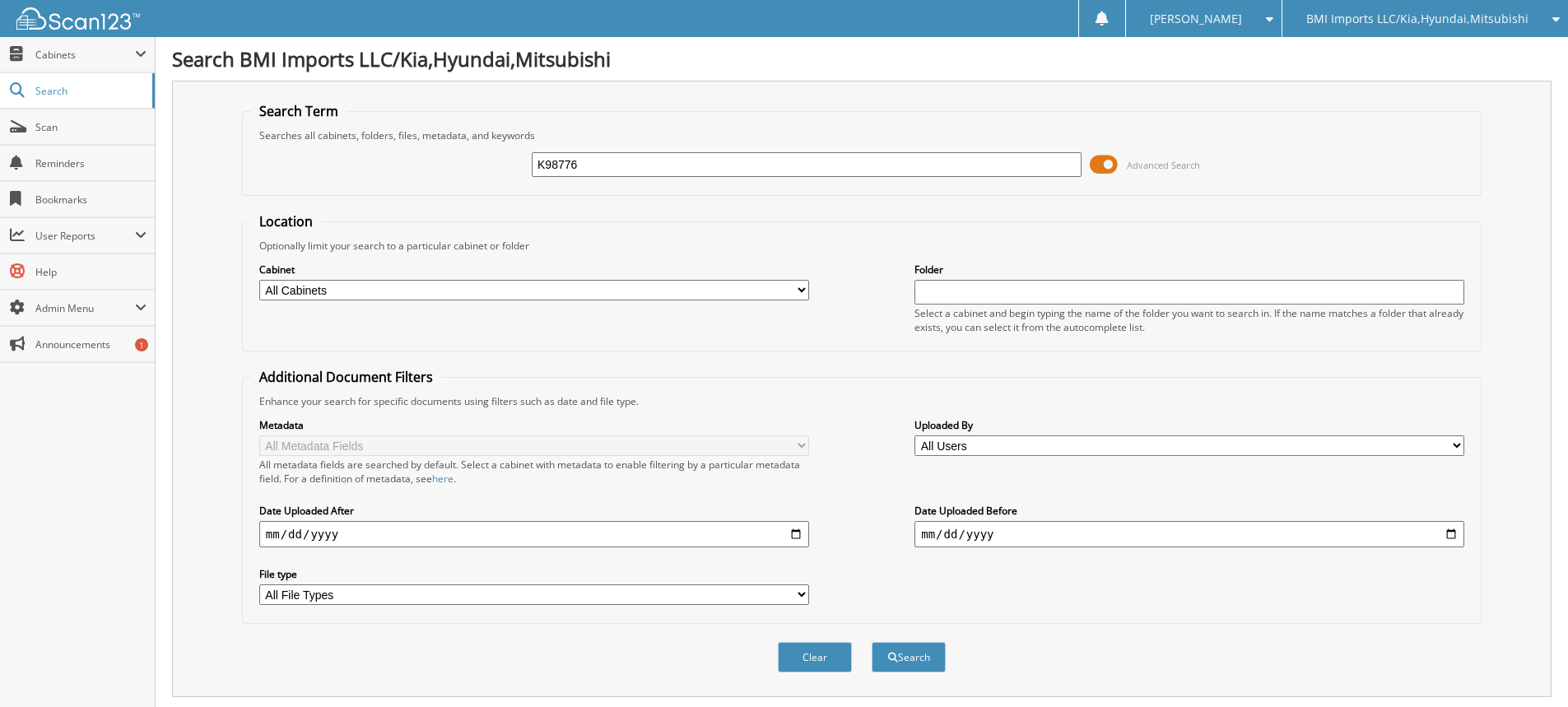
drag, startPoint x: 711, startPoint y: 166, endPoint x: 304, endPoint y: 128, distance: 408.8
click at [304, 128] on fieldset "Search Term Searches all cabinets, folders, files, metadata, and keywords K9877…" at bounding box center [861, 149] width 1240 height 94
type input "K298776"
click at [872, 643] on button "Search" at bounding box center [908, 658] width 74 height 31
drag, startPoint x: 800, startPoint y: 168, endPoint x: 26, endPoint y: 14, distance: 789.2
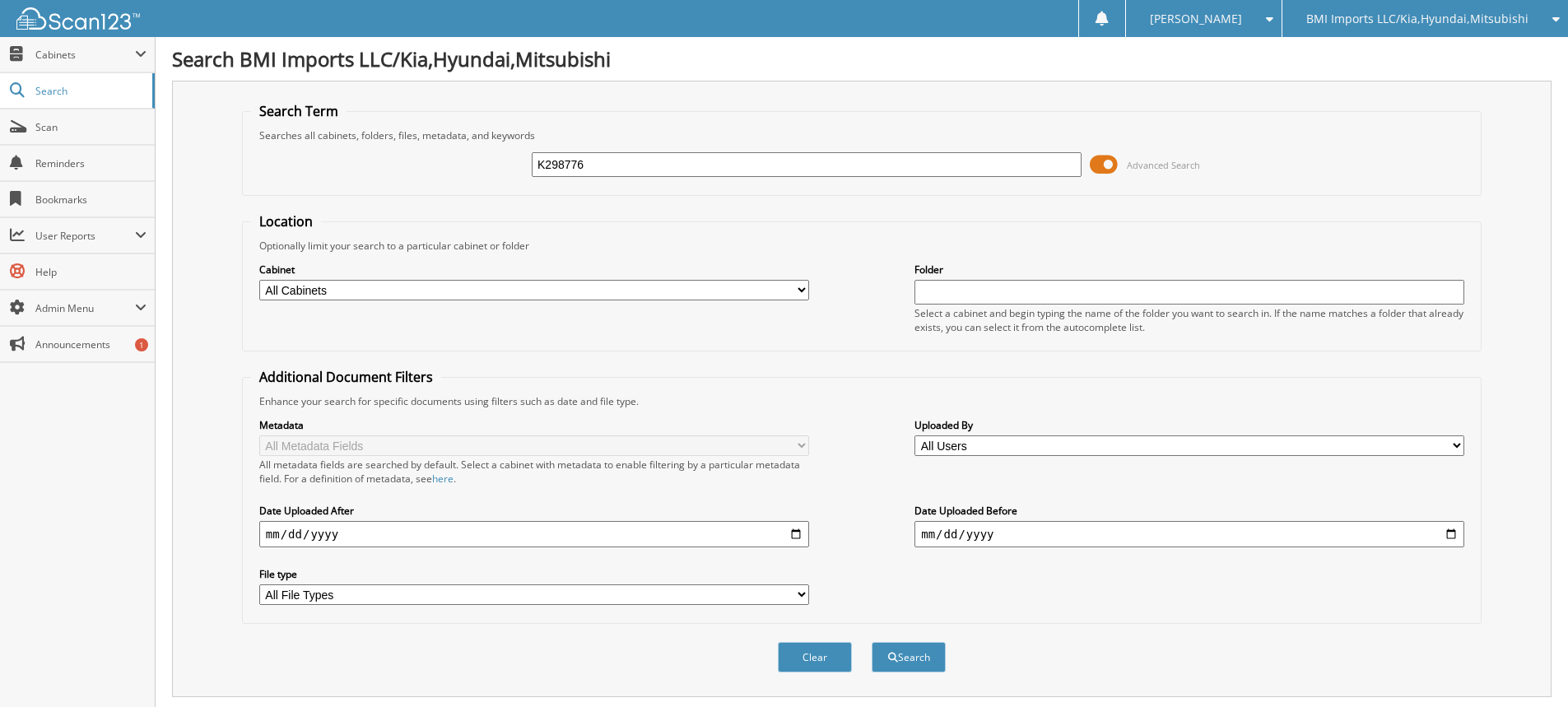
click at [26, 14] on body "[PERSON_NAME] Settings Logout BMI Imports LLC/Kia,Hyundai,Mitsubishi OBG Import…" at bounding box center [784, 505] width 1568 height 1012
type input "K200488"
click at [872, 643] on button "Search" at bounding box center [908, 658] width 74 height 31
drag, startPoint x: 663, startPoint y: 167, endPoint x: 0, endPoint y: 21, distance: 678.9
click at [0, 78] on body "[PERSON_NAME] Settings Logout BMI Imports LLC/Kia,Hyundai,Mitsubishi OBG Import…" at bounding box center [784, 505] width 1568 height 1012
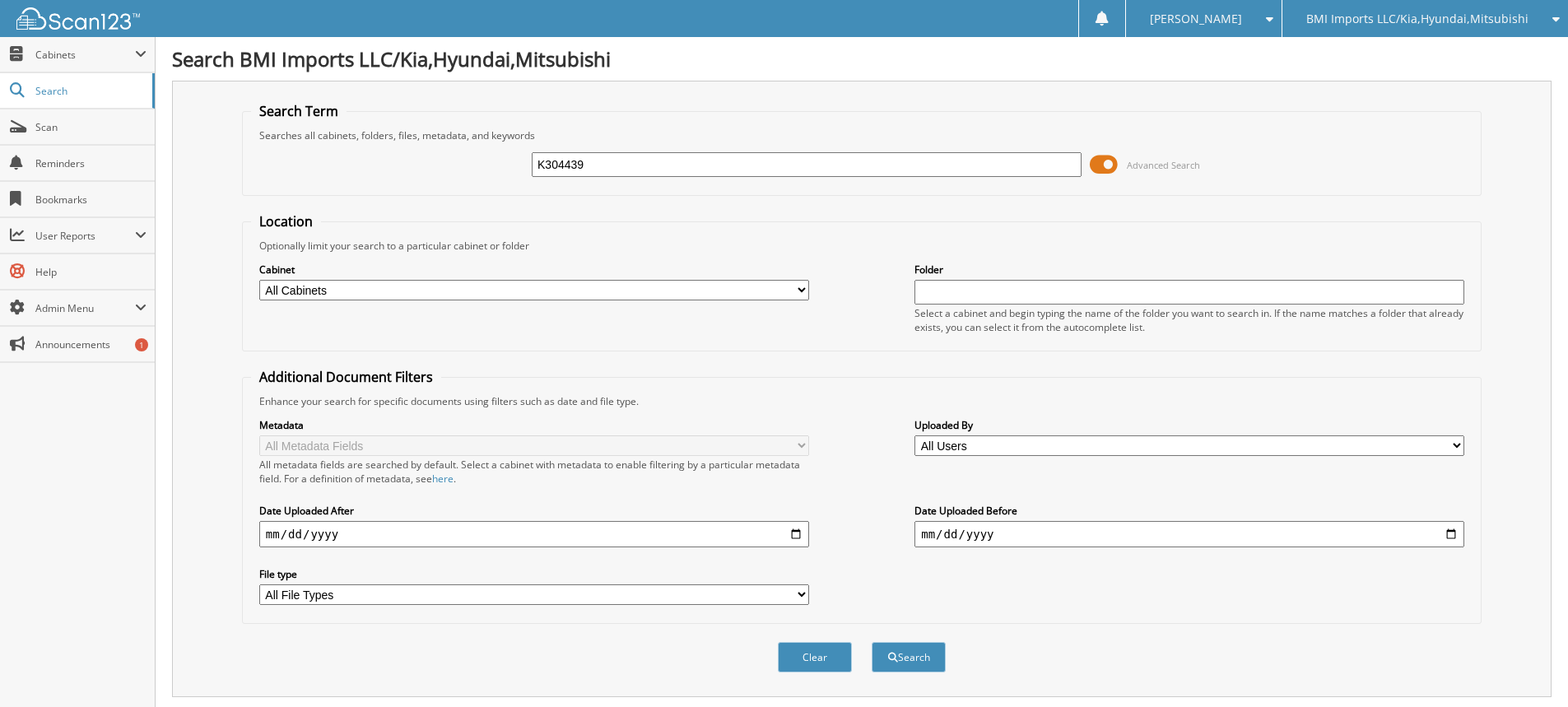
type input "K304439"
click at [872, 643] on button "Search" at bounding box center [908, 658] width 74 height 31
drag, startPoint x: 628, startPoint y: 166, endPoint x: 0, endPoint y: -8, distance: 651.7
click at [0, 0] on html "[PERSON_NAME] Settings Logout BMI Imports LLC/Kia,Hyundai,Mitsubishi OBG Import…" at bounding box center [784, 505] width 1568 height 1012
type input "K329245"
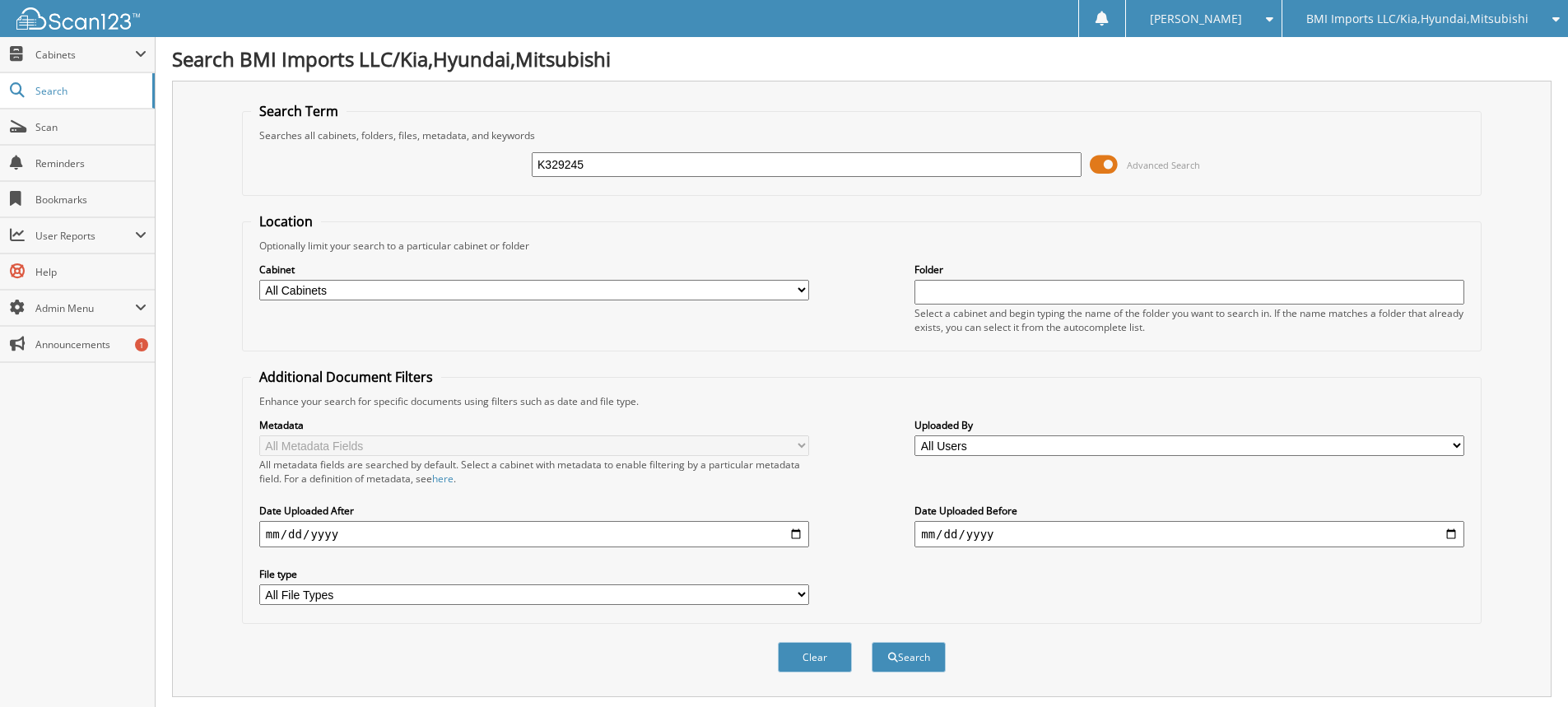
click at [872, 643] on button "Search" at bounding box center [908, 658] width 74 height 31
drag, startPoint x: 609, startPoint y: 170, endPoint x: 99, endPoint y: 150, distance: 510.4
click at [108, 147] on body "[PERSON_NAME] Settings Logout BMI Imports LLC/Kia,Hyundai,Mitsubishi OBG Import…" at bounding box center [784, 505] width 1568 height 1012
type input "K574410"
click at [872, 643] on button "Search" at bounding box center [908, 658] width 74 height 31
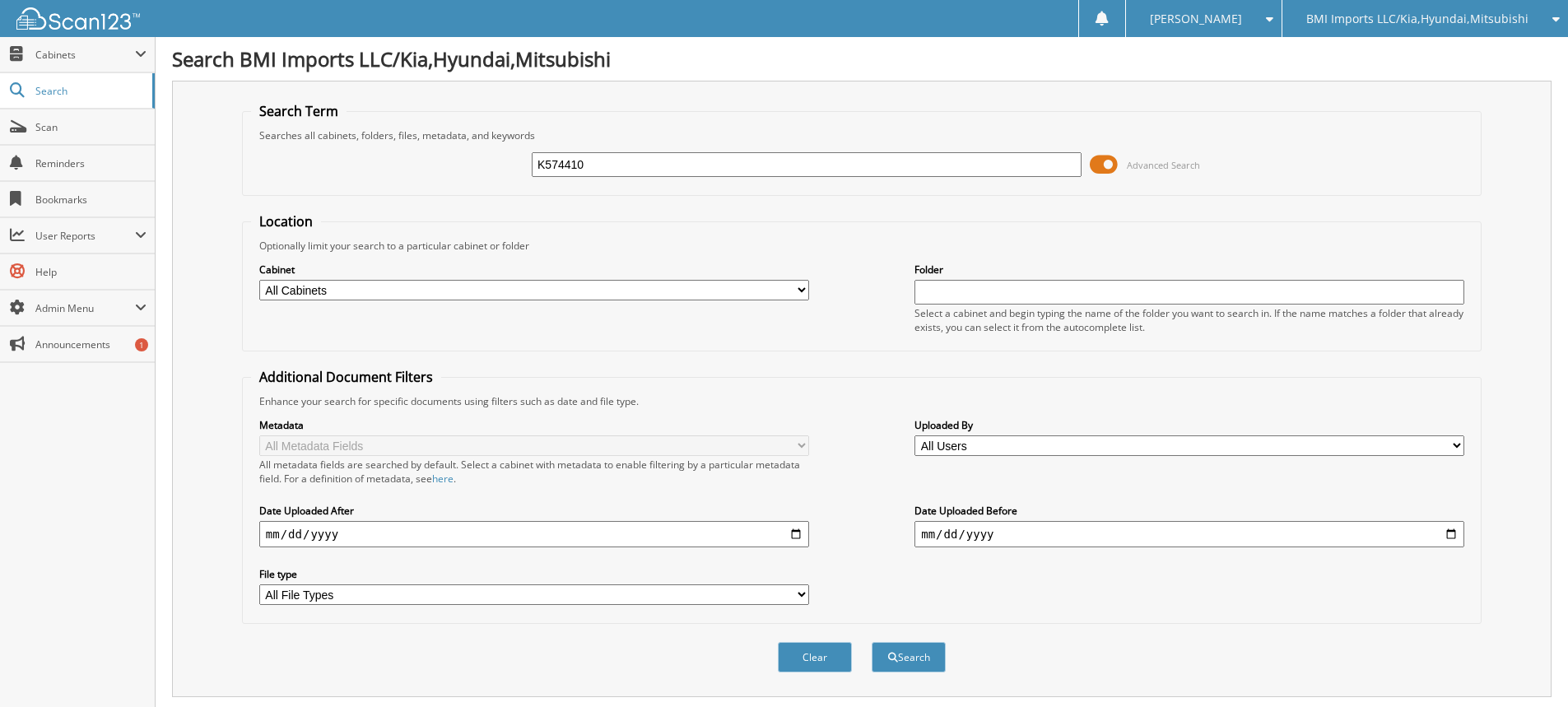
drag, startPoint x: 576, startPoint y: 180, endPoint x: 0, endPoint y: 13, distance: 599.7
click at [0, 37] on body "[PERSON_NAME] Settings Logout BMI Imports LLC/Kia,Hyundai,Mitsubishi OBG Import…" at bounding box center [784, 402] width 1568 height 805
type input "K723397"
click at [872, 643] on button "Search" at bounding box center [908, 658] width 74 height 31
drag, startPoint x: 709, startPoint y: 162, endPoint x: 0, endPoint y: -45, distance: 738.6
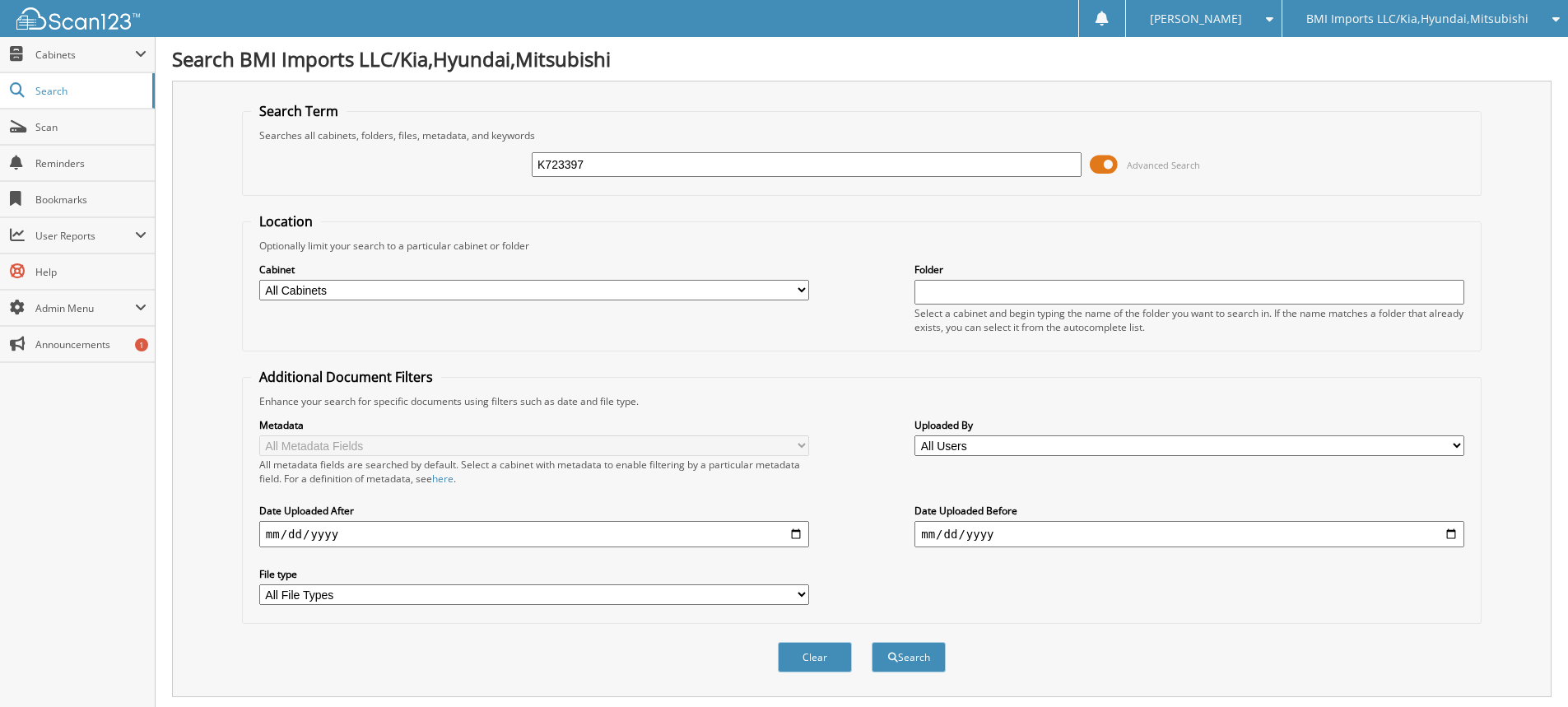
click at [0, 0] on html "[PERSON_NAME] Settings Logout BMI Imports LLC/Kia,Hyundai,Mitsubishi OBG Import…" at bounding box center [784, 505] width 1568 height 1012
type input "K604060"
click at [872, 643] on button "Search" at bounding box center [908, 658] width 74 height 31
drag, startPoint x: 618, startPoint y: 164, endPoint x: 0, endPoint y: -29, distance: 647.4
click at [0, 0] on html "Stacia M. Settings Logout BMI Imports LLC/Kia,Hyundai,Mitsubishi OBG Imports LL…" at bounding box center [784, 505] width 1568 height 1012
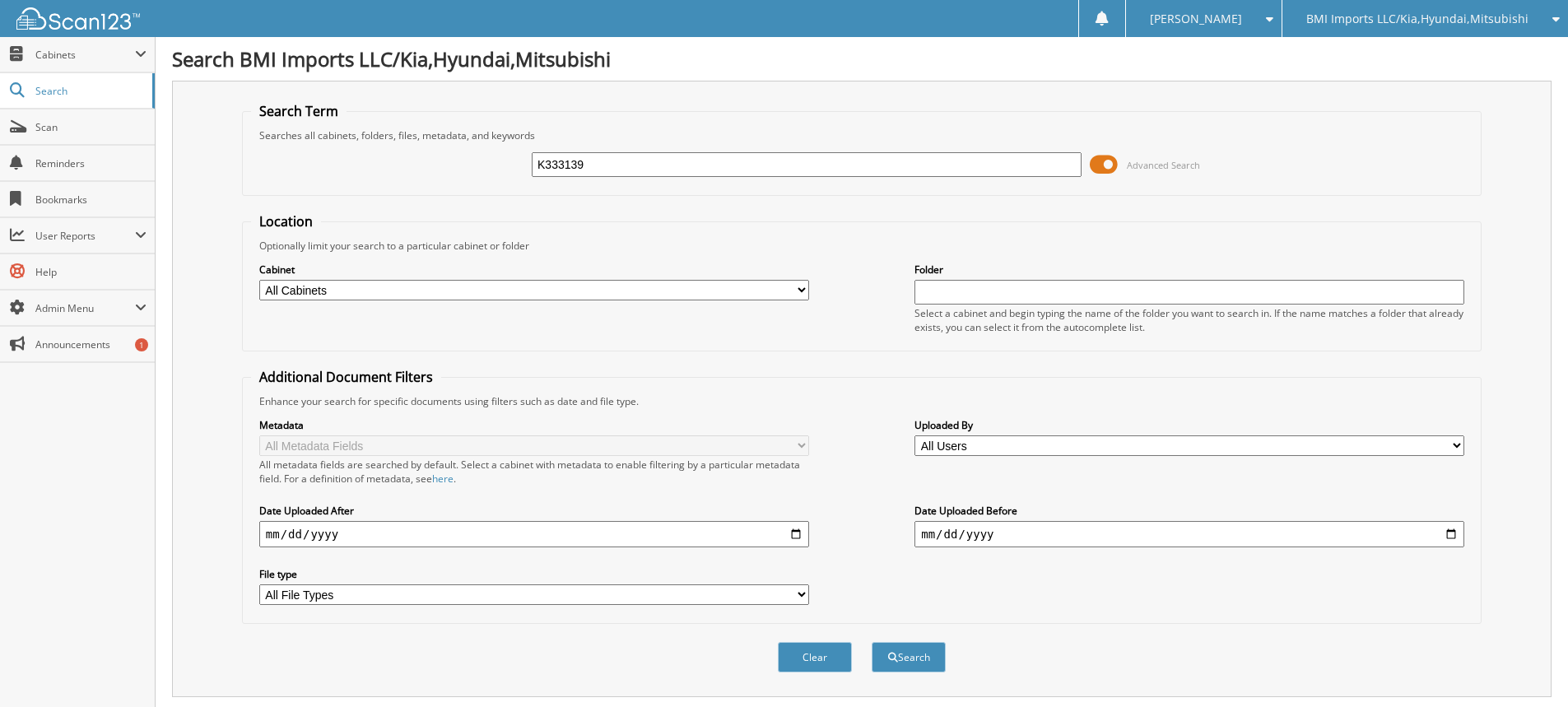
type input "K333139"
click at [872, 643] on button "Search" at bounding box center [908, 658] width 74 height 31
drag, startPoint x: 615, startPoint y: 171, endPoint x: 219, endPoint y: 110, distance: 400.7
click at [219, 110] on div "Search Term Searches all cabinets, folders, files, metadata, and keywords K3331…" at bounding box center [861, 389] width 1380 height 617
type input "K712467"
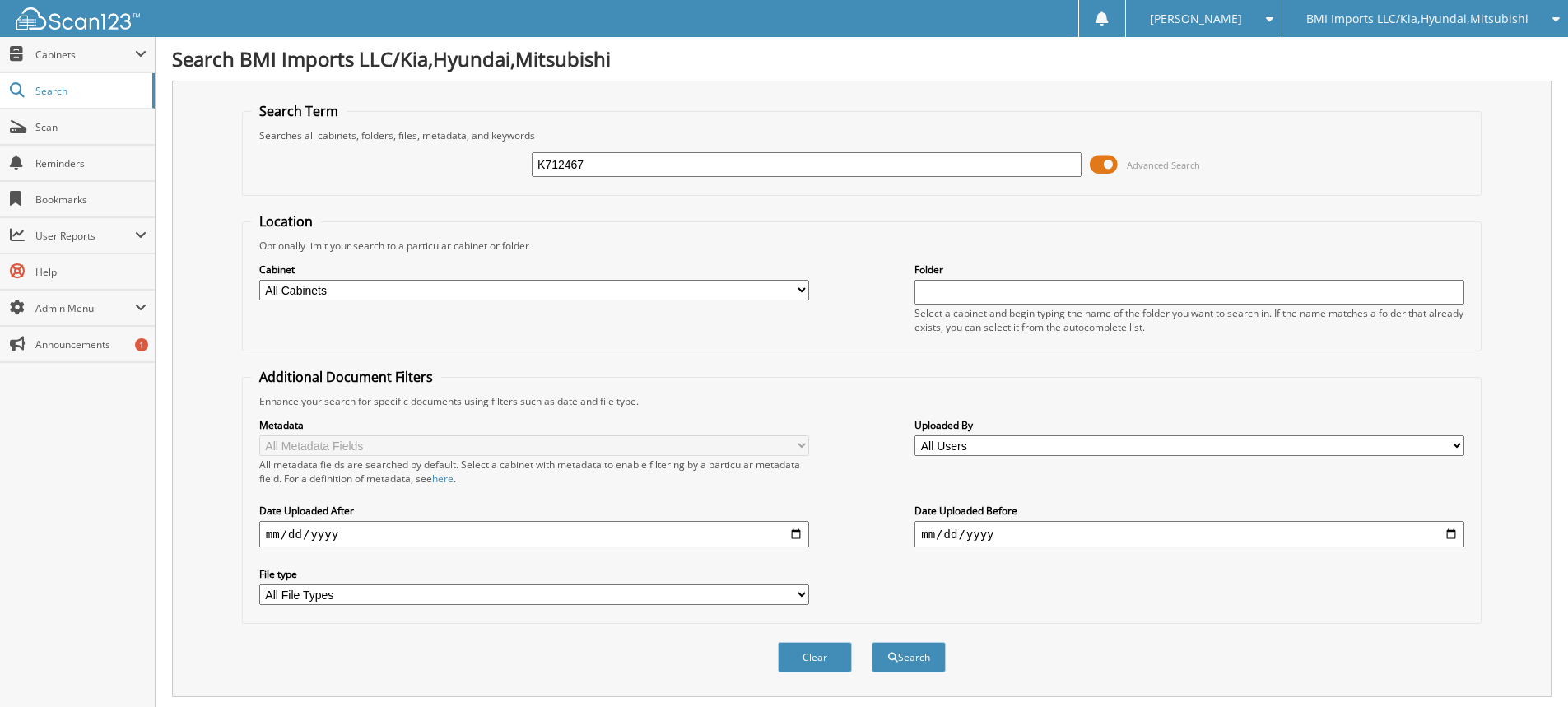
click at [872, 643] on button "Search" at bounding box center [908, 658] width 74 height 31
drag, startPoint x: 662, startPoint y: 172, endPoint x: 314, endPoint y: 114, distance: 352.8
click at [341, 125] on fieldset "Search Term Searches all cabinets, folders, files, metadata, and keywords K7124…" at bounding box center [861, 149] width 1240 height 94
type input "K273334"
click at [872, 643] on button "Search" at bounding box center [908, 658] width 74 height 31
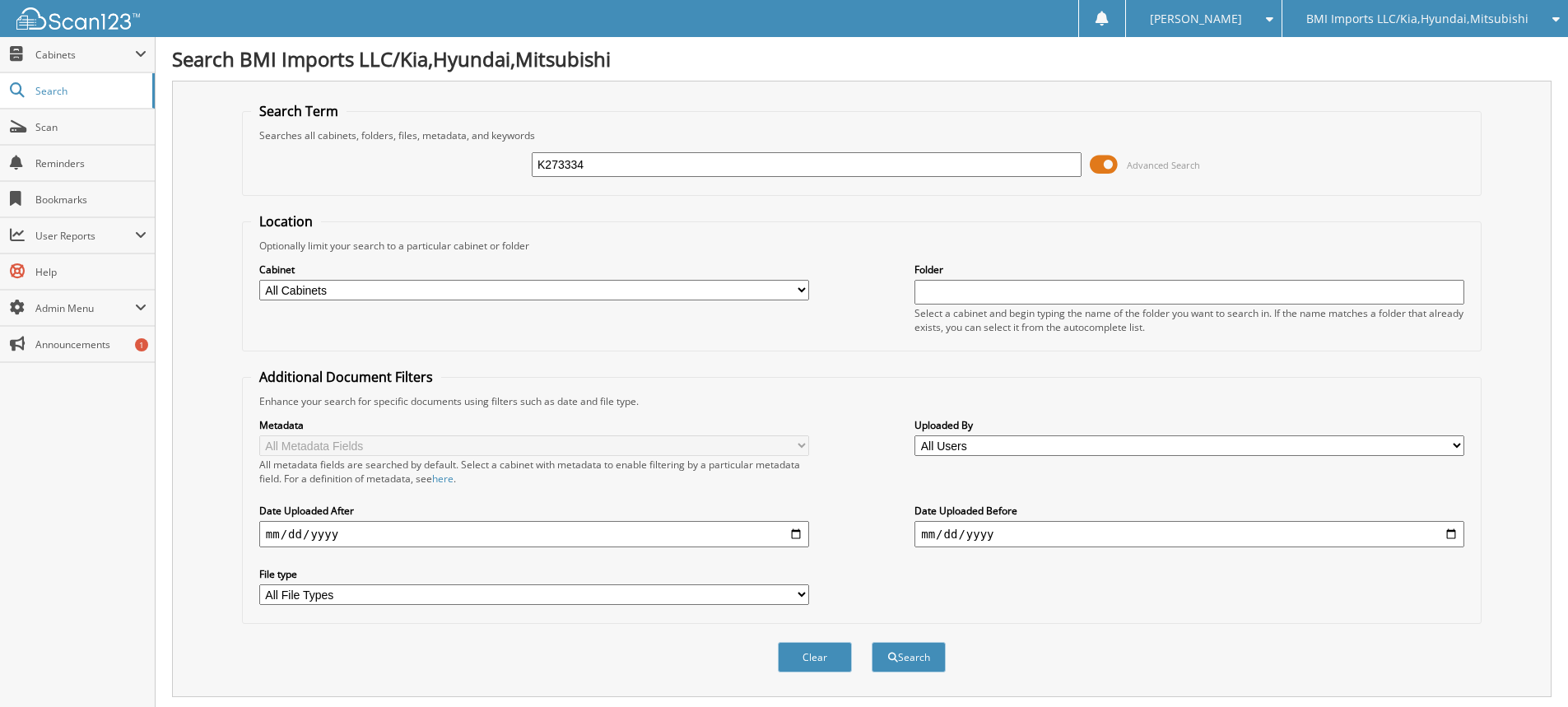
drag, startPoint x: 753, startPoint y: 167, endPoint x: 0, endPoint y: 4, distance: 770.4
click at [0, 4] on body "[PERSON_NAME] Settings Logout BMI Imports LLC/Kia,Hyundai,Mitsubishi OBG Import…" at bounding box center [784, 505] width 1568 height 1012
type input "K579818"
click at [872, 643] on button "Search" at bounding box center [908, 658] width 74 height 31
drag, startPoint x: 803, startPoint y: 162, endPoint x: 0, endPoint y: 1, distance: 819.0
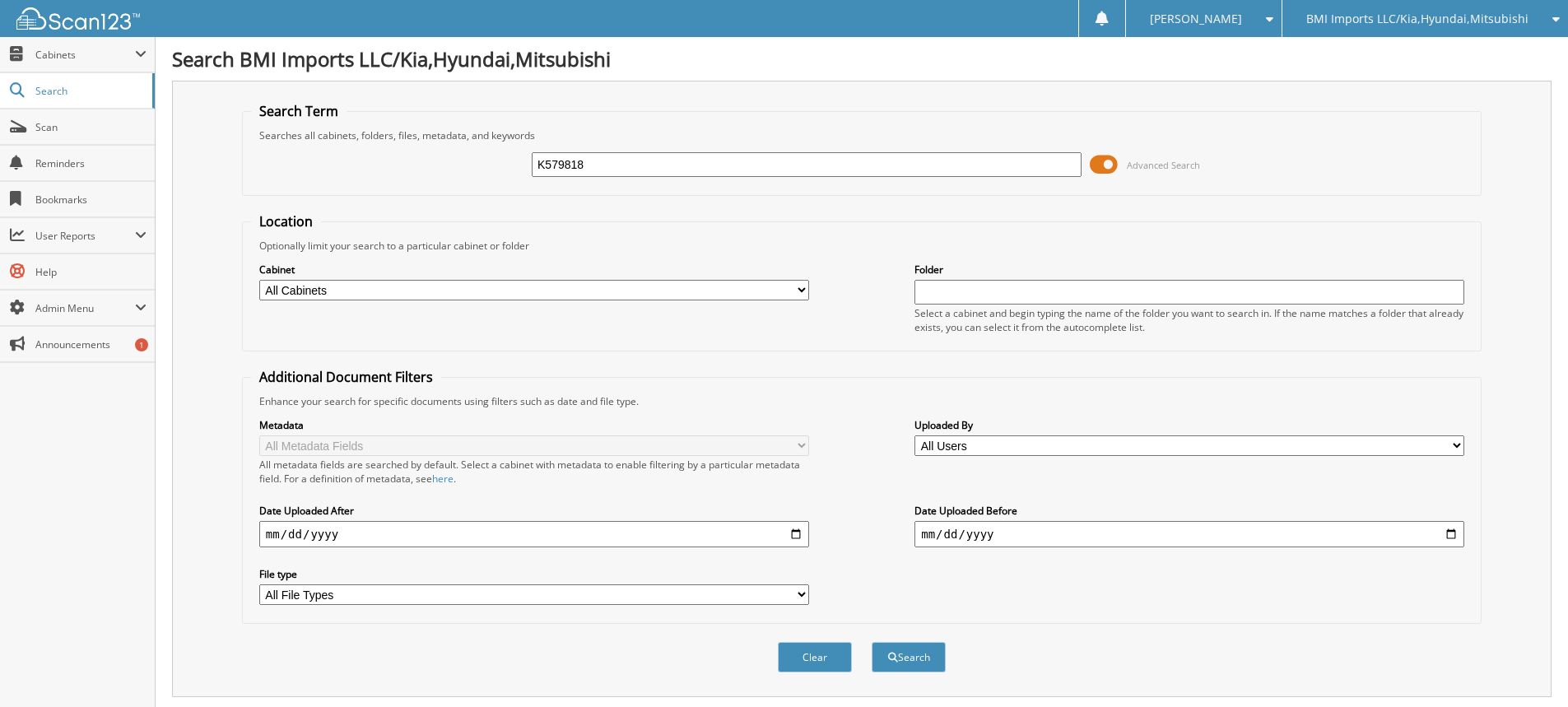
click at [0, 19] on body "[PERSON_NAME] Settings Logout BMI Imports LLC/Kia,Hyundai,Mitsubishi OBG Import…" at bounding box center [784, 505] width 1568 height 1012
type input "K047094"
click at [872, 643] on button "Search" at bounding box center [908, 658] width 74 height 31
drag, startPoint x: 875, startPoint y: 164, endPoint x: 0, endPoint y: -57, distance: 902.5
click at [0, 0] on html "[PERSON_NAME] Settings Logout BMI Imports LLC/Kia,Hyundai,Mitsubishi OBG Import…" at bounding box center [784, 505] width 1568 height 1012
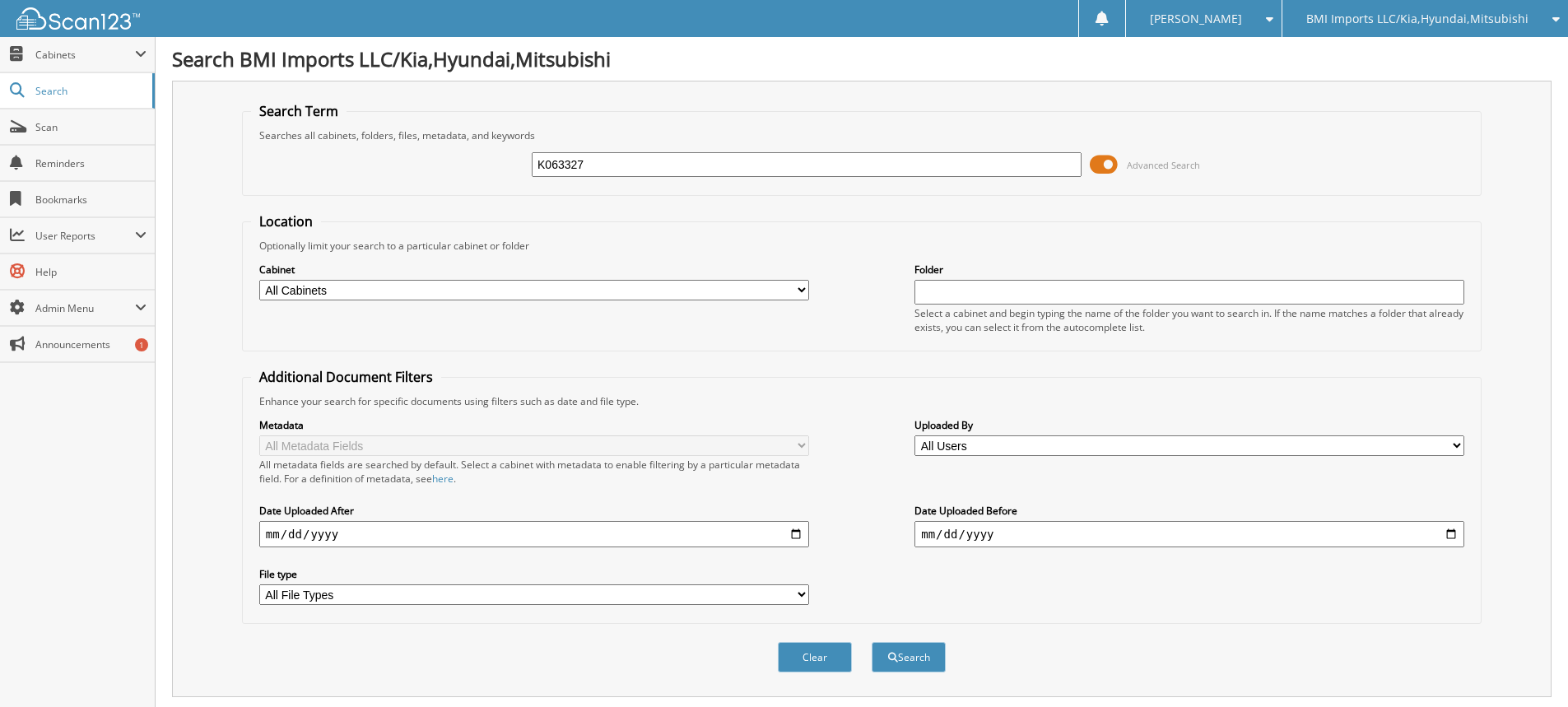
type input "K063327"
click at [872, 643] on button "Search" at bounding box center [908, 658] width 74 height 31
drag, startPoint x: 656, startPoint y: 164, endPoint x: 0, endPoint y: 83, distance: 661.0
click at [0, 83] on body "[PERSON_NAME] Settings Logout BMI Imports LLC/Kia,Hyundai,Mitsubishi OBG Import…" at bounding box center [784, 505] width 1568 height 1012
type input "K308716"
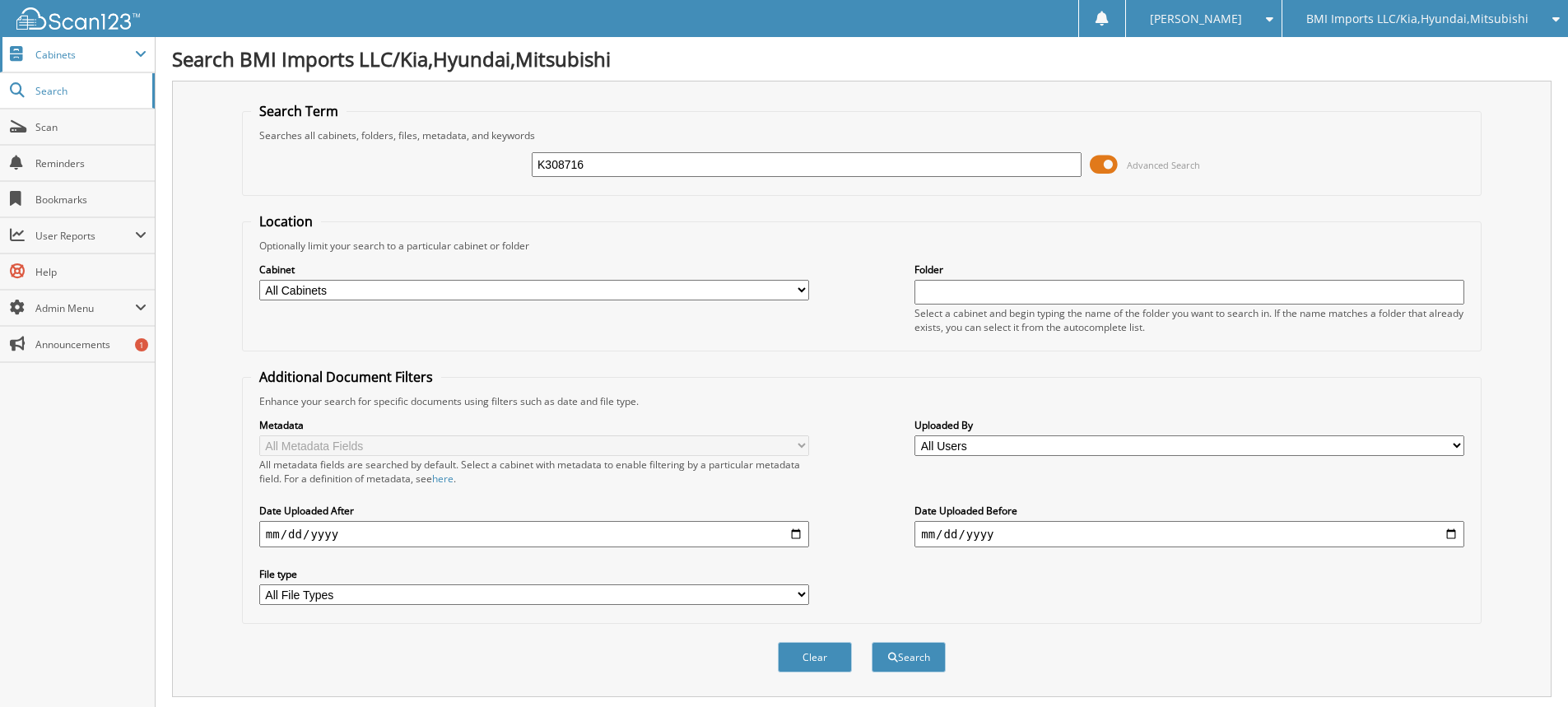
click at [872, 643] on button "Search" at bounding box center [908, 658] width 74 height 31
drag, startPoint x: 734, startPoint y: 174, endPoint x: 0, endPoint y: 43, distance: 745.6
click at [0, 43] on body "[PERSON_NAME] Settings Logout BMI Imports LLC/Kia,Hyundai,Mitsubishi OBG Import…" at bounding box center [784, 402] width 1568 height 805
type input "K334368"
click at [872, 643] on button "Search" at bounding box center [908, 658] width 74 height 31
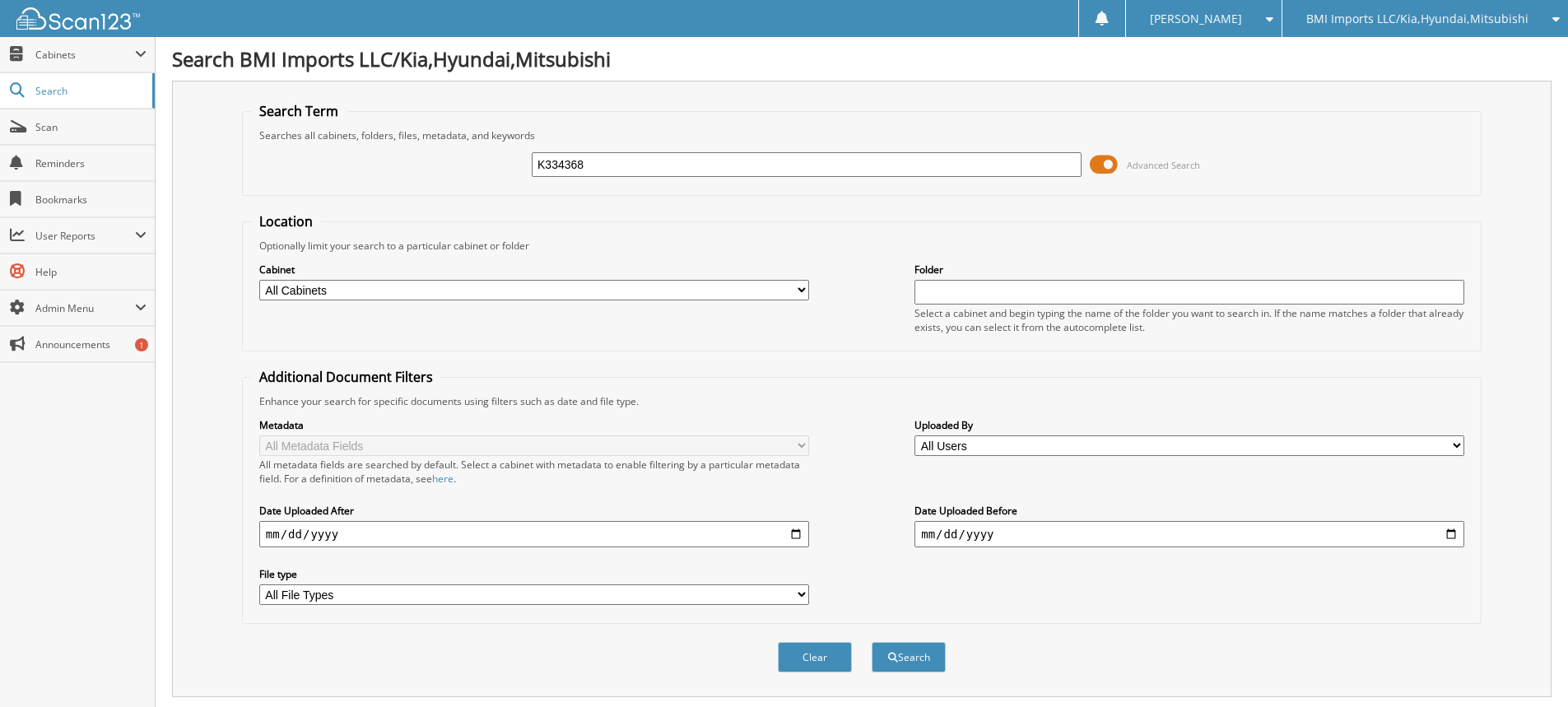
drag, startPoint x: 627, startPoint y: 169, endPoint x: 0, endPoint y: 9, distance: 647.1
click at [0, 27] on body "[PERSON_NAME] Settings Logout BMI Imports LLC/Kia,Hyundai,Mitsubishi OBG Import…" at bounding box center [784, 505] width 1568 height 1012
type input "K579416"
click at [872, 643] on button "Search" at bounding box center [908, 658] width 74 height 31
drag, startPoint x: 763, startPoint y: 172, endPoint x: 0, endPoint y: 104, distance: 766.0
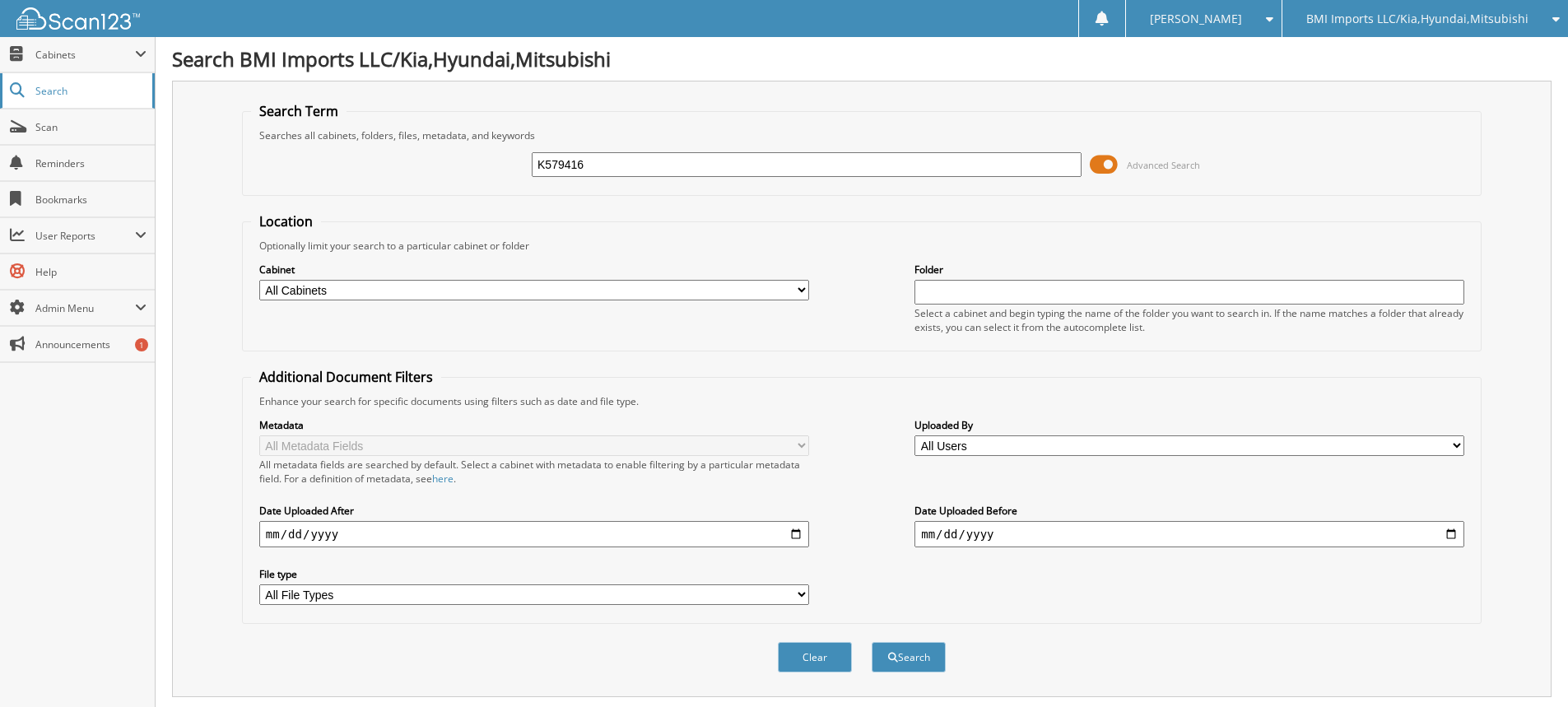
click at [0, 107] on body "[PERSON_NAME] Settings Logout BMI Imports LLC/Kia,Hyundai,Mitsubishi OBG Import…" at bounding box center [784, 505] width 1568 height 1012
type input "K201671"
click at [872, 643] on button "Search" at bounding box center [908, 658] width 74 height 31
drag, startPoint x: 781, startPoint y: 170, endPoint x: 0, endPoint y: 180, distance: 781.1
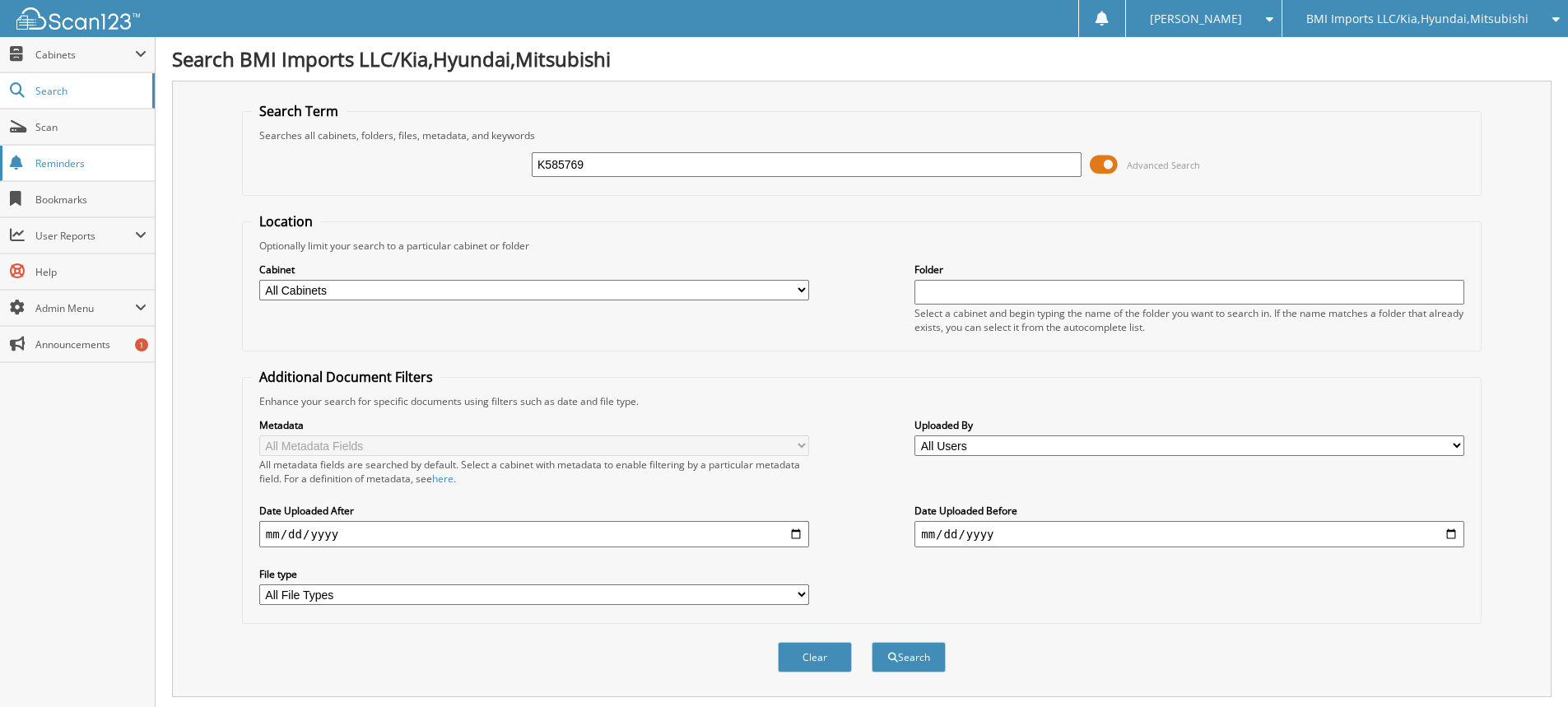
type input "K585769"
click at [872, 643] on button "Search" at bounding box center [908, 658] width 74 height 31
drag, startPoint x: 684, startPoint y: 170, endPoint x: 0, endPoint y: 73, distance: 690.8
click at [0, 101] on body "[PERSON_NAME] Settings Logout BMI Imports LLC/Kia,Hyundai,Mitsubishi OBG Import…" at bounding box center [784, 505] width 1568 height 1012
type input "K044605"
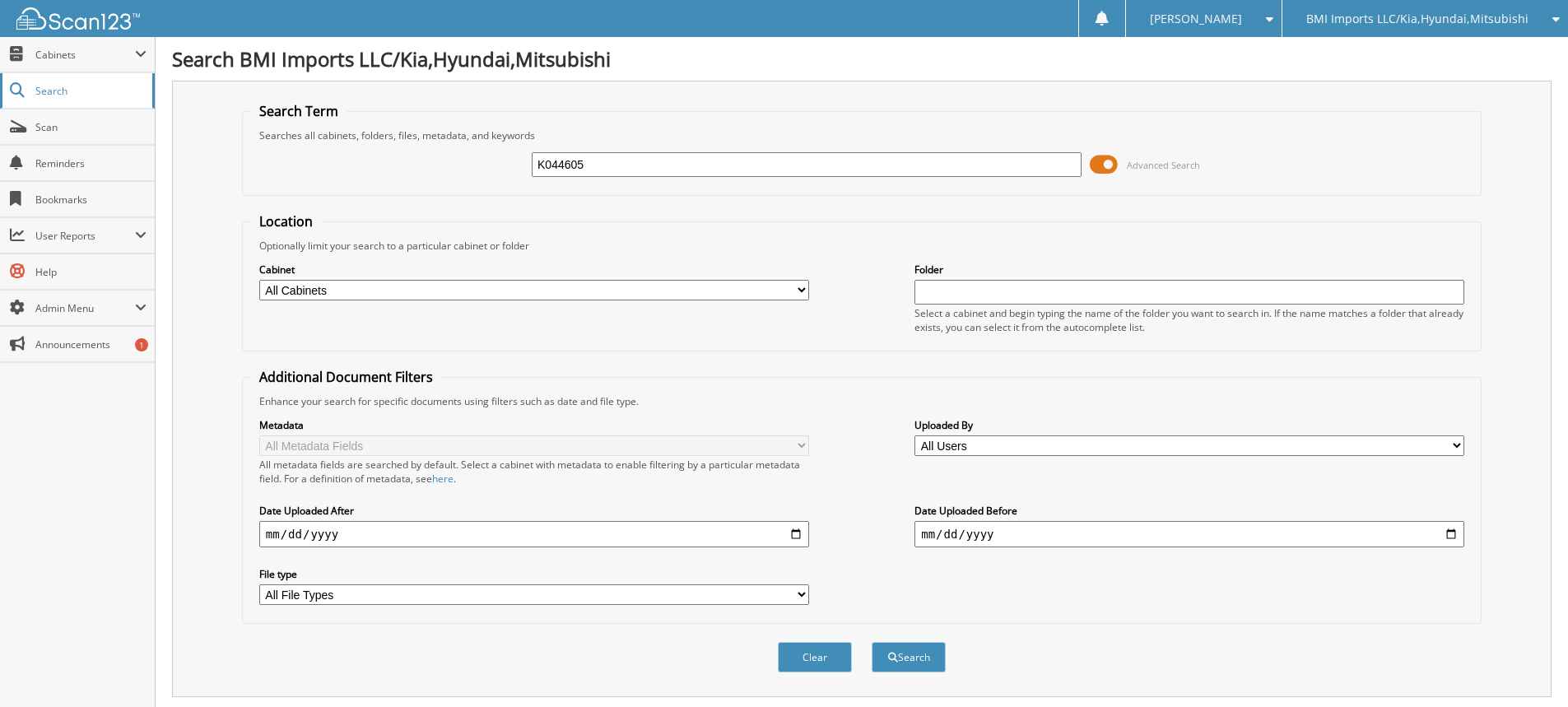
click at [872, 643] on button "Search" at bounding box center [908, 658] width 74 height 31
drag, startPoint x: 693, startPoint y: 165, endPoint x: 0, endPoint y: 42, distance: 703.8
click at [0, 42] on body "[PERSON_NAME] Settings Logout BMI Imports LLC/Kia,Hyundai,Mitsubishi OBG Import…" at bounding box center [784, 505] width 1568 height 1012
type input "K484455"
click at [872, 643] on button "Search" at bounding box center [908, 658] width 74 height 31
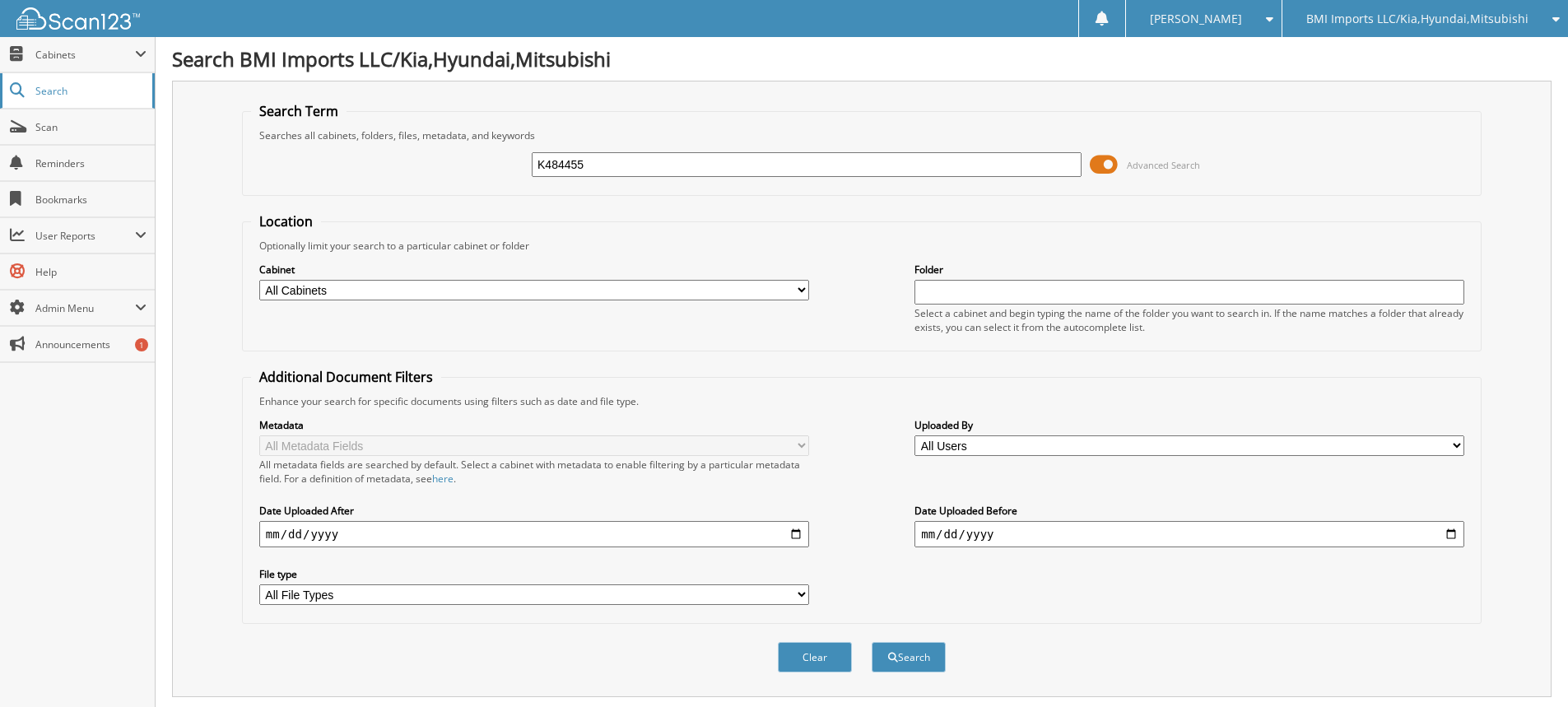
drag, startPoint x: 741, startPoint y: 159, endPoint x: 96, endPoint y: 91, distance: 648.6
click at [97, 92] on body "[PERSON_NAME] Settings Logout BMI Imports LLC/Kia,Hyundai,Mitsubishi OBG Import…" at bounding box center [784, 505] width 1568 height 1012
type input "K209279"
click at [872, 643] on button "Search" at bounding box center [908, 658] width 74 height 31
drag, startPoint x: 629, startPoint y: 164, endPoint x: 0, endPoint y: -20, distance: 655.4
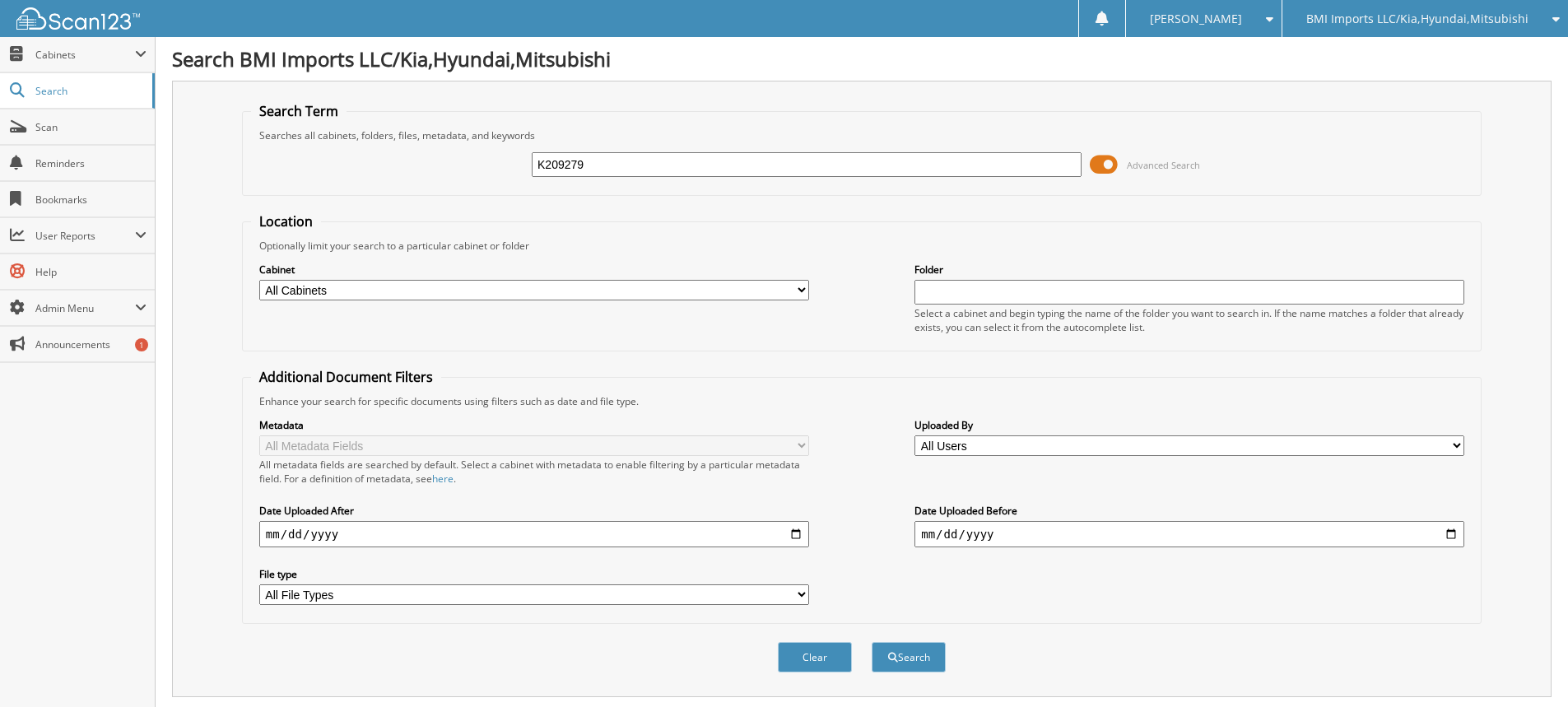
click at [0, 0] on html "[PERSON_NAME] Settings Logout BMI Imports LLC/Kia,Hyundai,Mitsubishi OBG Import…" at bounding box center [784, 505] width 1568 height 1012
type input "K200142"
click at [872, 643] on button "Search" at bounding box center [908, 658] width 74 height 31
drag, startPoint x: 791, startPoint y: 162, endPoint x: 0, endPoint y: 77, distance: 795.6
click at [0, 78] on body "[PERSON_NAME] Settings Logout BMI Imports LLC/Kia,Hyundai,Mitsubishi OBG Import…" at bounding box center [784, 505] width 1568 height 1012
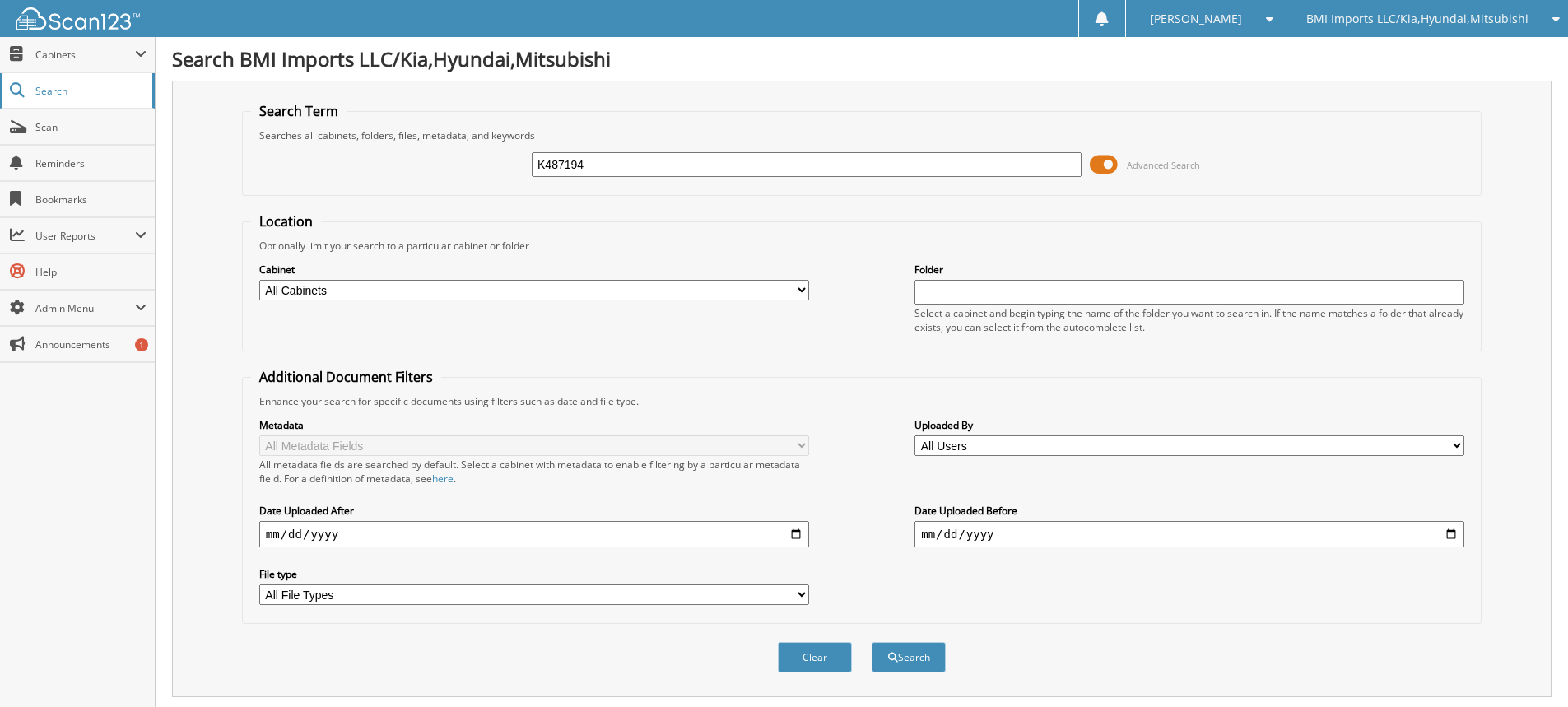
type input "K487194"
click at [872, 643] on button "Search" at bounding box center [908, 658] width 74 height 31
drag, startPoint x: 714, startPoint y: 161, endPoint x: 0, endPoint y: 22, distance: 727.4
click at [0, 42] on body "[PERSON_NAME] Settings Logout BMI Imports LLC/Kia,Hyundai,Mitsubishi OBG Import…" at bounding box center [784, 505] width 1568 height 1012
type input "K196443"
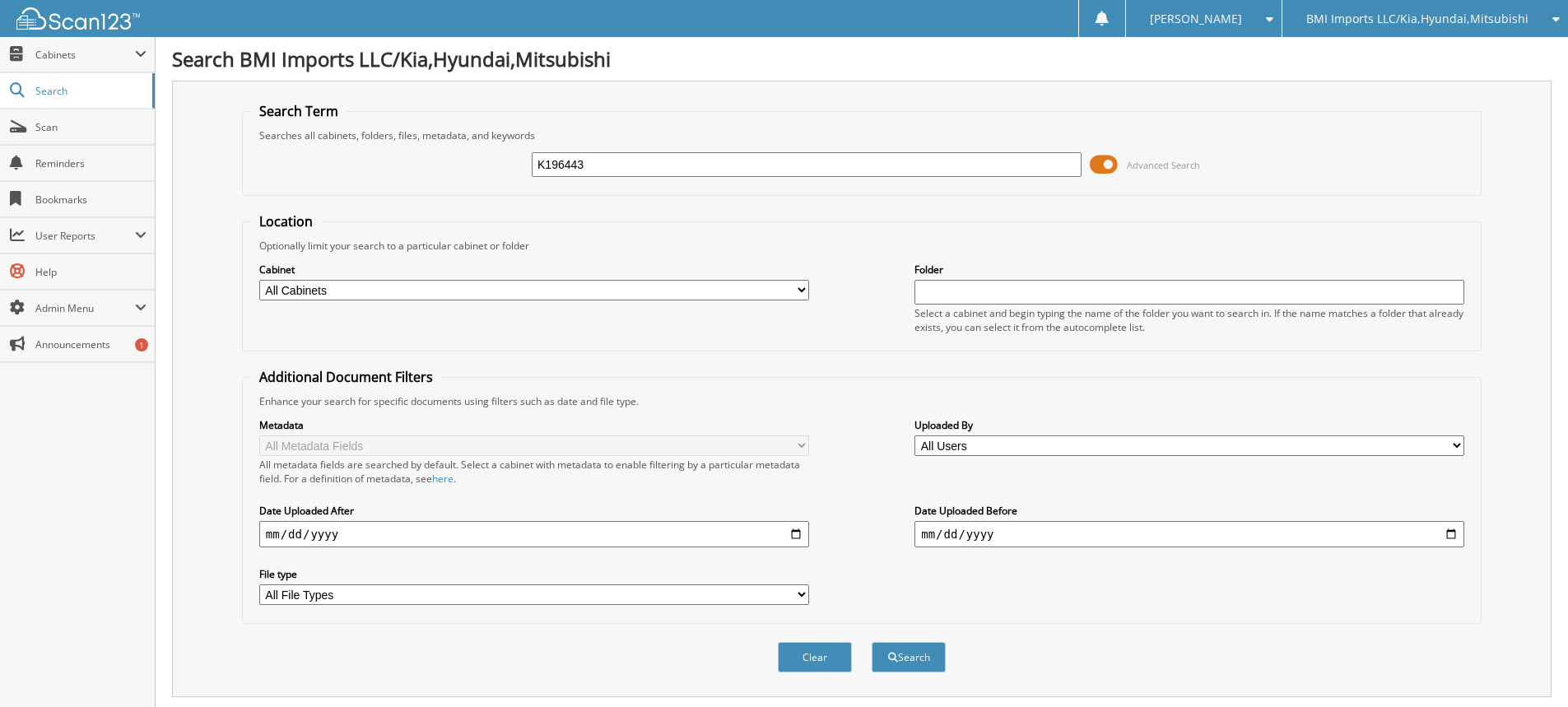
click at [872, 643] on button "Search" at bounding box center [908, 658] width 74 height 31
drag, startPoint x: 743, startPoint y: 166, endPoint x: 0, endPoint y: 39, distance: 753.8
click at [0, 45] on body "[PERSON_NAME] Settings Logout BMI Imports LLC/Kia,Hyundai,Mitsubishi OBG Import…" at bounding box center [784, 505] width 1568 height 1012
type input "K489592"
click at [872, 643] on button "Search" at bounding box center [908, 658] width 74 height 31
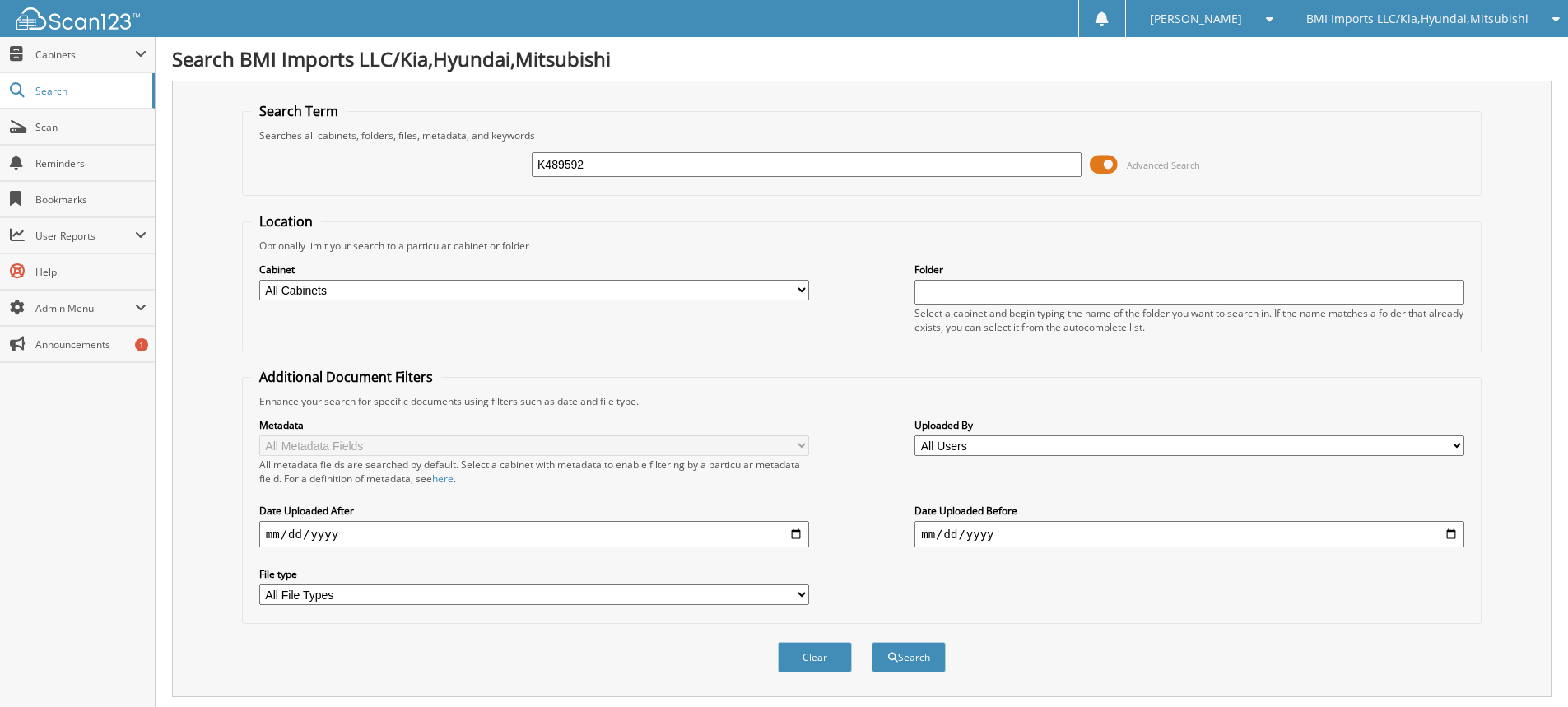
drag, startPoint x: 739, startPoint y: 166, endPoint x: 0, endPoint y: -93, distance: 783.1
click at [0, 0] on html "[PERSON_NAME] Settings Logout BMI Imports LLC/Kia,Hyundai,Mitsubishi OBG Import…" at bounding box center [784, 505] width 1568 height 1012
type input "K331571"
click at [872, 643] on button "Search" at bounding box center [908, 658] width 74 height 31
click at [686, 171] on div "K331571" at bounding box center [807, 164] width 550 height 28
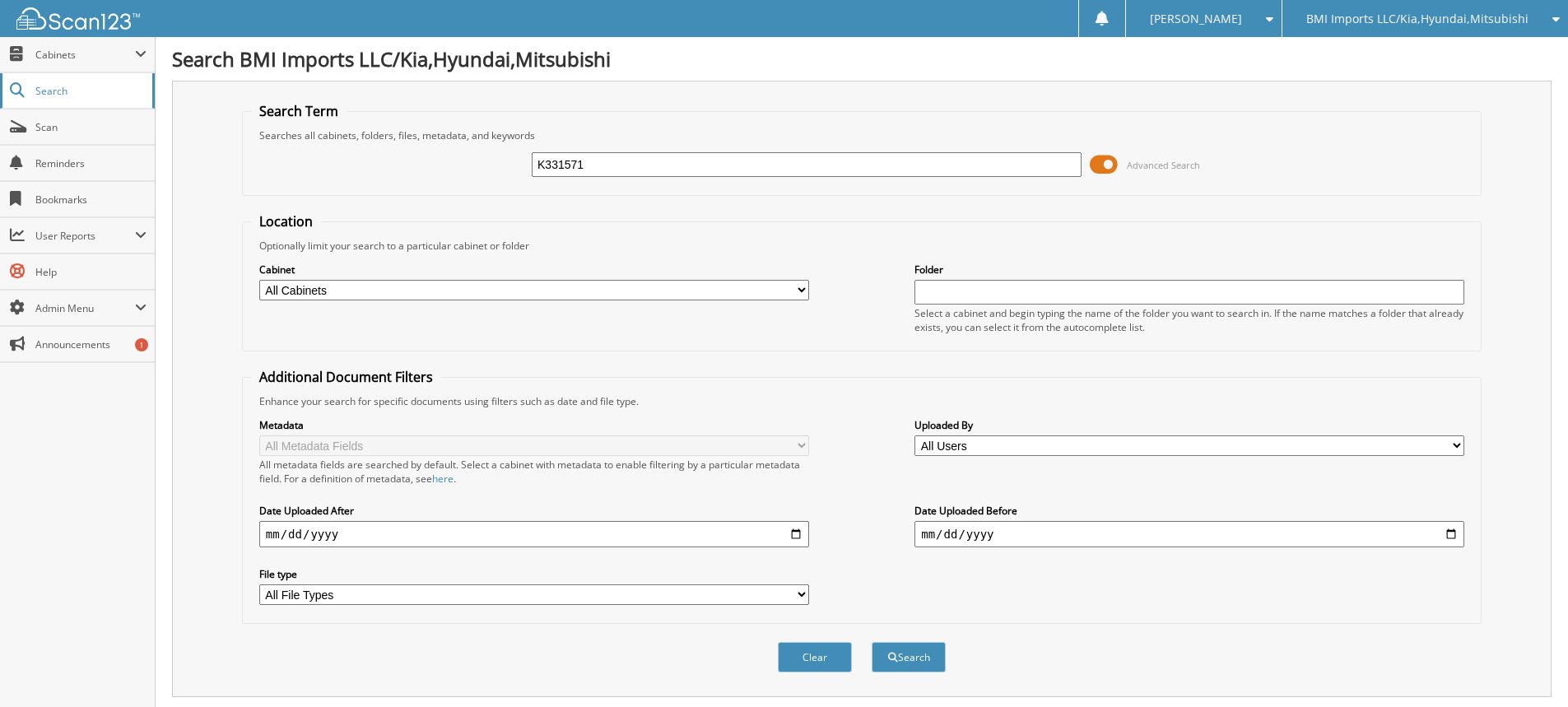
drag, startPoint x: 686, startPoint y: 170, endPoint x: 0, endPoint y: 96, distance: 690.0
click at [0, 112] on body "[PERSON_NAME] Settings Logout BMI Imports LLC/Kia,Hyundai,Mitsubishi OBG Import…" at bounding box center [784, 505] width 1568 height 1012
type input "K311034"
click at [872, 643] on button "Search" at bounding box center [908, 658] width 74 height 31
drag, startPoint x: 653, startPoint y: 170, endPoint x: 33, endPoint y: 63, distance: 629.2
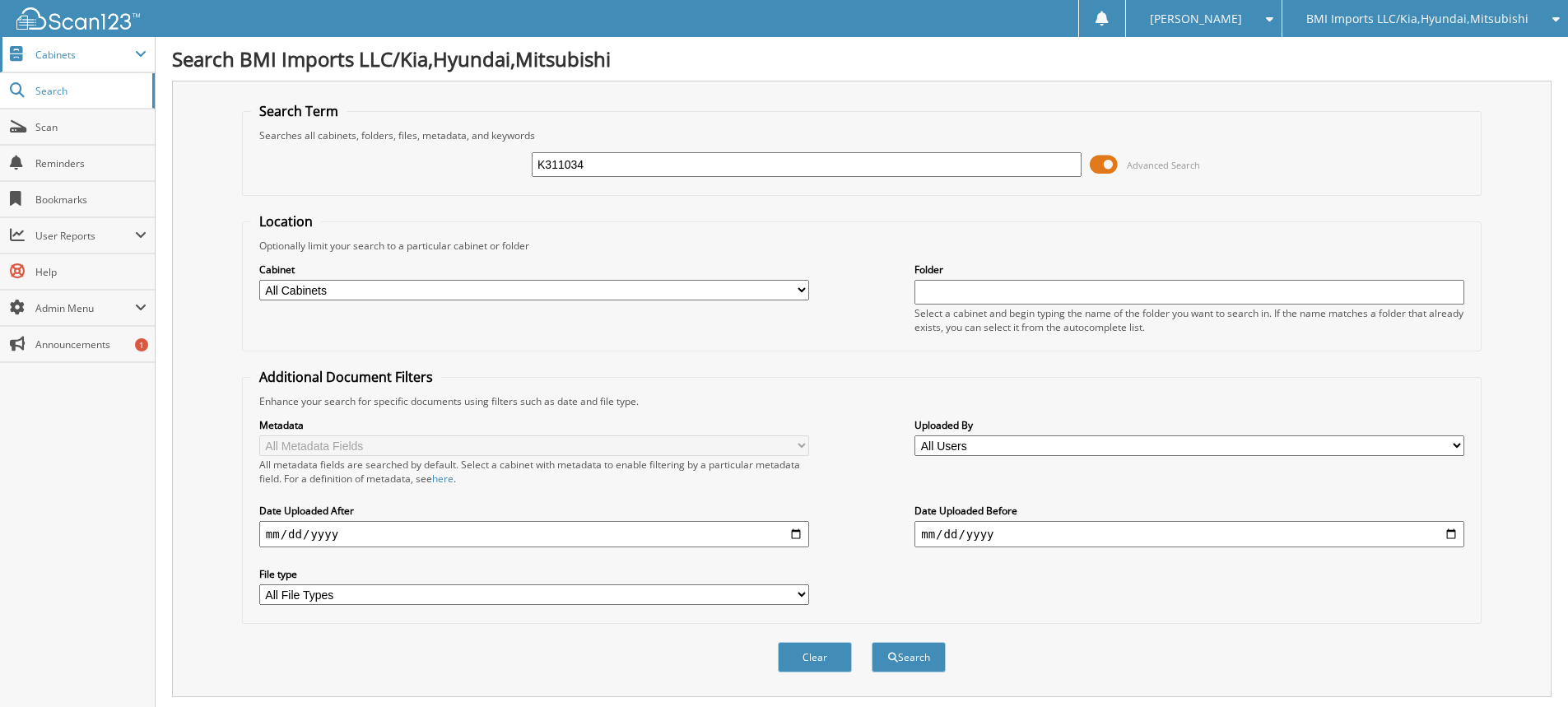
click at [72, 68] on body "[PERSON_NAME] Settings Logout BMI Imports LLC/Kia,Hyundai,Mitsubishi OBG Import…" at bounding box center [784, 505] width 1568 height 1012
type input "K038681"
click at [872, 643] on button "Search" at bounding box center [908, 658] width 74 height 31
drag, startPoint x: 718, startPoint y: 166, endPoint x: 0, endPoint y: 37, distance: 729.5
click at [0, 57] on body "[PERSON_NAME] Settings Logout BMI Imports LLC/Kia,Hyundai,Mitsubishi OBG Import…" at bounding box center [784, 664] width 1568 height 1329
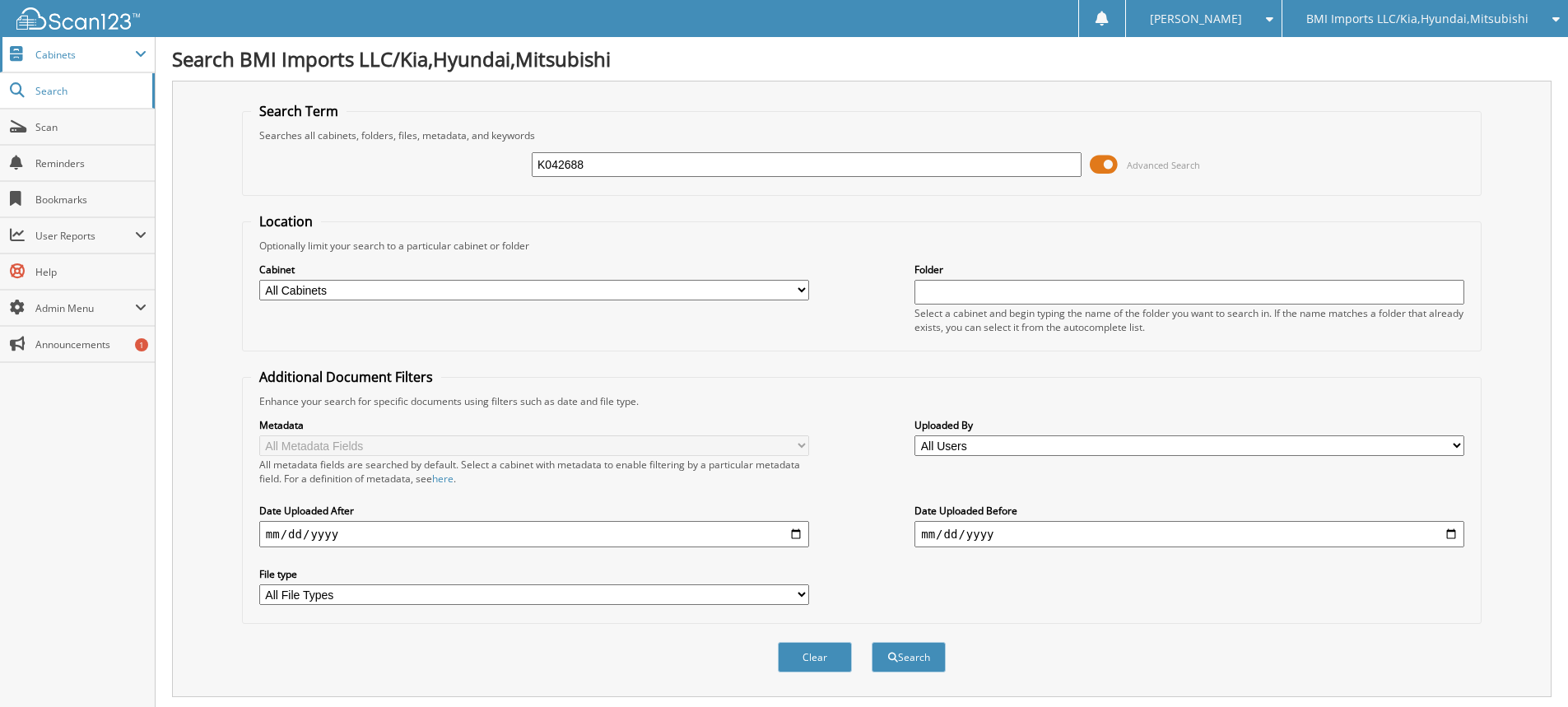
type input "K042688"
click at [872, 643] on button "Search" at bounding box center [908, 658] width 74 height 31
drag, startPoint x: 743, startPoint y: 169, endPoint x: 0, endPoint y: 1, distance: 761.8
click at [0, 38] on body "[PERSON_NAME] Settings Logout BMI Imports LLC/Kia,Hyundai,Mitsubishi OBG Import…" at bounding box center [784, 505] width 1568 height 1012
type input "K568812"
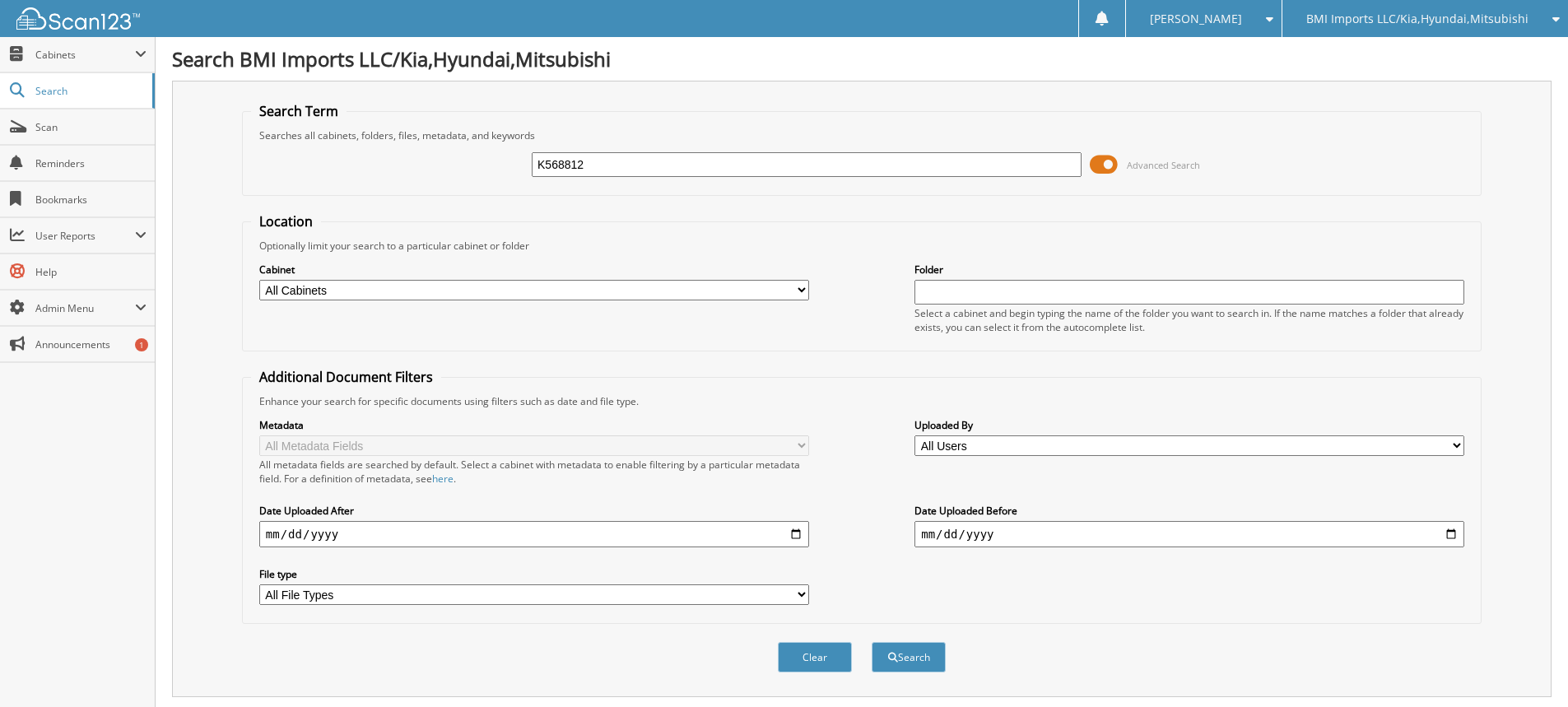
click at [872, 643] on button "Search" at bounding box center [908, 658] width 74 height 31
drag, startPoint x: 727, startPoint y: 159, endPoint x: 0, endPoint y: 11, distance: 741.9
click at [0, 70] on body "[PERSON_NAME] Settings Logout BMI Imports LLC/Kia,Hyundai,Mitsubishi OBG Import…" at bounding box center [784, 505] width 1568 height 1012
type input "K221276"
click at [872, 643] on button "Search" at bounding box center [908, 658] width 74 height 31
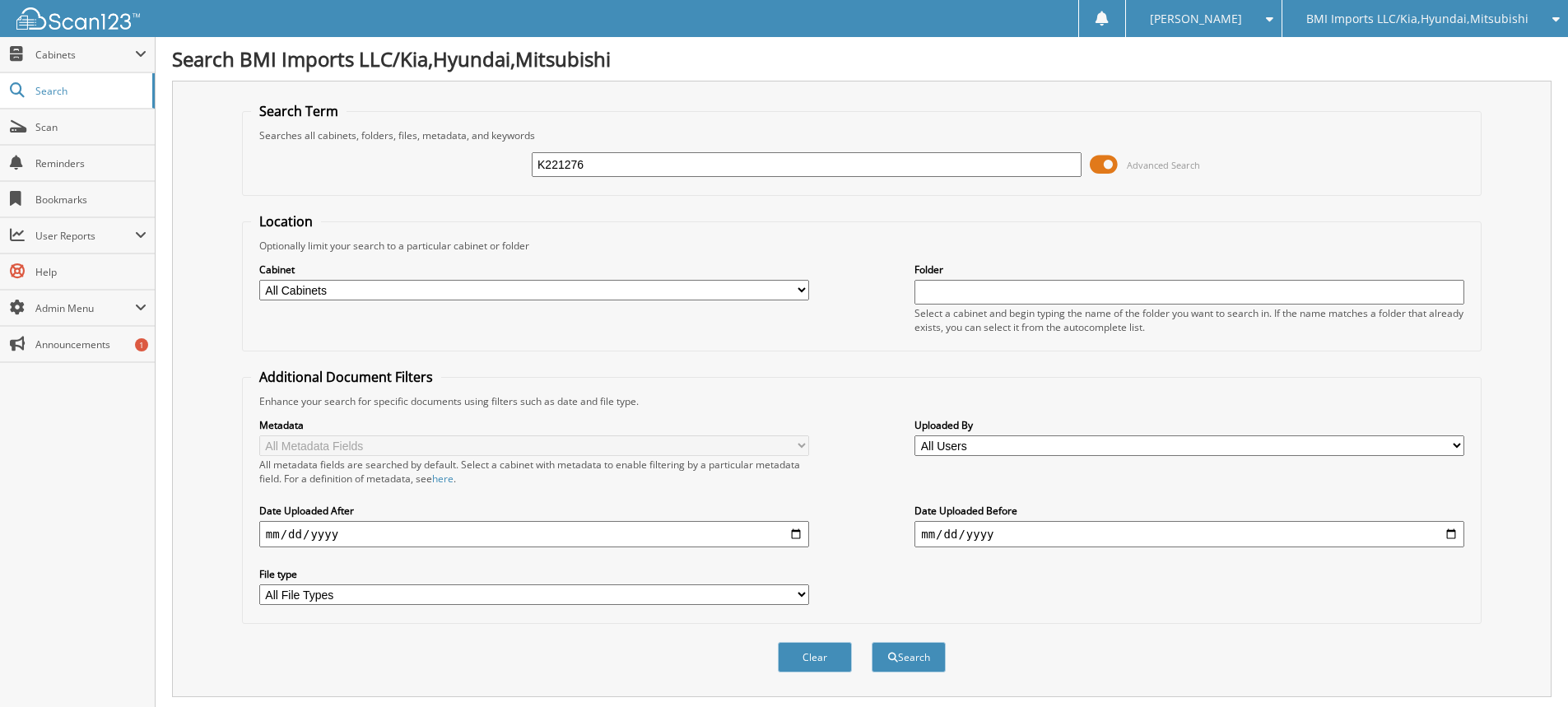
drag, startPoint x: 783, startPoint y: 167, endPoint x: 0, endPoint y: 1, distance: 800.4
click at [0, 20] on body "[PERSON_NAME] Settings Logout BMI Imports LLC/Kia,Hyundai,Mitsubishi OBG Import…" at bounding box center [784, 505] width 1568 height 1012
type input "K042519"
click at [872, 643] on button "Search" at bounding box center [908, 658] width 74 height 31
drag, startPoint x: 690, startPoint y: 167, endPoint x: 0, endPoint y: 65, distance: 697.5
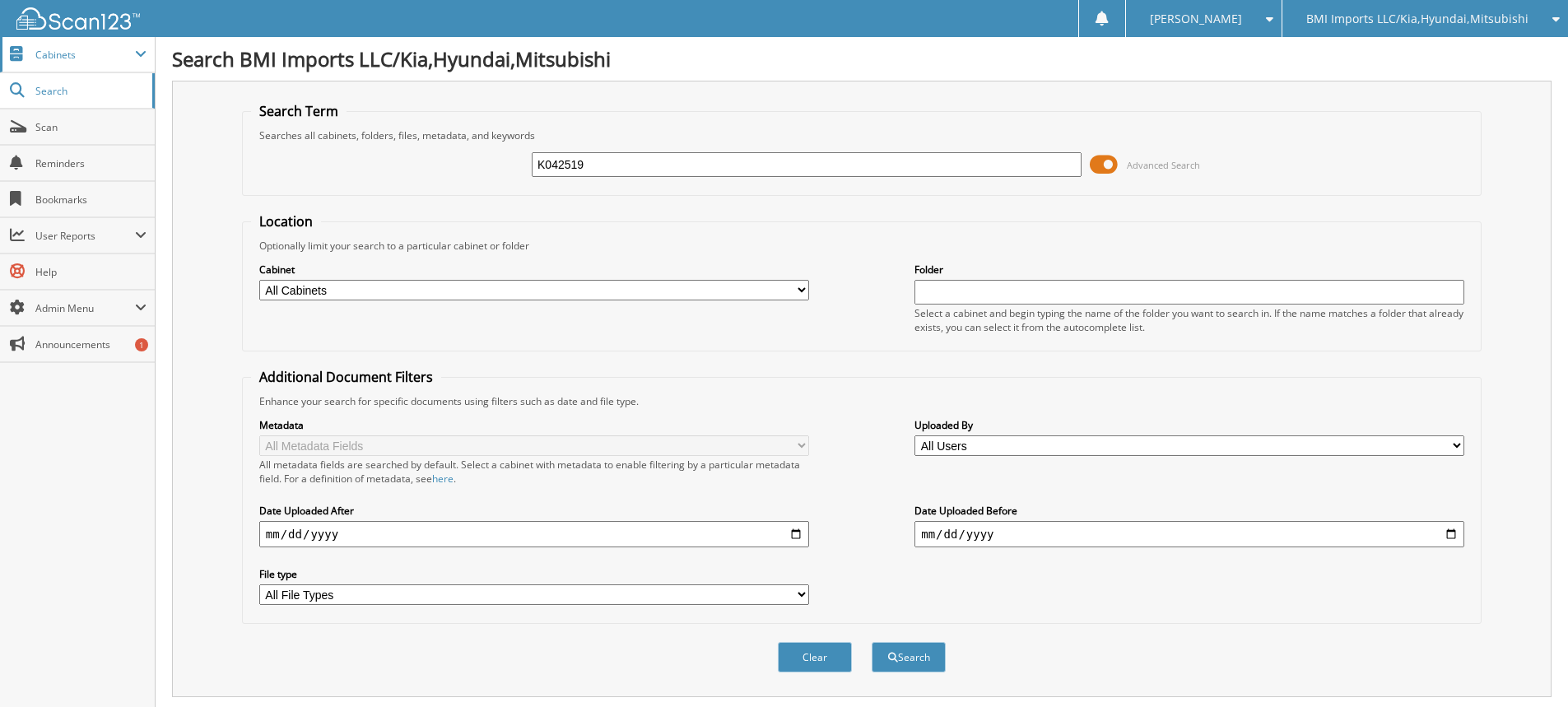
click at [0, 66] on body "[PERSON_NAME] Settings Logout BMI Imports LLC/Kia,Hyundai,Mitsubishi OBG Import…" at bounding box center [784, 505] width 1568 height 1012
type input "K039129"
click at [872, 643] on button "Search" at bounding box center [908, 658] width 74 height 31
drag, startPoint x: 796, startPoint y: 161, endPoint x: 0, endPoint y: 112, distance: 797.5
click at [0, 110] on body "[PERSON_NAME] Settings Logout BMI Imports LLC/Kia,Hyundai,Mitsubishi OBG Import…" at bounding box center [784, 573] width 1568 height 1145
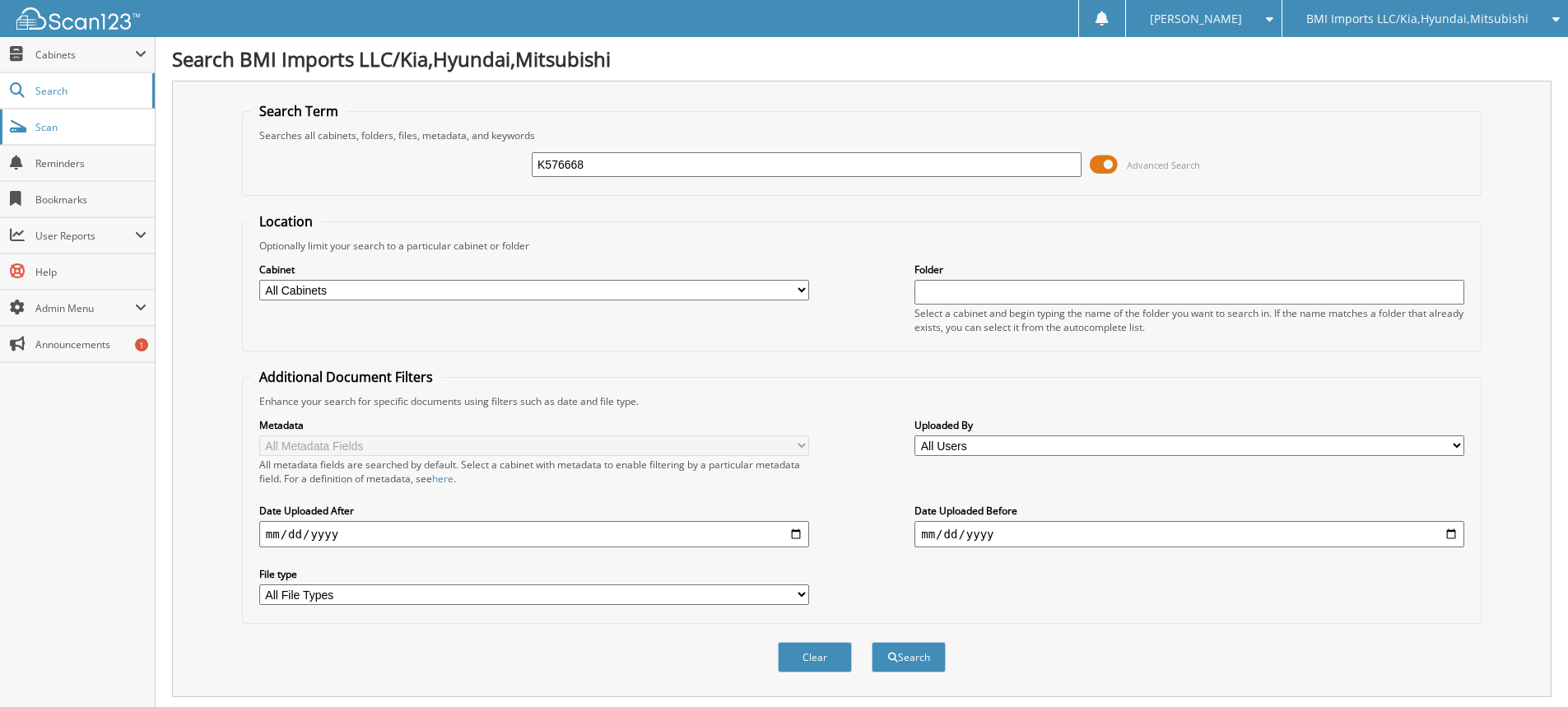
type input "K576668"
click at [872, 643] on button "Search" at bounding box center [908, 658] width 74 height 31
drag, startPoint x: 633, startPoint y: 162, endPoint x: 0, endPoint y: 41, distance: 644.5
click at [0, 41] on body "[PERSON_NAME] Settings Logout BMI Imports LLC/Kia,Hyundai,Mitsubishi OBG Import…" at bounding box center [784, 540] width 1568 height 1080
type input "K691615"
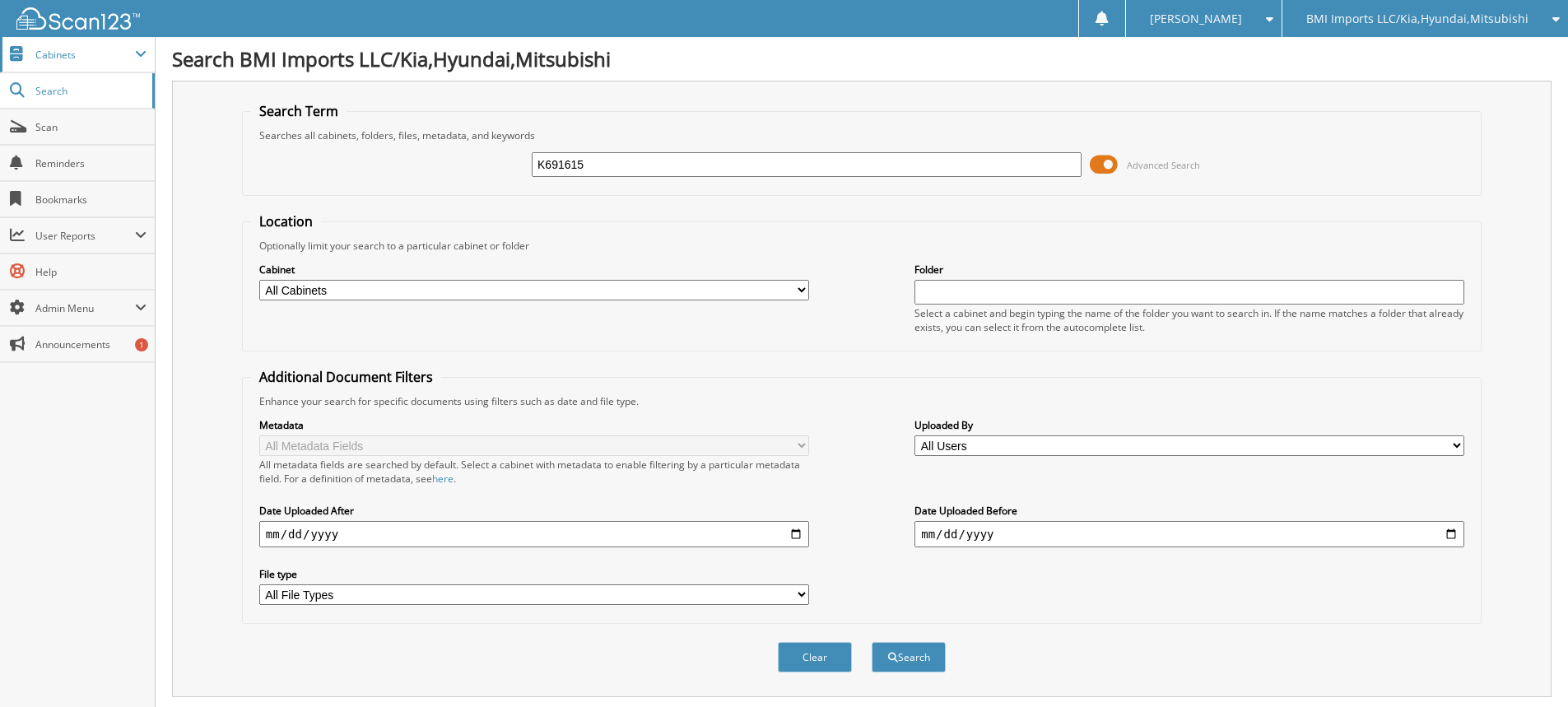
click at [872, 643] on button "Search" at bounding box center [908, 658] width 74 height 31
drag, startPoint x: 627, startPoint y: 165, endPoint x: 0, endPoint y: 57, distance: 636.2
click at [0, 66] on body "[PERSON_NAME] Settings Logout BMI Imports LLC/Kia,Hyundai,Mitsubishi OBG Import…" at bounding box center [784, 505] width 1568 height 1012
type input "K492432"
click at [872, 643] on button "Search" at bounding box center [908, 658] width 74 height 31
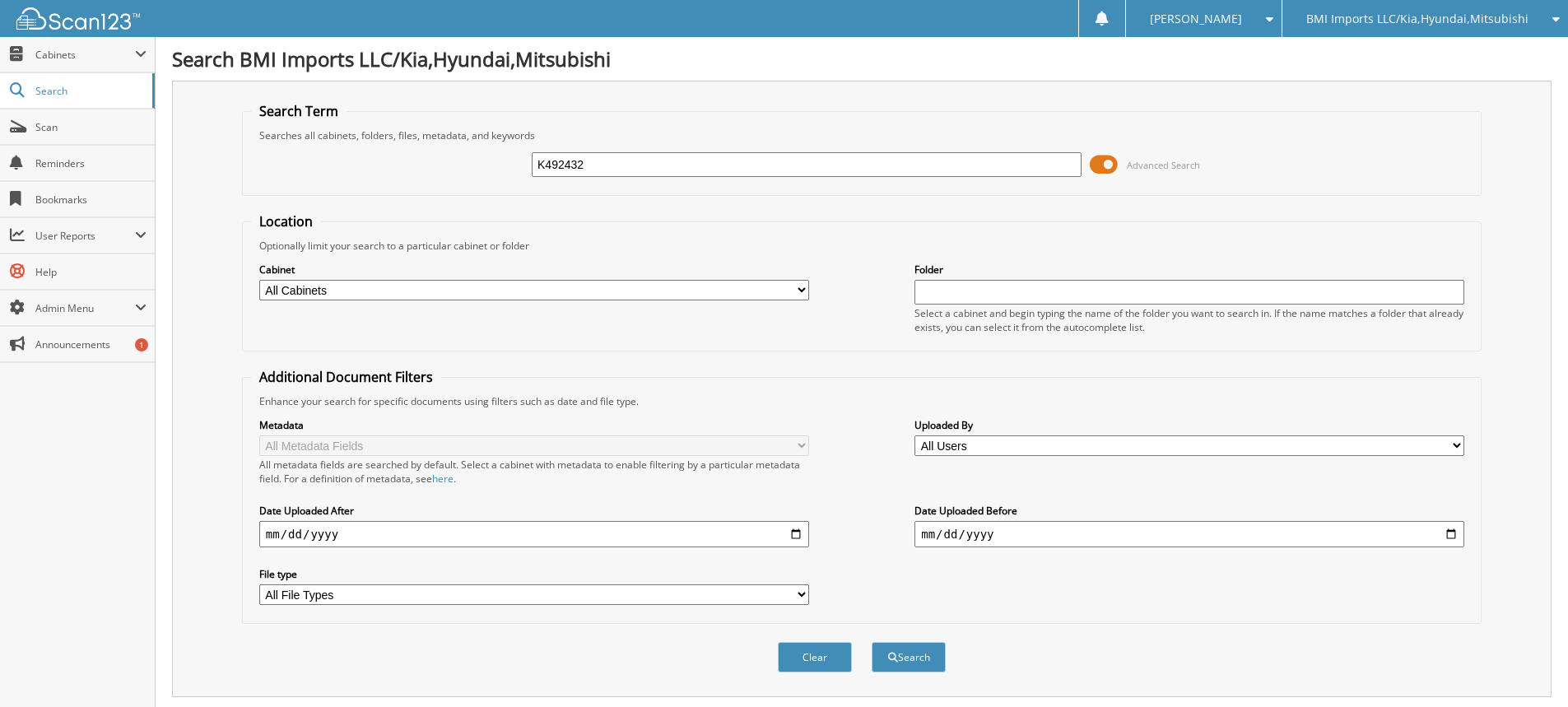
click at [1370, 187] on fieldset "Search Term Searches all cabinets, folders, files, metadata, and keywords K4924…" at bounding box center [861, 149] width 1240 height 94
drag, startPoint x: 678, startPoint y: 159, endPoint x: 0, endPoint y: 17, distance: 692.7
click at [0, 42] on body "[PERSON_NAME] Settings Logout BMI Imports LLC/Kia,Hyundai,Mitsubishi OBG Import…" at bounding box center [784, 505] width 1568 height 1012
type input "H291688"
click at [872, 643] on button "Search" at bounding box center [908, 658] width 74 height 31
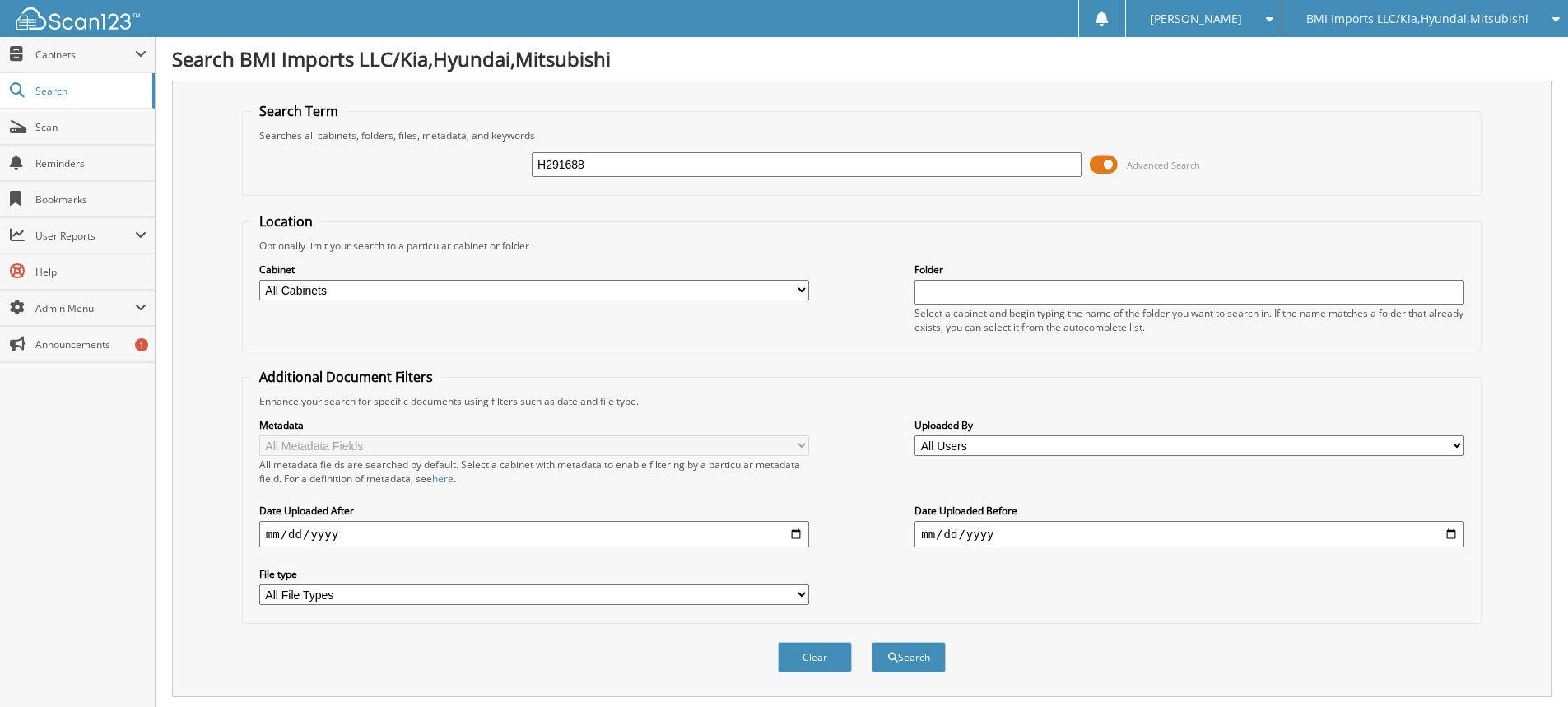
drag, startPoint x: 643, startPoint y: 158, endPoint x: 0, endPoint y: 12, distance: 659.4
click at [0, 32] on body "[PERSON_NAME] Settings Logout BMI Imports LLC/Kia,Hyundai,Mitsubishi OBG Import…" at bounding box center [784, 505] width 1568 height 1012
type input "H843570"
click at [872, 643] on button "Search" at bounding box center [908, 658] width 74 height 31
drag, startPoint x: 615, startPoint y: 141, endPoint x: 0, endPoint y: 46, distance: 622.3
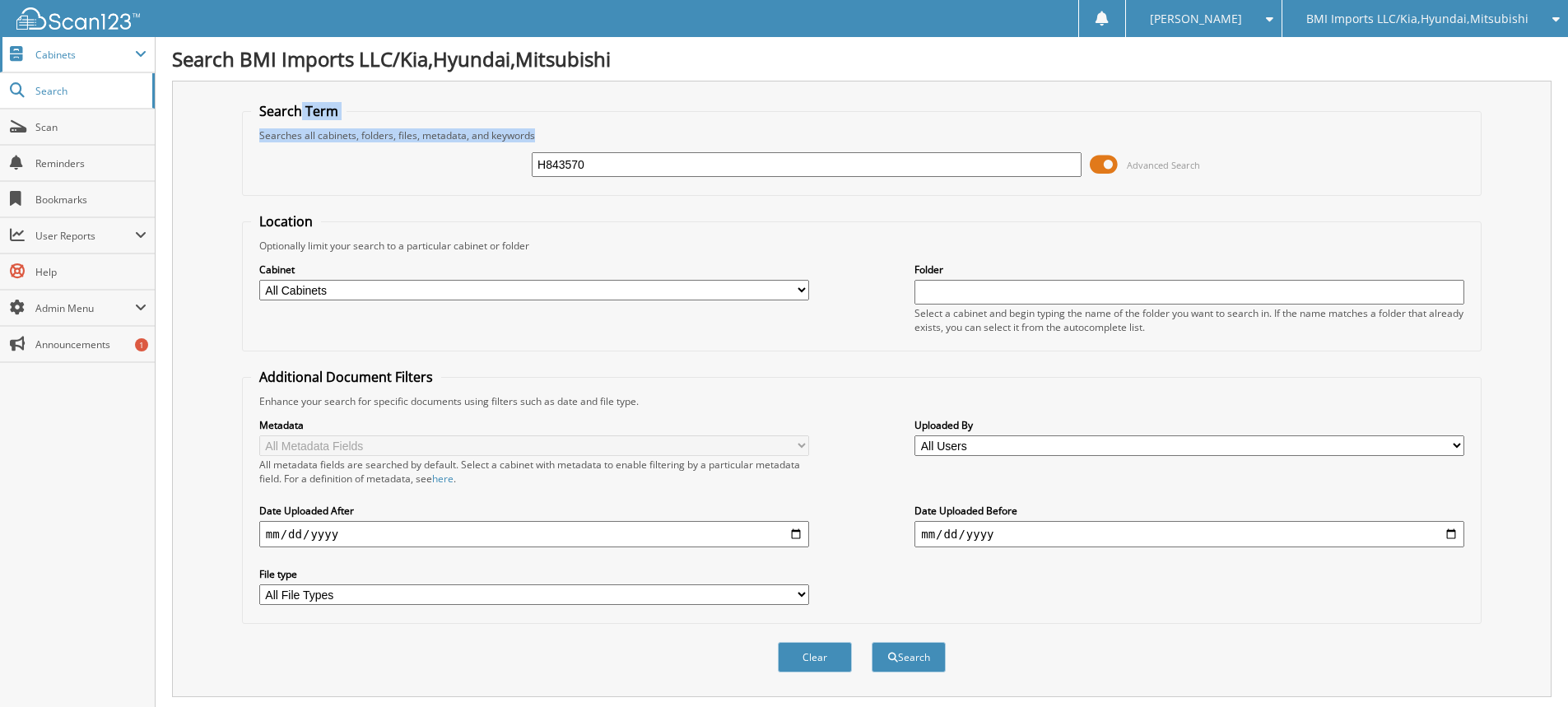
click at [66, 63] on body "[PERSON_NAME] Settings Logout BMI Imports LLC/Kia,Hyundai,Mitsubishi OBG Import…" at bounding box center [784, 505] width 1568 height 1012
click at [922, 234] on fieldset "Location Optionally limit your search to a particular cabinet or folder Cabinet…" at bounding box center [861, 281] width 1240 height 139
drag, startPoint x: 742, startPoint y: 167, endPoint x: 0, endPoint y: 12, distance: 758.0
click at [0, 20] on body "[PERSON_NAME] Settings Logout BMI Imports LLC/Kia,Hyundai,Mitsubishi OBG Import…" at bounding box center [784, 505] width 1568 height 1012
type input "H292249"
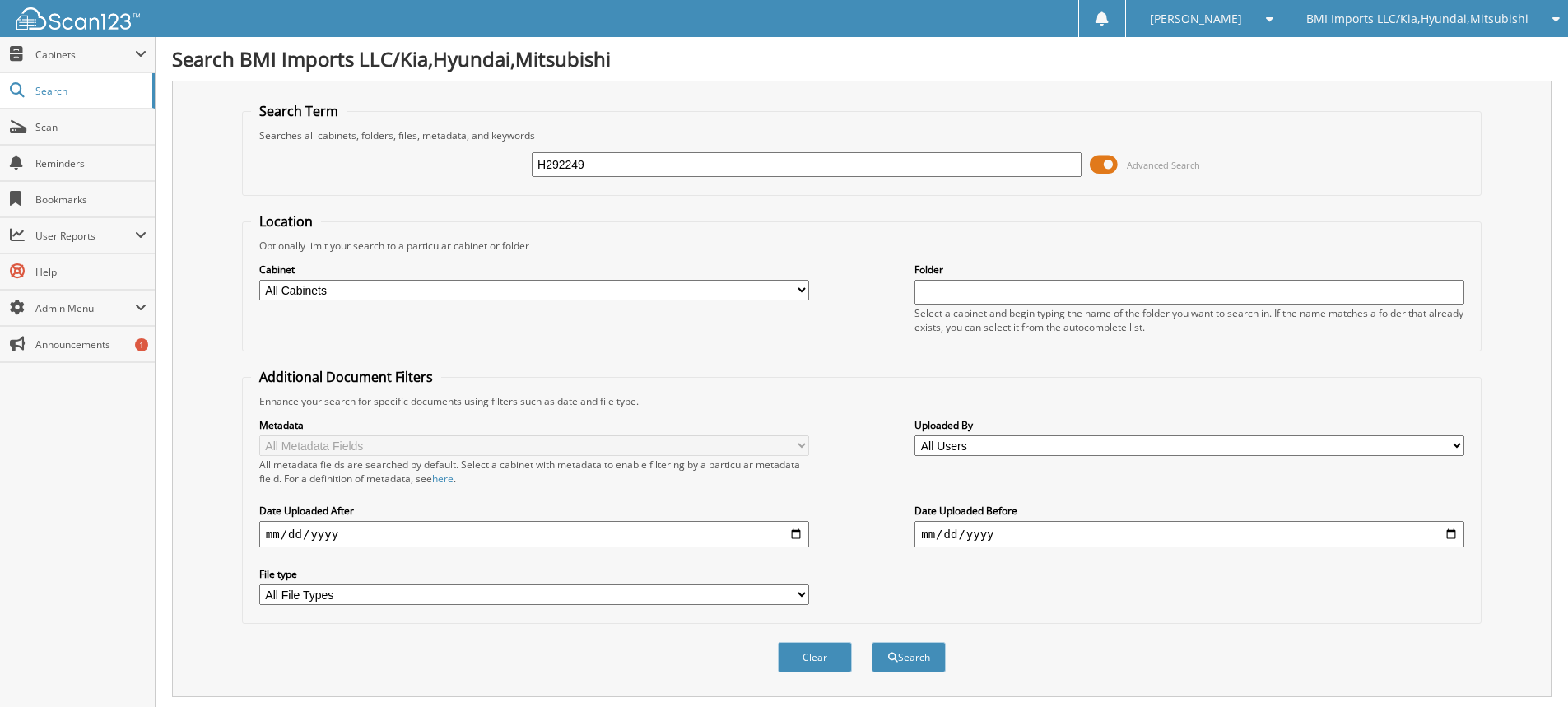
click at [872, 643] on button "Search" at bounding box center [908, 658] width 74 height 31
drag, startPoint x: 745, startPoint y: 172, endPoint x: 232, endPoint y: 122, distance: 515.4
click at [250, 122] on fieldset "Search Term Searches all cabinets, folders, files, metadata, and keywords H2922…" at bounding box center [861, 149] width 1240 height 94
type input "G251537"
click at [872, 643] on button "Search" at bounding box center [908, 658] width 74 height 31
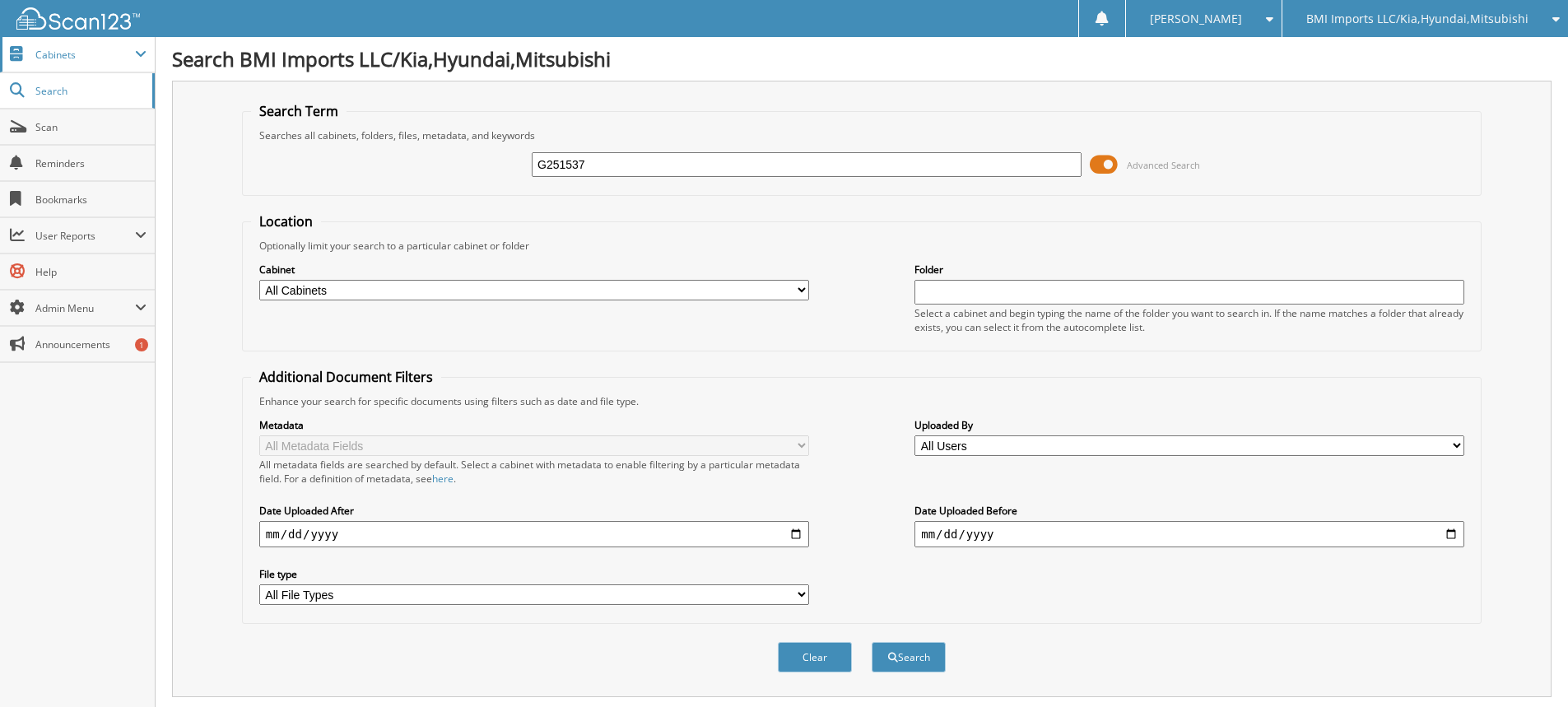
drag, startPoint x: 758, startPoint y: 169, endPoint x: 0, endPoint y: 49, distance: 767.4
click at [0, 52] on body "[PERSON_NAME] Settings Logout BMI Imports LLC/Kia,Hyundai,Mitsubishi OBG Import…" at bounding box center [784, 505] width 1568 height 1012
type input "G032739"
click at [872, 643] on button "Search" at bounding box center [908, 658] width 74 height 31
drag, startPoint x: 787, startPoint y: 170, endPoint x: 0, endPoint y: -3, distance: 805.8
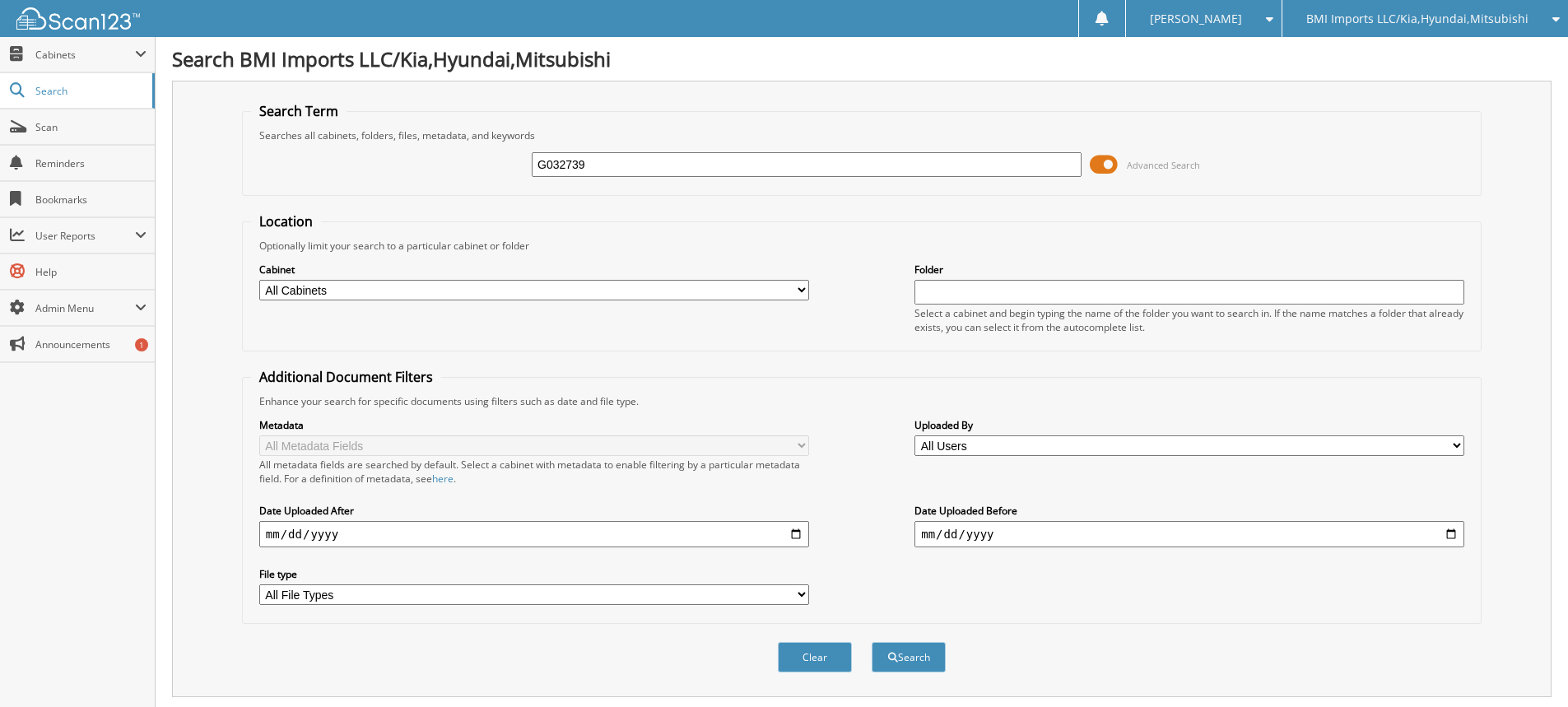
click at [0, 0] on html "[PERSON_NAME] Settings Logout BMI Imports LLC/Kia,Hyundai,Mitsubishi OBG Import…" at bounding box center [784, 505] width 1568 height 1012
type input "H304673"
click at [872, 643] on button "Search" at bounding box center [908, 658] width 74 height 31
drag, startPoint x: 673, startPoint y: 173, endPoint x: 0, endPoint y: 107, distance: 676.2
click at [0, 107] on body "[PERSON_NAME] Settings Logout BMI Imports LLC/Kia,Hyundai,Mitsubishi OBG Import…" at bounding box center [784, 505] width 1568 height 1012
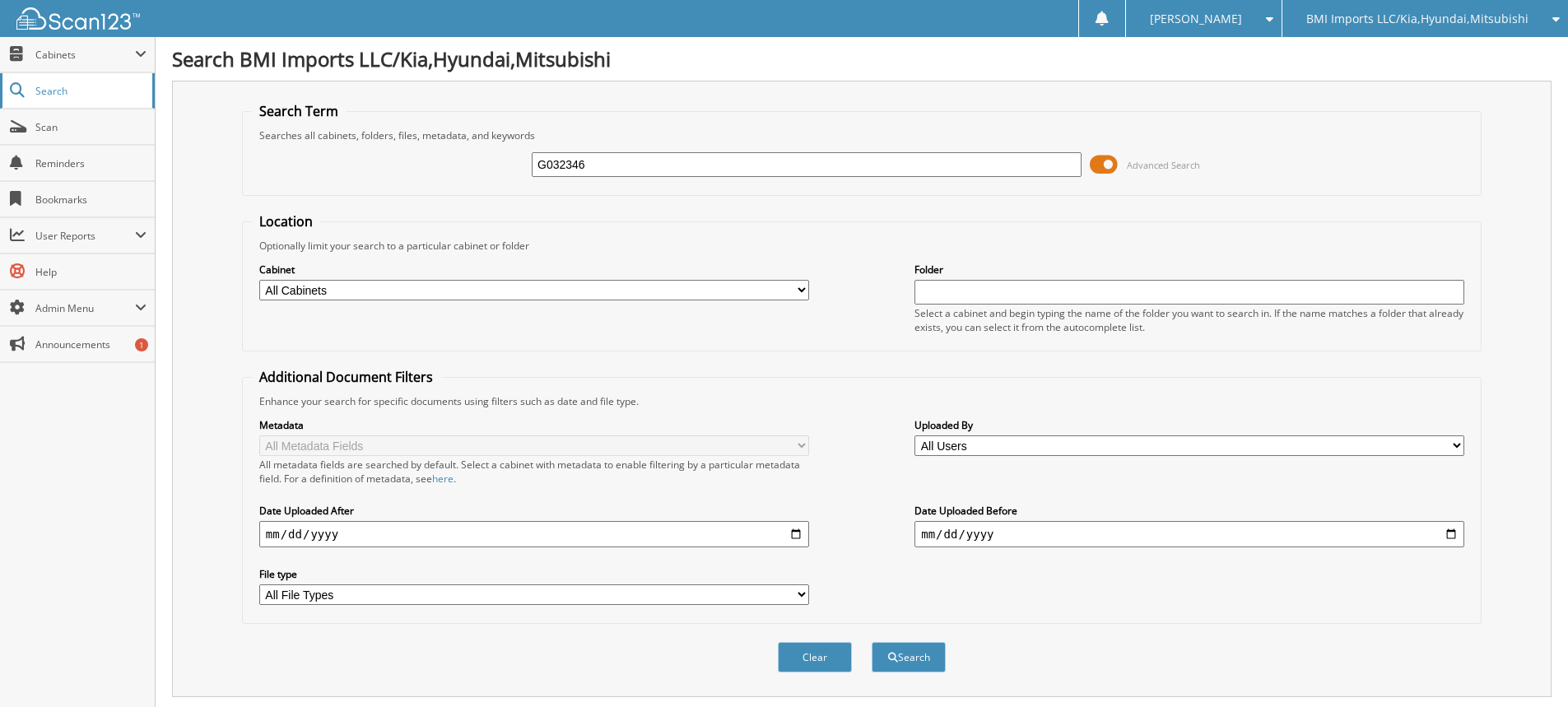
type input "G032346"
click at [872, 643] on button "Search" at bounding box center [908, 658] width 74 height 31
drag, startPoint x: 764, startPoint y: 164, endPoint x: 0, endPoint y: 46, distance: 773.1
click at [0, 51] on body "[PERSON_NAME] Settings Logout BMI Imports LLC/Kia,Hyundai,Mitsubishi OBG Import…" at bounding box center [784, 505] width 1568 height 1012
type input "G206183"
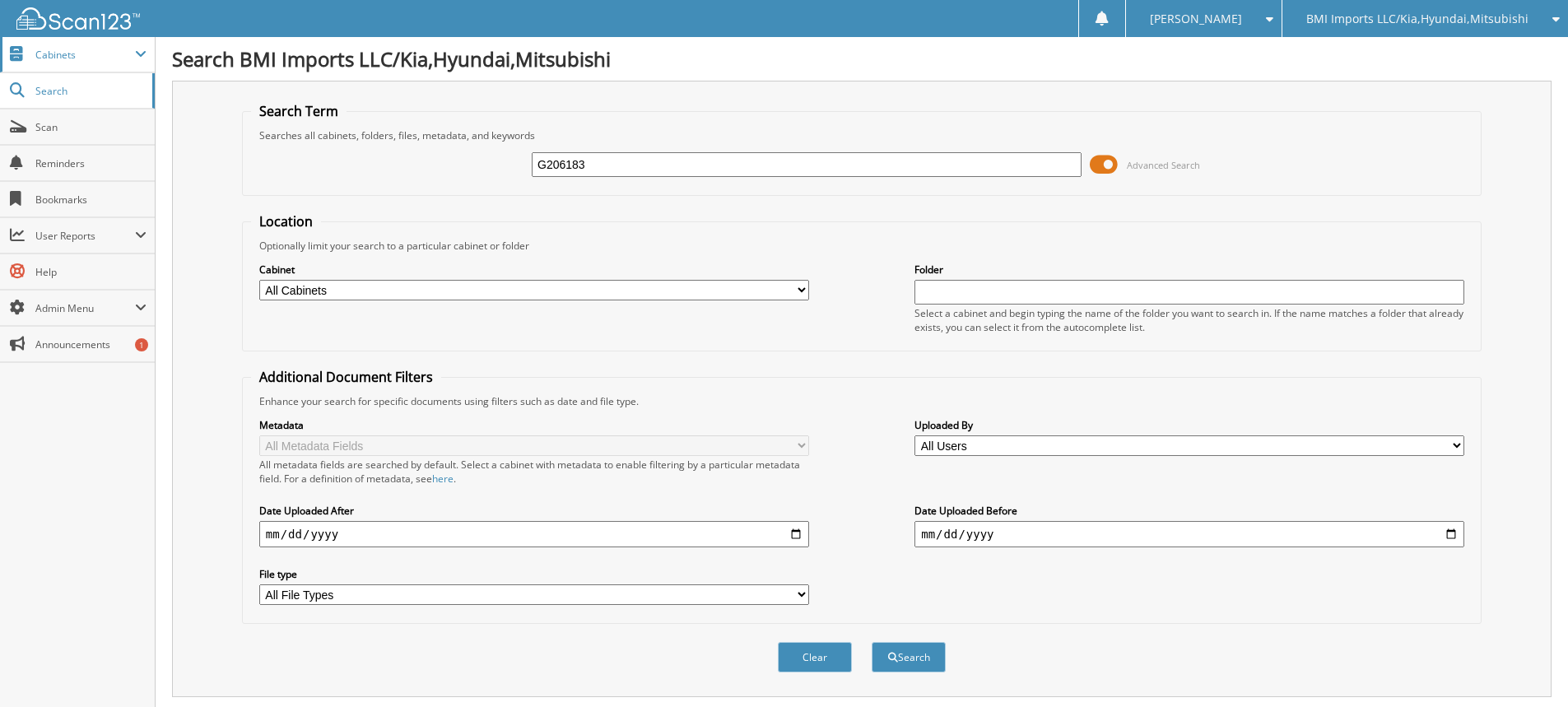
click at [872, 643] on button "Search" at bounding box center [908, 658] width 74 height 31
drag, startPoint x: 579, startPoint y: 170, endPoint x: 0, endPoint y: 66, distance: 588.3
click at [0, 85] on body "[PERSON_NAME] Settings Logout BMI Imports LLC/Kia,Hyundai,Mitsubishi OBG Import…" at bounding box center [784, 540] width 1568 height 1080
type input "H292751"
click at [872, 643] on button "Search" at bounding box center [908, 658] width 74 height 31
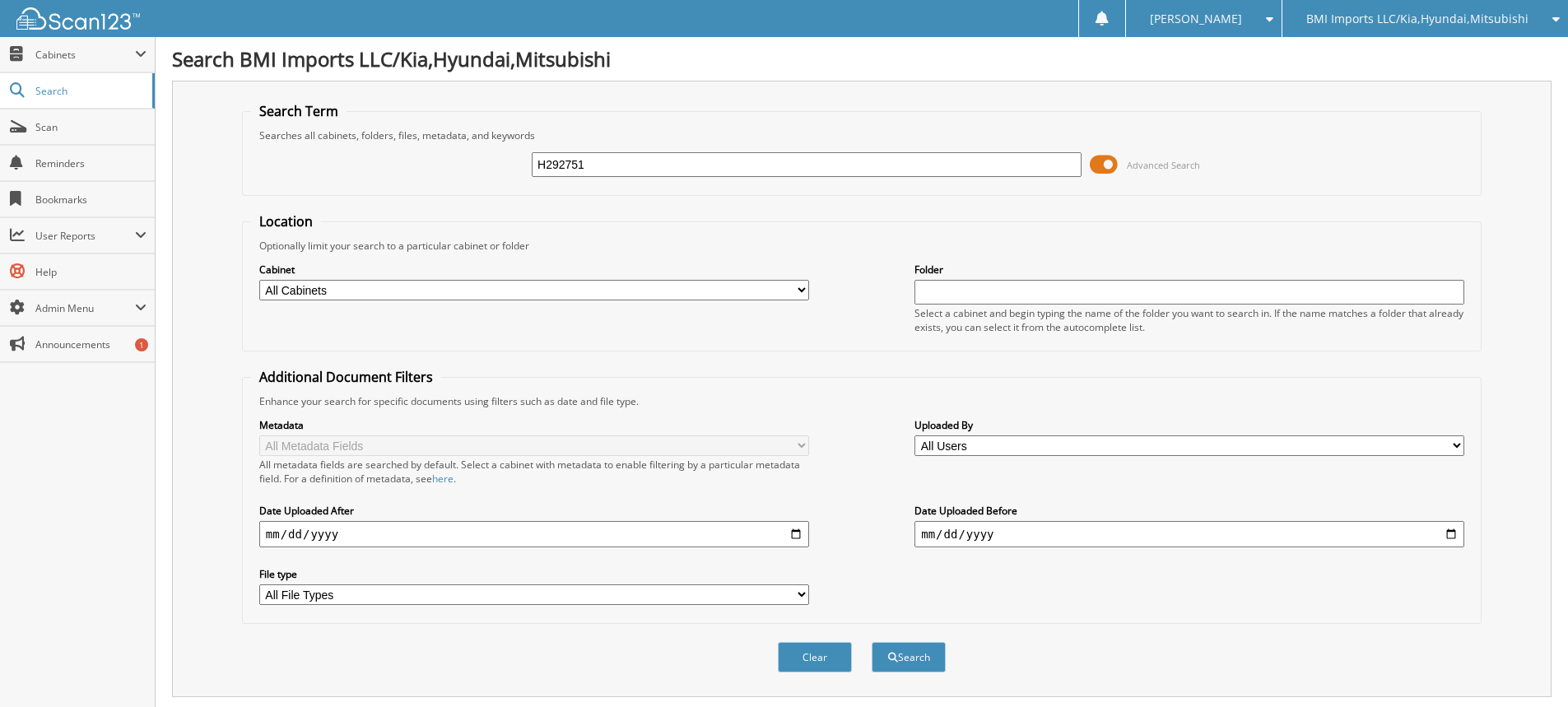
drag, startPoint x: 748, startPoint y: 171, endPoint x: 0, endPoint y: 1, distance: 767.1
click at [0, 3] on body "[PERSON_NAME] Settings Logout BMI Imports LLC/Kia,Hyundai,Mitsubishi OBG Import…" at bounding box center [784, 505] width 1568 height 1012
type input "H307284"
click at [872, 643] on button "Search" at bounding box center [908, 658] width 74 height 31
drag, startPoint x: 771, startPoint y: 172, endPoint x: 149, endPoint y: 102, distance: 625.9
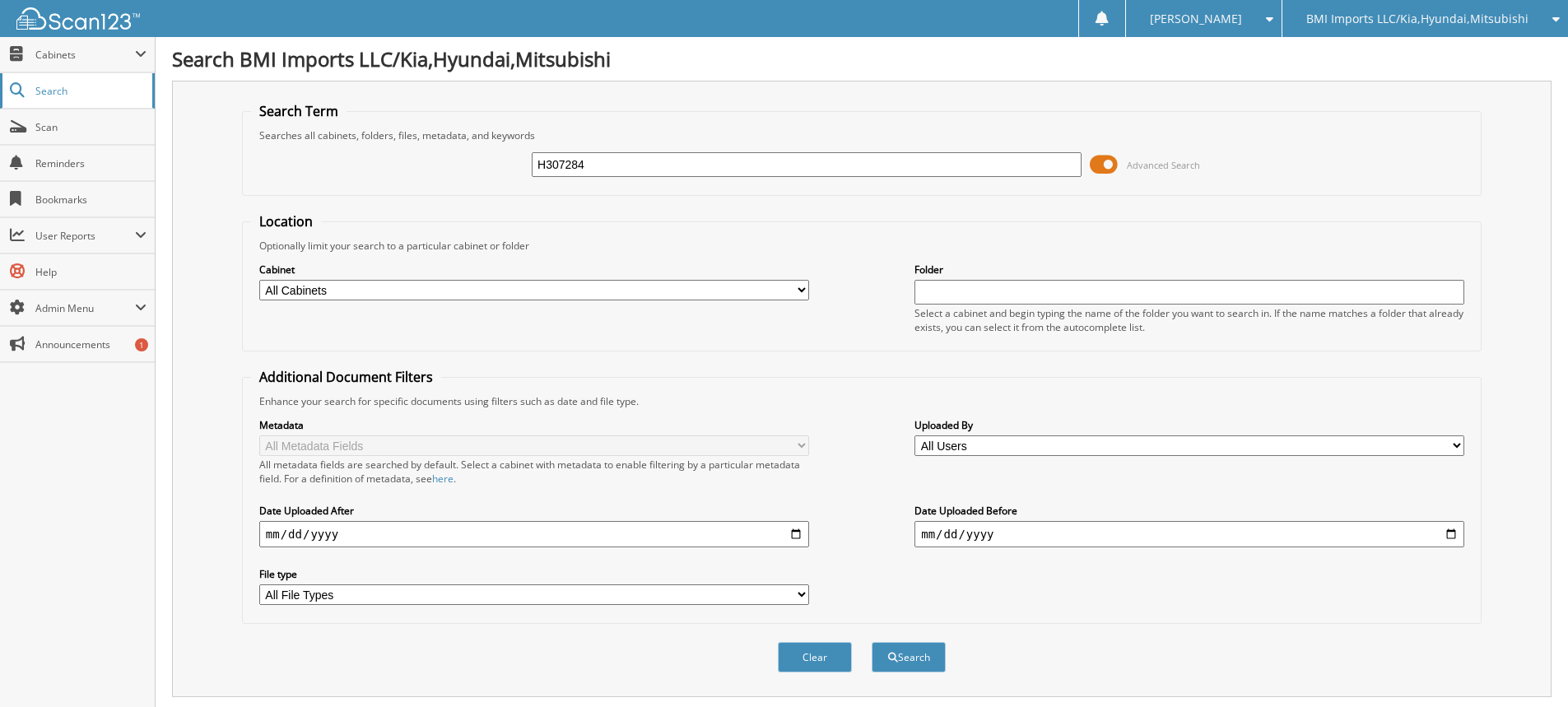
click at [182, 99] on div "Search Term Searches all cabinets, folders, files, metadata, and keywords H3072…" at bounding box center [861, 389] width 1380 height 617
type input "G256240"
click at [872, 643] on button "Search" at bounding box center [908, 658] width 74 height 31
drag, startPoint x: 619, startPoint y: 167, endPoint x: 0, endPoint y: 32, distance: 633.6
click at [0, 32] on body "[PERSON_NAME] Settings Logout BMI Imports LLC/Kia,Hyundai,Mitsubishi OBG Import…" at bounding box center [784, 505] width 1568 height 1012
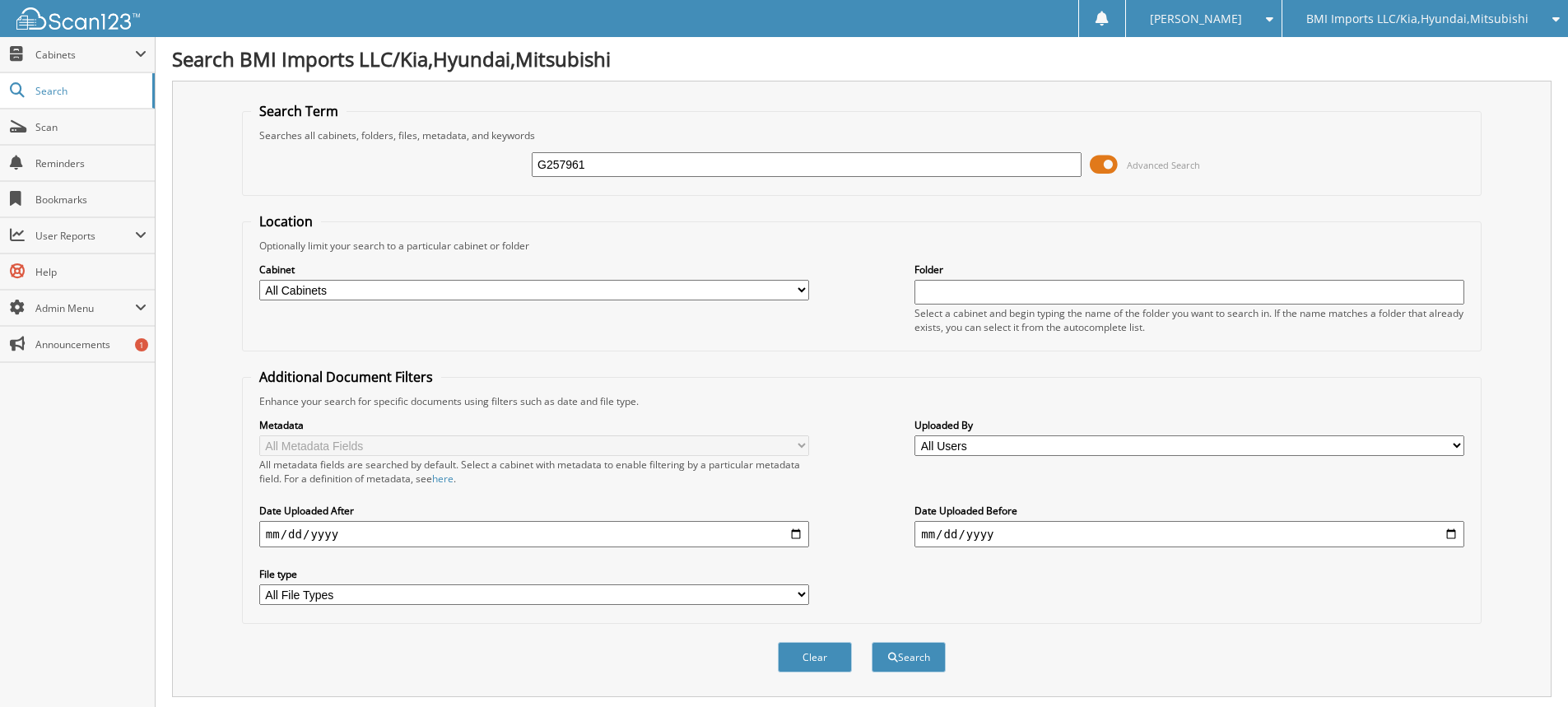
type input "G257961"
click at [872, 643] on button "Search" at bounding box center [908, 658] width 74 height 31
drag, startPoint x: 707, startPoint y: 173, endPoint x: 0, endPoint y: 9, distance: 725.8
click at [0, 33] on body "[PERSON_NAME] Settings Logout BMI Imports LLC/Kia,Hyundai,Mitsubishi OBG Import…" at bounding box center [784, 505] width 1568 height 1012
type input "G030769"
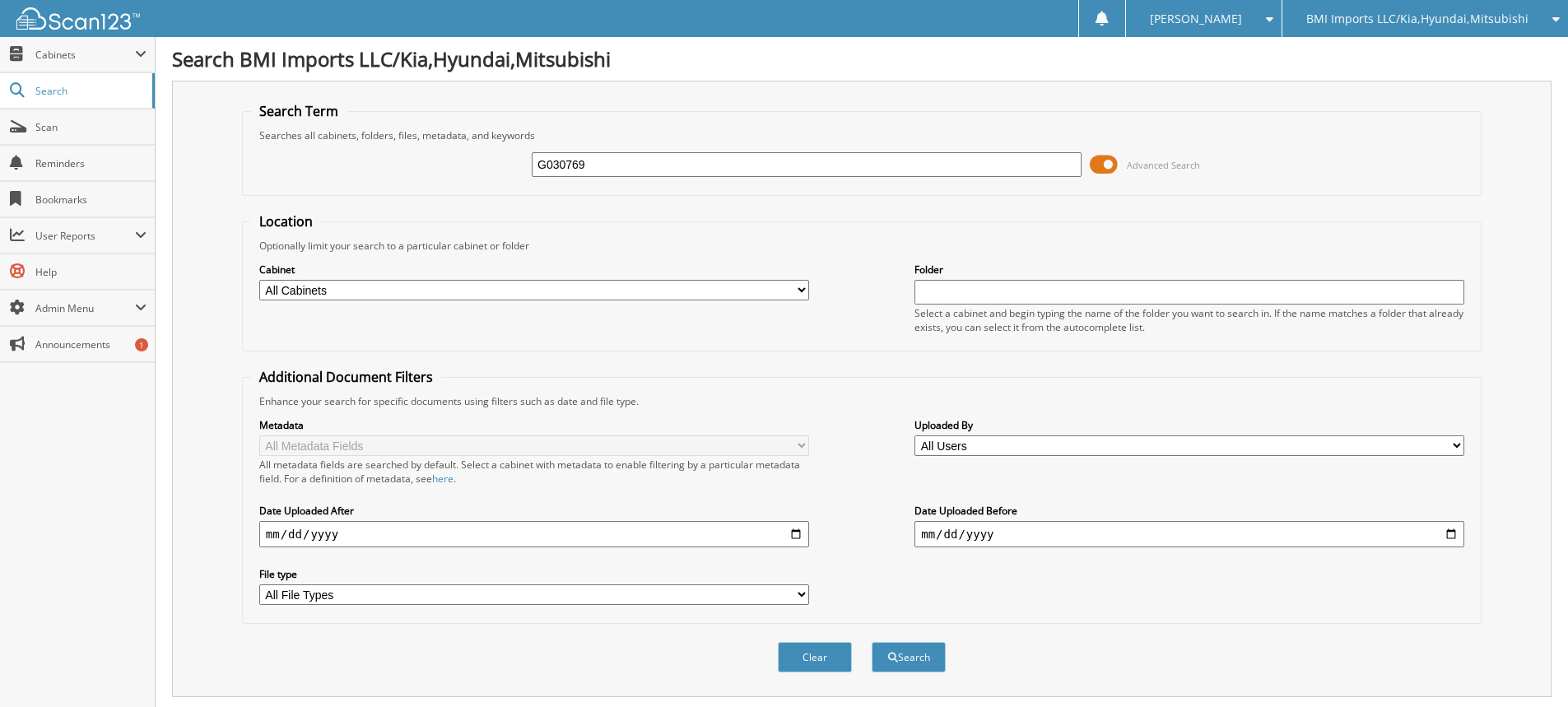
click at [872, 643] on button "Search" at bounding box center [908, 658] width 74 height 31
drag, startPoint x: 619, startPoint y: 175, endPoint x: 0, endPoint y: 1, distance: 643.0
click at [0, 14] on body "[PERSON_NAME] Settings Logout BMI Imports LLC/Kia,Hyundai,Mitsubishi OBG Import…" at bounding box center [784, 505] width 1568 height 1012
type input "H297913"
click at [872, 643] on button "Search" at bounding box center [908, 658] width 74 height 31
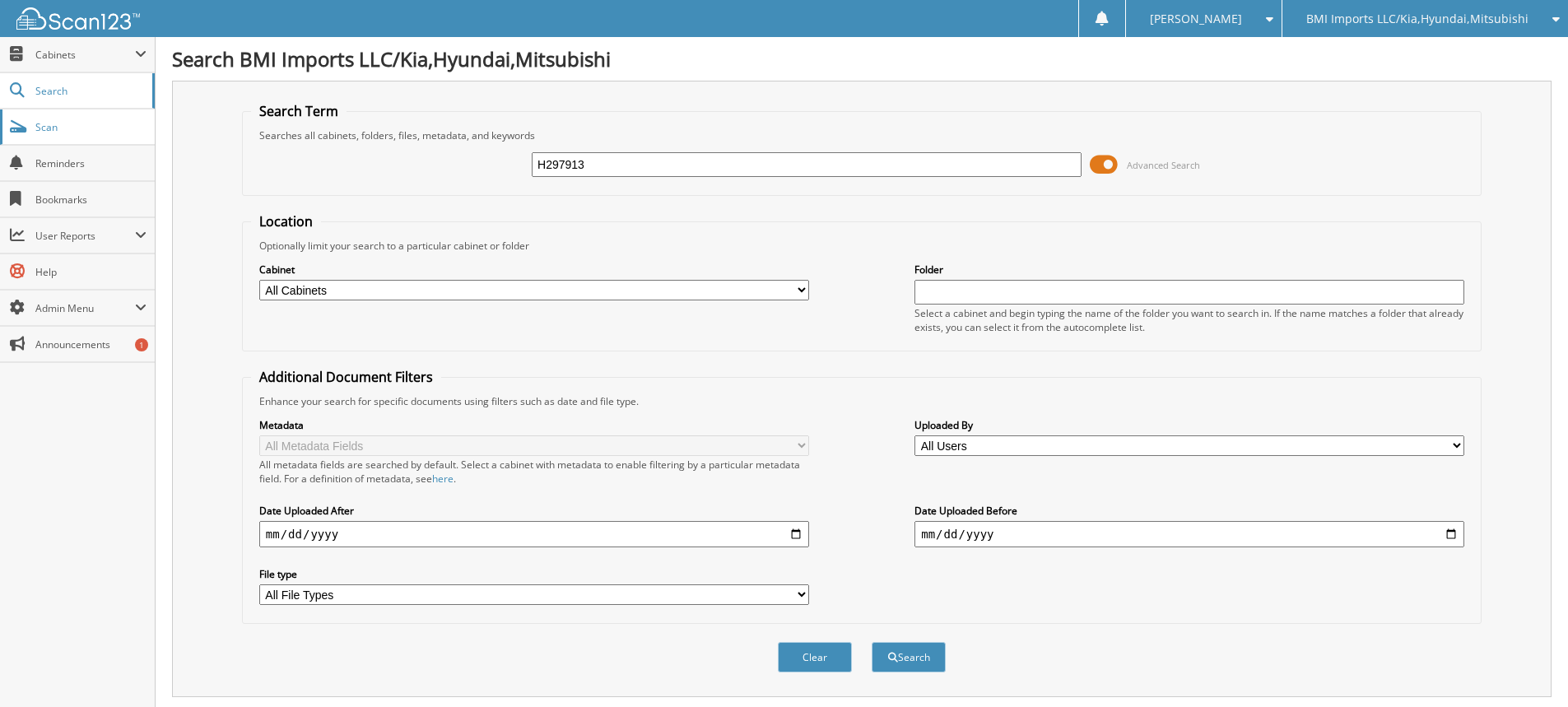
drag, startPoint x: 713, startPoint y: 173, endPoint x: 0, endPoint y: 131, distance: 714.2
click at [0, 131] on body "[PERSON_NAME] Settings Logout BMI Imports LLC/Kia,Hyundai,Mitsubishi OBG Import…" at bounding box center [784, 505] width 1568 height 1012
type input "G258962"
click at [872, 643] on button "Search" at bounding box center [908, 658] width 74 height 31
drag, startPoint x: 632, startPoint y: 161, endPoint x: 0, endPoint y: 20, distance: 647.5
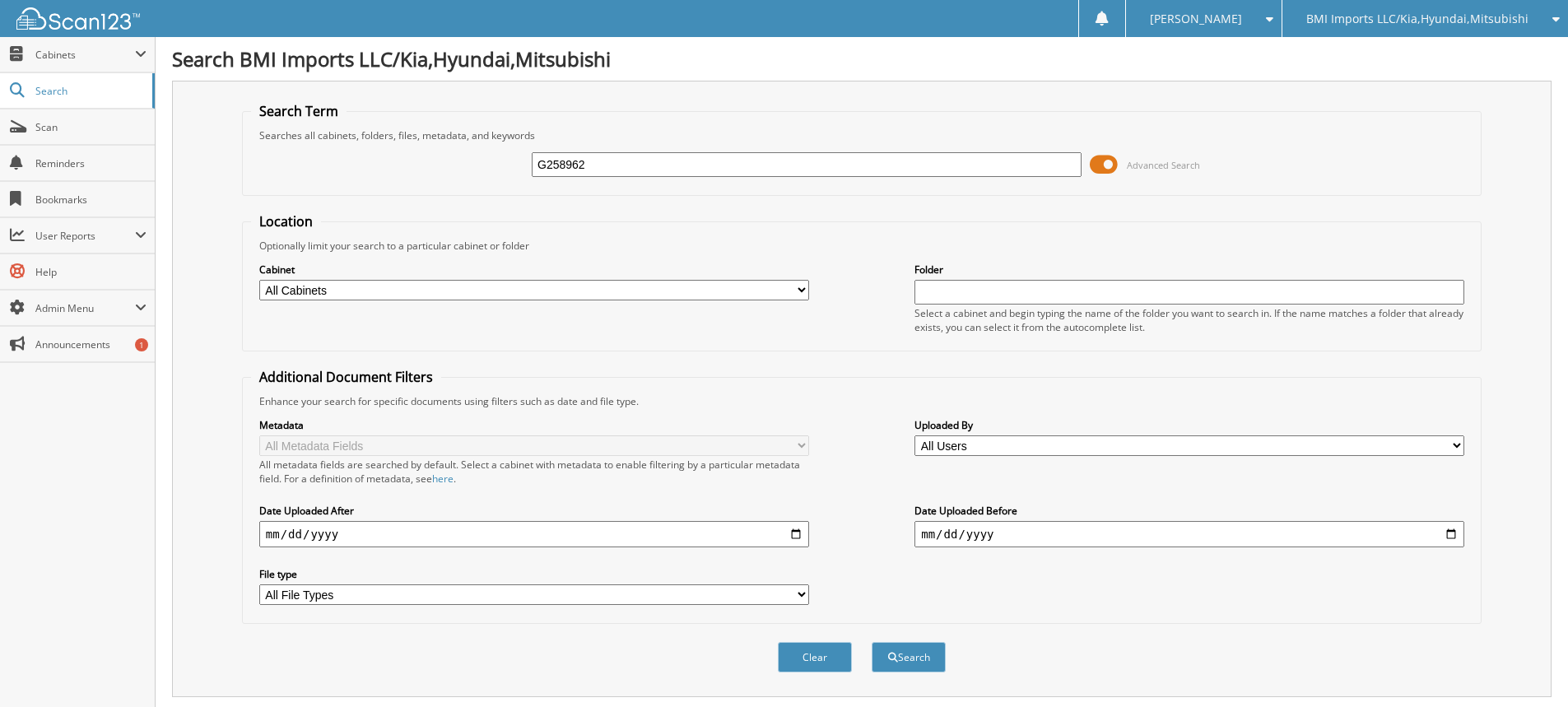
click at [0, 35] on body "[PERSON_NAME] Settings Logout BMI Imports LLC/Kia,Hyundai,Mitsubishi OBG Import…" at bounding box center [784, 505] width 1568 height 1012
type input "H879332"
click at [872, 643] on button "Search" at bounding box center [908, 658] width 74 height 31
drag, startPoint x: 741, startPoint y: 170, endPoint x: 0, endPoint y: -66, distance: 777.7
click at [0, 0] on html "[PERSON_NAME] Settings Logout BMI Imports LLC/Kia,Hyundai,Mitsubishi OBG Import…" at bounding box center [784, 505] width 1568 height 1012
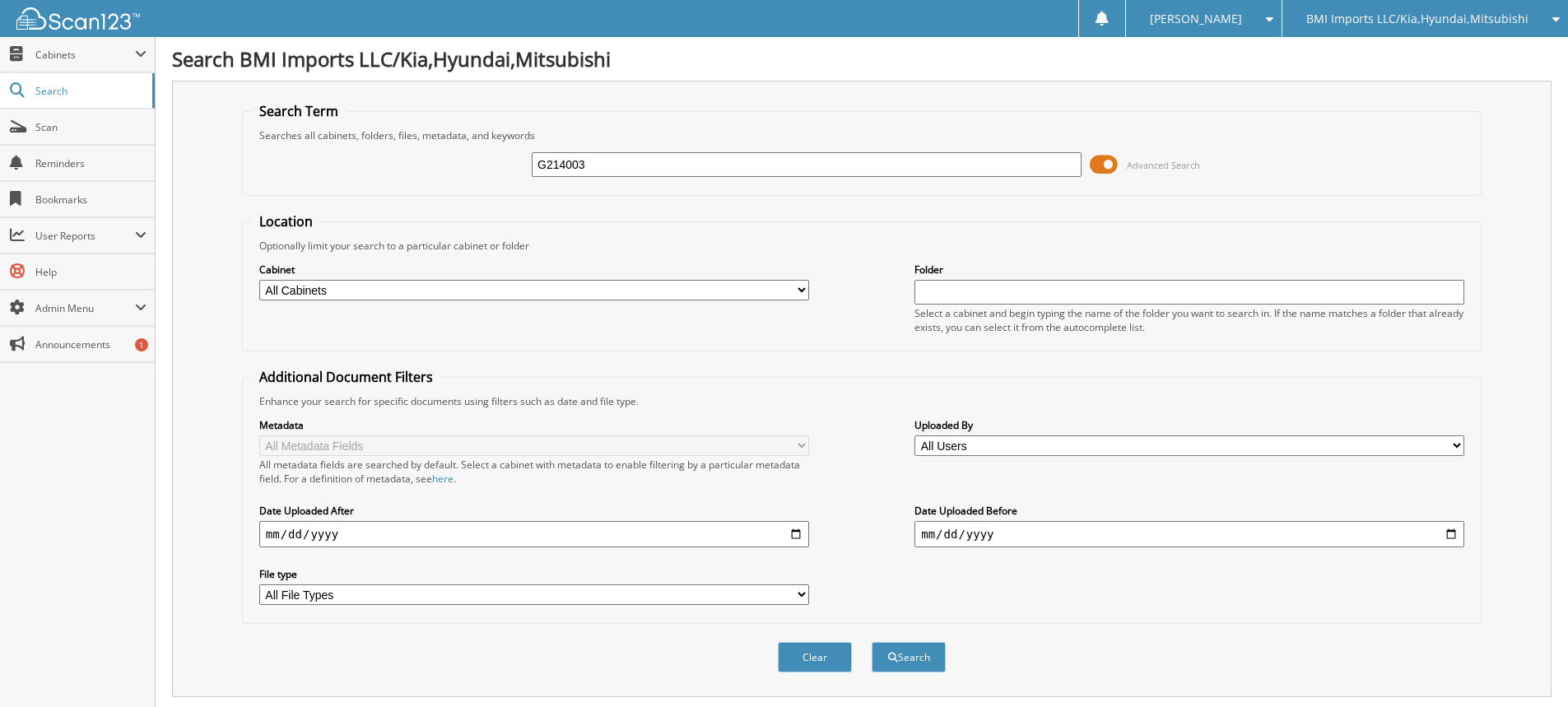
type input "G214003"
click at [872, 643] on button "Search" at bounding box center [908, 658] width 74 height 31
drag, startPoint x: 686, startPoint y: 166, endPoint x: 0, endPoint y: -40, distance: 716.3
click at [0, 0] on html "[PERSON_NAME] Settings Logout BMI Imports LLC/Kia,Hyundai,Mitsubishi OBG Import…" at bounding box center [784, 505] width 1568 height 1012
type input "G046600"
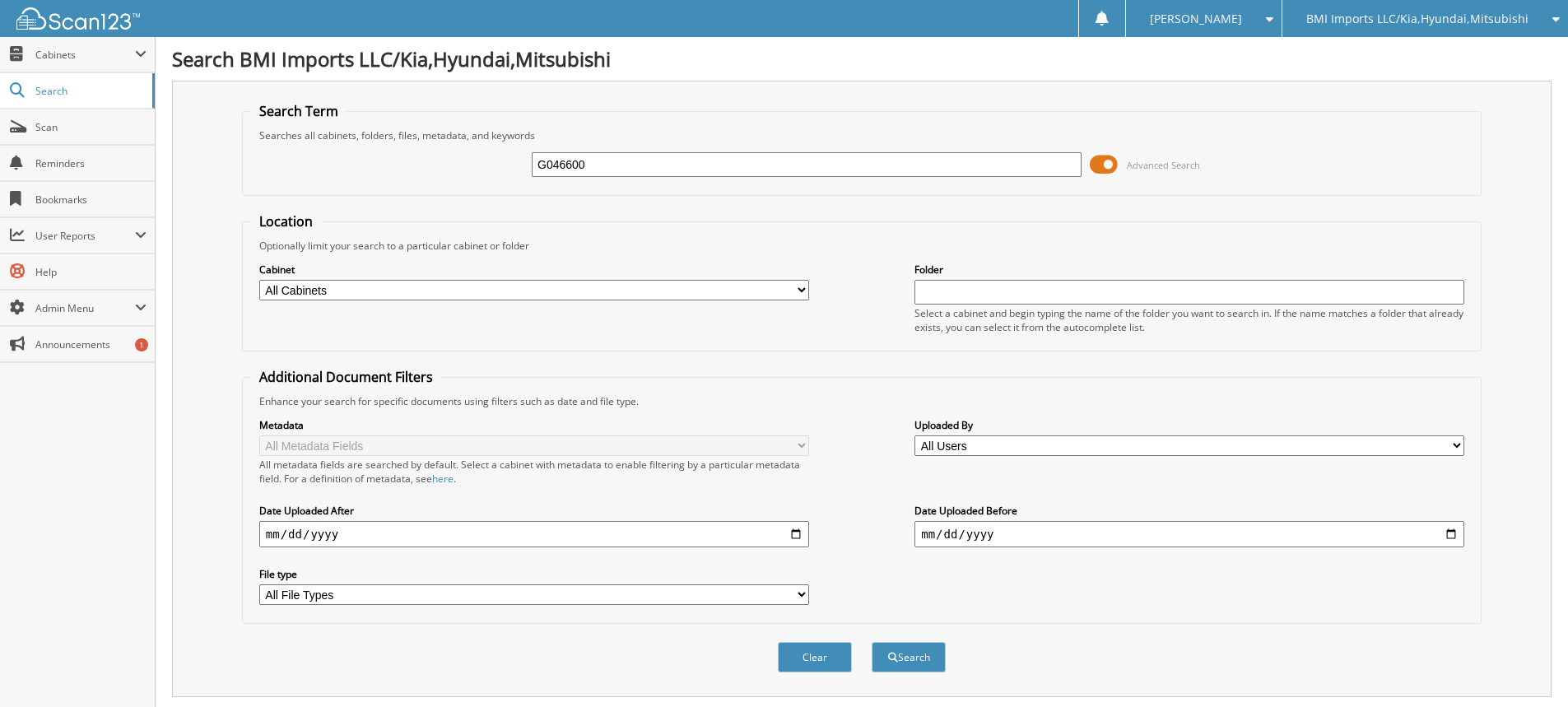
click at [872, 643] on button "Search" at bounding box center [908, 658] width 74 height 31
drag, startPoint x: 645, startPoint y: 176, endPoint x: 0, endPoint y: 52, distance: 656.8
click at [0, 74] on body "[PERSON_NAME] Settings Logout BMI Imports LLC/Kia,Hyundai,Mitsubishi OBG Import…" at bounding box center [784, 505] width 1568 height 1012
type input "G252083"
click at [872, 643] on button "Search" at bounding box center [908, 658] width 74 height 31
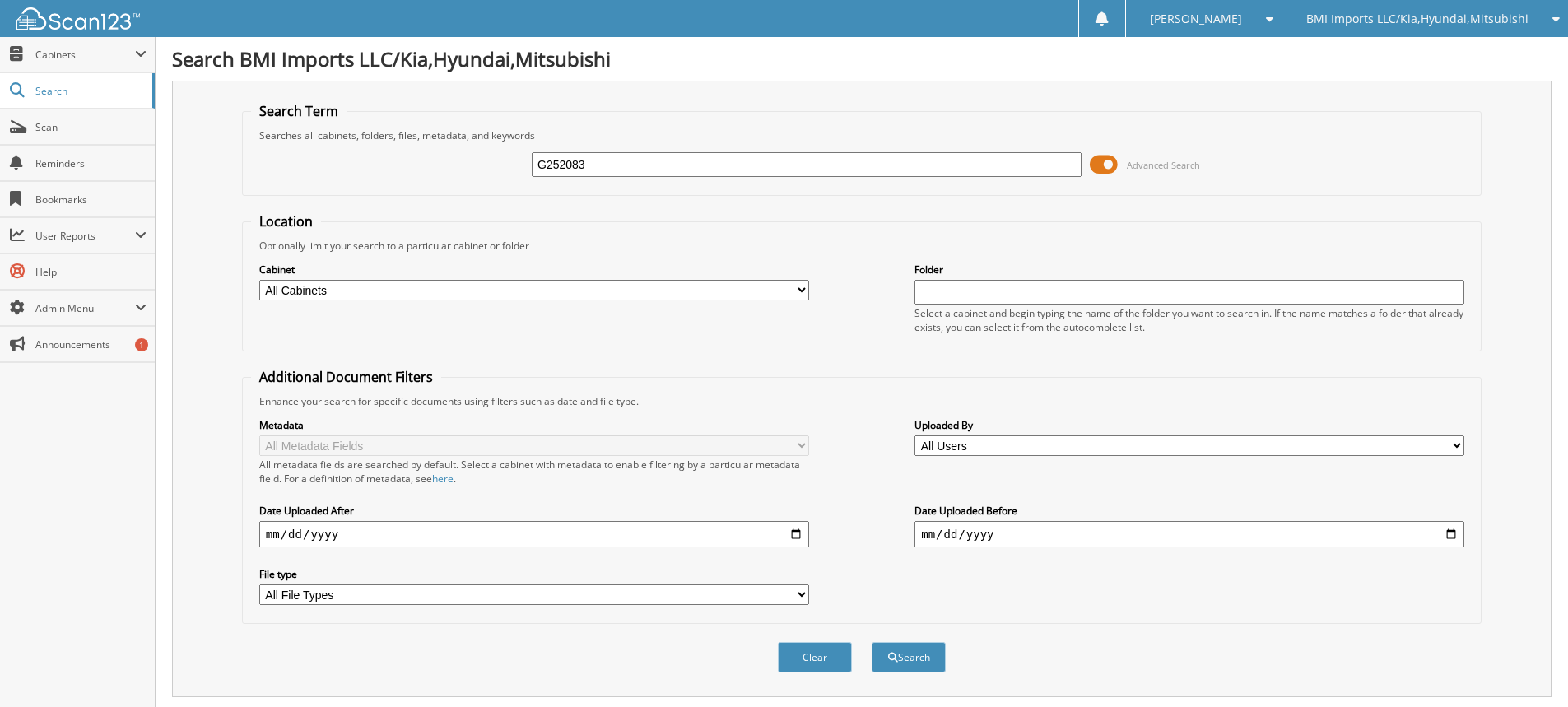
drag, startPoint x: 711, startPoint y: 168, endPoint x: 0, endPoint y: -16, distance: 734.4
click at [0, 0] on html "[PERSON_NAME] Settings Logout BMI Imports LLC/Kia,Hyundai,Mitsubishi OBG Import…" at bounding box center [784, 540] width 1568 height 1080
type input "H292883"
click at [872, 643] on button "Search" at bounding box center [908, 658] width 74 height 31
drag, startPoint x: 671, startPoint y: 171, endPoint x: 0, endPoint y: 35, distance: 684.6
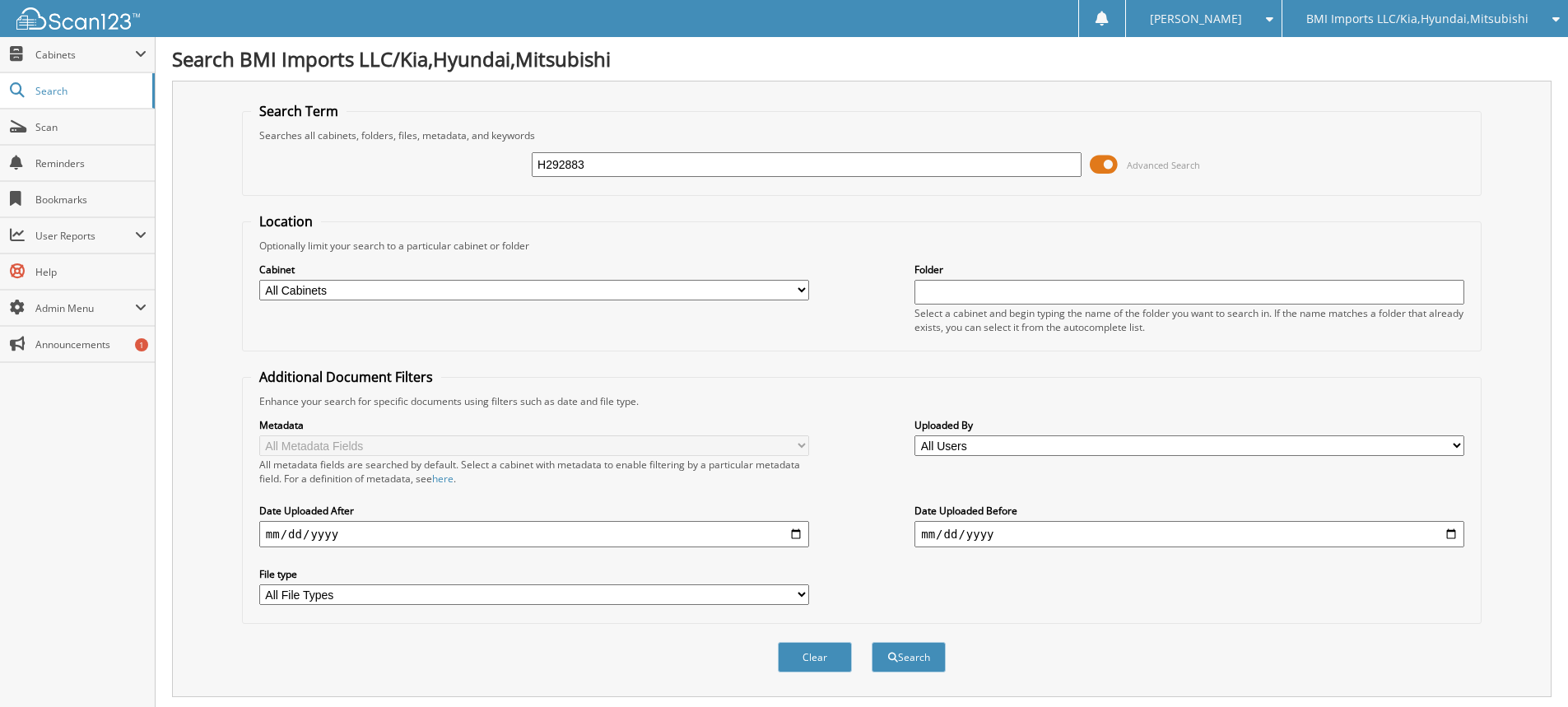
click at [0, 37] on body "[PERSON_NAME] Settings Logout BMI Imports LLC/Kia,Hyundai,Mitsubishi OBG Import…" at bounding box center [784, 505] width 1568 height 1012
type input "G251556"
click at [872, 643] on button "Search" at bounding box center [908, 658] width 74 height 31
drag, startPoint x: 736, startPoint y: 165, endPoint x: 36, endPoint y: 37, distance: 711.6
click at [72, 45] on body "[PERSON_NAME] Settings Logout BMI Imports LLC/Kia,Hyundai,Mitsubishi OBG Import…" at bounding box center [784, 505] width 1568 height 1012
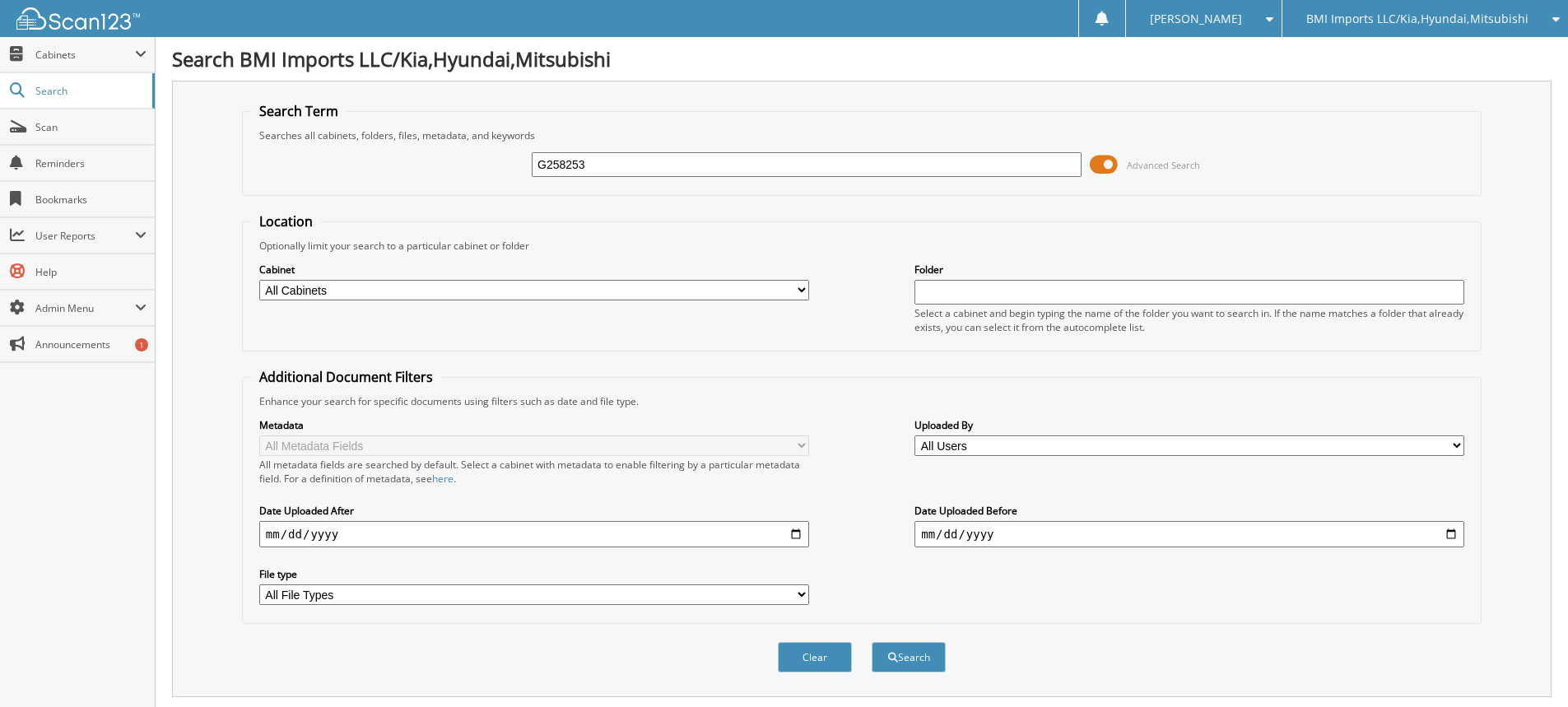
type input "G258253"
click at [872, 643] on button "Search" at bounding box center [908, 658] width 74 height 31
drag, startPoint x: 701, startPoint y: 170, endPoint x: 0, endPoint y: 4, distance: 720.4
click at [0, 18] on body "[PERSON_NAME] Settings Logout BMI Imports LLC/Kia,Hyundai,Mitsubishi OBG Import…" at bounding box center [784, 505] width 1568 height 1012
type input "H295635"
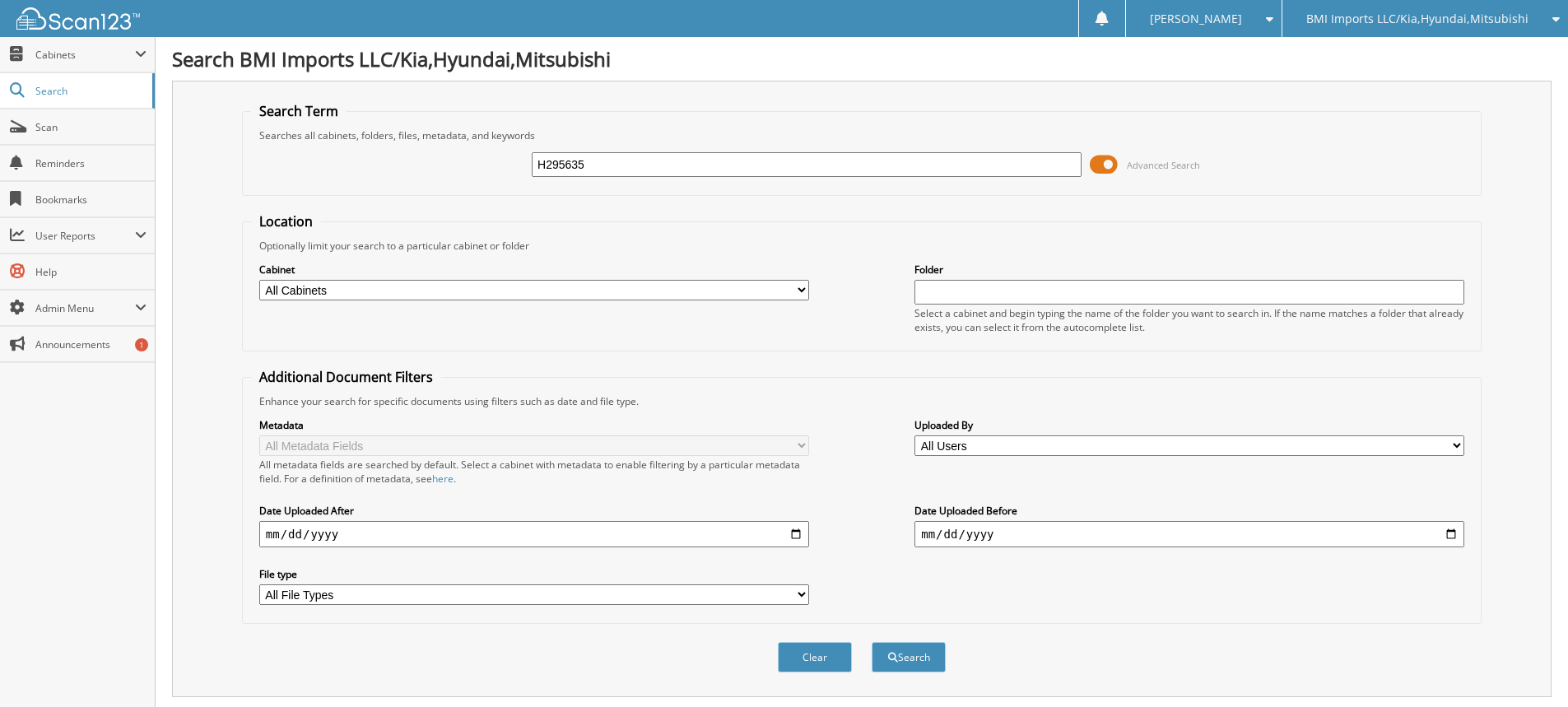
click at [872, 643] on button "Search" at bounding box center [908, 658] width 74 height 31
drag, startPoint x: 620, startPoint y: 136, endPoint x: 0, endPoint y: 43, distance: 626.9
click at [0, 43] on body "[PERSON_NAME] Settings Logout BMI Imports LLC/Kia,Hyundai,Mitsubishi OBG Import…" at bounding box center [784, 505] width 1568 height 1012
type input "H187570"
click at [872, 643] on button "Search" at bounding box center [908, 658] width 74 height 31
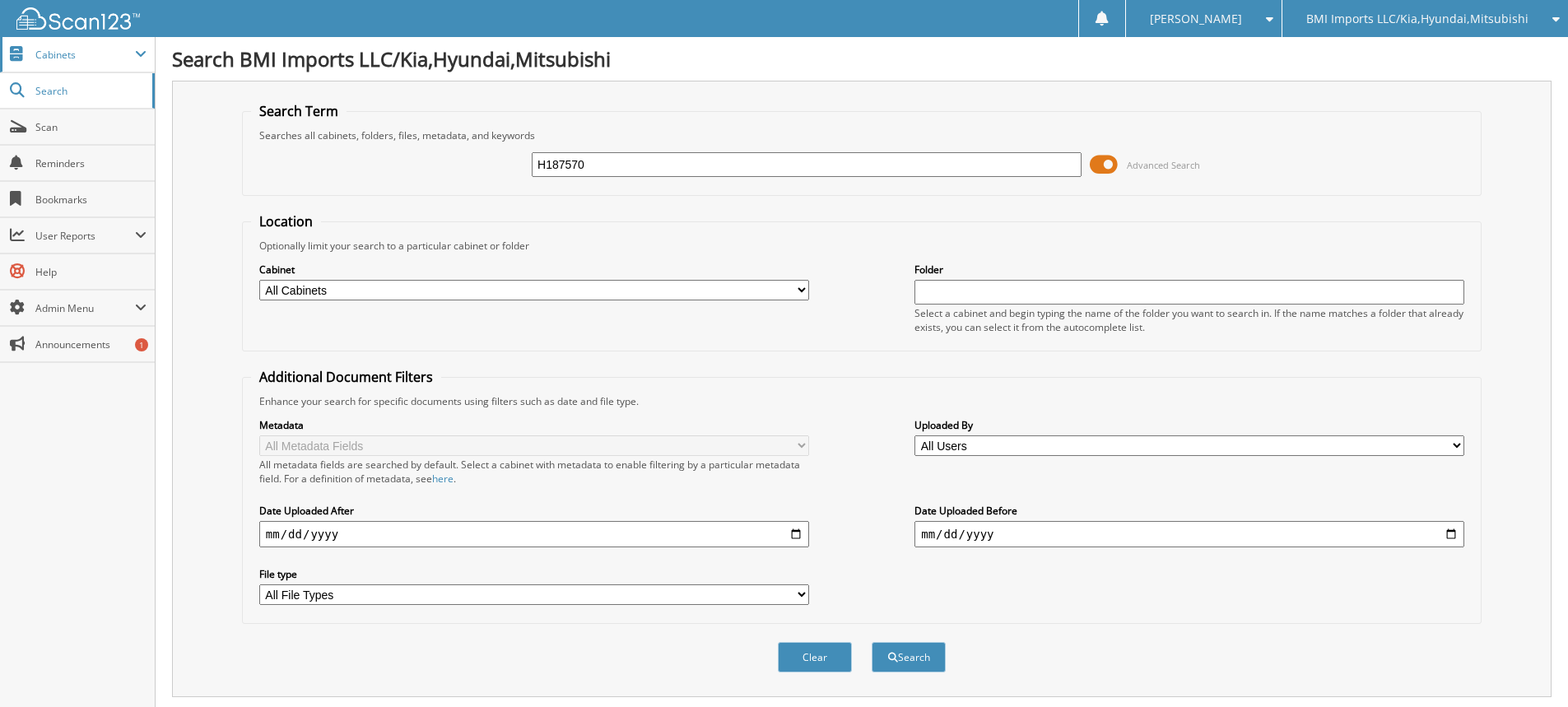
drag, startPoint x: 645, startPoint y: 174, endPoint x: 0, endPoint y: 42, distance: 658.4
click at [0, 45] on body "[PERSON_NAME] Settings Logout BMI Imports LLC/Kia,Hyundai,Mitsubishi OBG Import…" at bounding box center [784, 505] width 1568 height 1012
type input "G250539"
click at [872, 643] on button "Search" at bounding box center [908, 658] width 74 height 31
drag, startPoint x: 645, startPoint y: 172, endPoint x: 0, endPoint y: 95, distance: 649.6
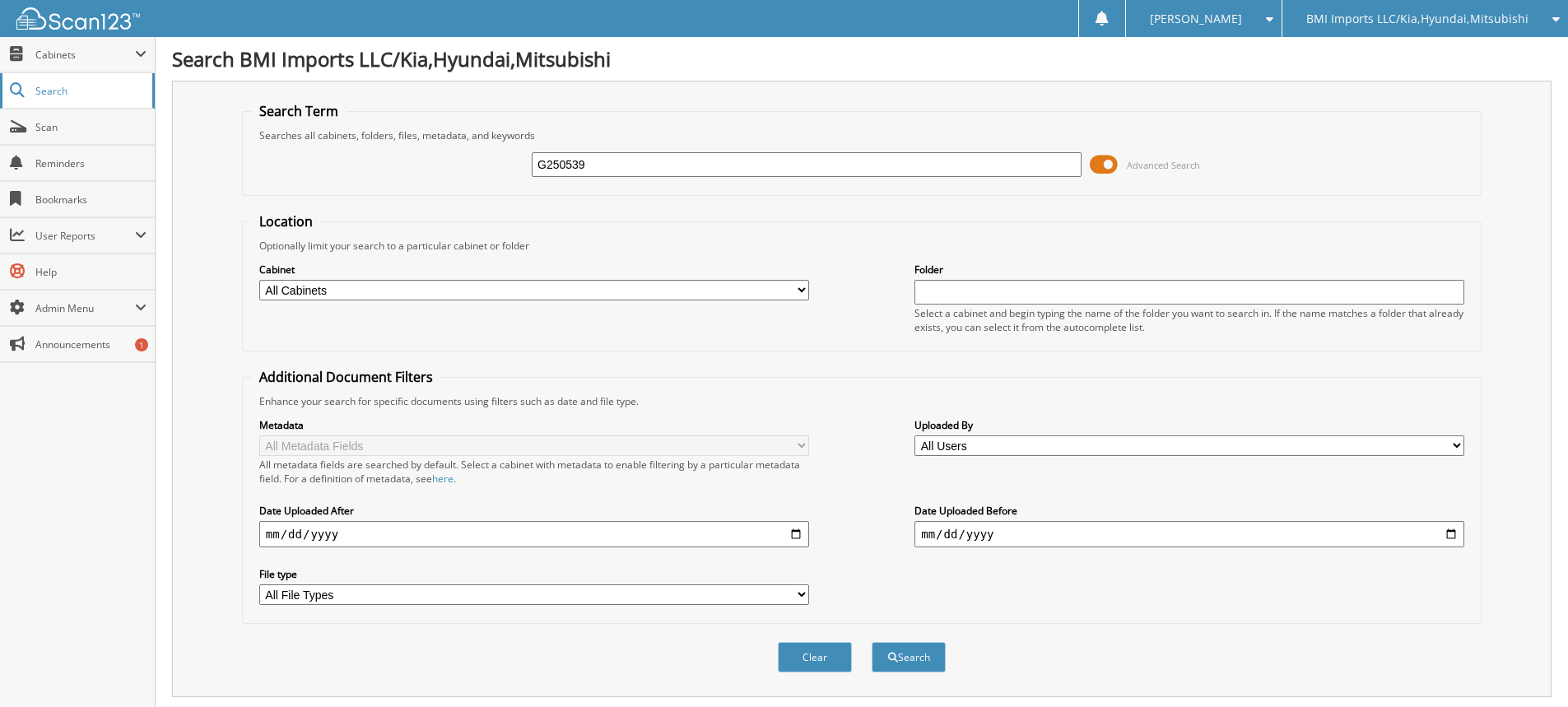
click at [0, 110] on body "[PERSON_NAME] Settings Logout BMI Imports LLC/Kia,Hyundai,Mitsubishi OBG Import…" at bounding box center [784, 505] width 1568 height 1012
type input "G032775"
click at [872, 643] on button "Search" at bounding box center [908, 658] width 74 height 31
drag, startPoint x: 673, startPoint y: 163, endPoint x: 0, endPoint y: -3, distance: 693.2
click at [0, 0] on html "[PERSON_NAME] Settings Logout BMI Imports LLC/Kia,Hyundai,Mitsubishi OBG Import…" at bounding box center [784, 505] width 1568 height 1012
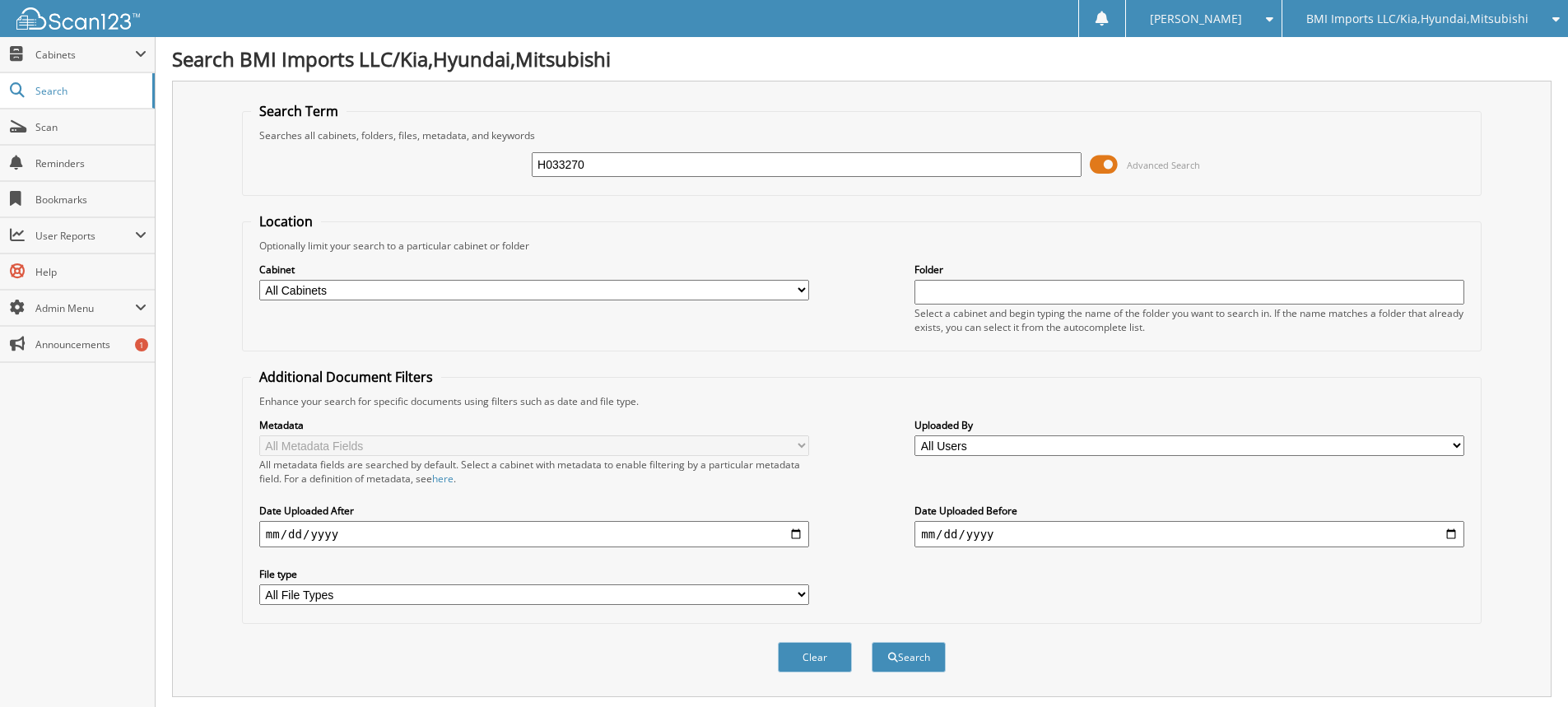
type input "H033270"
click at [872, 643] on button "Search" at bounding box center [908, 658] width 74 height 31
drag, startPoint x: 631, startPoint y: 174, endPoint x: 0, endPoint y: 93, distance: 636.2
click at [0, 102] on body "[PERSON_NAME] Settings Logout BMI Imports LLC/Kia,Hyundai,Mitsubishi OBG Import…" at bounding box center [784, 505] width 1568 height 1012
type input "H132521"
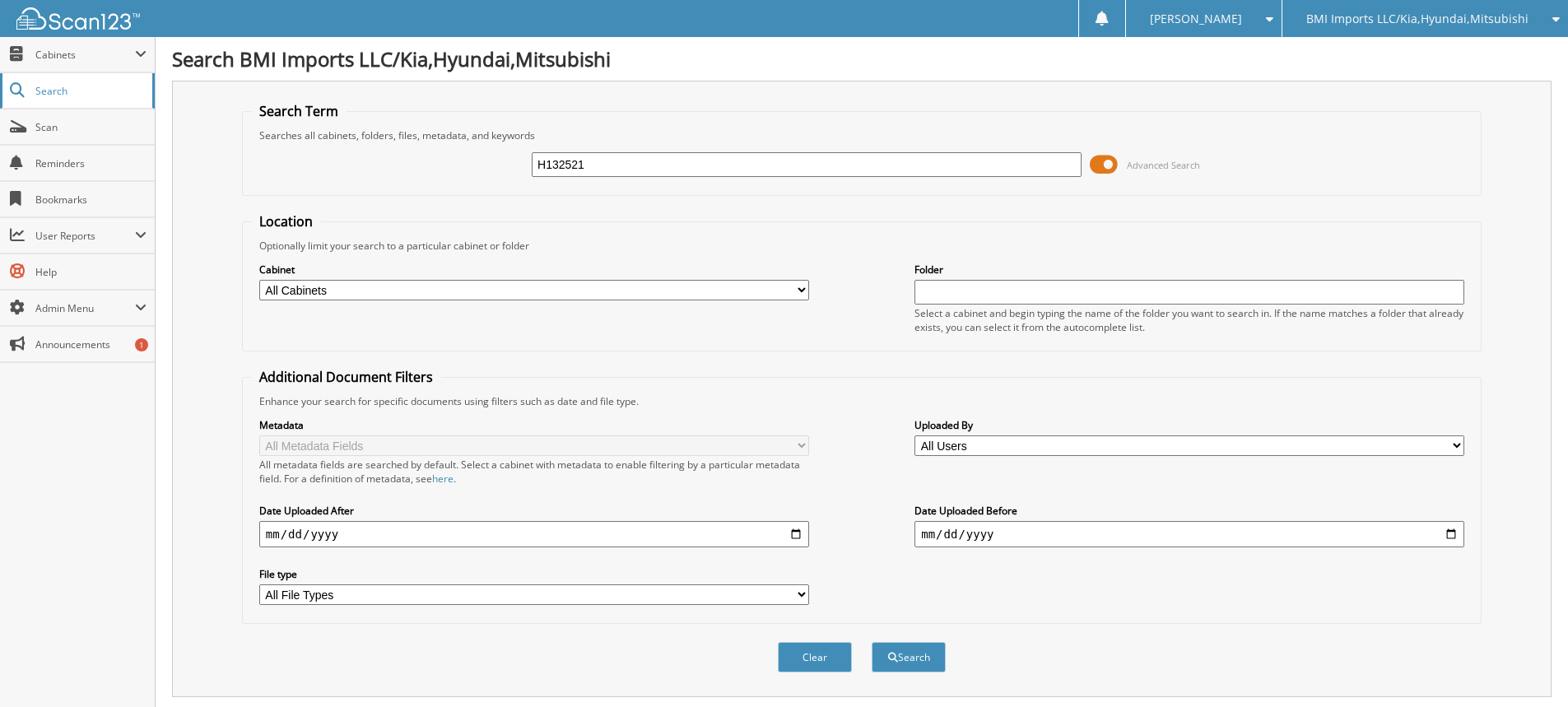
click at [872, 643] on button "Search" at bounding box center [908, 658] width 74 height 31
drag, startPoint x: 684, startPoint y: 164, endPoint x: 0, endPoint y: 112, distance: 686.0
click at [0, 120] on body "[PERSON_NAME] Settings Logout BMI Imports LLC/Kia,Hyundai,Mitsubishi OBG Import…" at bounding box center [784, 505] width 1568 height 1012
type input "H023325"
click at [872, 643] on button "Search" at bounding box center [908, 658] width 74 height 31
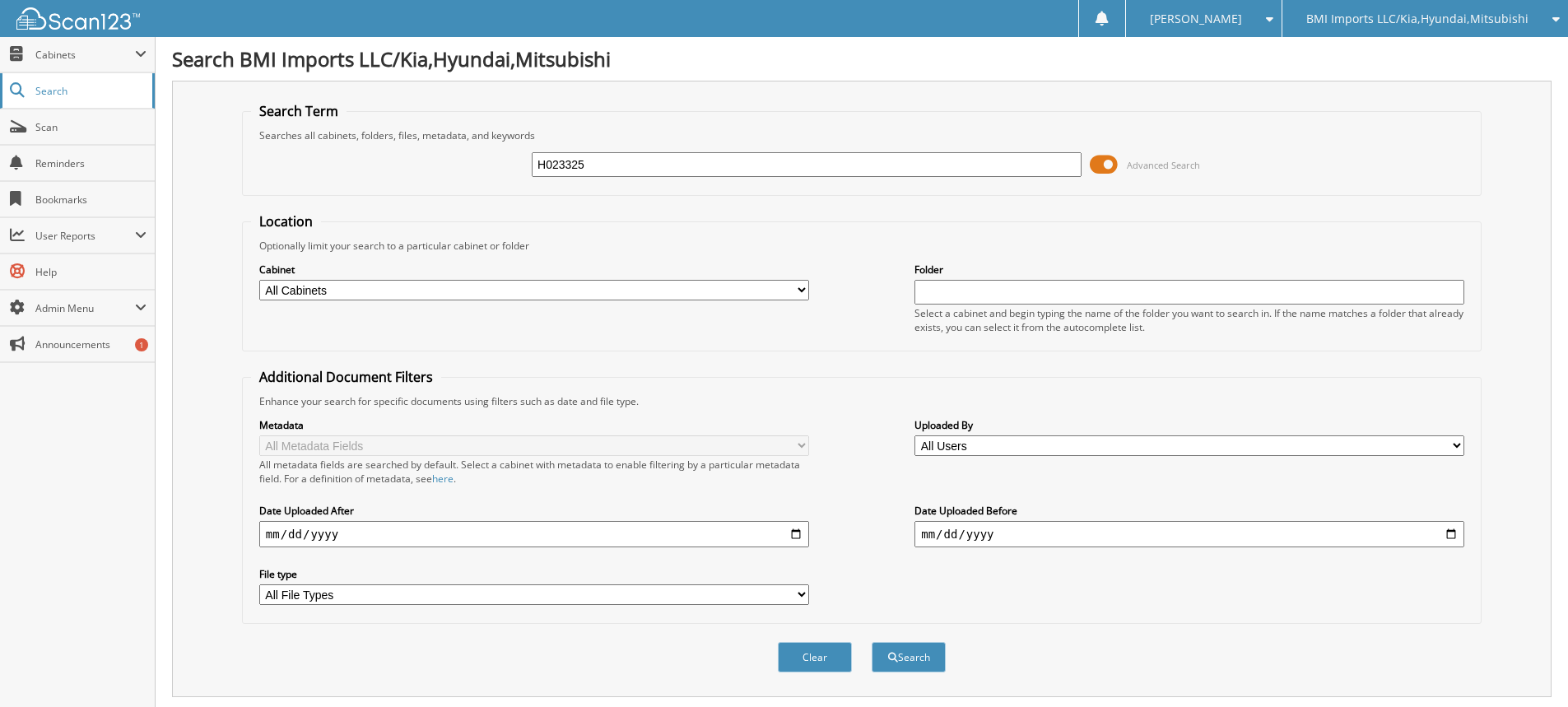
drag, startPoint x: 762, startPoint y: 176, endPoint x: 0, endPoint y: 93, distance: 766.5
click at [19, 100] on body "[PERSON_NAME] Settings Logout BMI Imports LLC/Kia,Hyundai,Mitsubishi OBG Import…" at bounding box center [784, 505] width 1568 height 1012
type input "H289471"
click at [872, 643] on button "Search" at bounding box center [908, 658] width 74 height 31
drag, startPoint x: 676, startPoint y: 164, endPoint x: 0, endPoint y: 88, distance: 680.3
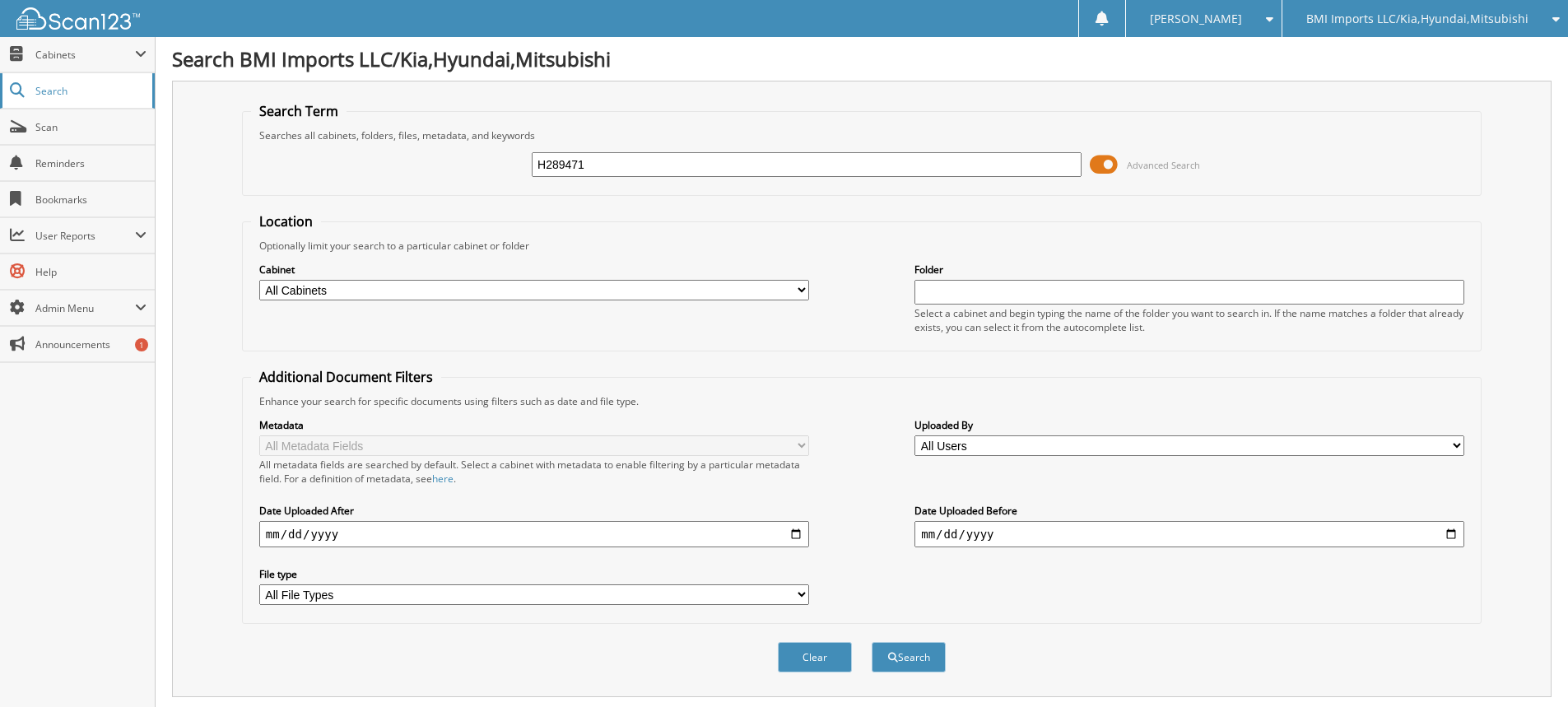
click at [0, 89] on body "[PERSON_NAME] Settings Logout BMI Imports LLC/Kia,Hyundai,Mitsubishi OBG Import…" at bounding box center [784, 505] width 1568 height 1012
type input "G206810"
click at [872, 643] on button "Search" at bounding box center [908, 658] width 74 height 31
click at [650, 163] on input "G206810" at bounding box center [807, 165] width 550 height 25
type input "G206819"
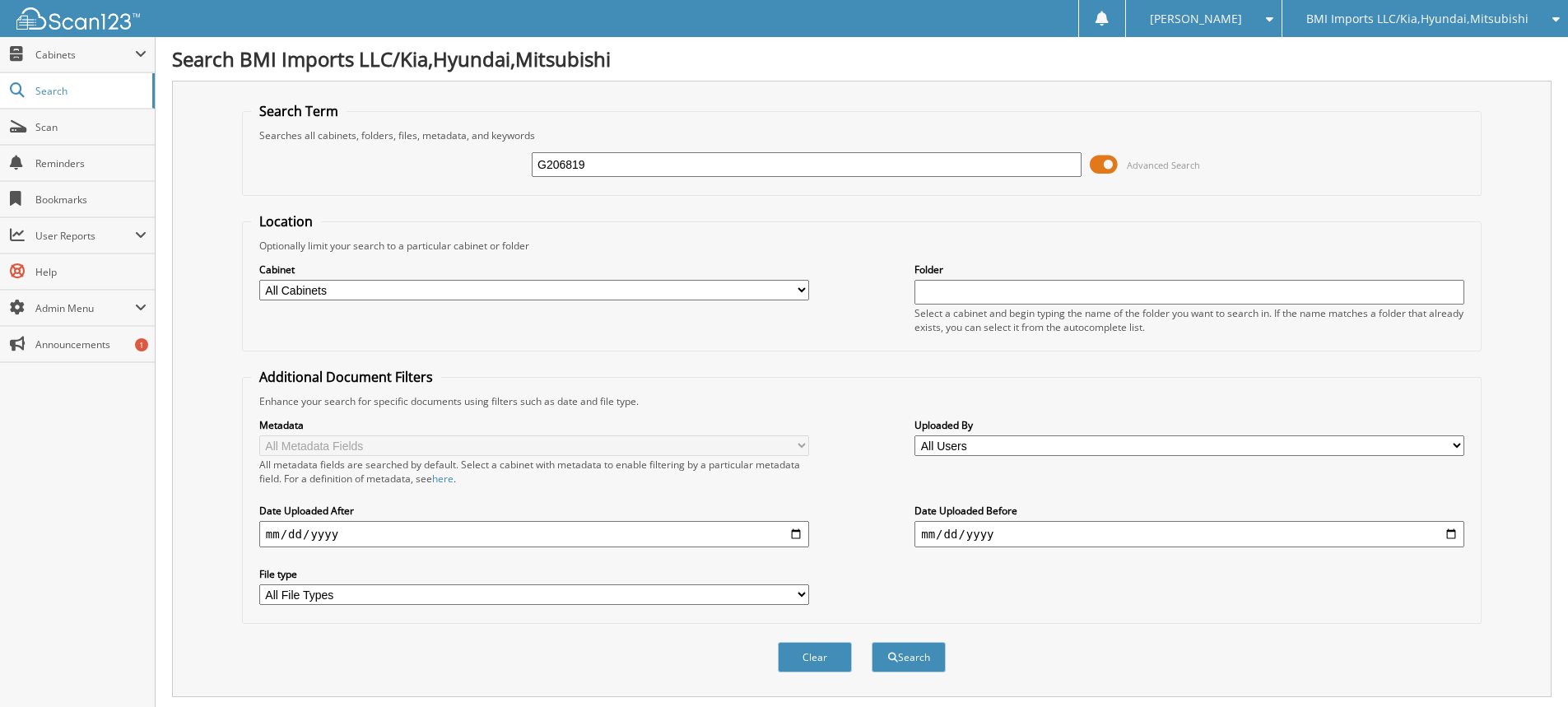
click at [872, 643] on button "Search" at bounding box center [908, 658] width 74 height 31
drag, startPoint x: 649, startPoint y: 164, endPoint x: 0, endPoint y: 9, distance: 667.3
click at [0, 15] on body "[PERSON_NAME] Settings Logout BMI Imports LLC/Kia,Hyundai,Mitsubishi OBG Import…" at bounding box center [784, 505] width 1568 height 1012
type input "H289494"
click at [872, 643] on button "Search" at bounding box center [908, 658] width 74 height 31
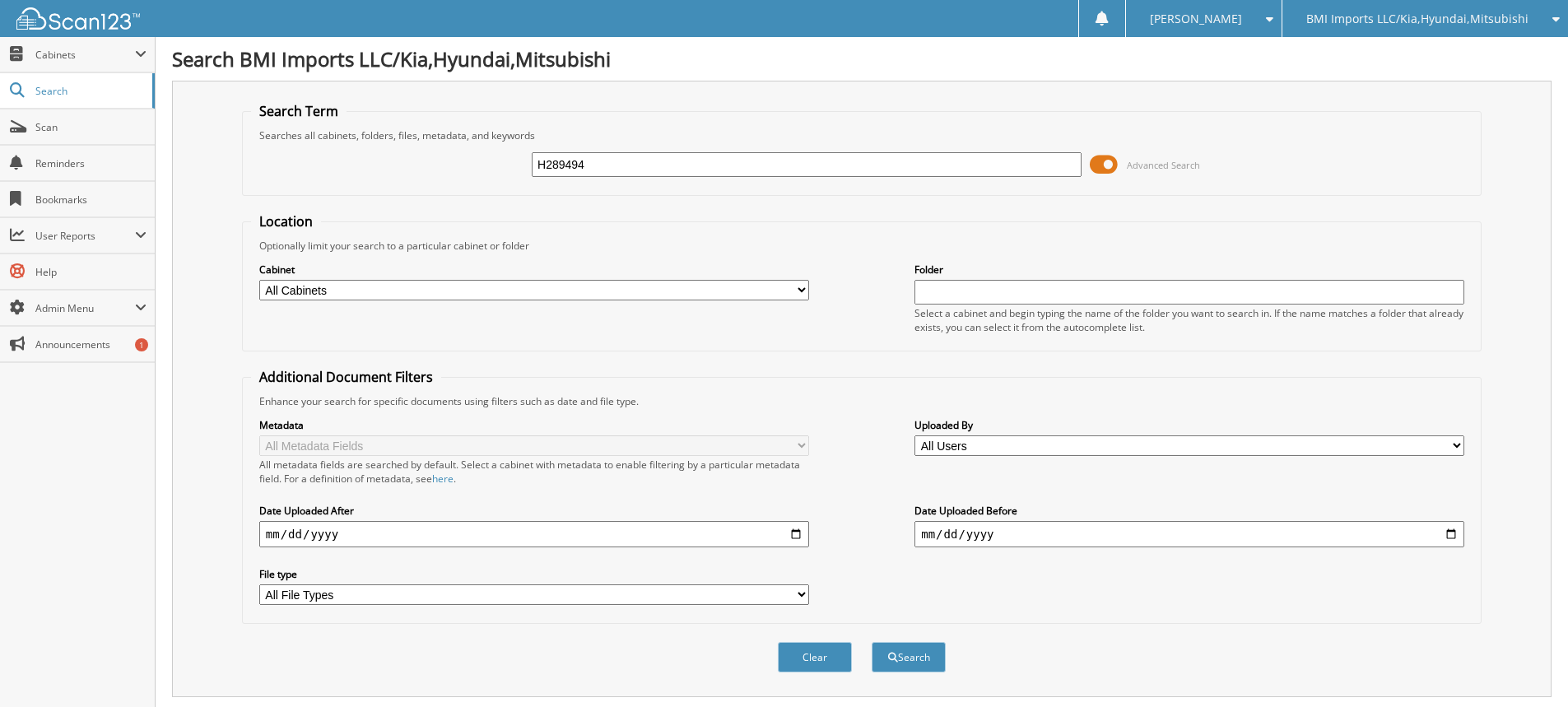
drag, startPoint x: 659, startPoint y: 173, endPoint x: 0, endPoint y: -31, distance: 689.9
click at [0, 0] on html "[PERSON_NAME] Settings Logout BMI Imports LLC/Kia,Hyundai,Mitsubishi OBG Import…" at bounding box center [784, 505] width 1568 height 1012
type input "H295619"
click at [872, 643] on button "Search" at bounding box center [908, 658] width 74 height 31
drag, startPoint x: 677, startPoint y: 170, endPoint x: 0, endPoint y: -7, distance: 699.8
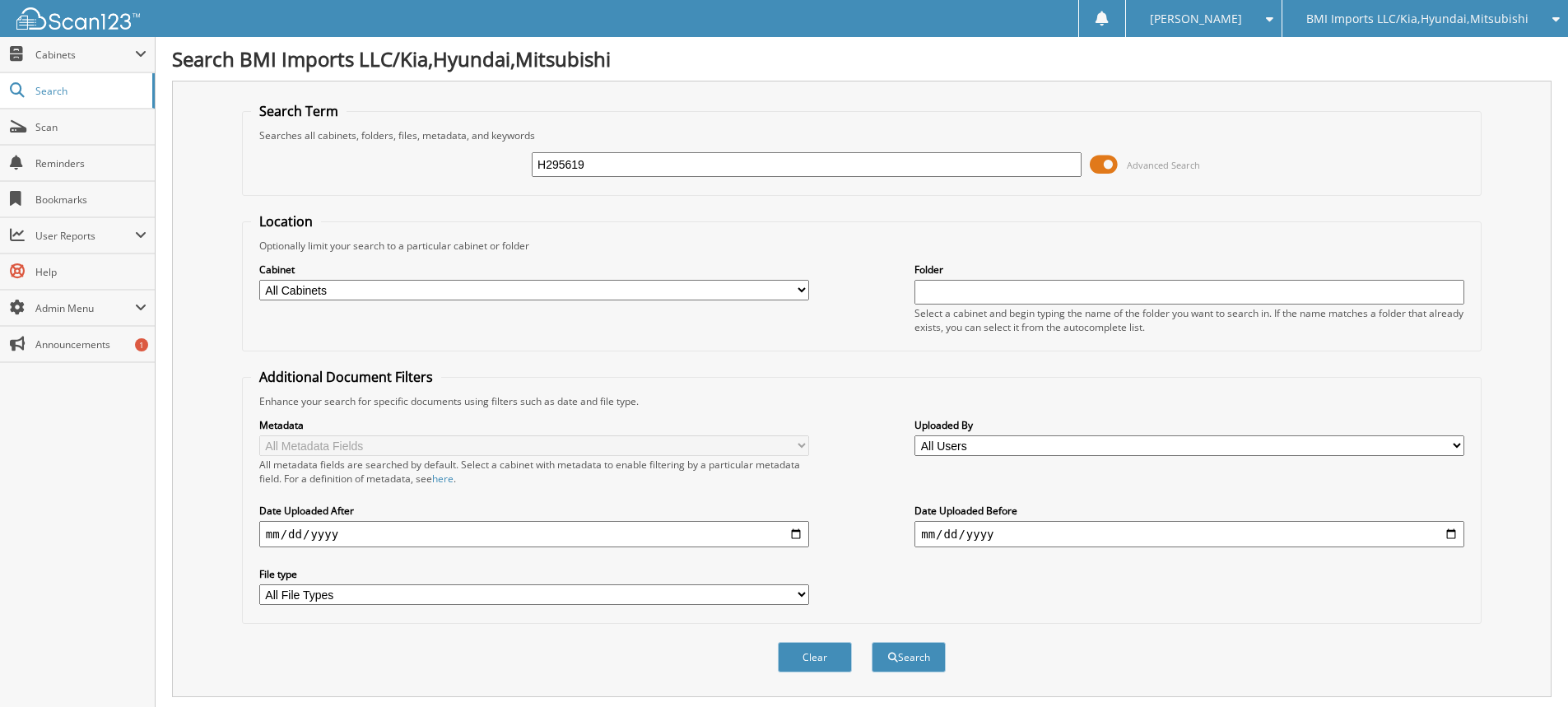
click at [0, 0] on html "[PERSON_NAME] Settings Logout BMI Imports LLC/Kia,Hyundai,Mitsubishi OBG Import…" at bounding box center [784, 505] width 1568 height 1012
type input "H108135"
click at [872, 643] on button "Search" at bounding box center [908, 658] width 74 height 31
drag, startPoint x: 685, startPoint y: 161, endPoint x: 0, endPoint y: 8, distance: 701.9
click at [0, 6] on body "[PERSON_NAME] Settings Logout BMI Imports LLC/Kia,Hyundai,Mitsubishi OBG Import…" at bounding box center [784, 505] width 1568 height 1012
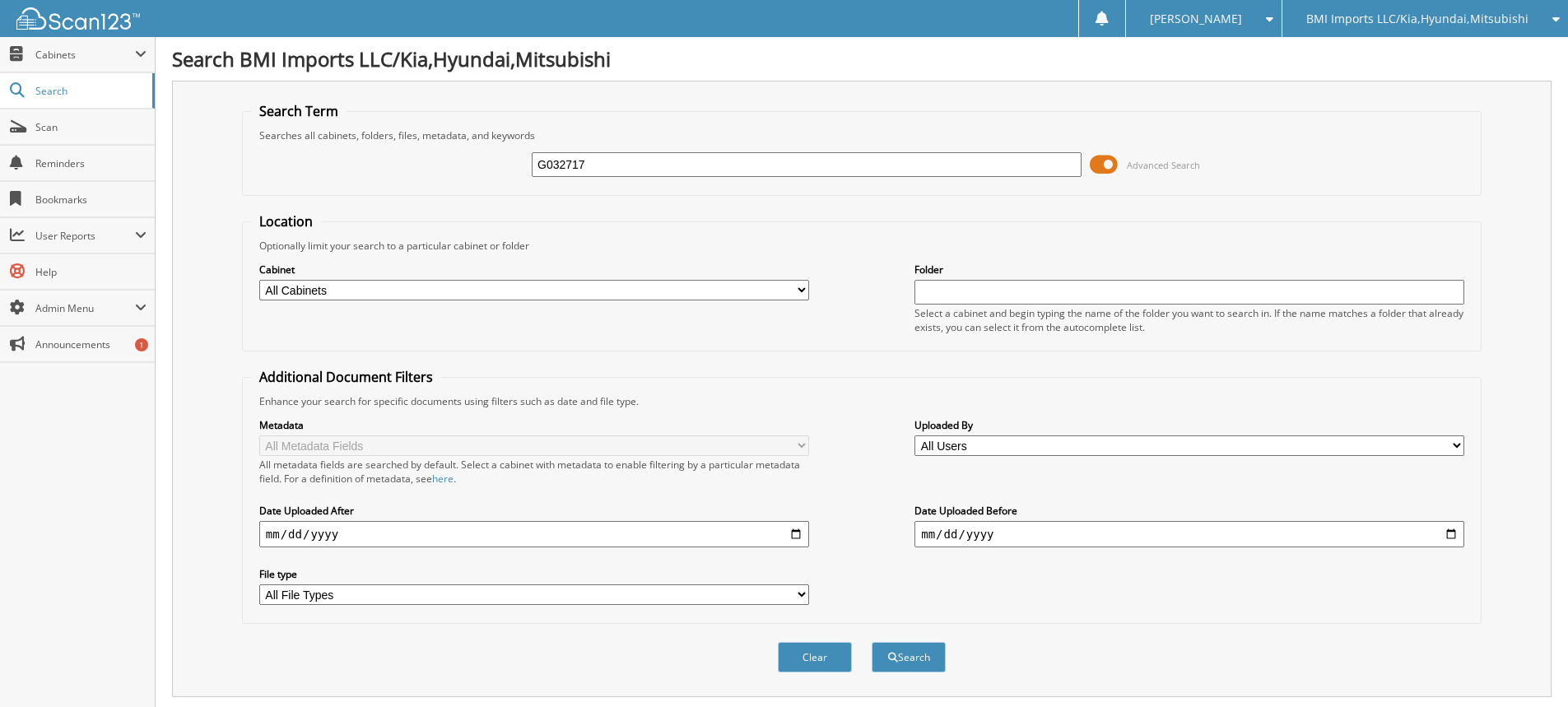
type input "G032717"
click at [872, 643] on button "Search" at bounding box center [908, 658] width 74 height 31
drag, startPoint x: 631, startPoint y: 161, endPoint x: 0, endPoint y: 66, distance: 638.1
click at [0, 69] on body "[PERSON_NAME] Settings Logout BMI Imports LLC/Kia,Hyundai,Mitsubishi OBG Import…" at bounding box center [784, 505] width 1568 height 1012
type input "H076768"
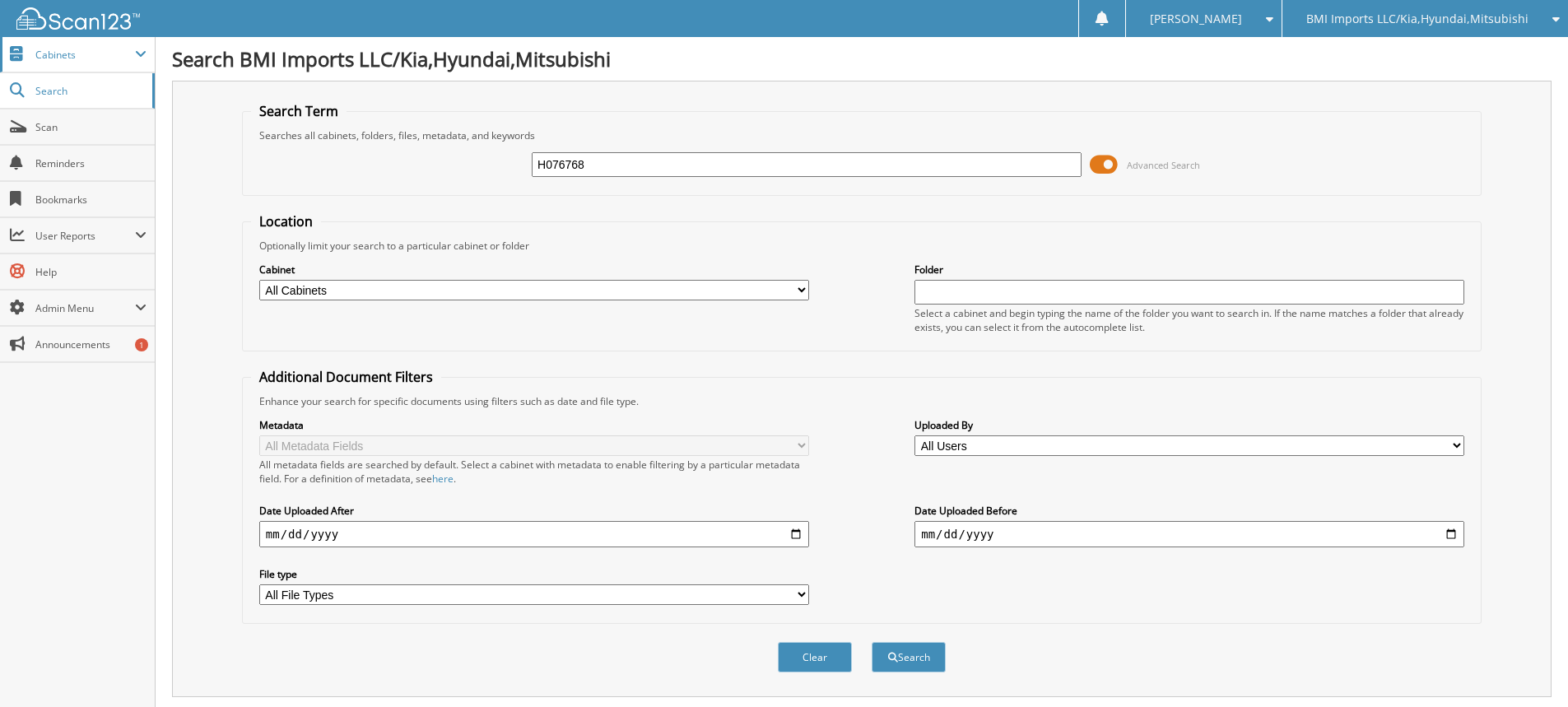
click at [872, 643] on button "Search" at bounding box center [908, 658] width 74 height 31
drag, startPoint x: 739, startPoint y: 168, endPoint x: 0, endPoint y: 148, distance: 739.3
click at [0, 146] on body "[PERSON_NAME] Settings Logout BMI Imports LLC/Kia,Hyundai,Mitsubishi OBG Import…" at bounding box center [784, 505] width 1568 height 1012
type input "H132132"
click at [872, 643] on button "Search" at bounding box center [908, 658] width 74 height 31
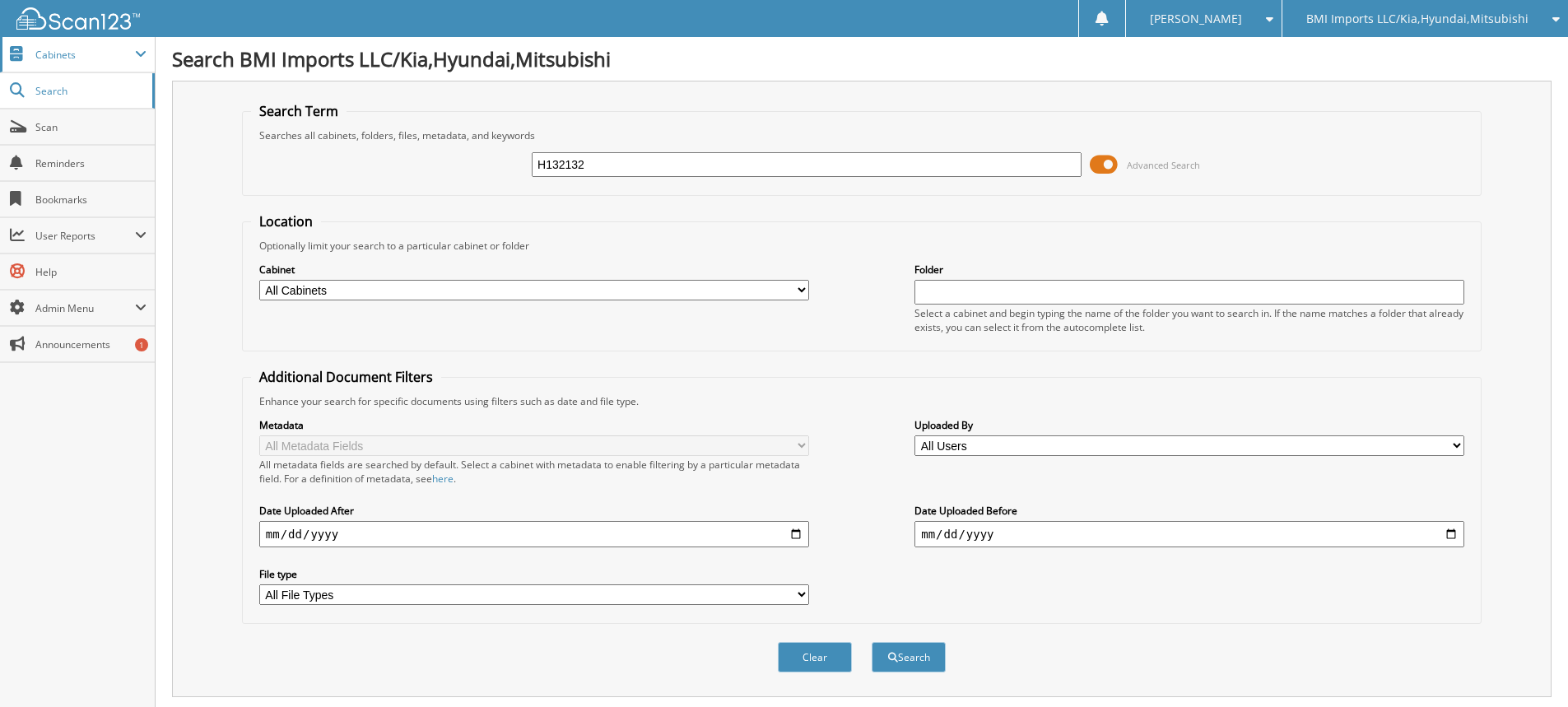
drag, startPoint x: 667, startPoint y: 170, endPoint x: 0, endPoint y: 68, distance: 674.8
click at [0, 89] on body "[PERSON_NAME] Settings Logout BMI Imports LLC/Kia,Hyundai,Mitsubishi OBG Import…" at bounding box center [784, 505] width 1568 height 1012
type input "G251141"
click at [872, 643] on button "Search" at bounding box center [908, 658] width 74 height 31
drag, startPoint x: 805, startPoint y: 162, endPoint x: 0, endPoint y: 53, distance: 812.3
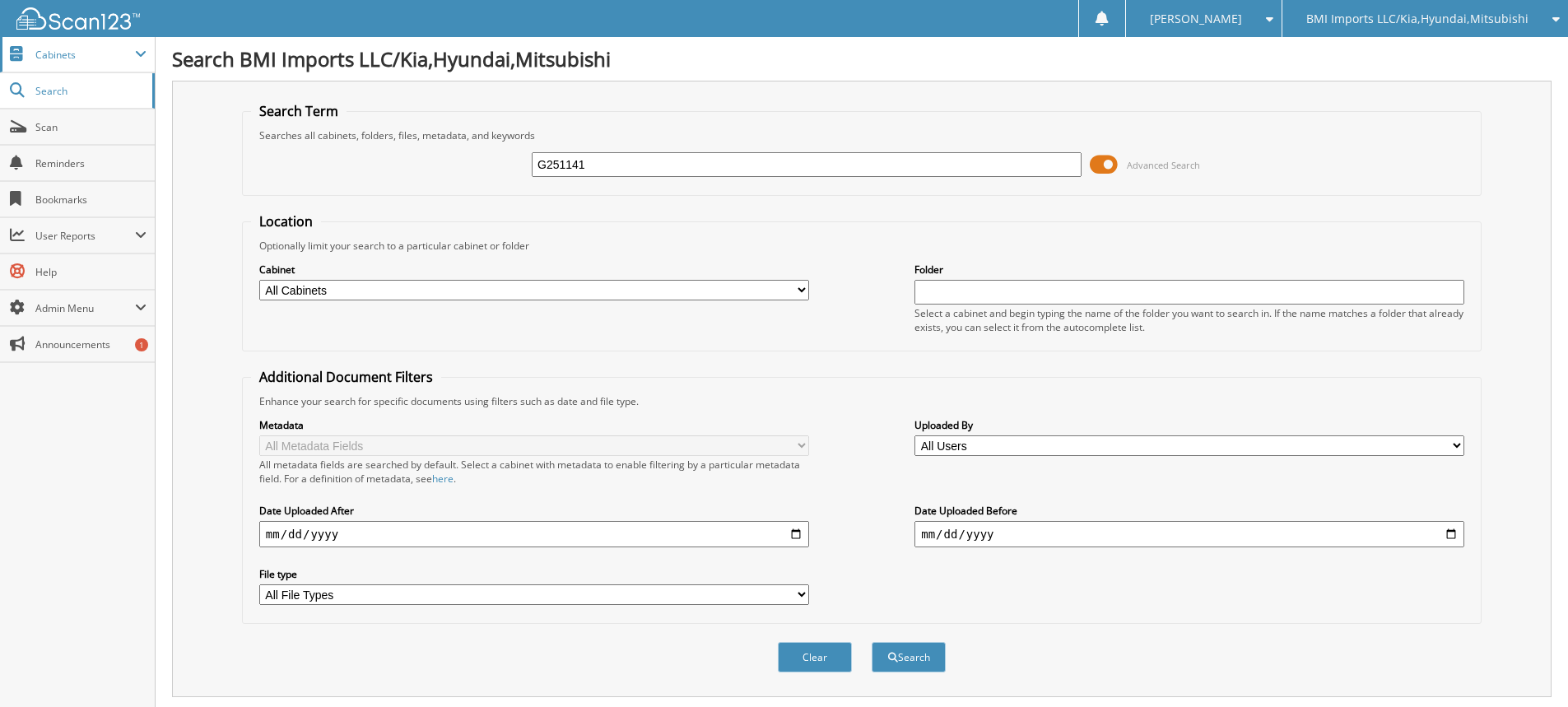
click at [0, 61] on body "[PERSON_NAME] Settings Logout BMI Imports LLC/Kia,Hyundai,Mitsubishi OBG Import…" at bounding box center [784, 505] width 1568 height 1012
type input "H288595"
click at [872, 643] on button "Search" at bounding box center [908, 658] width 74 height 31
drag, startPoint x: 853, startPoint y: 168, endPoint x: 0, endPoint y: -52, distance: 880.9
click at [0, 0] on html "[PERSON_NAME] Settings Logout BMI Imports LLC/Kia,Hyundai,Mitsubishi OBG Import…" at bounding box center [784, 505] width 1568 height 1012
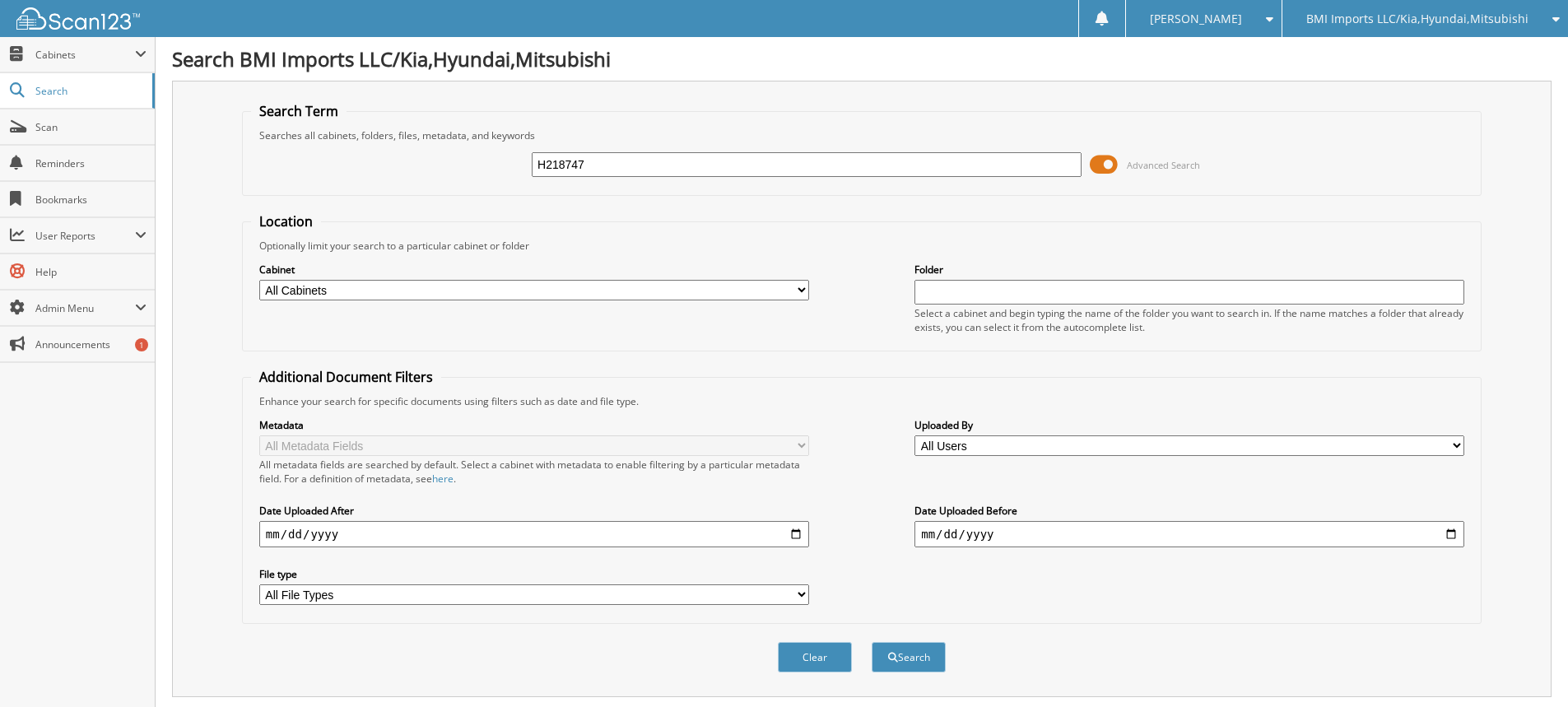
type input "H218747"
click at [872, 643] on button "Search" at bounding box center [908, 658] width 74 height 31
drag, startPoint x: 801, startPoint y: 176, endPoint x: 0, endPoint y: 35, distance: 813.3
click at [0, 44] on body "[PERSON_NAME] Settings Logout BMI Imports LLC/Kia,Hyundai,Mitsubishi OBG Import…" at bounding box center [784, 505] width 1568 height 1012
type input "G032121"
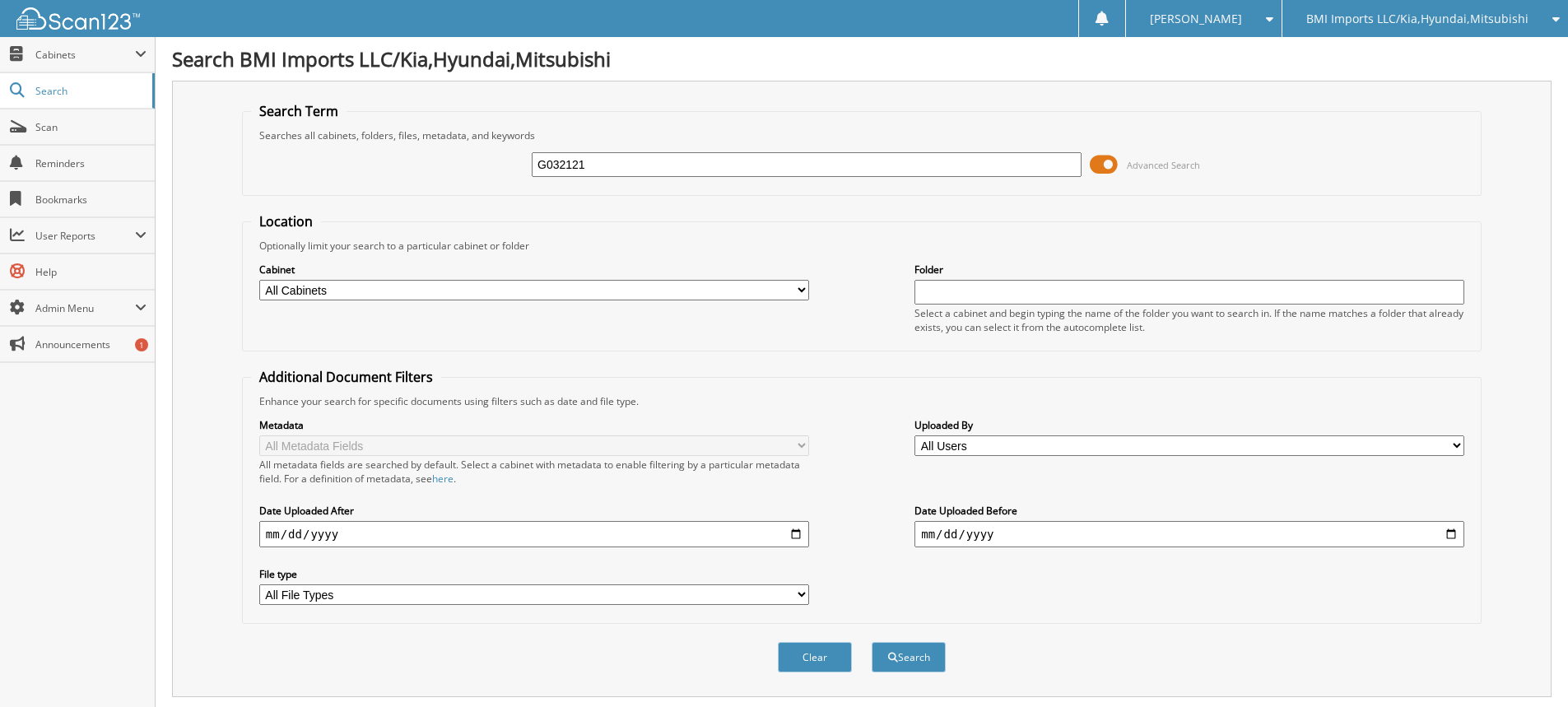
click at [872, 643] on button "Search" at bounding box center [908, 658] width 74 height 31
drag, startPoint x: 905, startPoint y: 170, endPoint x: 0, endPoint y: -29, distance: 926.6
click at [0, 0] on html "[PERSON_NAME] Settings Logout BMI Imports LLC/Kia,Hyundai,Mitsubishi OBG Import…" at bounding box center [784, 505] width 1568 height 1012
type input "H056696"
click at [872, 643] on button "Search" at bounding box center [908, 658] width 74 height 31
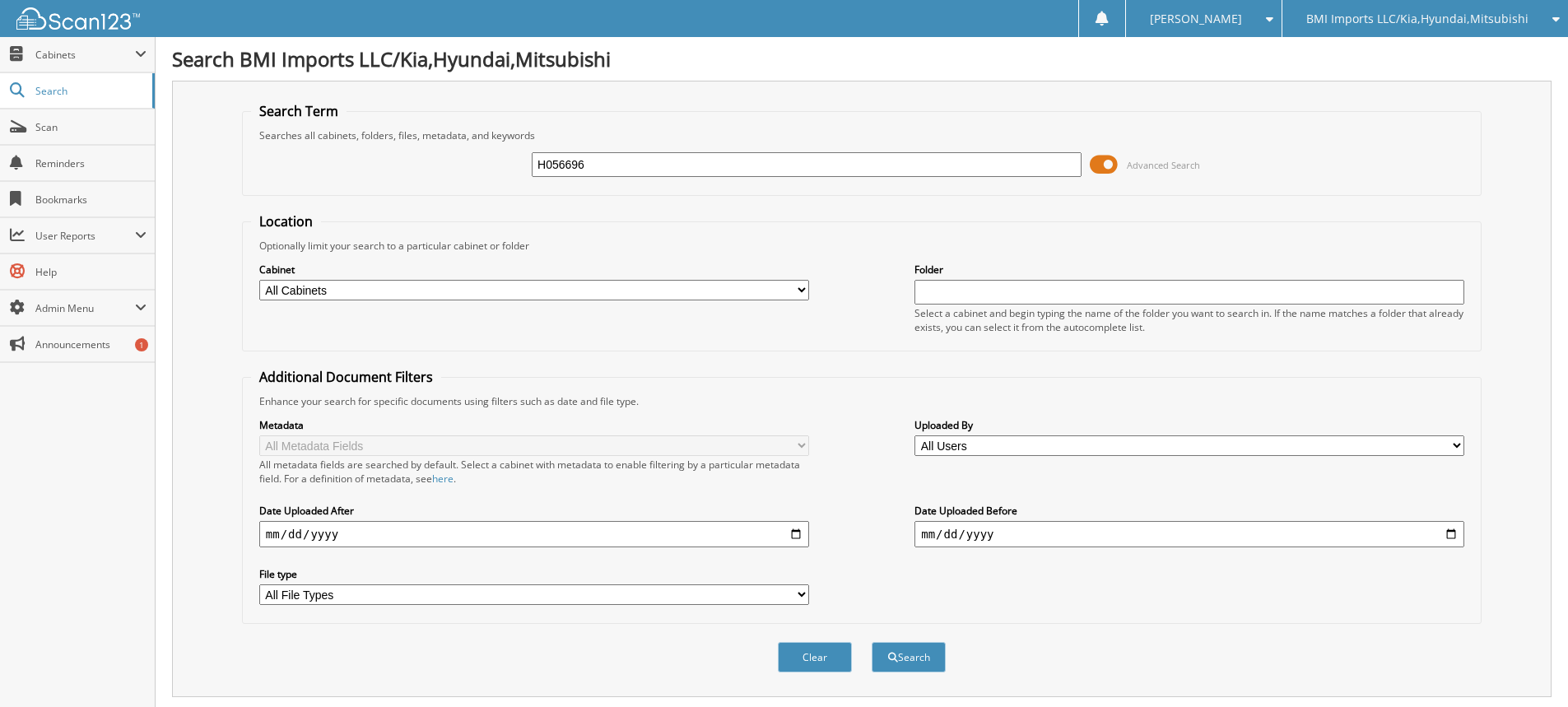
drag, startPoint x: 826, startPoint y: 162, endPoint x: 0, endPoint y: -29, distance: 847.8
click at [0, 0] on html "[PERSON_NAME] Settings Logout BMI Imports LLC/Kia,Hyundai,Mitsubishi OBG Import…" at bounding box center [784, 505] width 1568 height 1012
type input "G251592"
click at [872, 643] on button "Search" at bounding box center [908, 658] width 74 height 31
drag, startPoint x: 790, startPoint y: 173, endPoint x: 0, endPoint y: 92, distance: 794.1
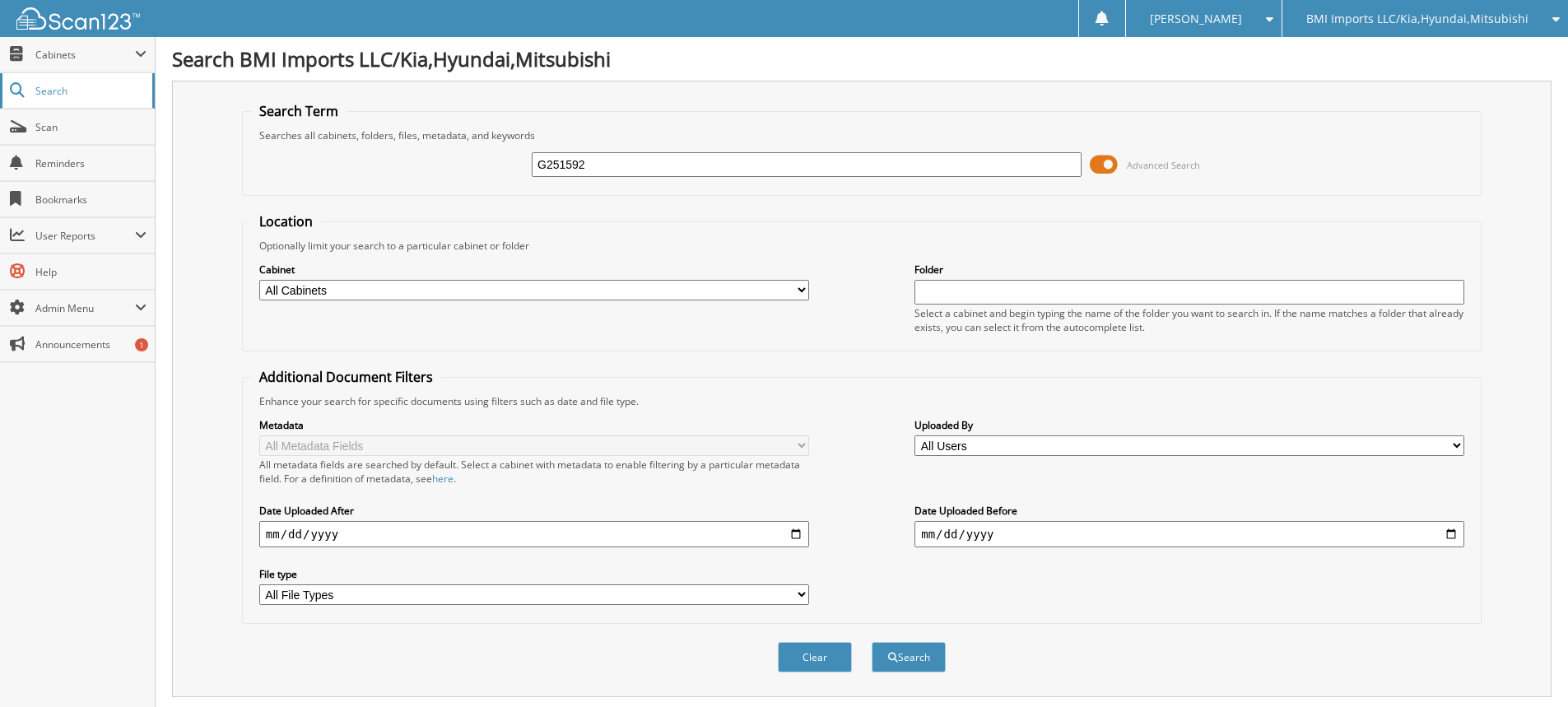
click at [0, 95] on body "[PERSON_NAME] Settings Logout BMI Imports LLC/Kia,Hyundai,Mitsubishi OBG Import…" at bounding box center [784, 505] width 1568 height 1012
type input "G145008"
click at [872, 643] on button "Search" at bounding box center [908, 658] width 74 height 31
drag, startPoint x: 828, startPoint y: 169, endPoint x: 0, endPoint y: 6, distance: 843.9
click at [0, 11] on body "[PERSON_NAME] Settings Logout BMI Imports LLC/Kia,Hyundai,Mitsubishi OBG Import…" at bounding box center [784, 505] width 1568 height 1012
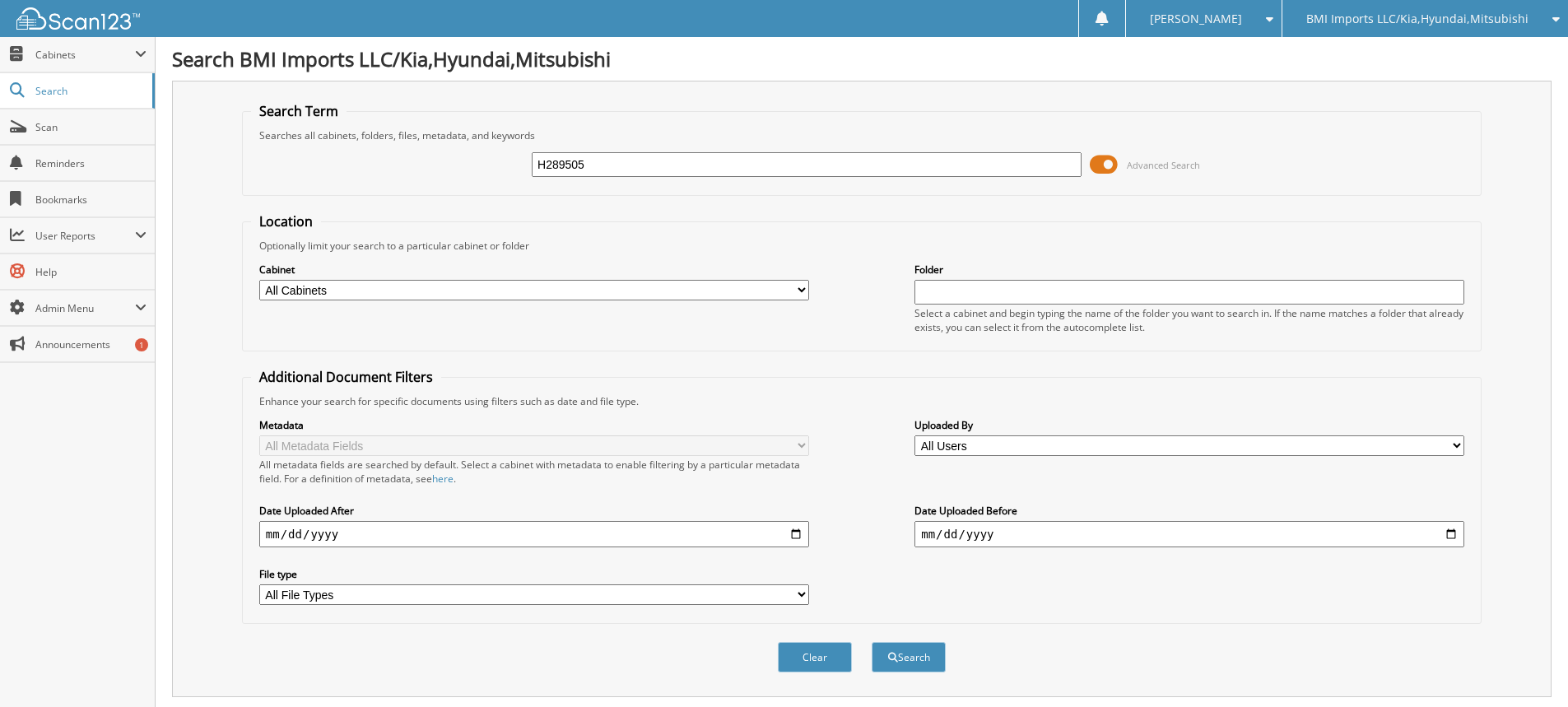
type input "H289505"
click at [872, 643] on button "Search" at bounding box center [908, 658] width 74 height 31
drag, startPoint x: 736, startPoint y: 164, endPoint x: 0, endPoint y: 6, distance: 752.8
click at [0, 20] on body "[PERSON_NAME] Settings Logout BMI Imports LLC/Kia,Hyundai,Mitsubishi OBG Import…" at bounding box center [784, 505] width 1568 height 1012
type input "H078903"
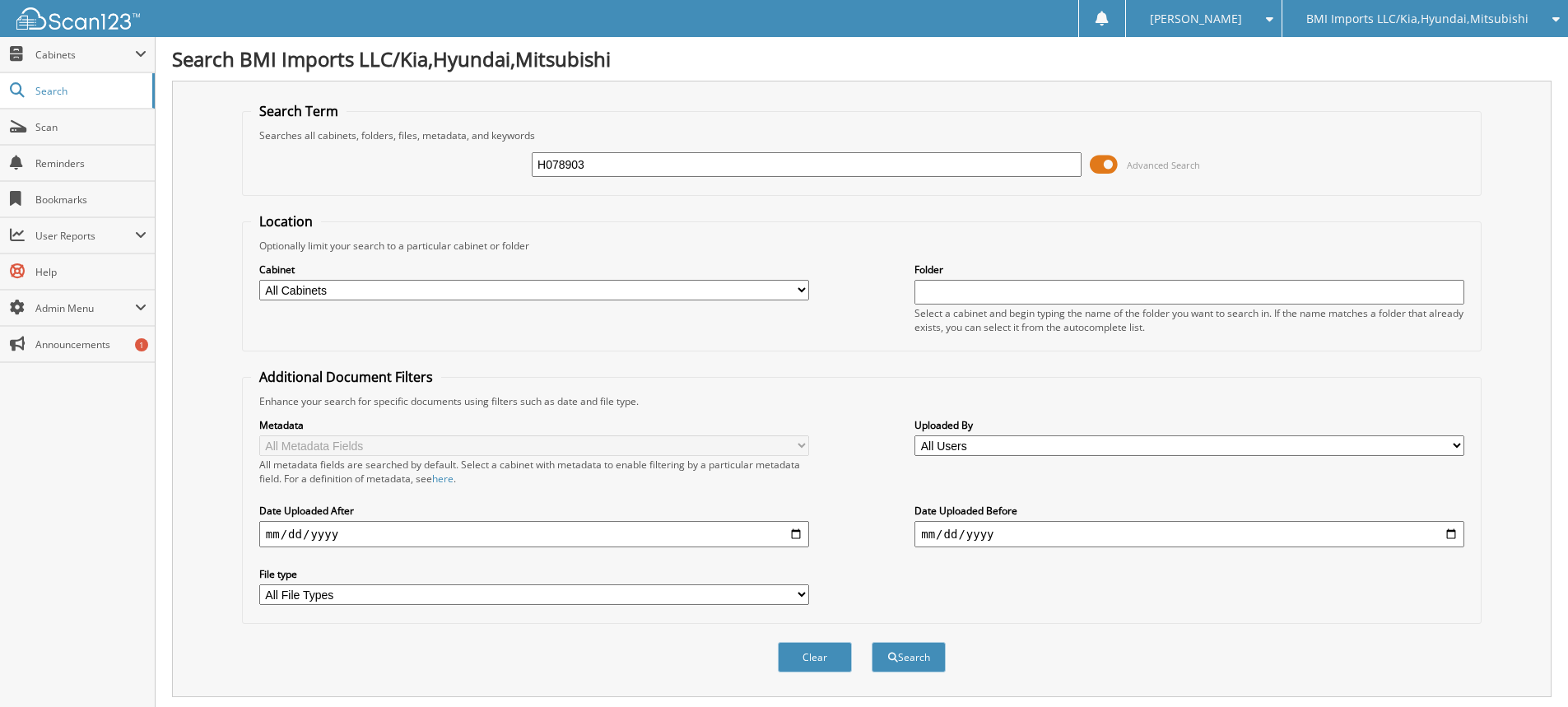
click at [872, 643] on button "Search" at bounding box center [908, 658] width 74 height 31
drag, startPoint x: 698, startPoint y: 176, endPoint x: 0, endPoint y: 9, distance: 717.7
click at [0, 20] on body "[PERSON_NAME] Settings Logout BMI Imports LLC/Kia,Hyundai,Mitsubishi OBG Import…" at bounding box center [784, 505] width 1568 height 1012
type input "H290035"
click at [872, 643] on button "Search" at bounding box center [908, 658] width 74 height 31
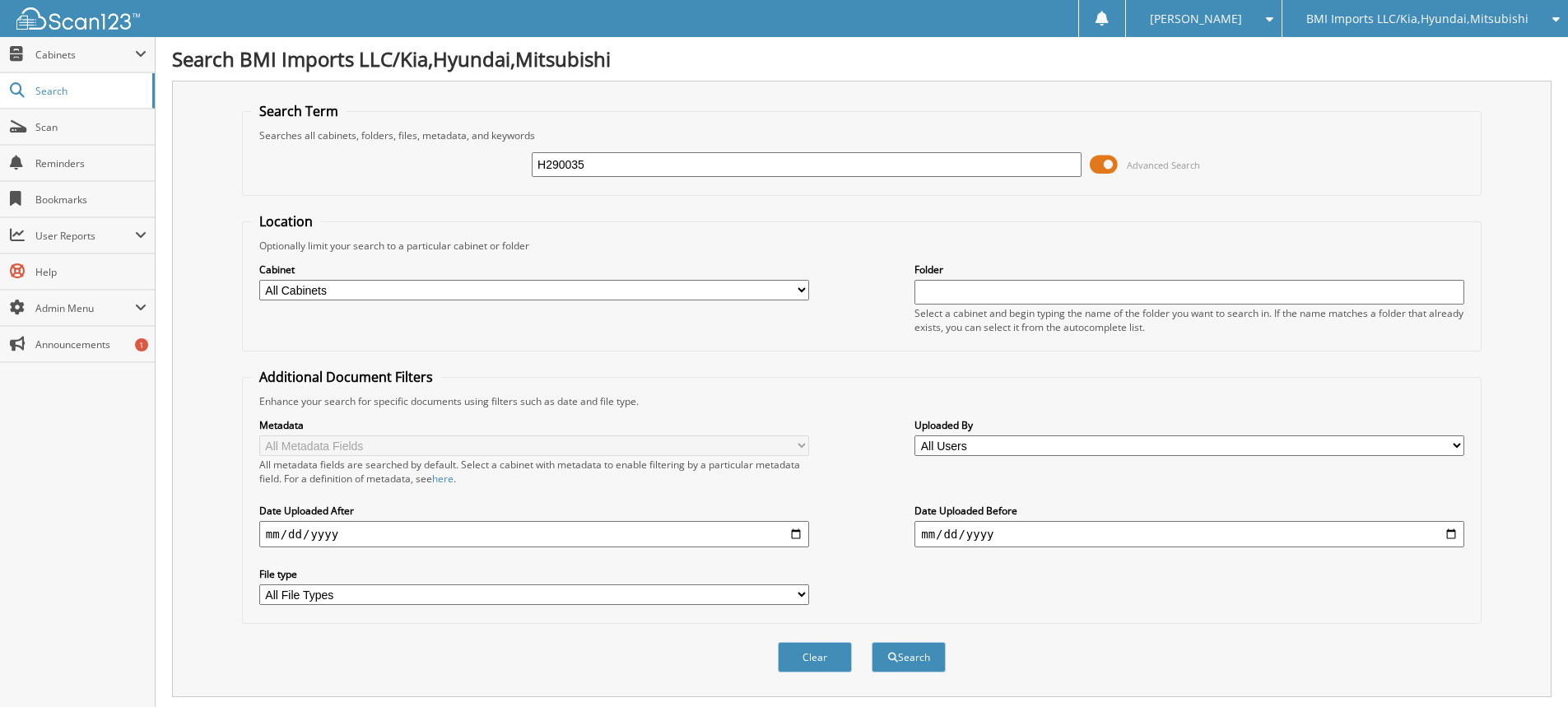
drag, startPoint x: 756, startPoint y: 172, endPoint x: 0, endPoint y: 5, distance: 774.2
click at [0, 29] on body "[PERSON_NAME] Settings Logout BMI Imports LLC/Kia,Hyundai,Mitsubishi OBG Import…" at bounding box center [784, 505] width 1568 height 1012
type input "H295055"
click at [872, 643] on button "Search" at bounding box center [908, 658] width 74 height 31
drag, startPoint x: 704, startPoint y: 166, endPoint x: 0, endPoint y: 20, distance: 719.0
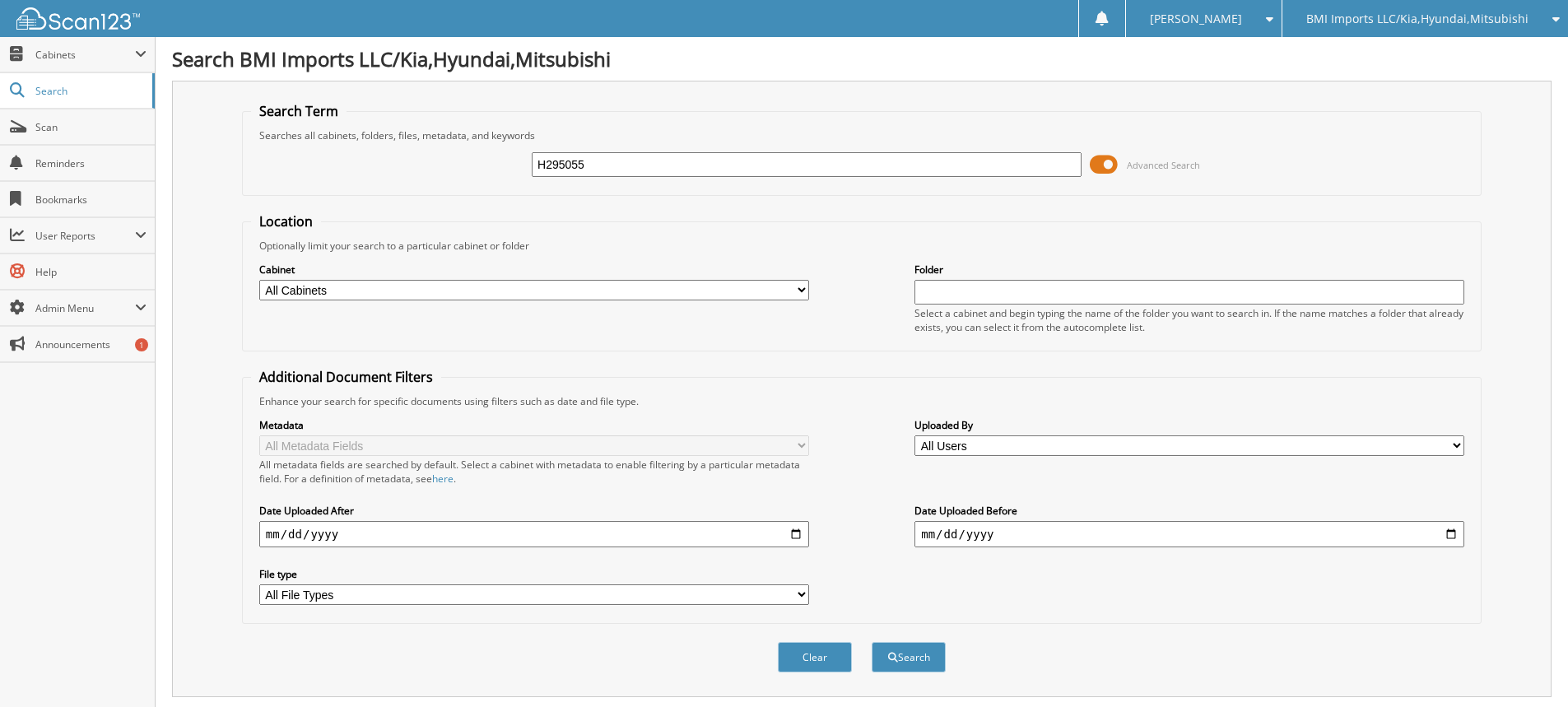
click at [0, 32] on body "[PERSON_NAME] Settings Logout BMI Imports LLC/Kia,Hyundai,Mitsubishi OBG Import…" at bounding box center [784, 505] width 1568 height 1012
type input "H217506"
click at [872, 643] on button "Search" at bounding box center [908, 658] width 74 height 31
drag, startPoint x: 844, startPoint y: 163, endPoint x: 0, endPoint y: -78, distance: 877.7
click at [0, 0] on html "Stacia M. Settings Logout BMI Imports LLC/Kia,Hyundai,Mitsubishi OBG Imports LL…" at bounding box center [784, 505] width 1568 height 1012
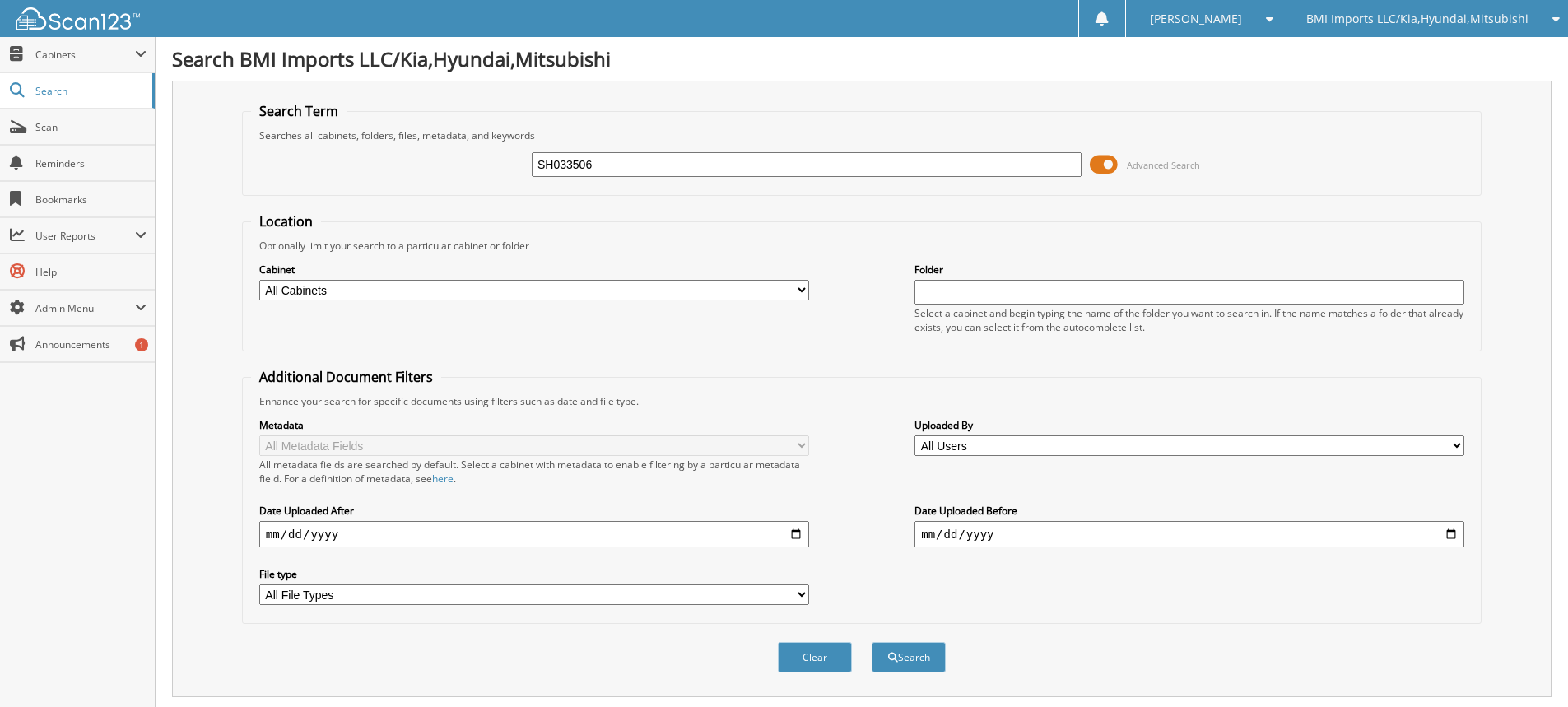
type input "SH033506"
click at [872, 643] on button "Search" at bounding box center [908, 658] width 74 height 31
drag, startPoint x: 685, startPoint y: 165, endPoint x: 0, endPoint y: 5, distance: 703.4
click at [0, 5] on body "Stacia M. Settings Logout BMI Imports LLC/Kia,Hyundai,Mitsubishi OBG Imports LL…" at bounding box center [784, 505] width 1568 height 1012
type input "H068989"
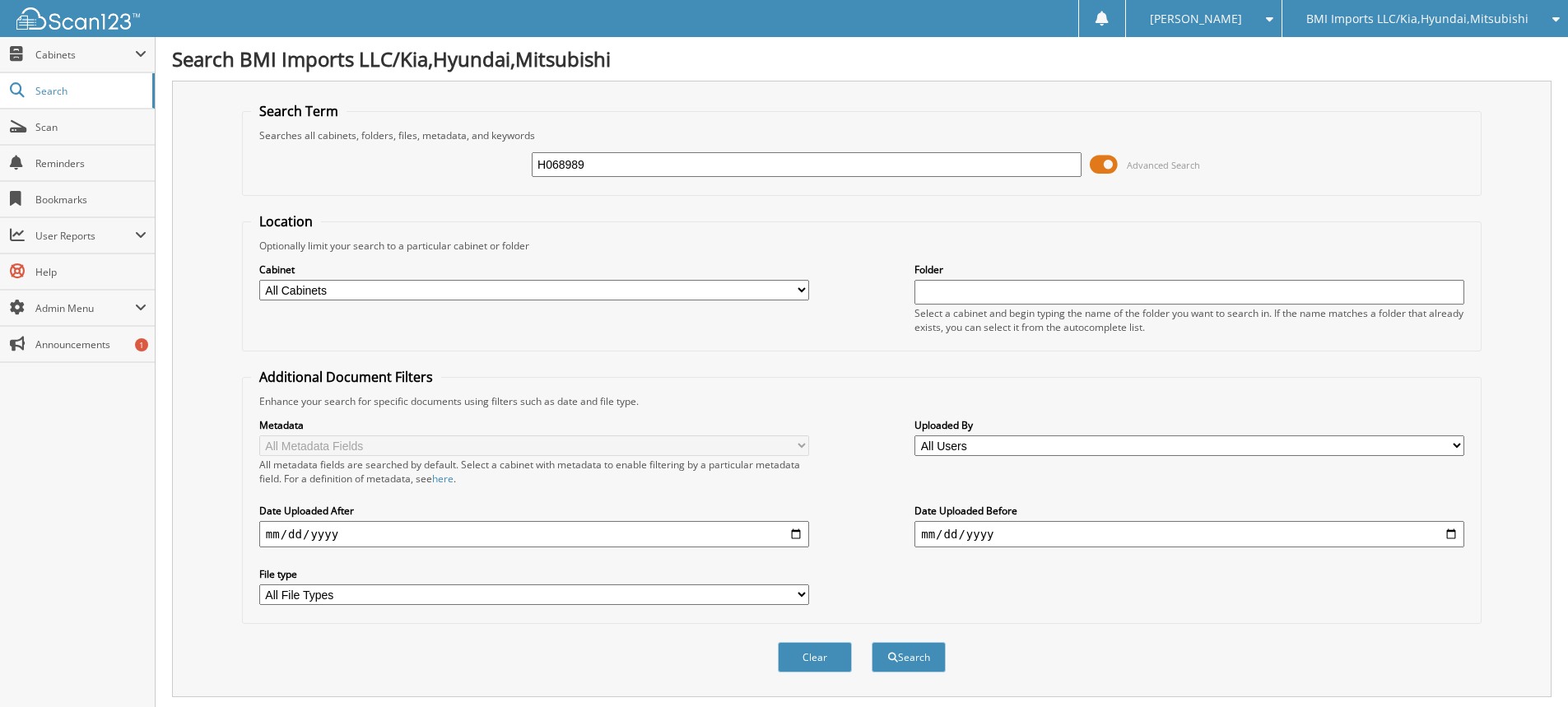
click at [872, 643] on button "Search" at bounding box center [908, 658] width 74 height 31
drag, startPoint x: 761, startPoint y: 173, endPoint x: 0, endPoint y: 16, distance: 777.0
click at [0, 40] on body "[PERSON_NAME] Settings Logout BMI Imports LLC/Kia,Hyundai,Mitsubishi OBG Import…" at bounding box center [784, 505] width 1568 height 1012
type input "H345907"
click at [872, 643] on button "Search" at bounding box center [908, 658] width 74 height 31
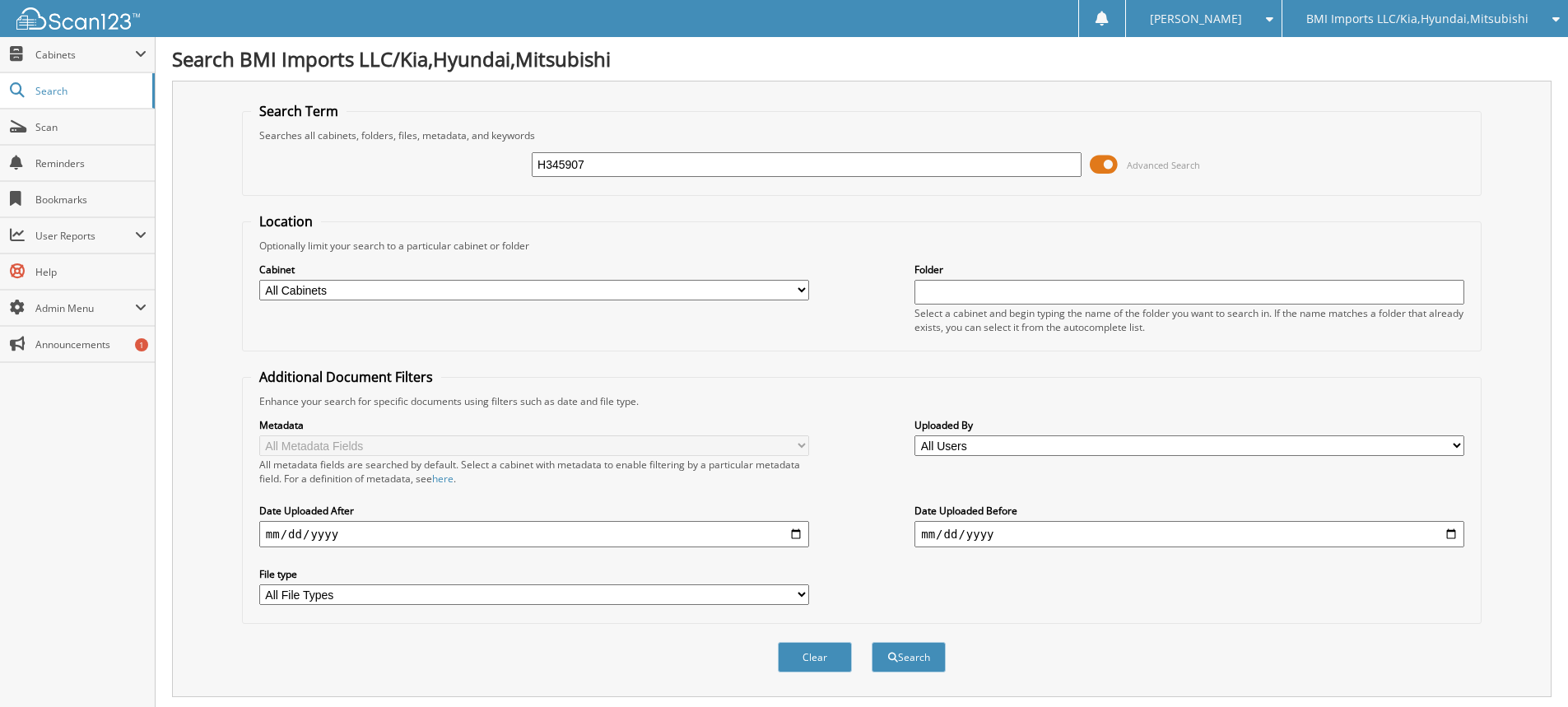
click at [569, 158] on input "H345907" at bounding box center [807, 165] width 550 height 25
type input "H346907"
click at [872, 643] on button "Search" at bounding box center [908, 658] width 74 height 31
drag, startPoint x: 806, startPoint y: 173, endPoint x: 0, endPoint y: -28, distance: 830.7
click at [0, 0] on html "[PERSON_NAME] Settings Logout BMI Imports LLC/Kia,Hyundai,Mitsubishi OBG Import…" at bounding box center [784, 505] width 1568 height 1012
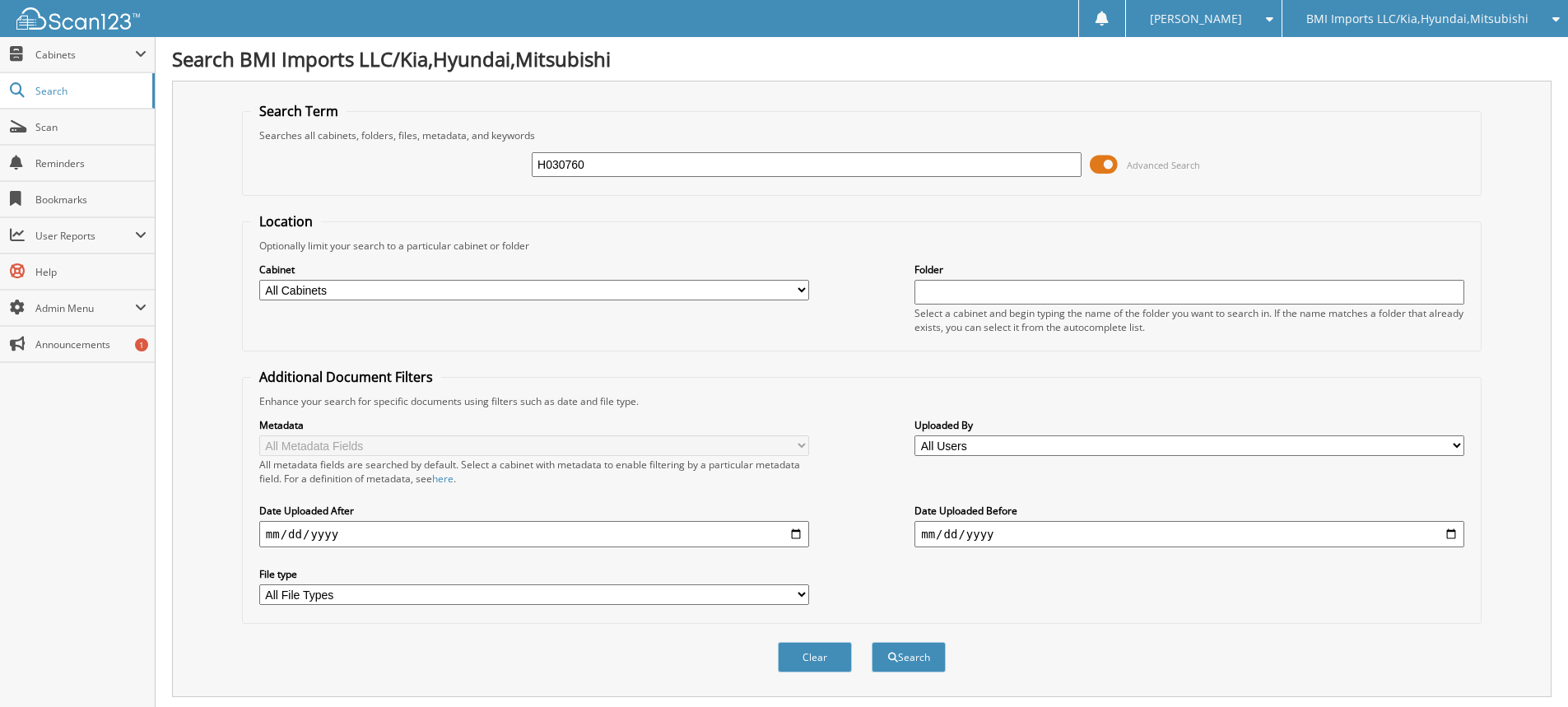
type input "H030760"
click at [872, 643] on button "Search" at bounding box center [908, 658] width 74 height 31
drag, startPoint x: 594, startPoint y: 158, endPoint x: 0, endPoint y: -80, distance: 639.9
click at [0, 0] on html "[PERSON_NAME] Settings Logout BMI Imports LLC/Kia,Hyundai,Mitsubishi OBG Import…" at bounding box center [784, 505] width 1568 height 1012
type input "G238592"
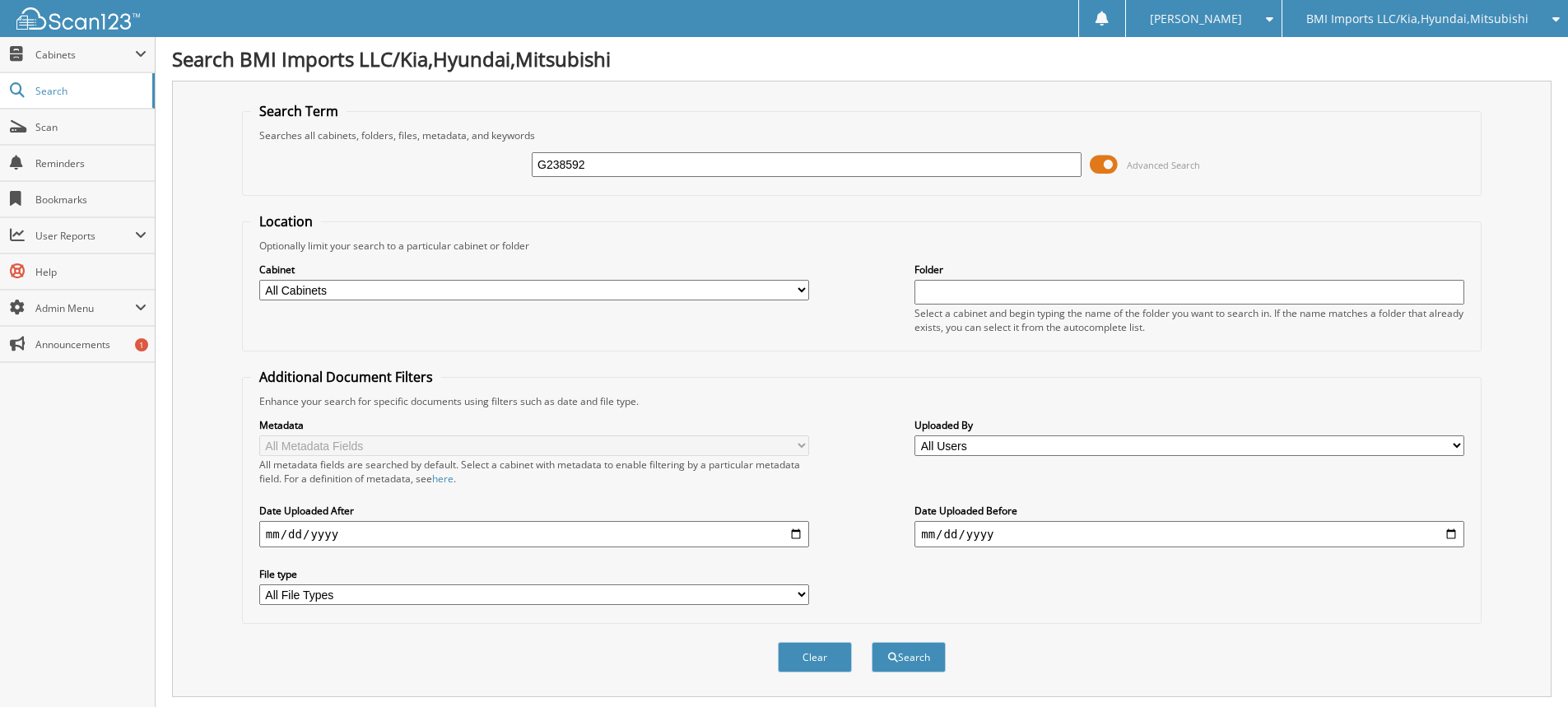
click at [872, 643] on button "Search" at bounding box center [908, 658] width 74 height 31
drag, startPoint x: 764, startPoint y: 169, endPoint x: 0, endPoint y: -14, distance: 785.6
click at [0, 0] on html "[PERSON_NAME] Settings Logout BMI Imports LLC/Kia,Hyundai,Mitsubishi OBG Import…" at bounding box center [784, 505] width 1568 height 1012
type input "H030417"
click at [872, 643] on button "Search" at bounding box center [908, 658] width 74 height 31
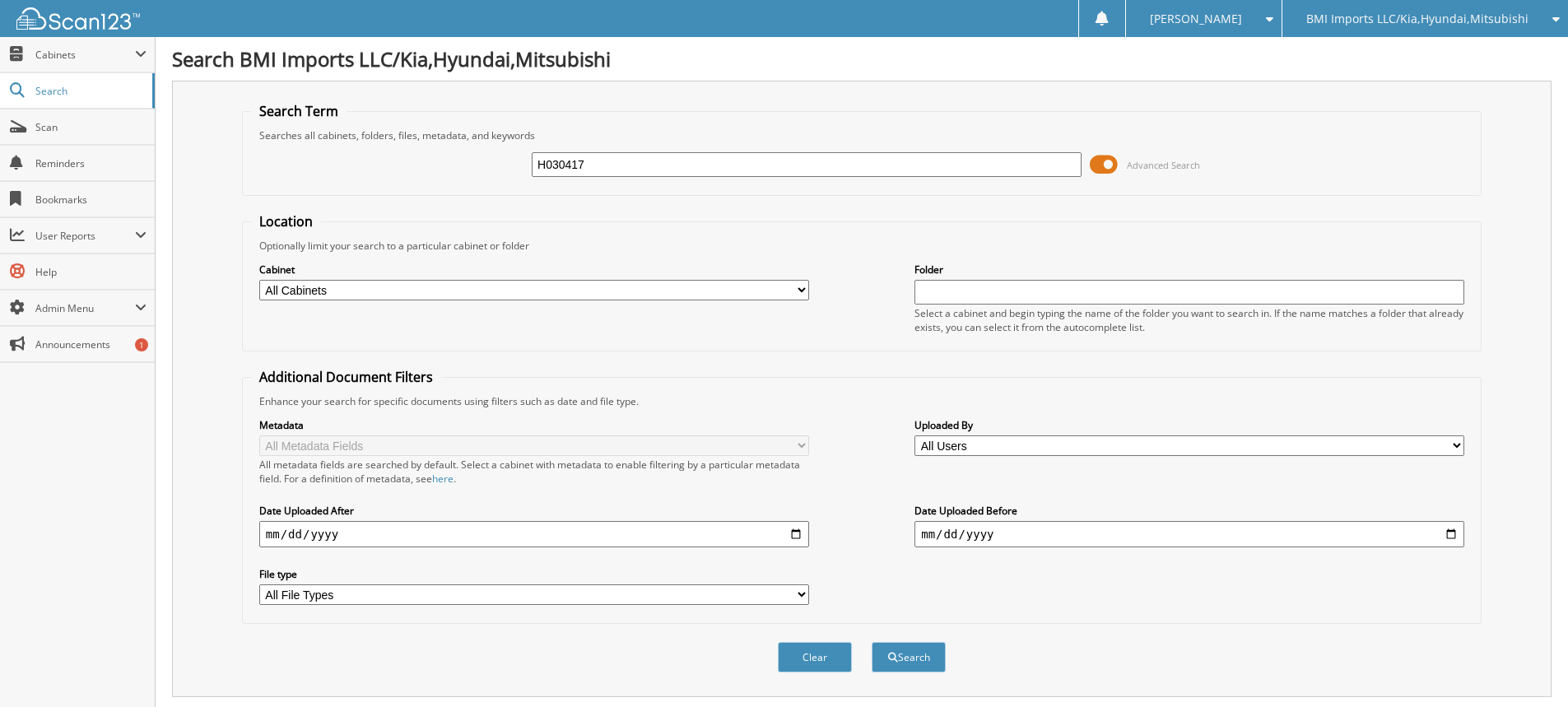
drag, startPoint x: 782, startPoint y: 159, endPoint x: 0, endPoint y: -3, distance: 798.6
click at [0, 0] on html "[PERSON_NAME] Settings Logout BMI Imports LLC/Kia,Hyundai,Mitsubishi OBG Import…" at bounding box center [784, 505] width 1568 height 1012
type input "G206001"
click at [872, 643] on button "Search" at bounding box center [908, 658] width 74 height 31
drag, startPoint x: 758, startPoint y: 175, endPoint x: 0, endPoint y: 0, distance: 777.9
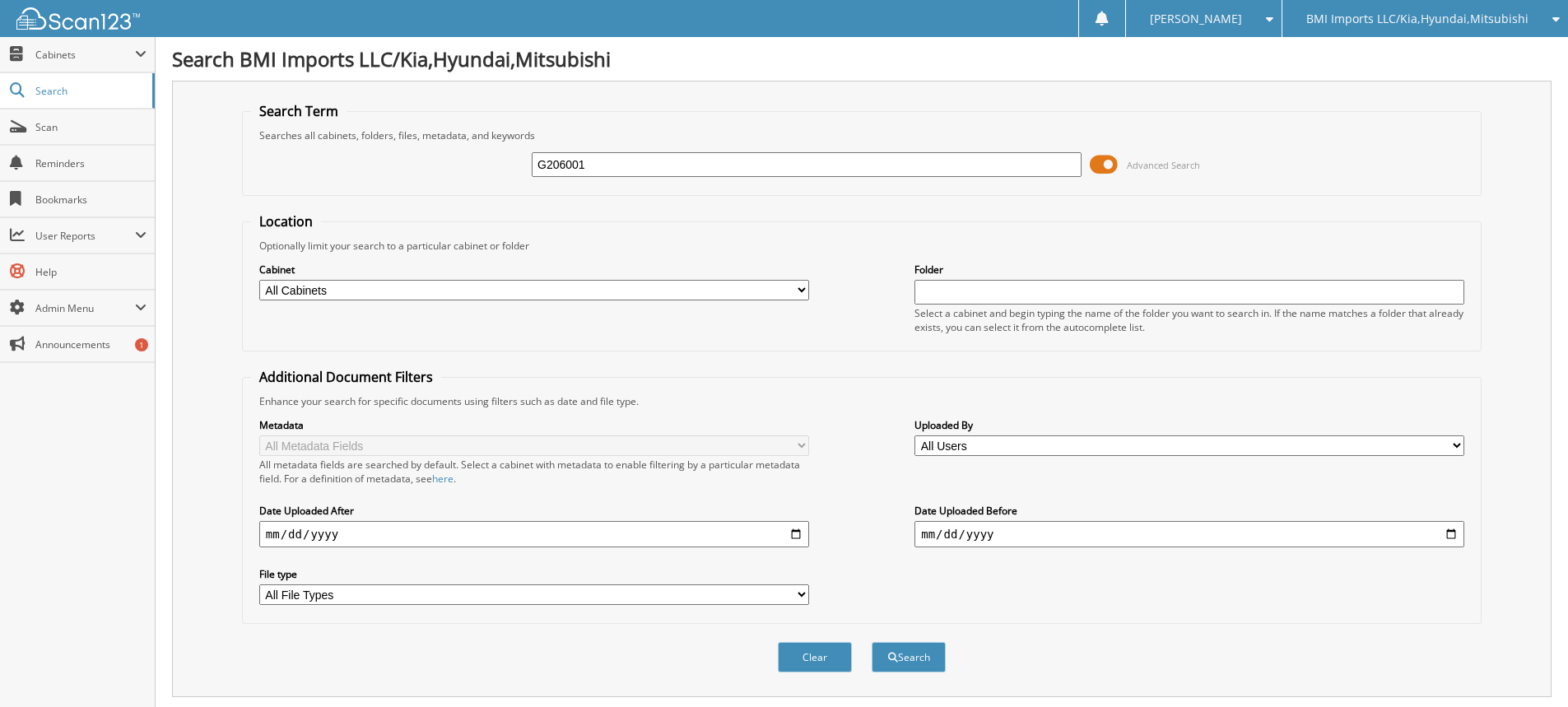
click at [0, 0] on body "Stacia M. Settings Logout BMI Imports LLC/Kia,Hyundai,Mitsubishi OBG Imports LL…" at bounding box center [784, 505] width 1568 height 1012
type input "G030867"
click at [872, 643] on button "Search" at bounding box center [908, 658] width 74 height 31
